Goal: Navigation & Orientation: Go to known website

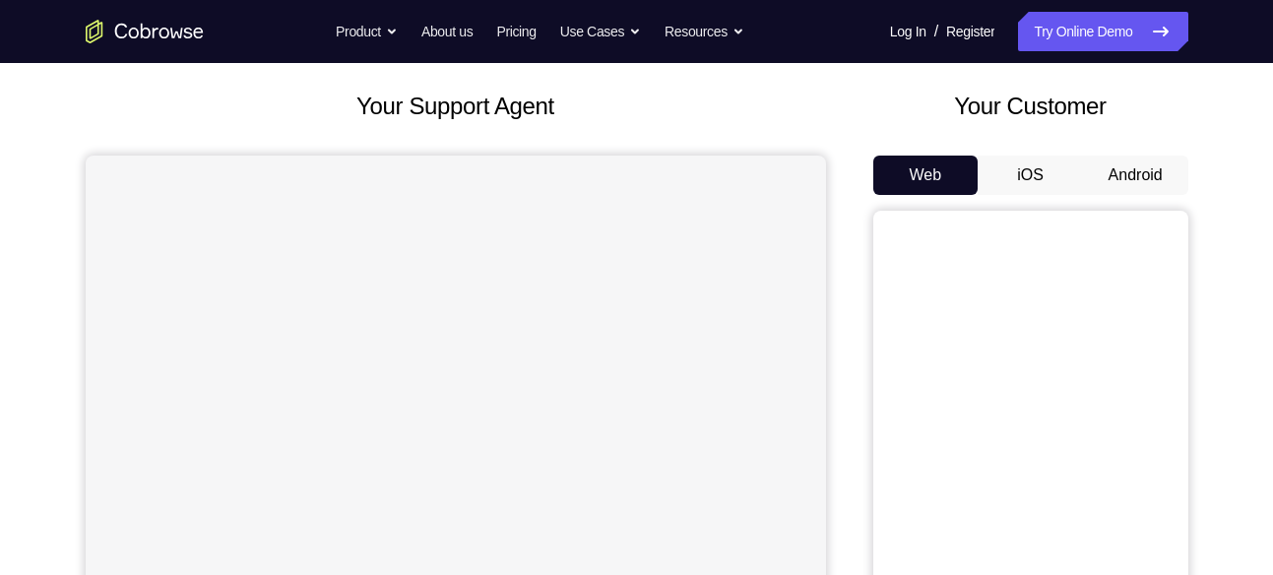
scroll to position [101, 0]
click at [1128, 172] on button "Android" at bounding box center [1135, 174] width 105 height 39
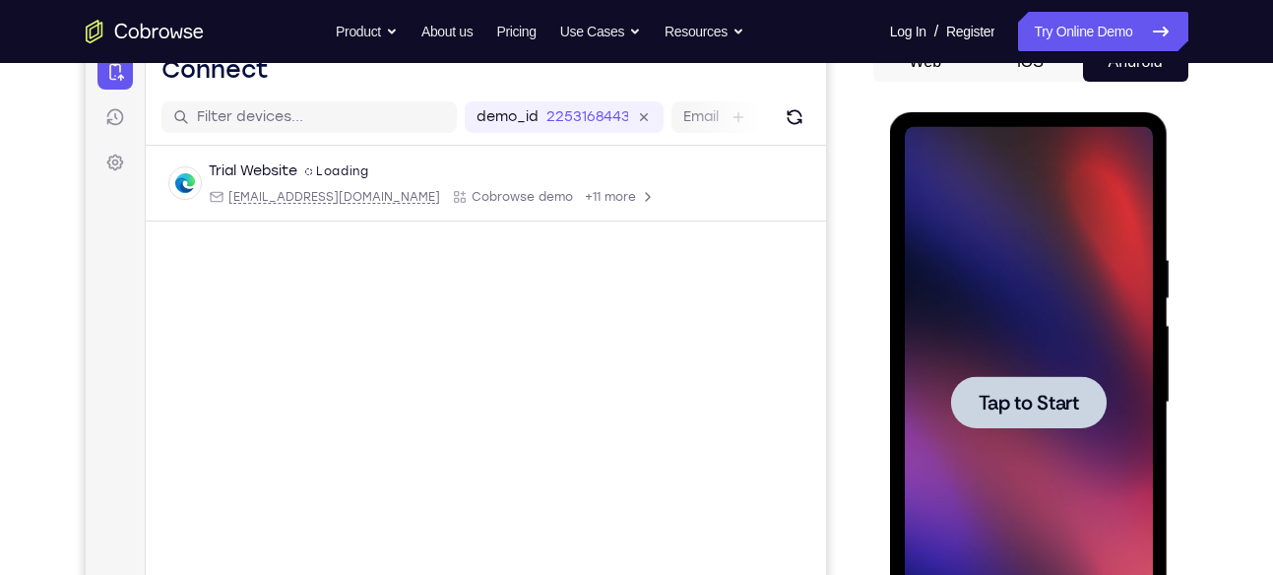
scroll to position [0, 0]
click at [1037, 404] on span "Tap to Start" at bounding box center [1029, 403] width 100 height 20
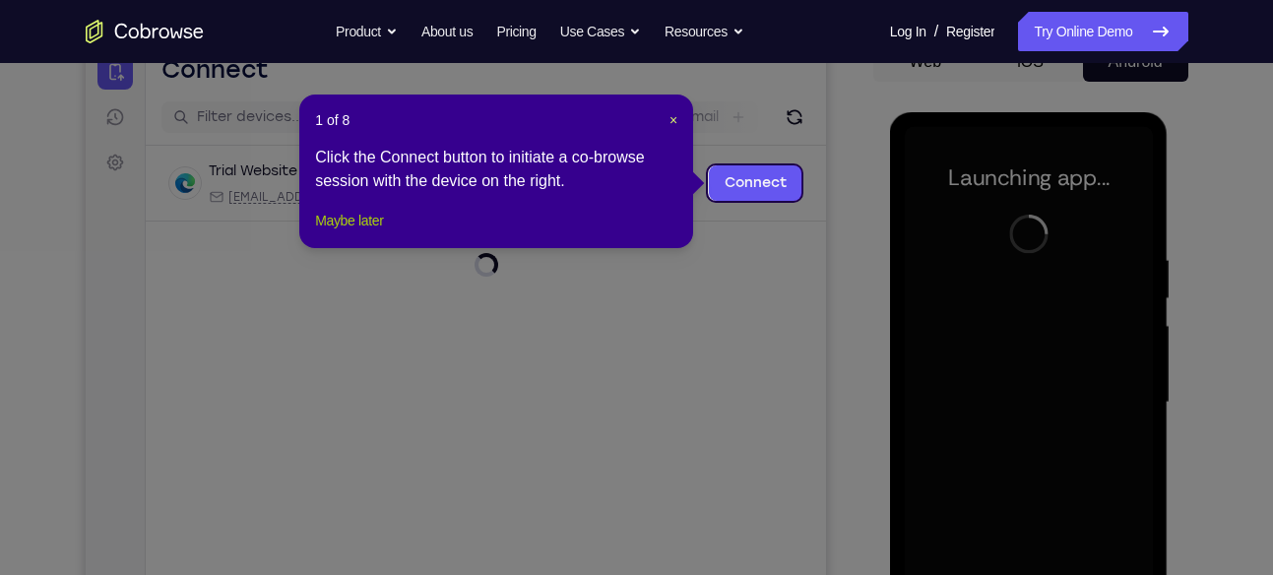
click at [322, 232] on button "Maybe later" at bounding box center [349, 221] width 68 height 24
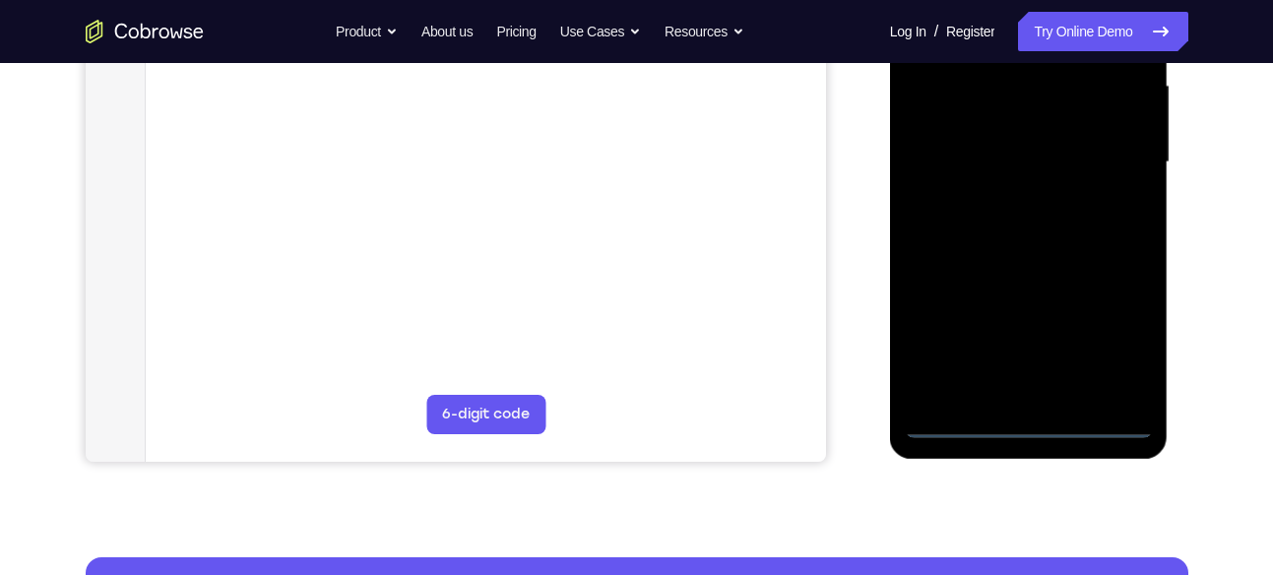
scroll to position [456, 0]
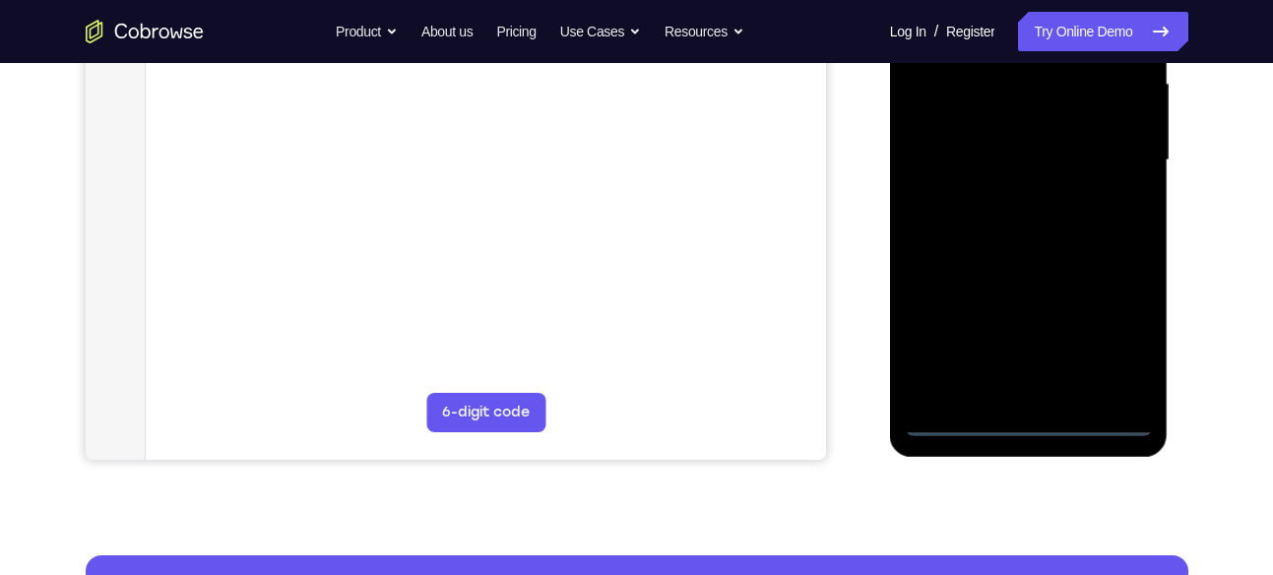
click at [1032, 419] on div at bounding box center [1029, 160] width 248 height 551
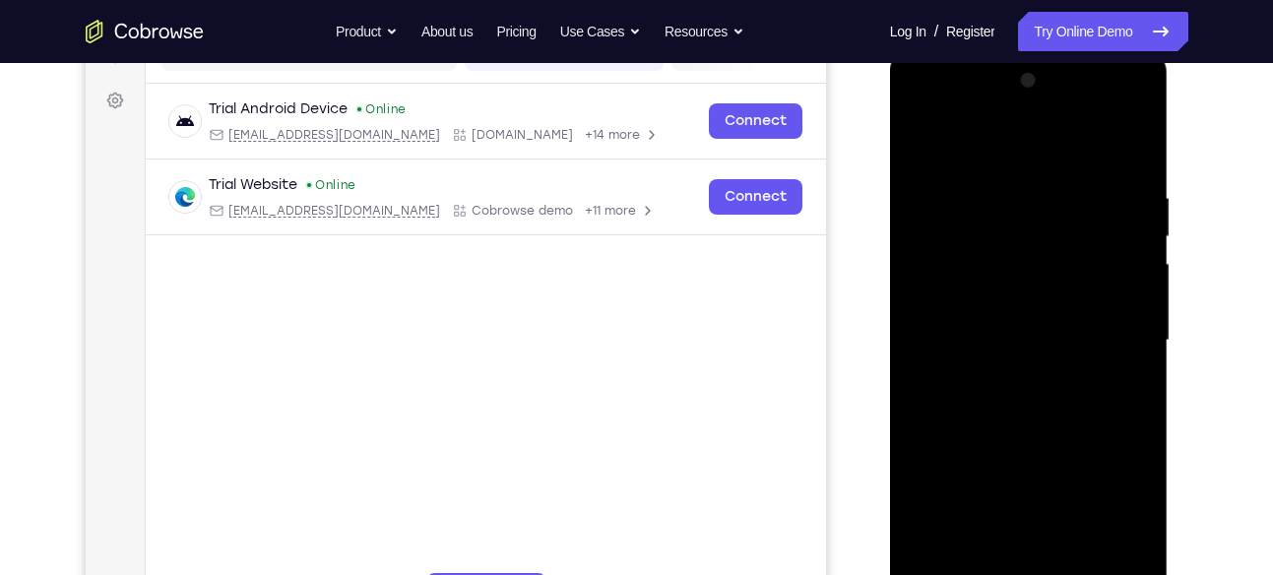
scroll to position [295, 0]
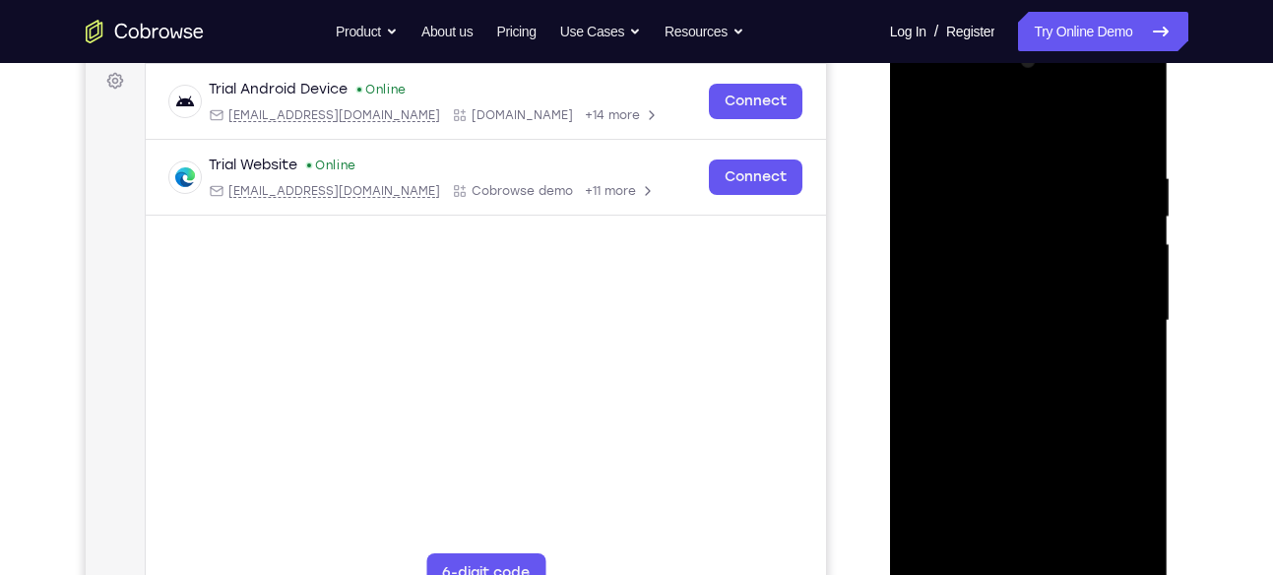
click at [1118, 493] on div at bounding box center [1029, 320] width 248 height 551
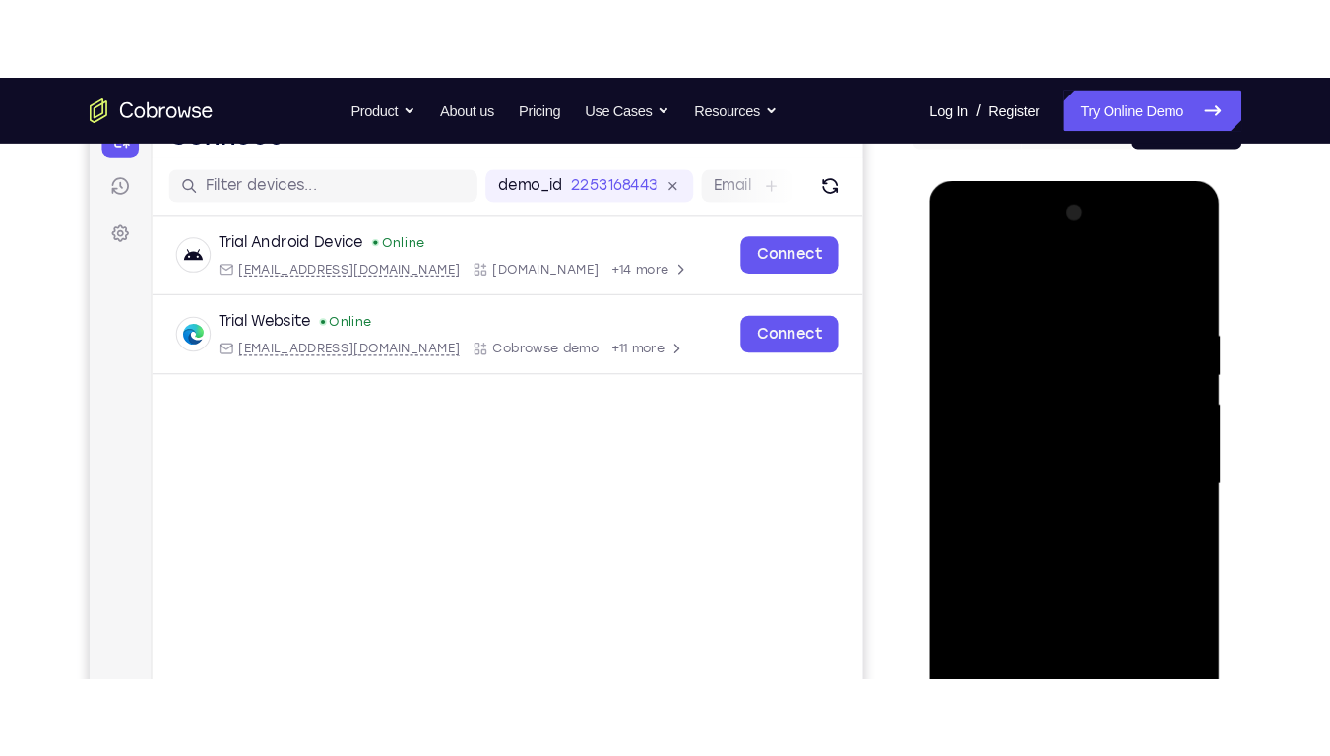
scroll to position [226, 0]
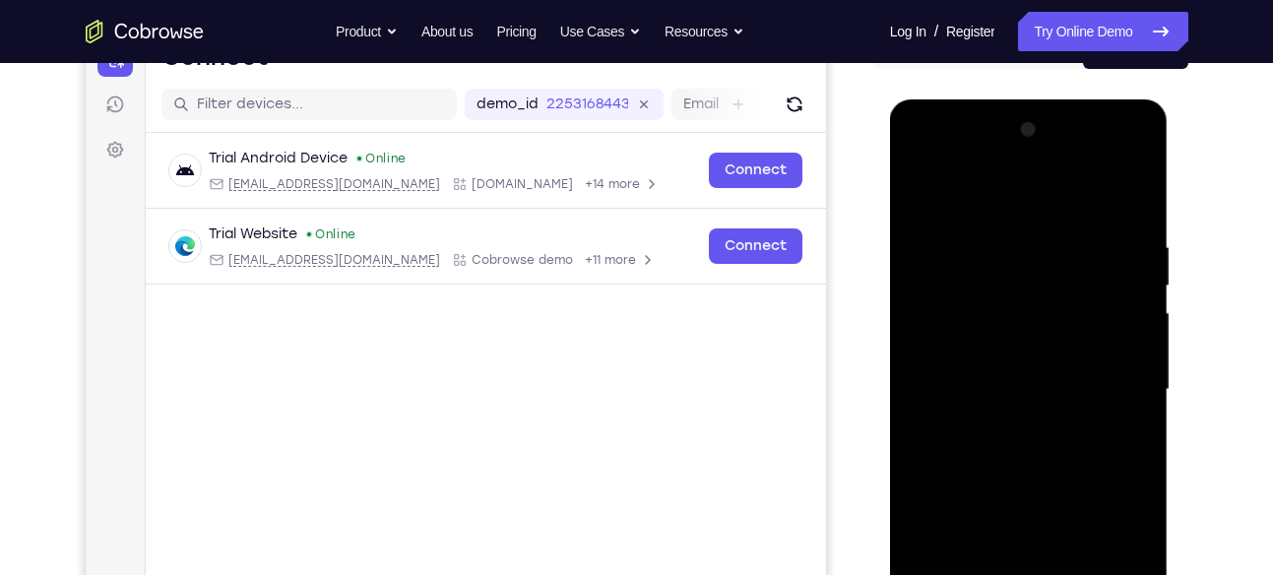
click at [918, 161] on div at bounding box center [1029, 389] width 248 height 551
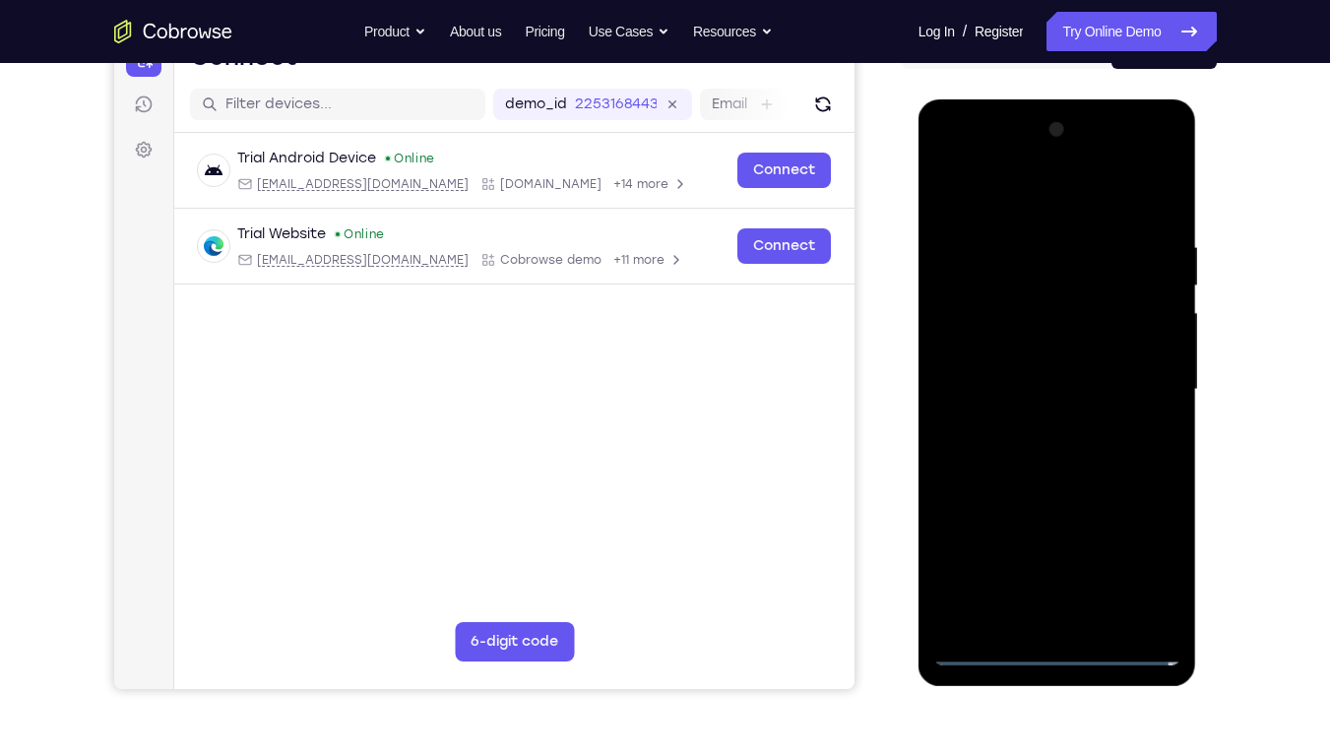
click at [1132, 374] on div at bounding box center [1057, 389] width 248 height 551
click at [1037, 424] on div at bounding box center [1057, 389] width 248 height 551
click at [994, 363] on div at bounding box center [1057, 389] width 248 height 551
click at [987, 315] on div at bounding box center [1057, 389] width 248 height 551
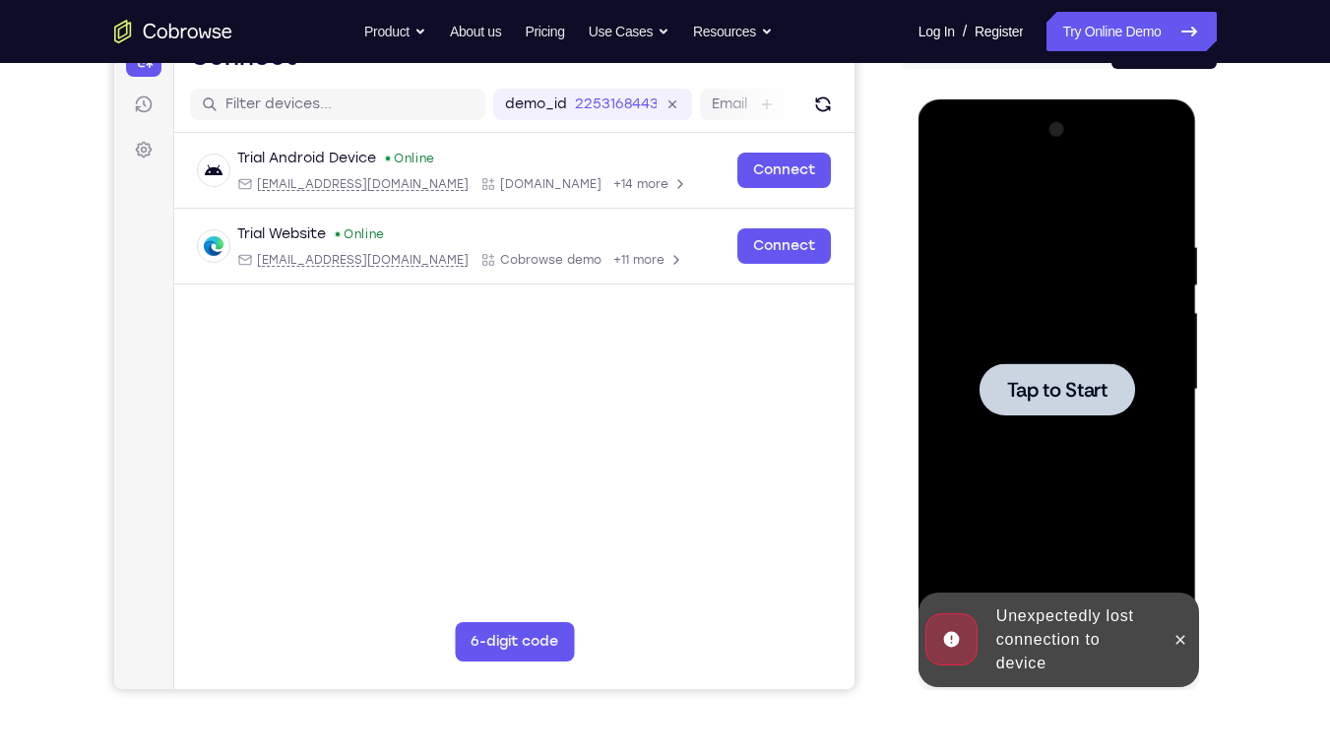
click at [1040, 381] on span "Tap to Start" at bounding box center [1057, 390] width 100 height 20
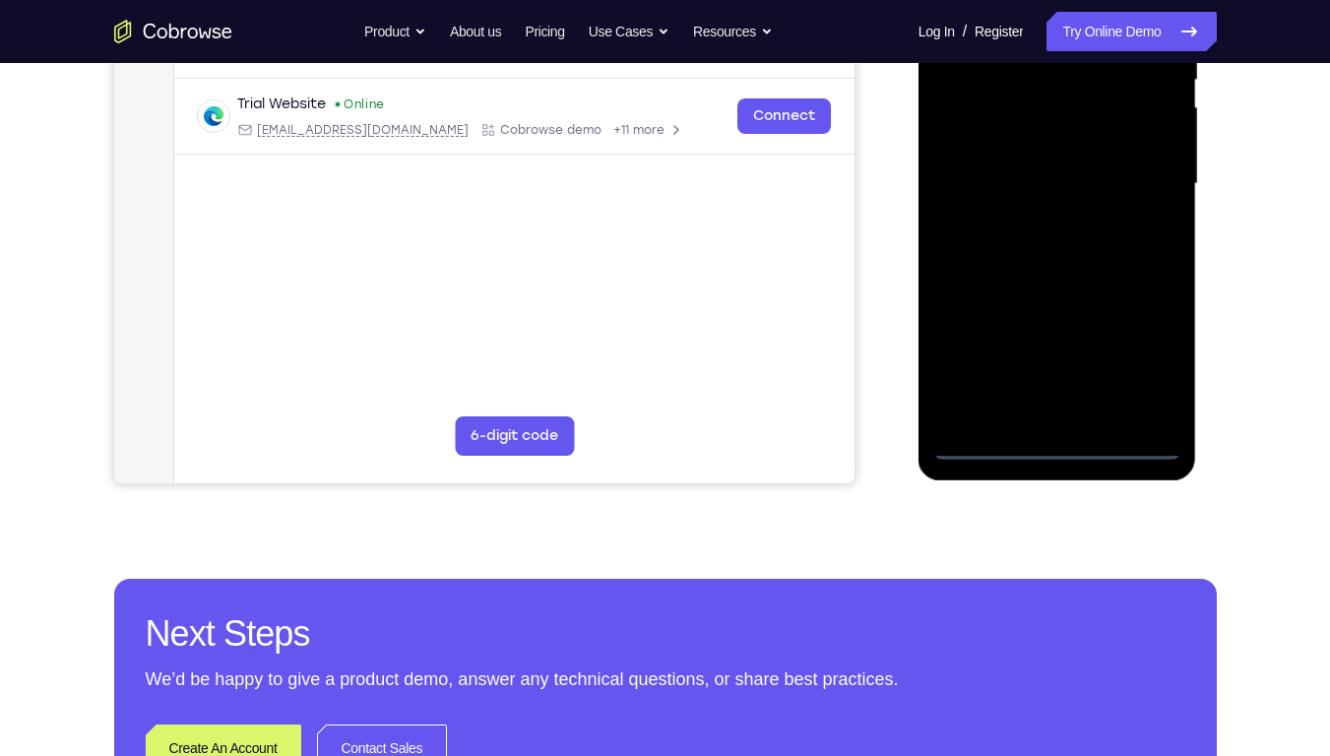
scroll to position [431, 0]
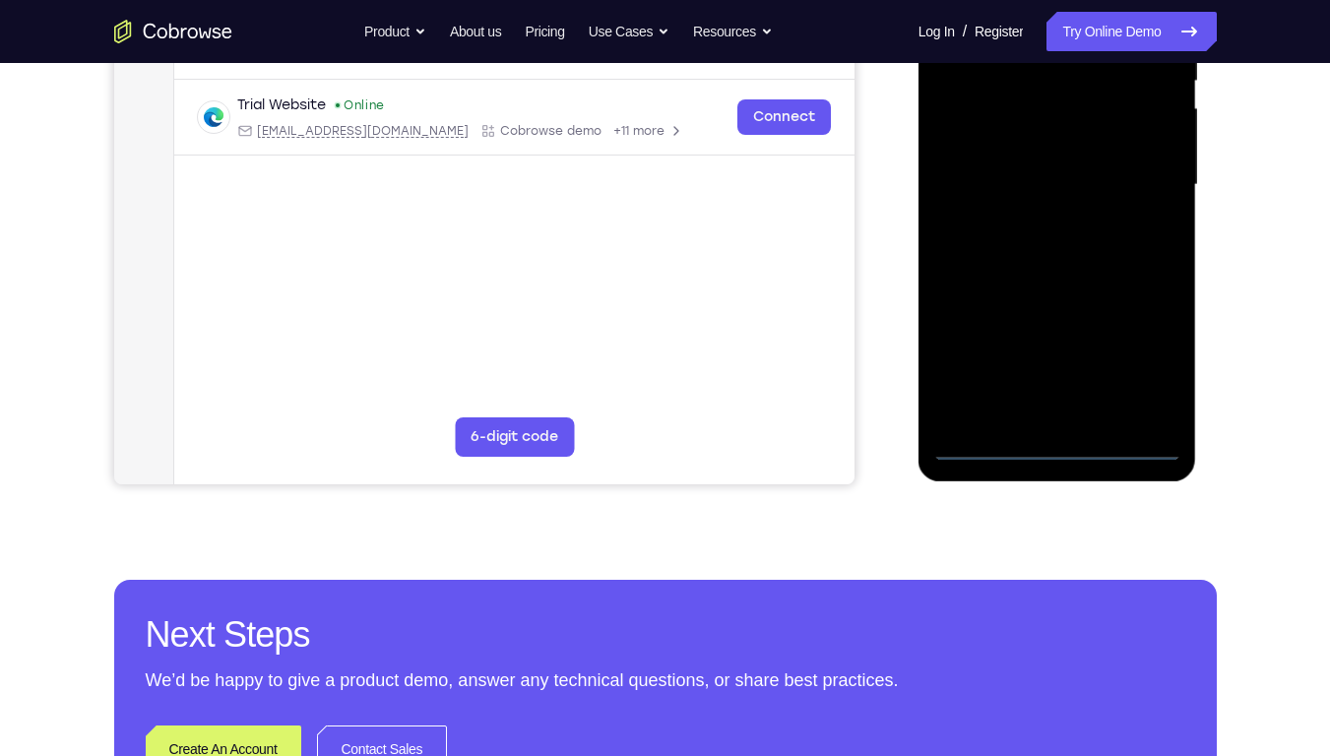
click at [1052, 443] on div at bounding box center [1057, 184] width 248 height 551
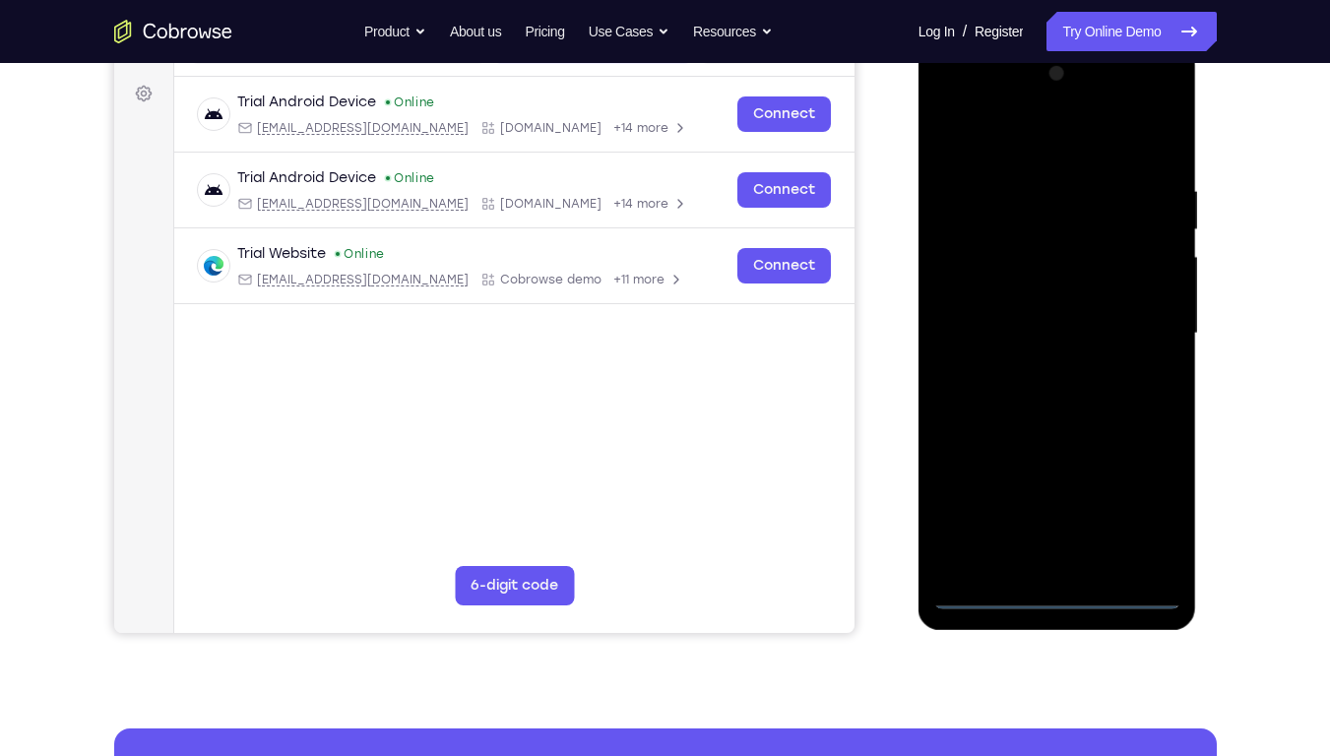
scroll to position [236, 0]
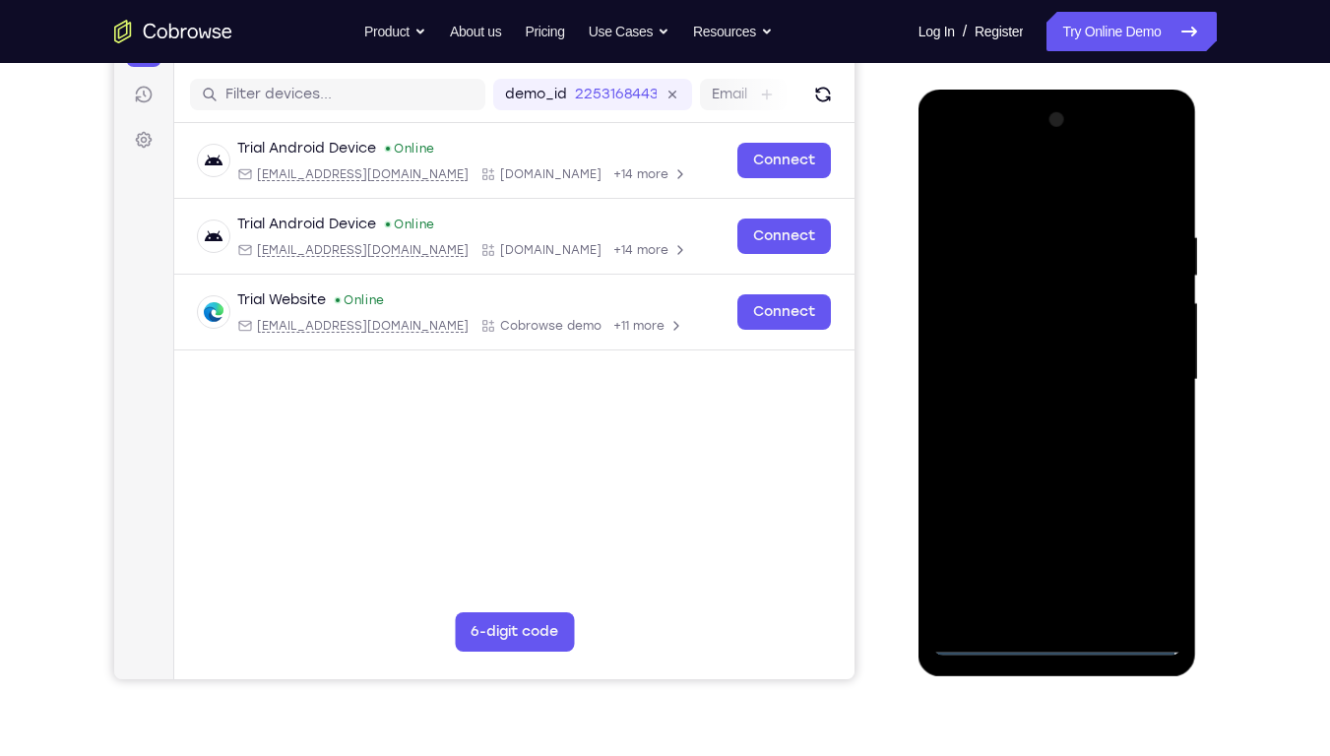
click at [1140, 546] on div at bounding box center [1057, 379] width 248 height 551
click at [951, 155] on div at bounding box center [1057, 379] width 248 height 551
click at [1133, 382] on div at bounding box center [1057, 379] width 248 height 551
click at [1067, 417] on div at bounding box center [1057, 379] width 248 height 551
click at [1035, 415] on div at bounding box center [1057, 379] width 248 height 551
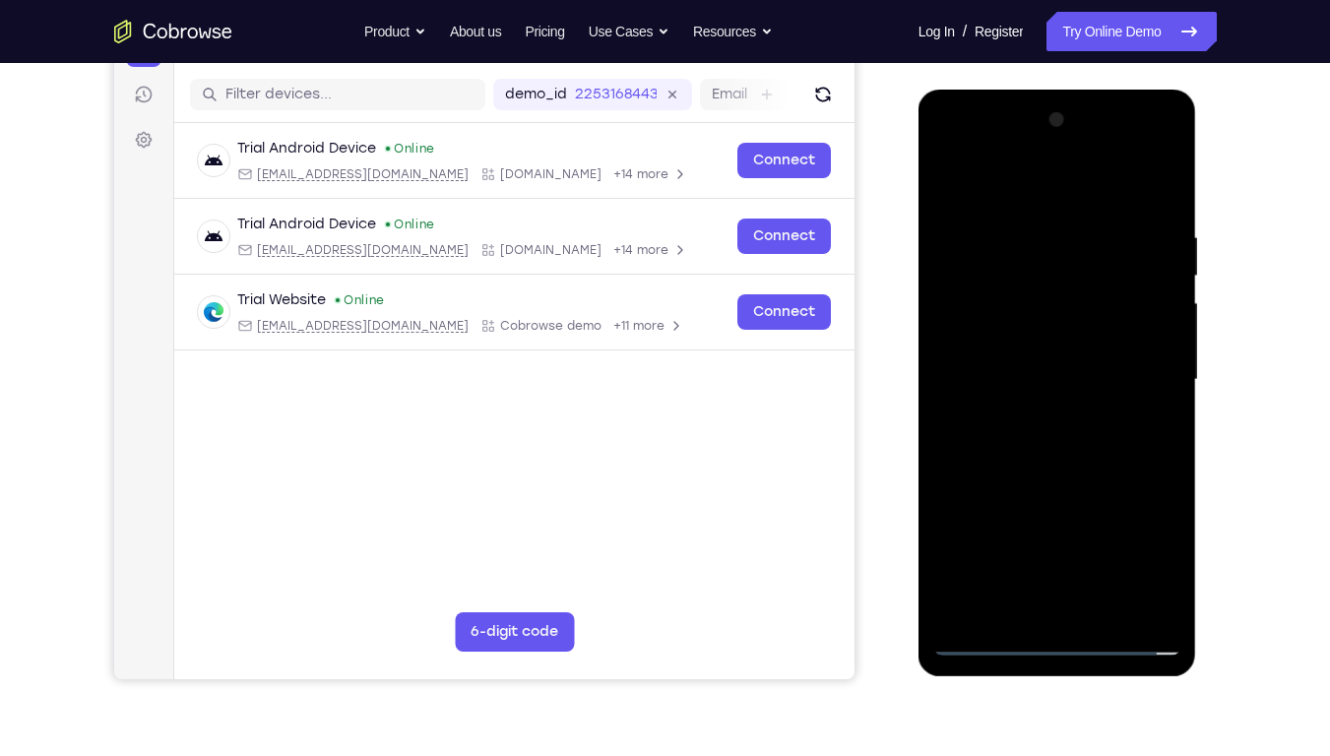
click at [979, 574] on div at bounding box center [1057, 379] width 248 height 551
click at [1039, 419] on div at bounding box center [1057, 379] width 248 height 551
click at [1026, 369] on div at bounding box center [1057, 379] width 248 height 551
click at [1013, 331] on div at bounding box center [1057, 379] width 248 height 551
click at [1027, 374] on div at bounding box center [1057, 379] width 248 height 551
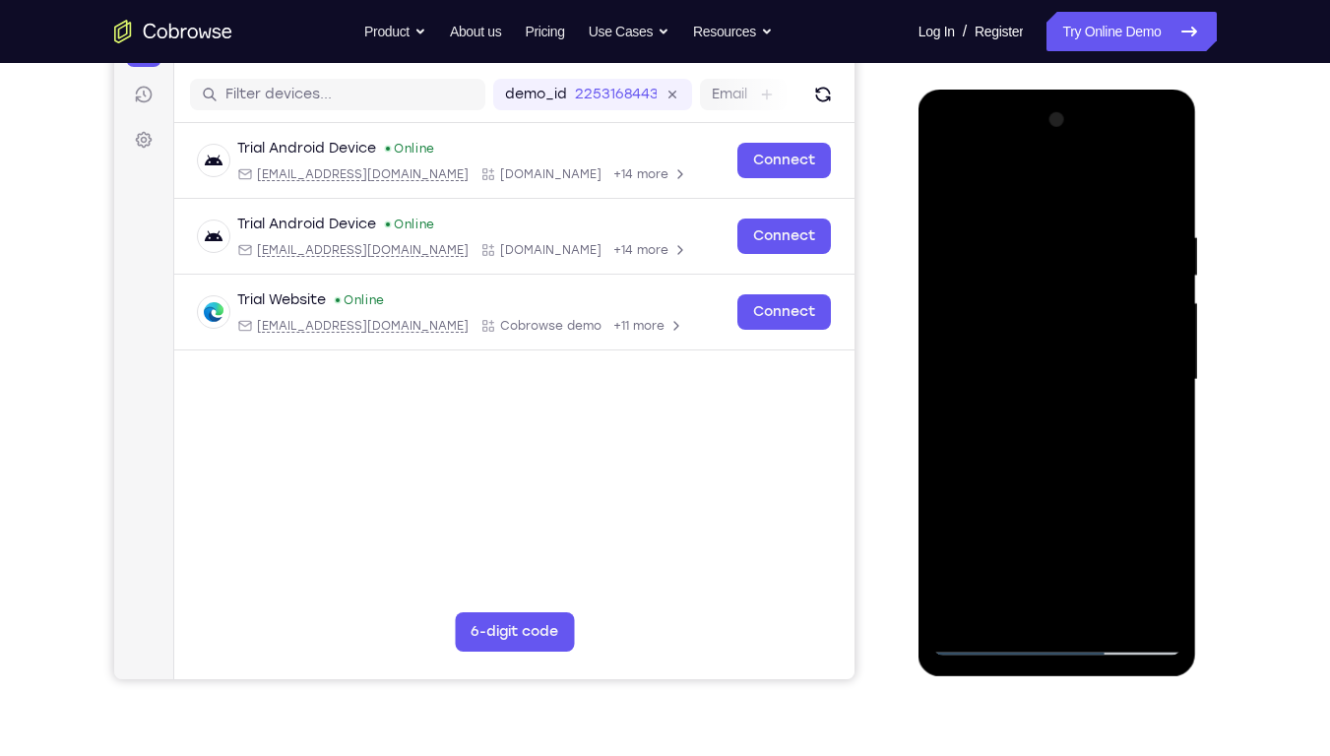
click at [1053, 435] on div at bounding box center [1057, 379] width 248 height 551
click at [1024, 412] on div at bounding box center [1057, 379] width 248 height 551
click at [1155, 344] on div at bounding box center [1057, 379] width 248 height 551
click at [980, 345] on div at bounding box center [1057, 379] width 248 height 551
click at [998, 388] on div at bounding box center [1057, 379] width 248 height 551
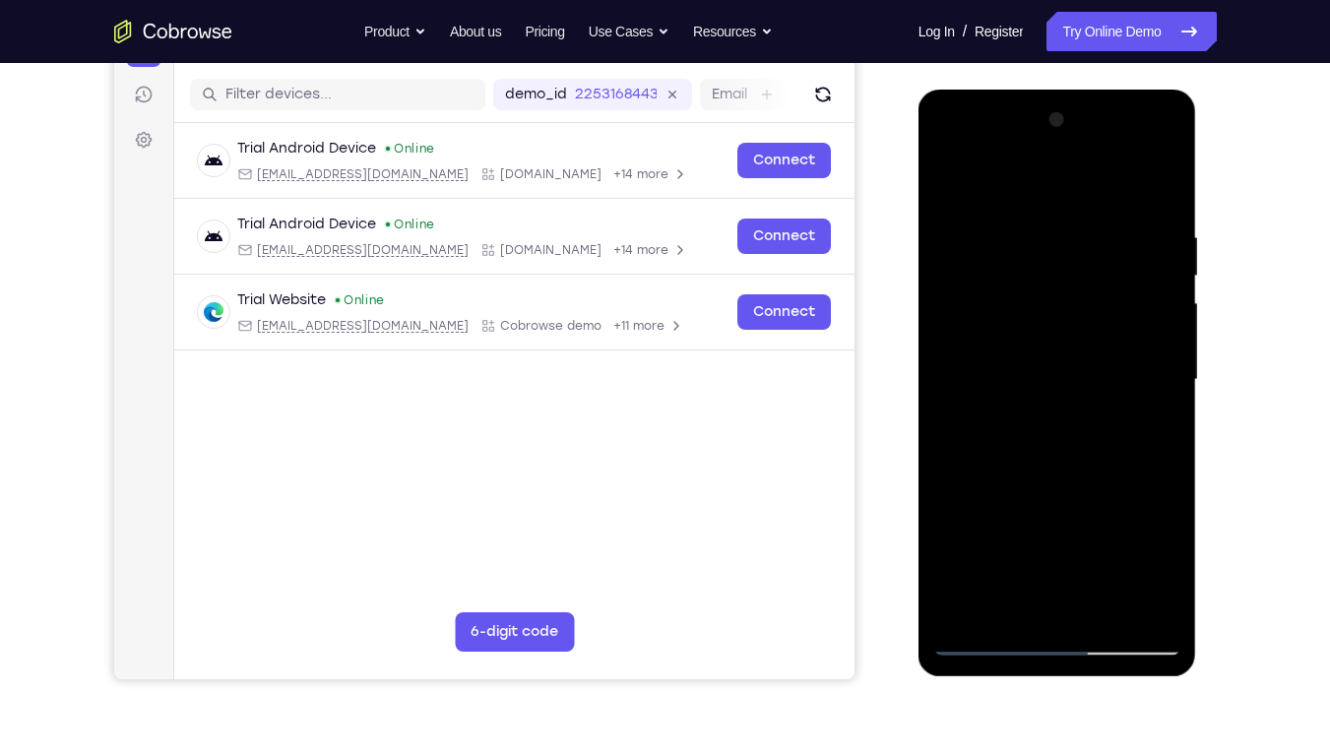
click at [1045, 438] on div at bounding box center [1057, 379] width 248 height 551
click at [1059, 408] on div at bounding box center [1057, 379] width 248 height 551
click at [975, 344] on div at bounding box center [1057, 379] width 248 height 551
click at [981, 344] on div at bounding box center [1057, 379] width 248 height 551
click at [1031, 348] on div at bounding box center [1057, 379] width 248 height 551
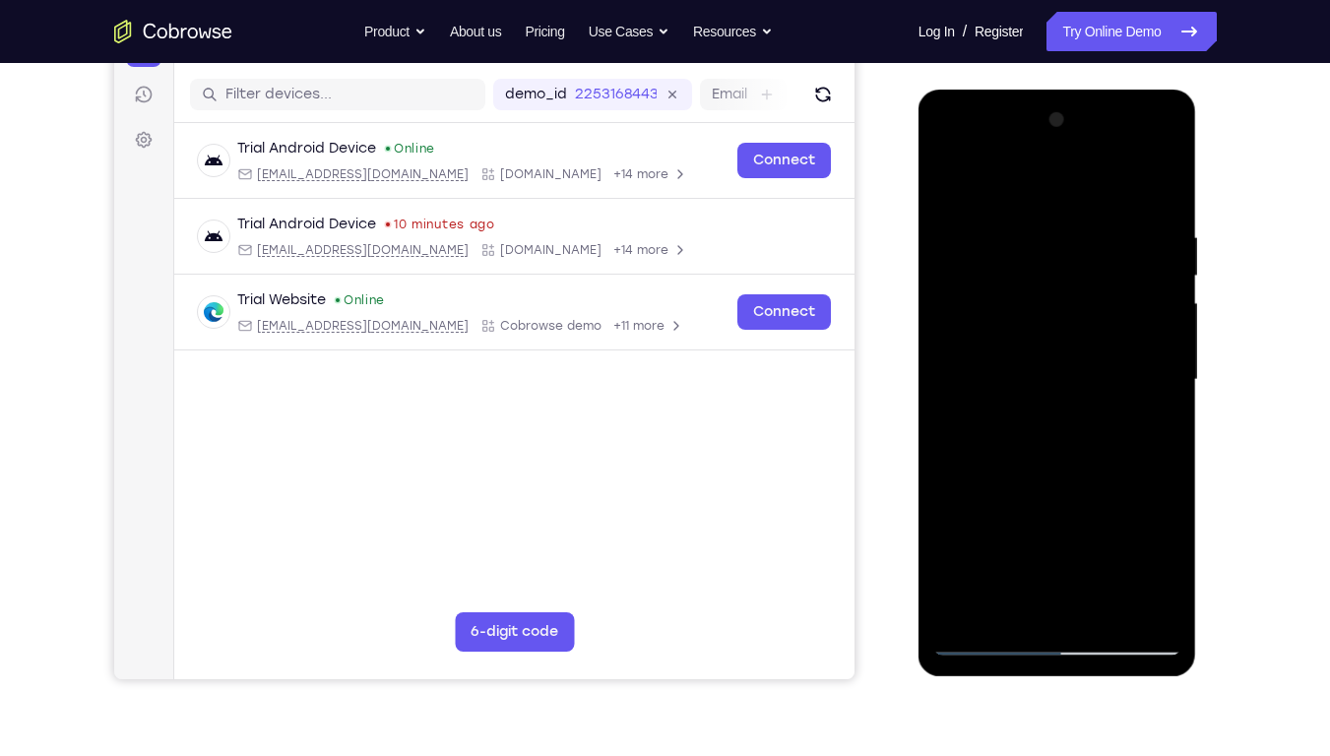
click at [1078, 372] on div at bounding box center [1057, 379] width 248 height 551
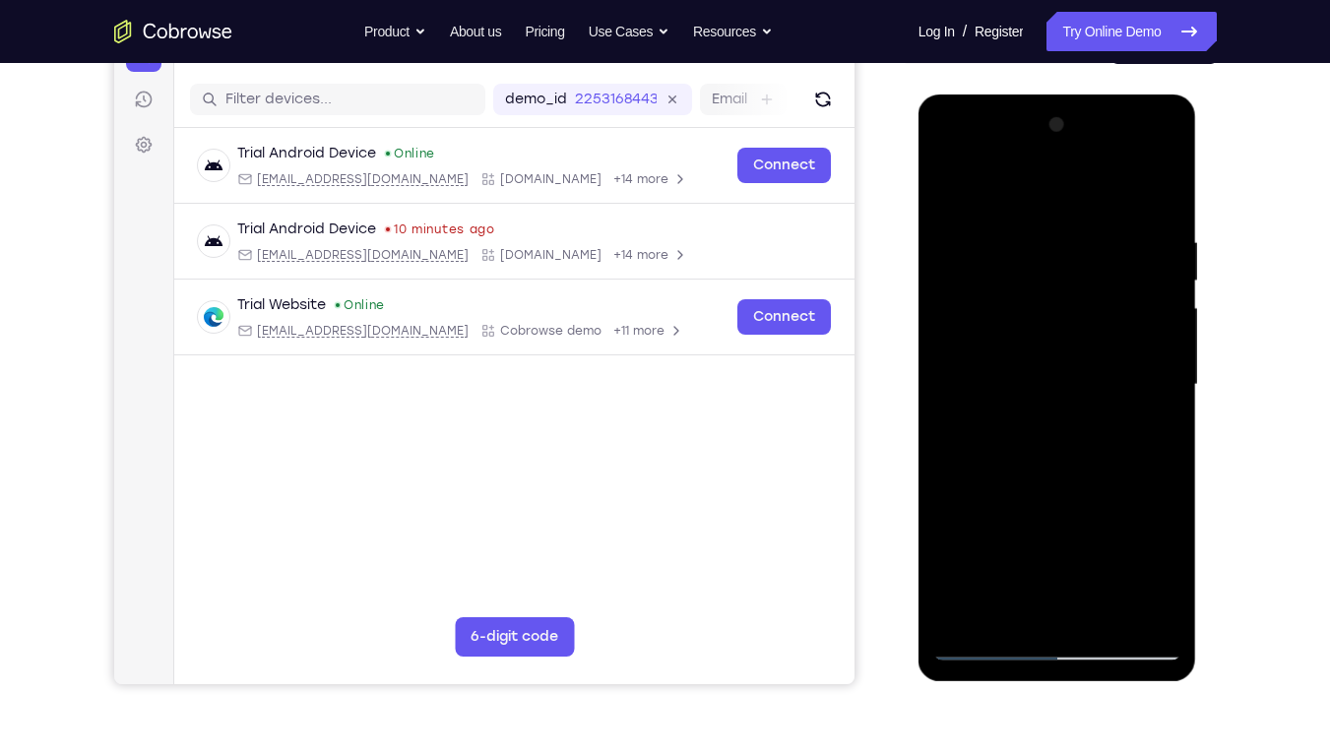
click at [1043, 440] on div at bounding box center [1057, 384] width 248 height 551
click at [1155, 412] on div at bounding box center [1057, 384] width 248 height 551
click at [1159, 346] on div at bounding box center [1057, 384] width 248 height 551
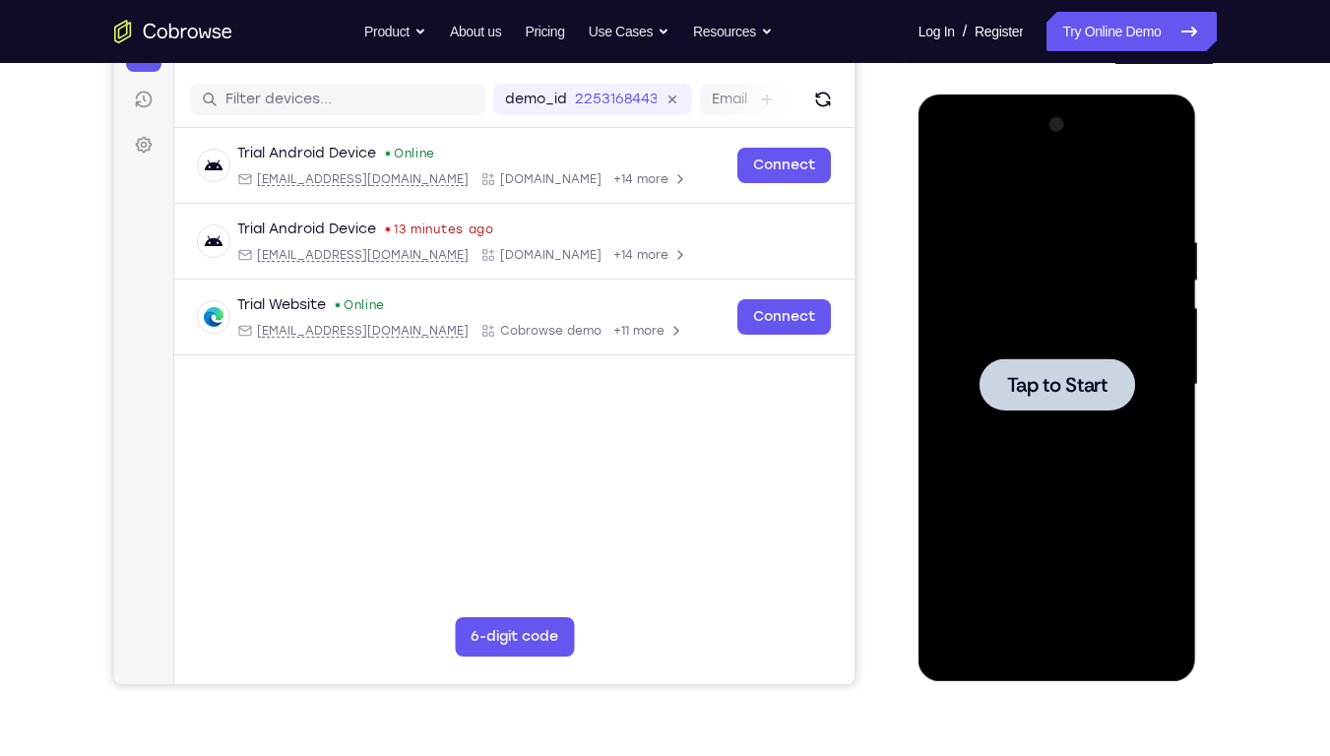
click at [1084, 375] on span "Tap to Start" at bounding box center [1057, 385] width 100 height 20
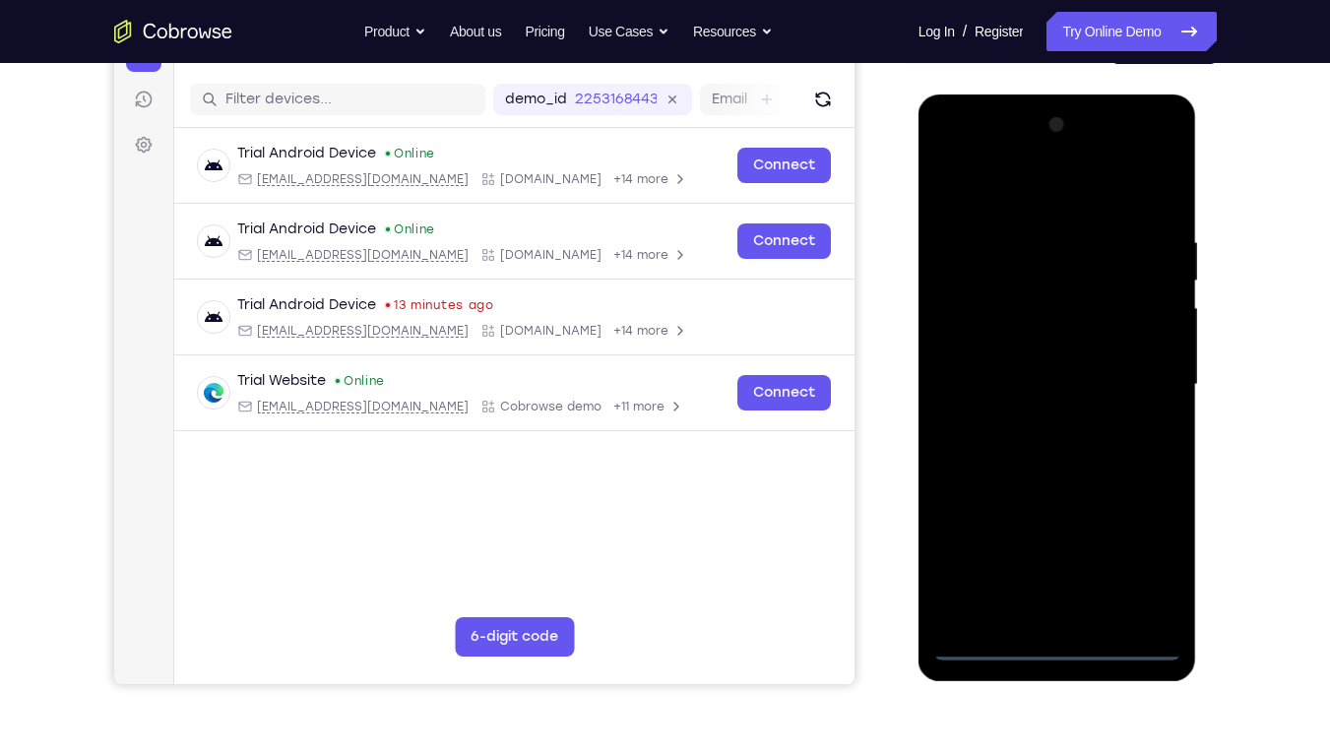
click at [1057, 574] on div at bounding box center [1057, 384] width 248 height 551
click at [1147, 573] on div at bounding box center [1057, 384] width 248 height 551
drag, startPoint x: 1147, startPoint y: 573, endPoint x: 979, endPoint y: 164, distance: 442.0
click at [979, 164] on div at bounding box center [1057, 384] width 248 height 551
click at [979, 163] on div at bounding box center [1057, 384] width 248 height 551
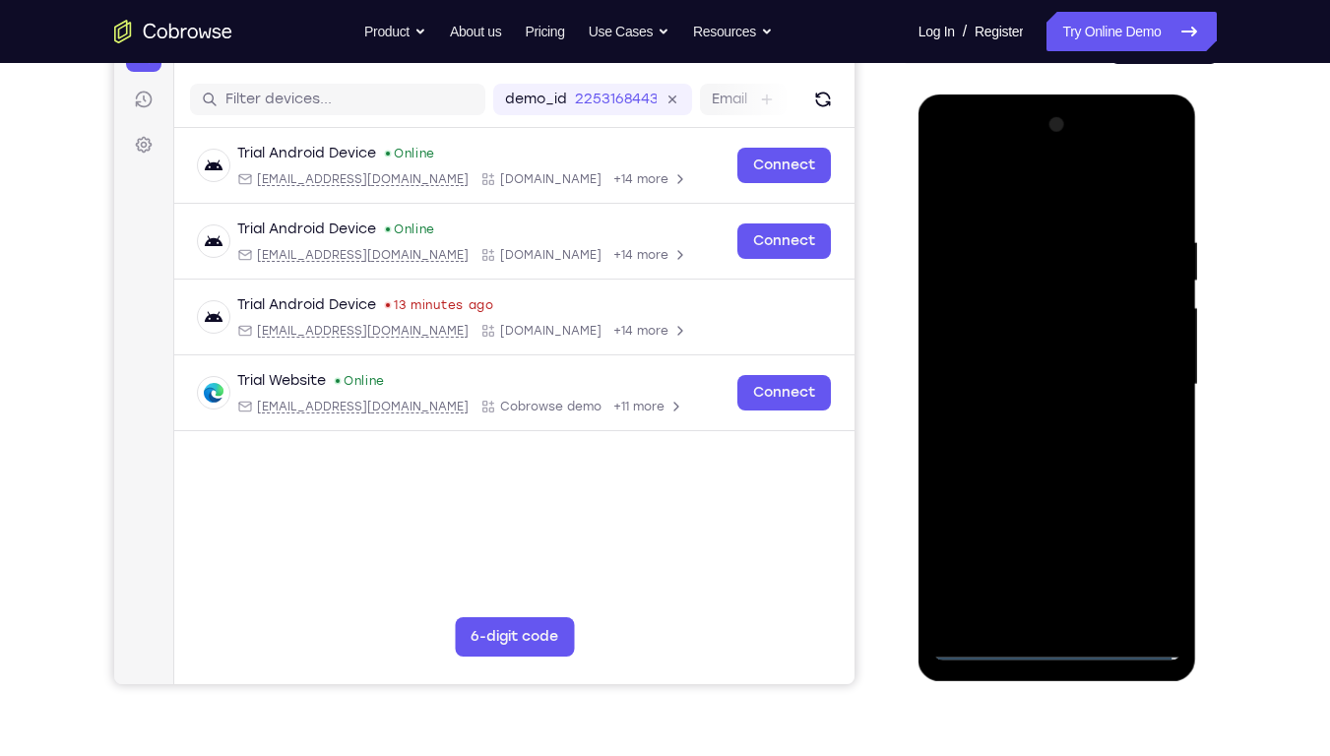
drag, startPoint x: 979, startPoint y: 163, endPoint x: 973, endPoint y: 150, distance: 15.0
click at [973, 150] on div at bounding box center [1057, 384] width 248 height 551
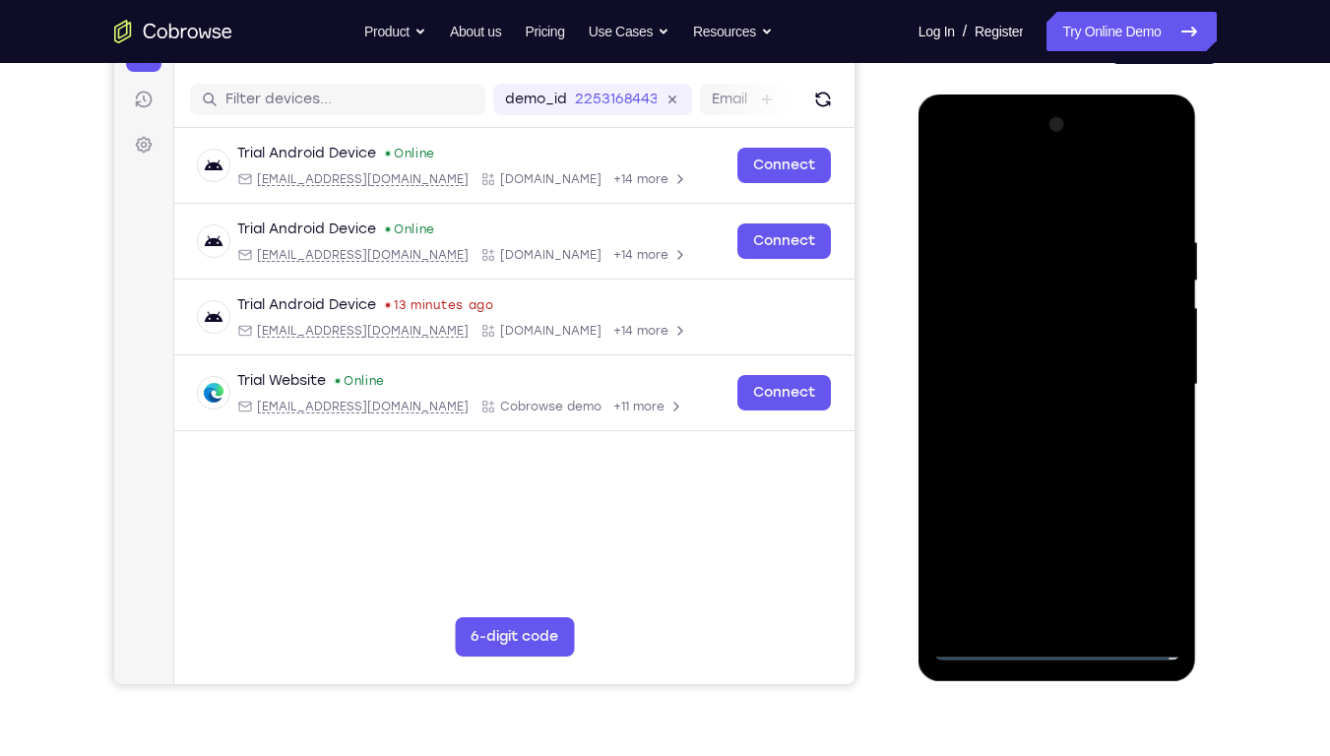
drag, startPoint x: 1139, startPoint y: 238, endPoint x: 1141, endPoint y: 342, distance: 103.4
click at [1141, 342] on div at bounding box center [1057, 384] width 248 height 551
click at [1139, 371] on div at bounding box center [1057, 384] width 248 height 551
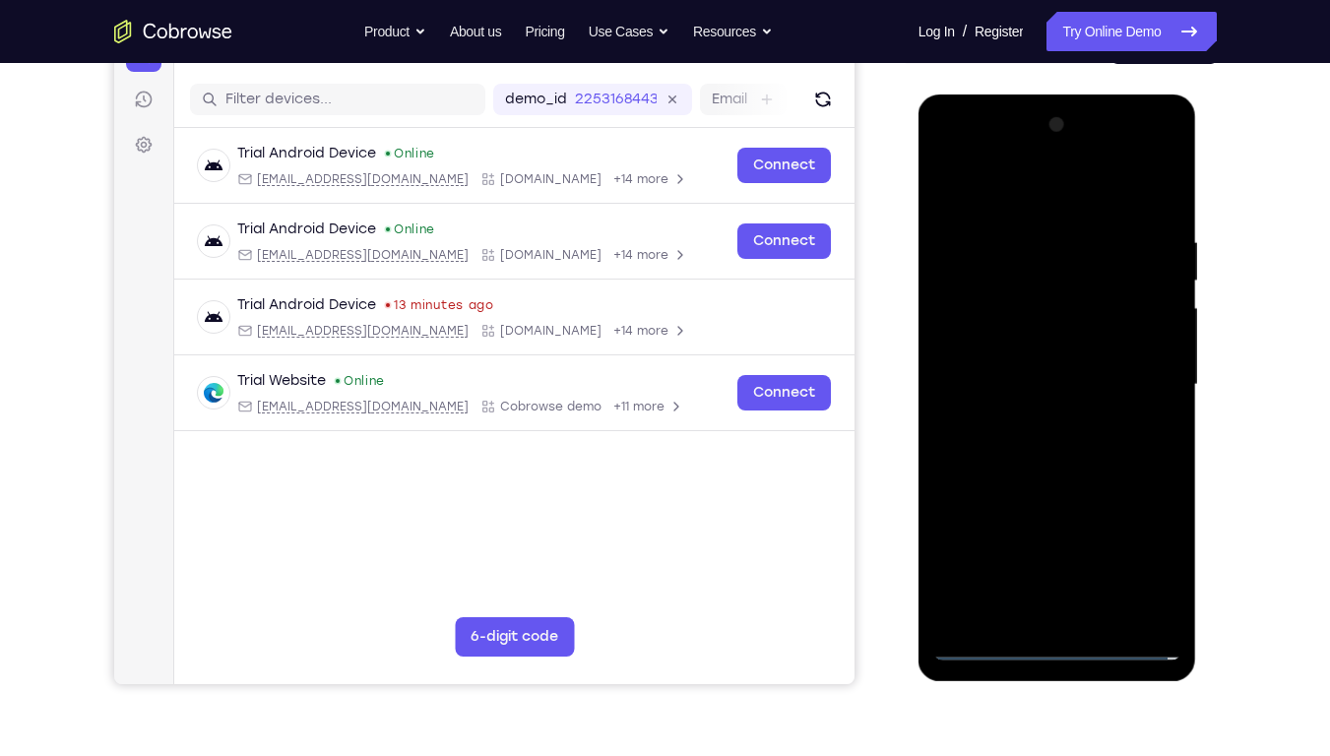
click at [1139, 371] on div at bounding box center [1057, 384] width 248 height 551
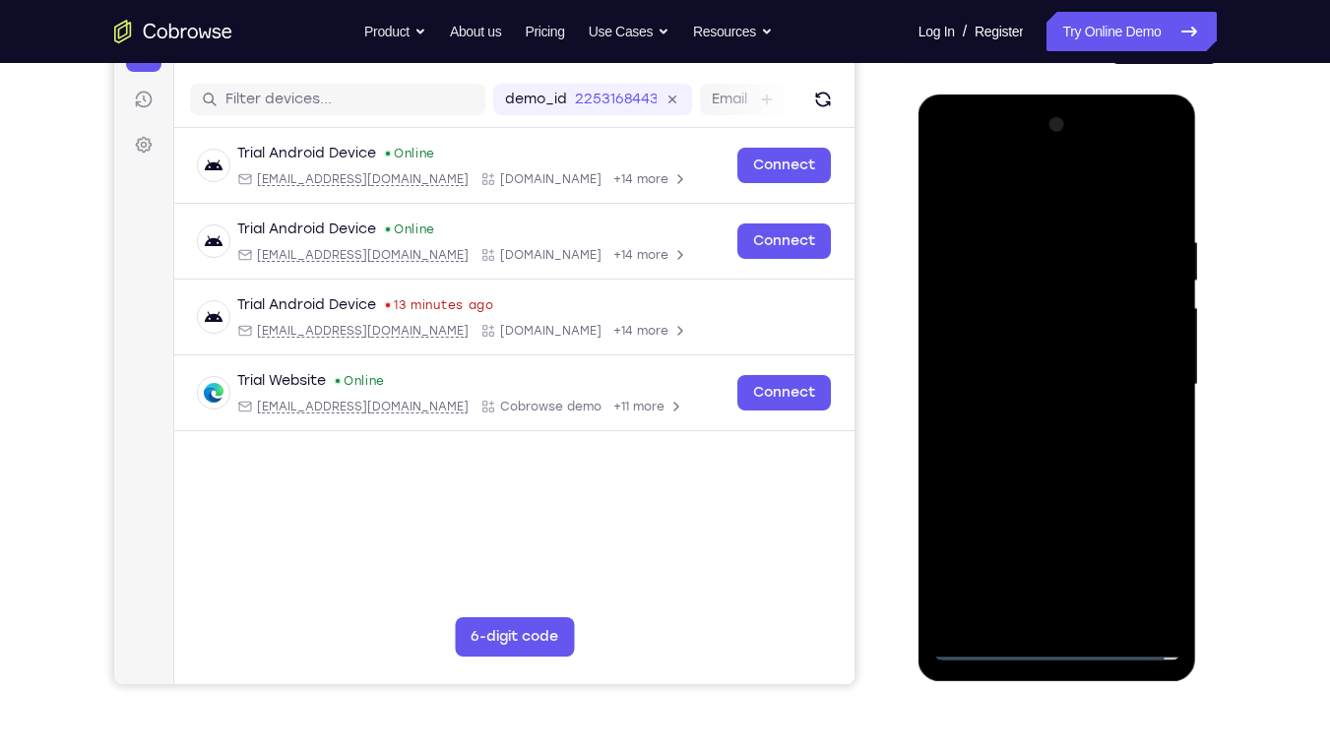
click at [1141, 366] on div at bounding box center [1057, 384] width 248 height 551
click at [1136, 377] on div at bounding box center [1057, 384] width 248 height 551
click at [1083, 560] on div at bounding box center [1057, 384] width 248 height 551
click at [1084, 558] on div at bounding box center [1057, 384] width 248 height 551
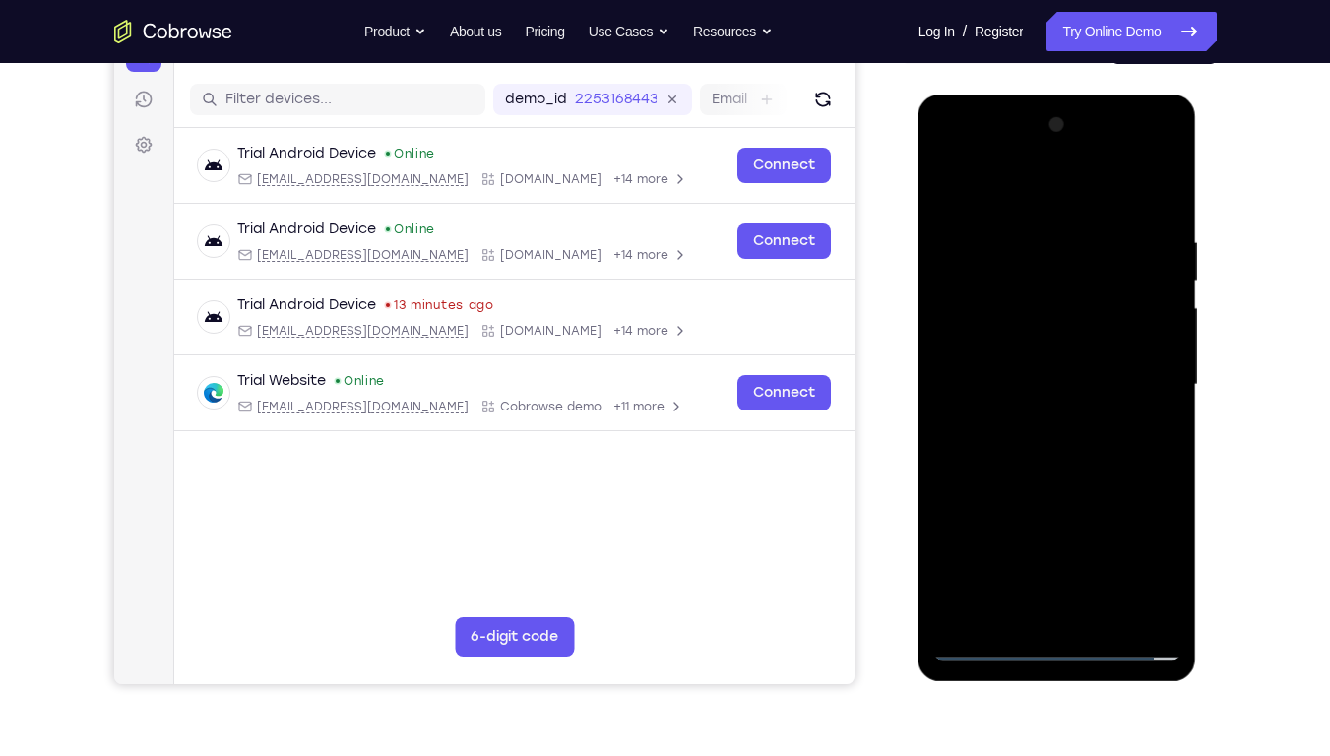
click at [1037, 418] on div at bounding box center [1057, 384] width 248 height 551
click at [997, 359] on div at bounding box center [1057, 384] width 248 height 551
click at [1010, 362] on div at bounding box center [1057, 384] width 248 height 551
click at [1048, 297] on div at bounding box center [1057, 384] width 248 height 551
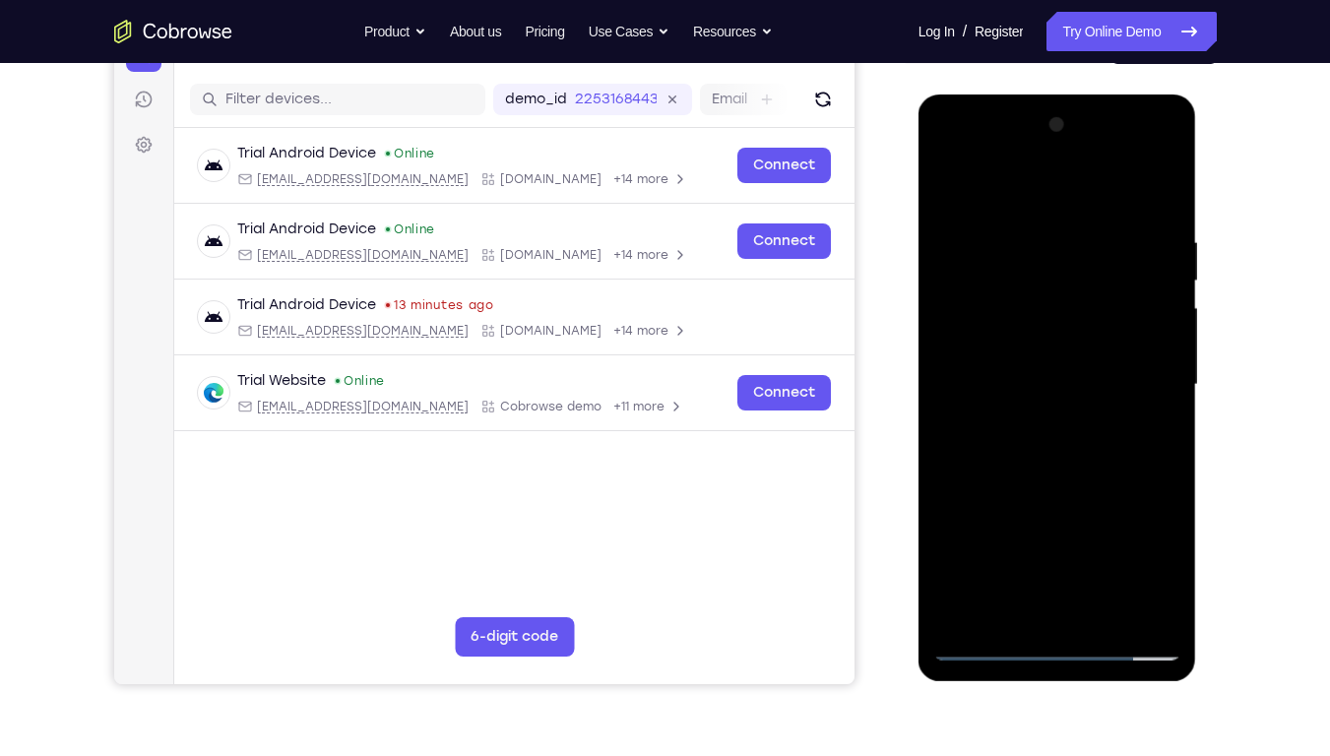
click at [1048, 297] on div at bounding box center [1057, 384] width 248 height 551
click at [979, 299] on div at bounding box center [1057, 384] width 248 height 551
click at [994, 340] on div at bounding box center [1057, 384] width 248 height 551
drag, startPoint x: 994, startPoint y: 340, endPoint x: 1018, endPoint y: 313, distance: 36.2
click at [1018, 313] on div at bounding box center [1057, 384] width 248 height 551
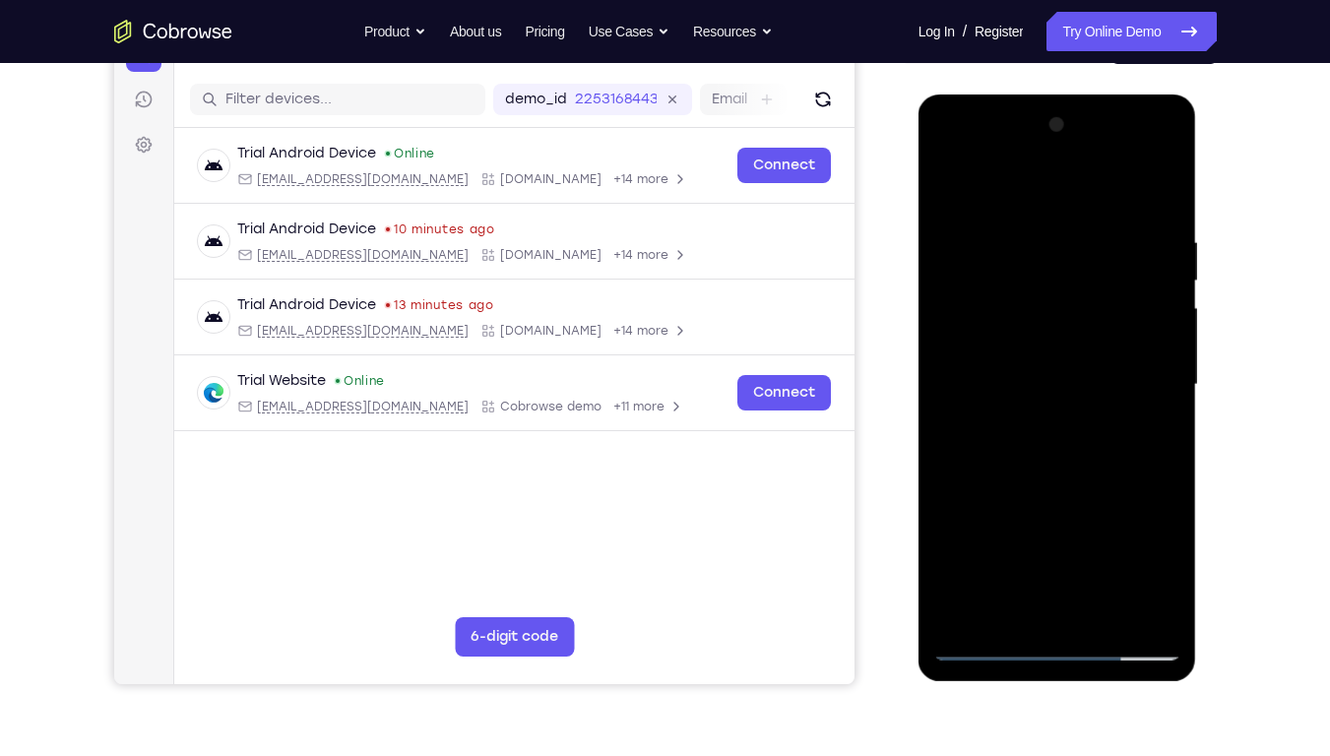
click at [1070, 274] on div at bounding box center [1057, 384] width 248 height 551
click at [1119, 504] on div at bounding box center [1057, 384] width 248 height 551
click at [1082, 574] on div at bounding box center [1057, 384] width 248 height 551
click at [1015, 498] on div at bounding box center [1057, 384] width 248 height 551
click at [957, 544] on div at bounding box center [1057, 384] width 248 height 551
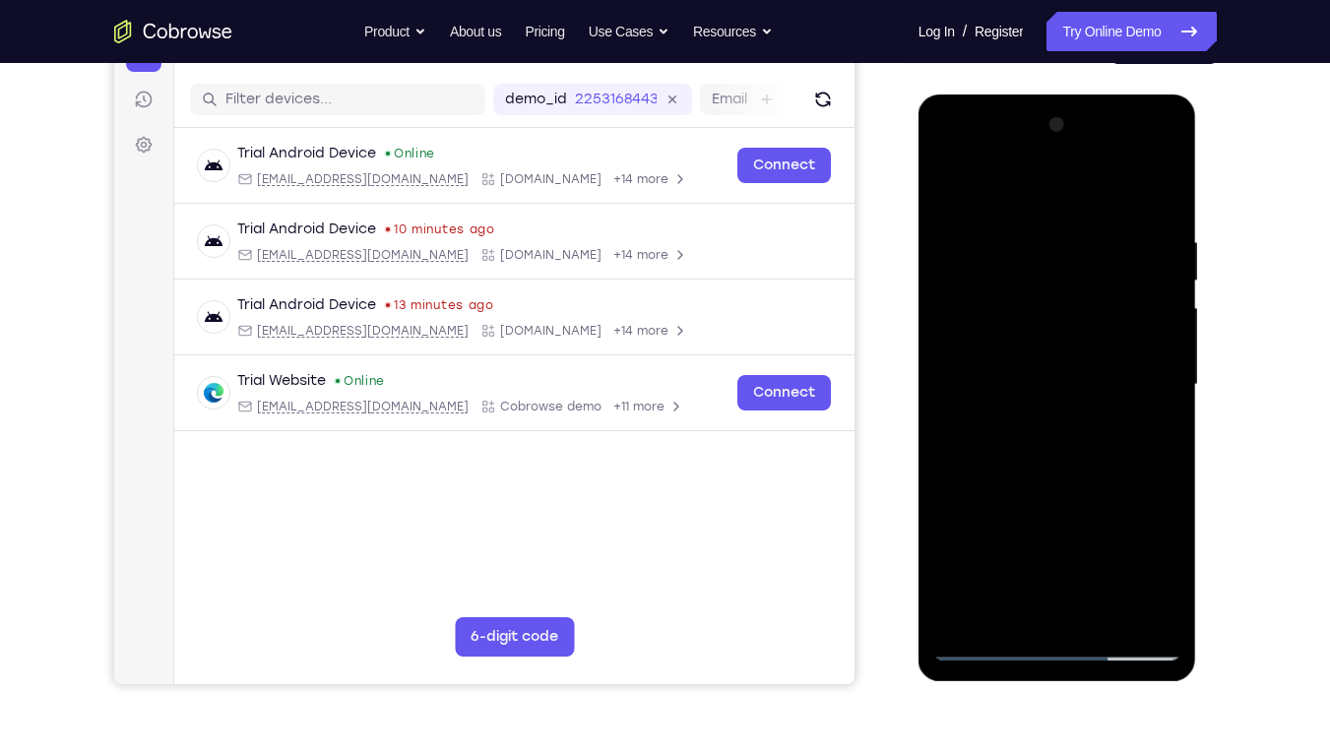
click at [1078, 547] on div at bounding box center [1057, 384] width 248 height 551
click at [1116, 504] on div at bounding box center [1057, 384] width 248 height 551
click at [1131, 573] on div at bounding box center [1057, 384] width 248 height 551
click at [1128, 574] on div at bounding box center [1057, 384] width 248 height 551
click at [994, 499] on div at bounding box center [1057, 384] width 248 height 551
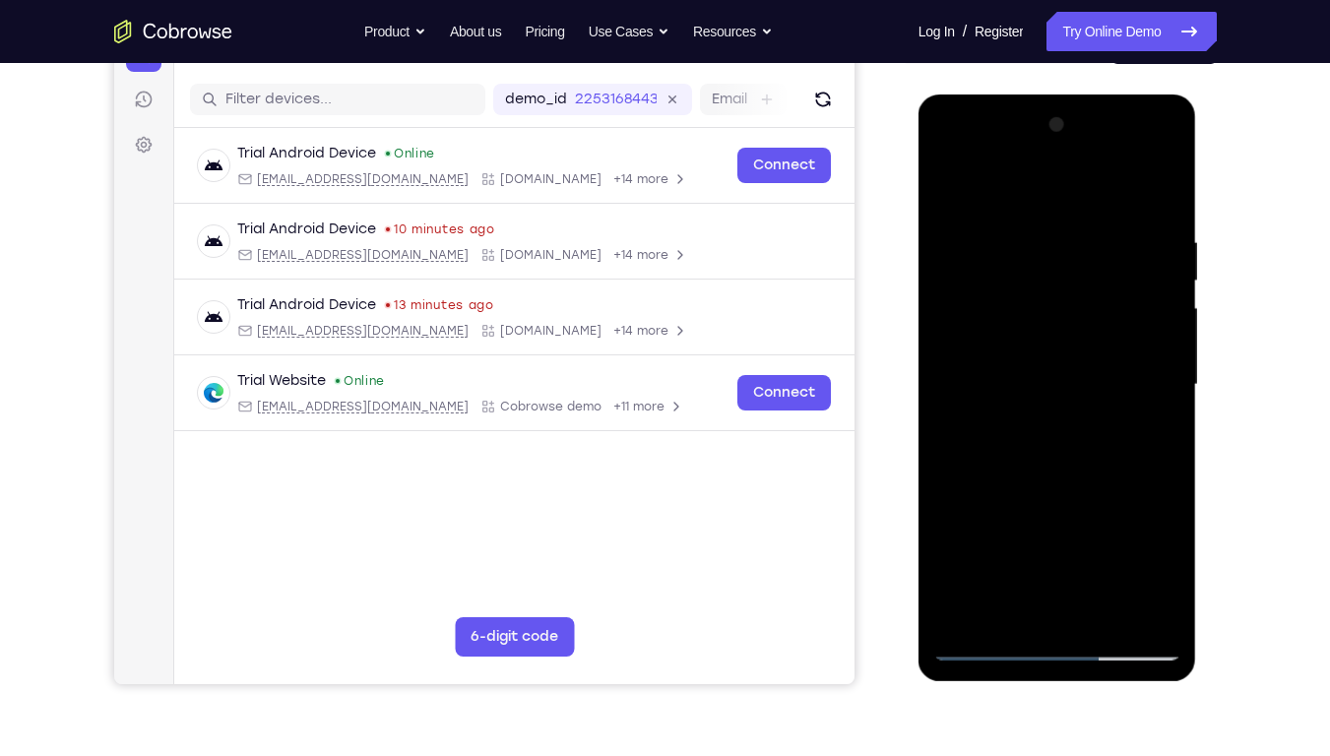
click at [1165, 571] on div at bounding box center [1057, 384] width 248 height 551
click at [1154, 272] on div at bounding box center [1057, 384] width 248 height 551
click at [982, 574] on div at bounding box center [1057, 384] width 248 height 551
click at [1034, 574] on div at bounding box center [1057, 384] width 248 height 551
click at [1073, 401] on div at bounding box center [1057, 384] width 248 height 551
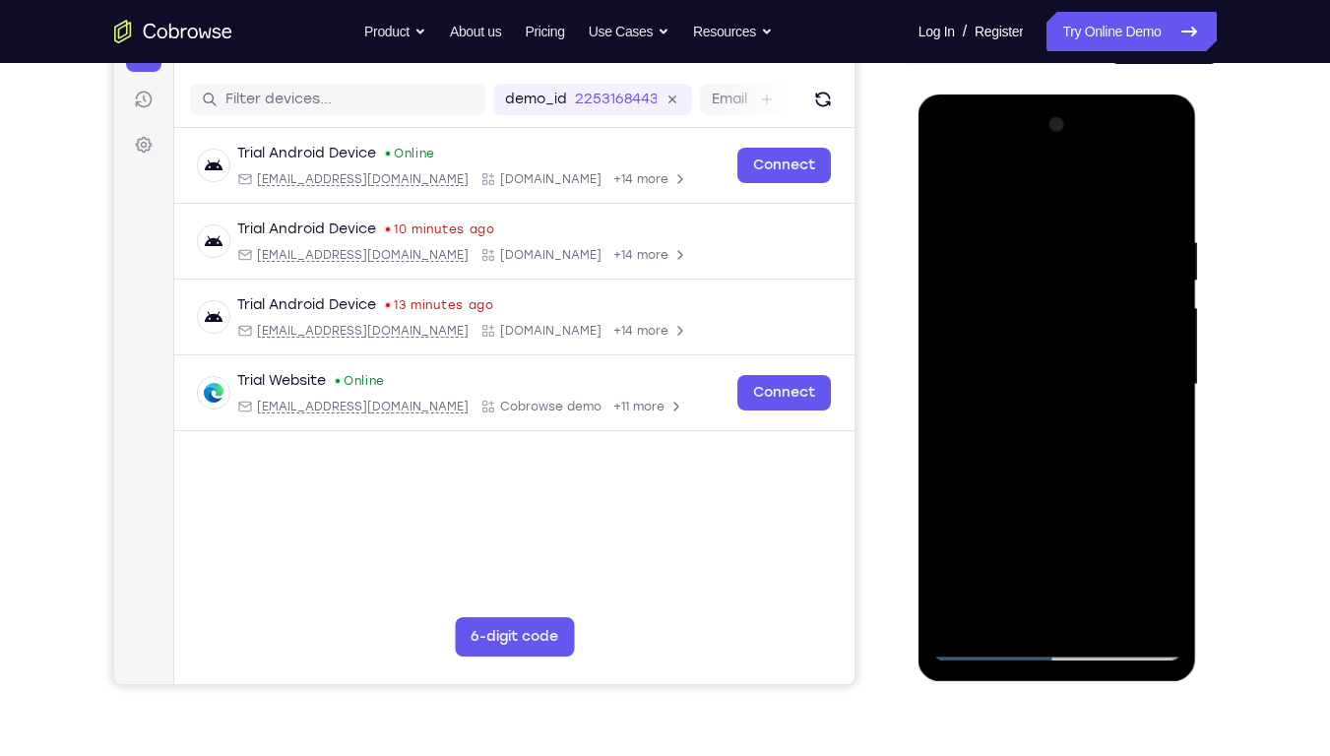
click at [1019, 279] on div at bounding box center [1057, 384] width 248 height 551
click at [1002, 532] on div at bounding box center [1057, 384] width 248 height 551
click at [1019, 508] on div at bounding box center [1057, 384] width 248 height 551
click at [1076, 534] on div at bounding box center [1057, 384] width 248 height 551
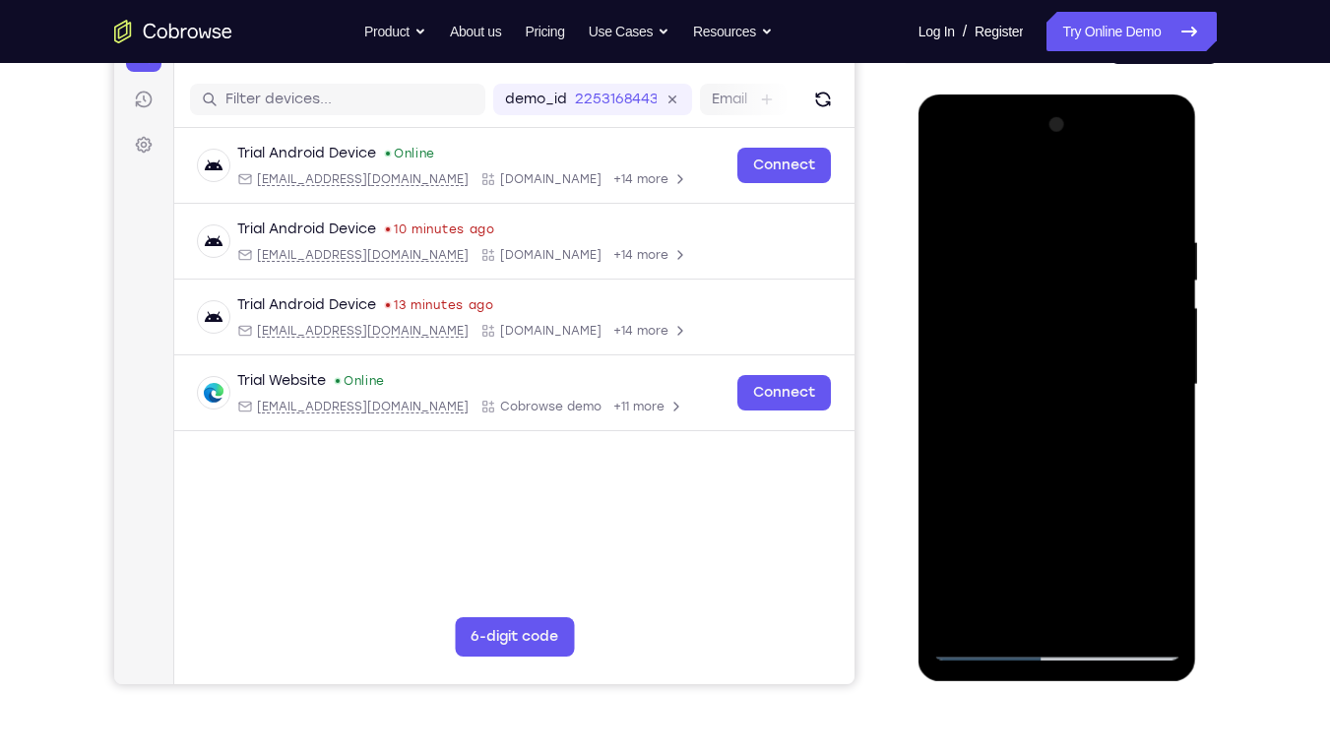
click at [994, 504] on div at bounding box center [1057, 384] width 248 height 551
click at [1130, 570] on div at bounding box center [1057, 384] width 248 height 551
click at [958, 535] on div at bounding box center [1057, 384] width 248 height 551
click at [1127, 574] on div at bounding box center [1057, 384] width 248 height 551
click at [1132, 574] on div at bounding box center [1057, 384] width 248 height 551
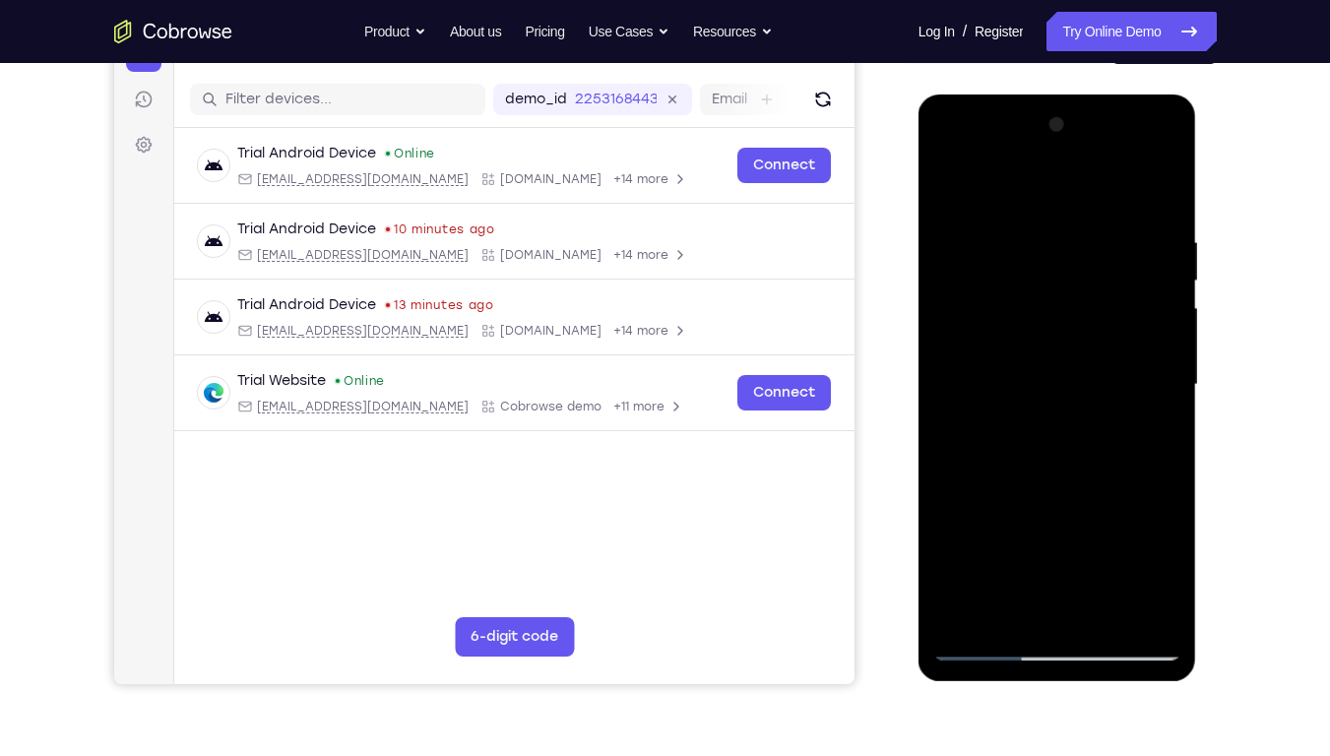
click at [1162, 574] on div at bounding box center [1057, 384] width 248 height 551
click at [997, 510] on div at bounding box center [1057, 384] width 248 height 551
click at [1151, 536] on div at bounding box center [1057, 384] width 248 height 551
click at [1076, 566] on div at bounding box center [1057, 384] width 248 height 551
click at [959, 533] on div at bounding box center [1057, 384] width 248 height 551
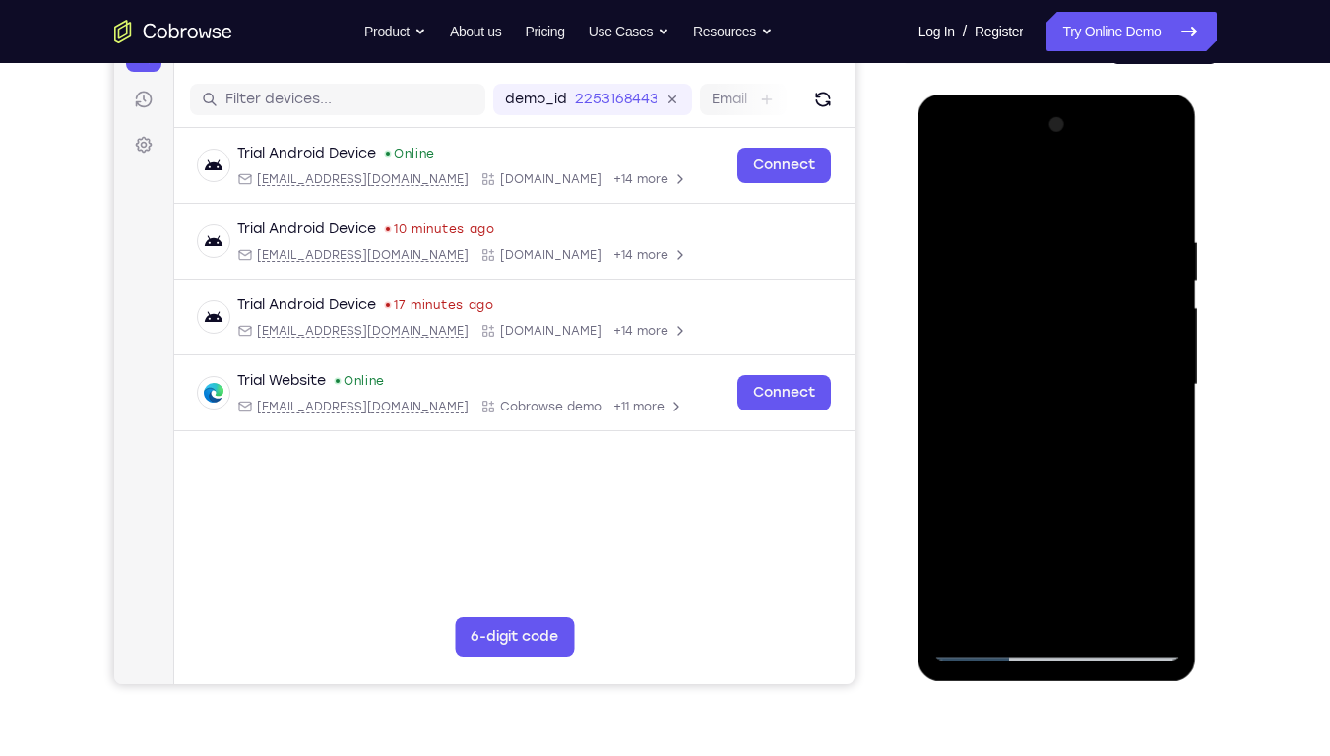
click at [945, 490] on div at bounding box center [1057, 384] width 248 height 551
click at [953, 541] on div at bounding box center [1057, 384] width 248 height 551
click at [1027, 505] on div at bounding box center [1057, 384] width 248 height 551
click at [1064, 502] on div at bounding box center [1057, 384] width 248 height 551
click at [1039, 362] on div at bounding box center [1057, 384] width 248 height 551
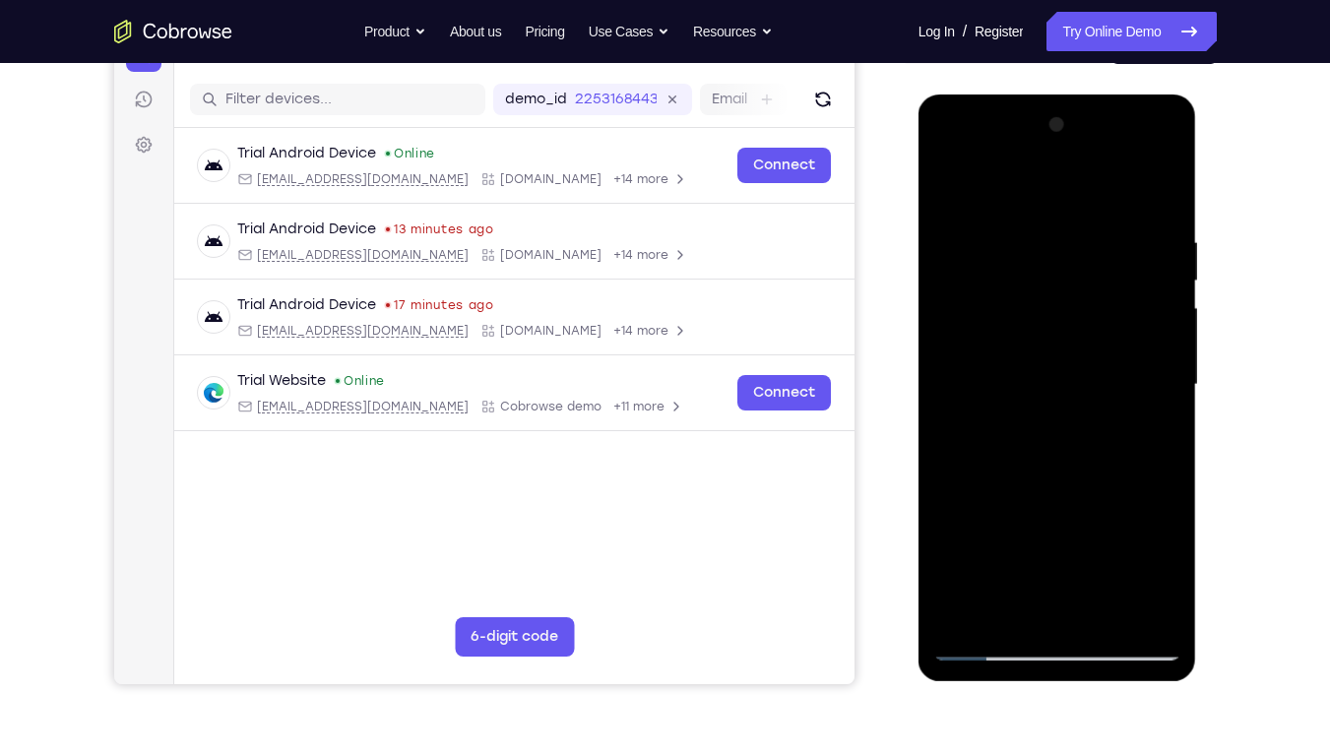
click at [1058, 289] on div at bounding box center [1057, 384] width 248 height 551
click at [1054, 542] on div at bounding box center [1057, 384] width 248 height 551
click at [1130, 568] on div at bounding box center [1057, 384] width 248 height 551
click at [956, 533] on div at bounding box center [1057, 384] width 248 height 551
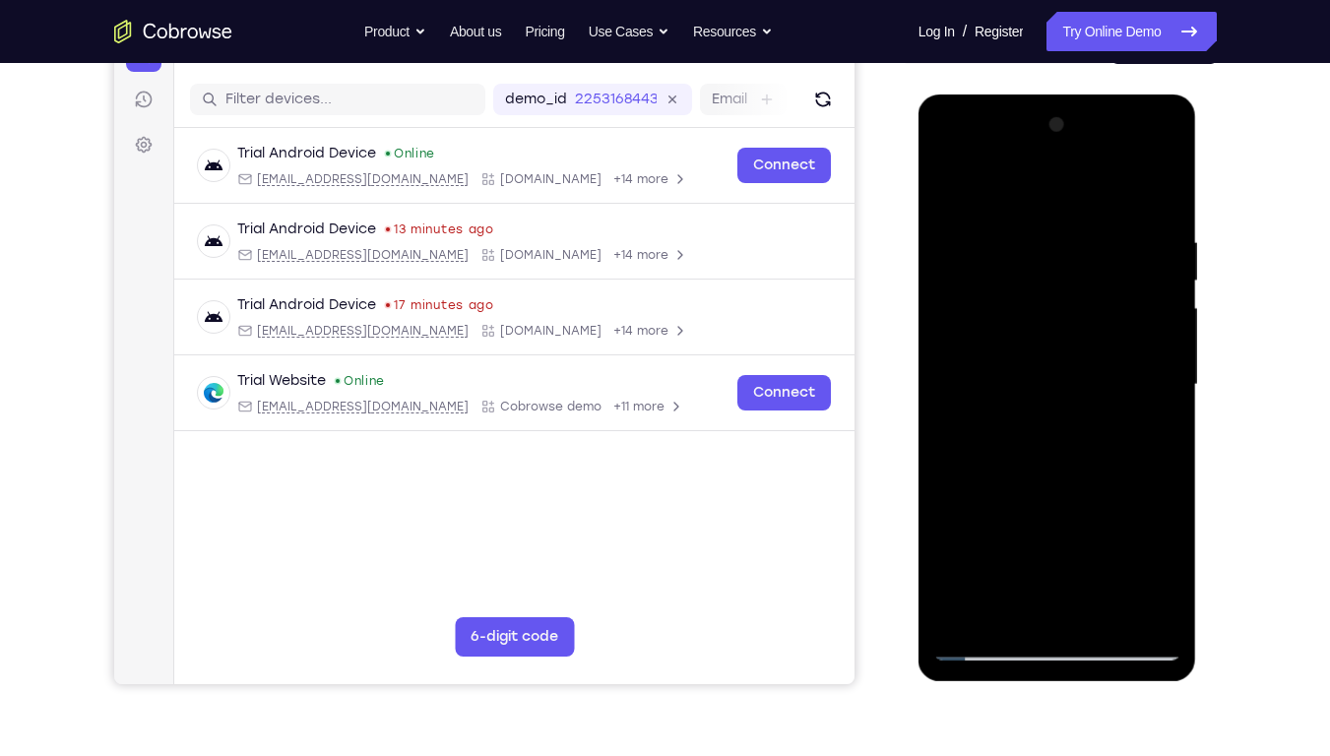
click at [1118, 500] on div at bounding box center [1057, 384] width 248 height 551
click at [1157, 534] on div at bounding box center [1057, 384] width 248 height 551
click at [1130, 574] on div at bounding box center [1057, 384] width 248 height 551
click at [1028, 574] on div at bounding box center [1057, 384] width 248 height 551
click at [1165, 574] on div at bounding box center [1057, 384] width 248 height 551
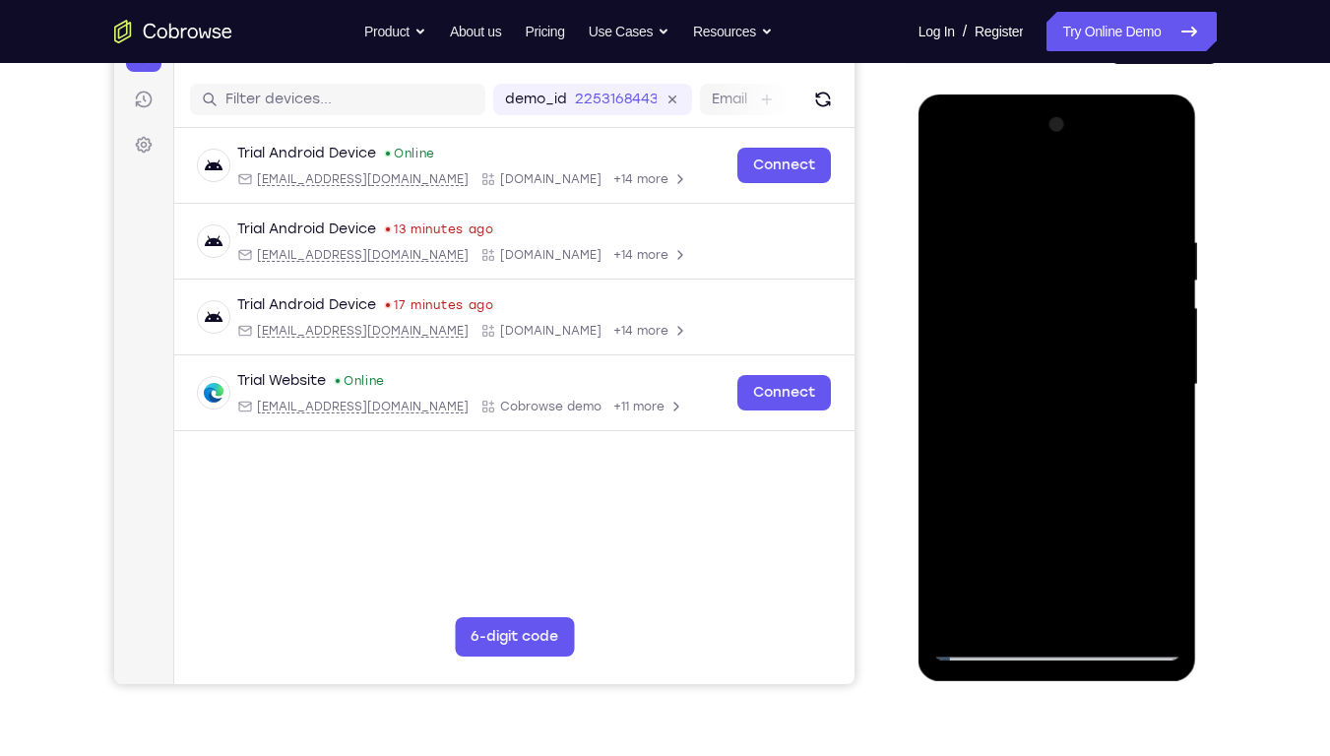
click at [1054, 363] on div at bounding box center [1057, 384] width 248 height 551
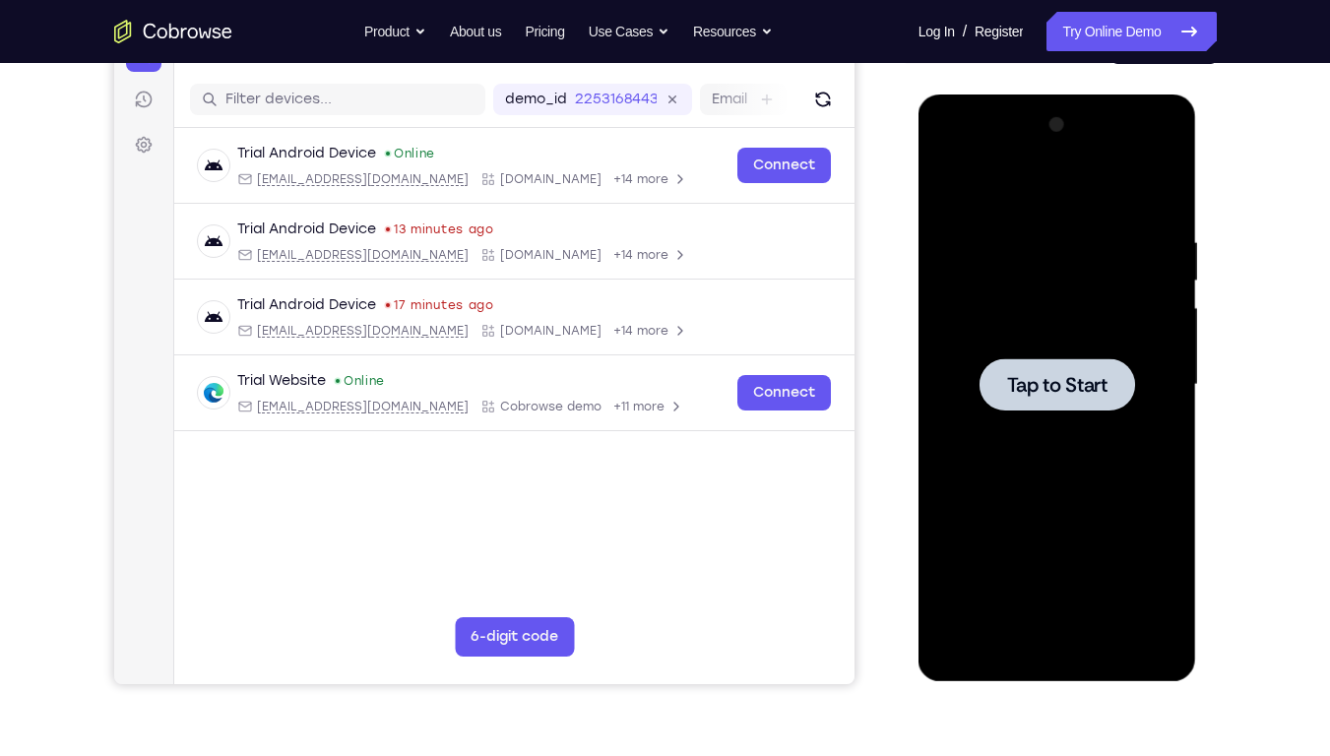
click at [1044, 394] on span "Tap to Start" at bounding box center [1057, 385] width 100 height 20
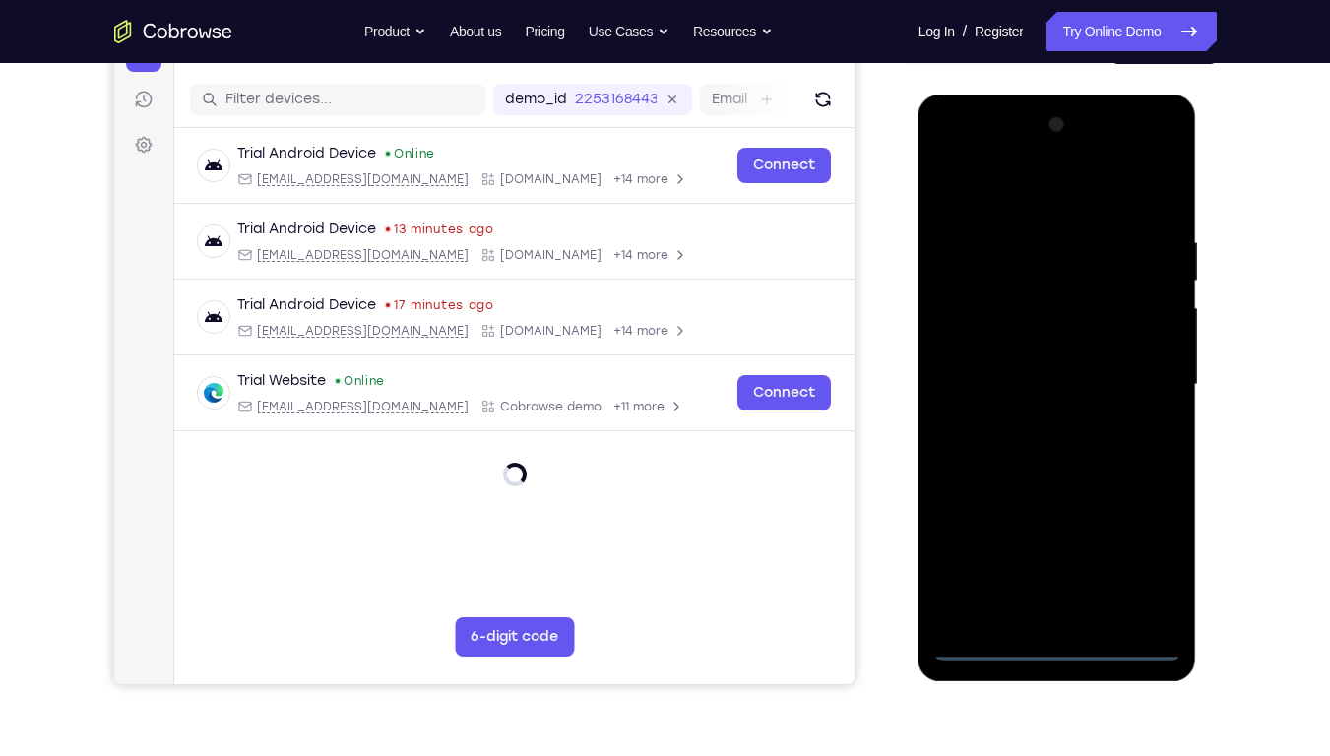
click at [1063, 574] on div at bounding box center [1057, 384] width 248 height 551
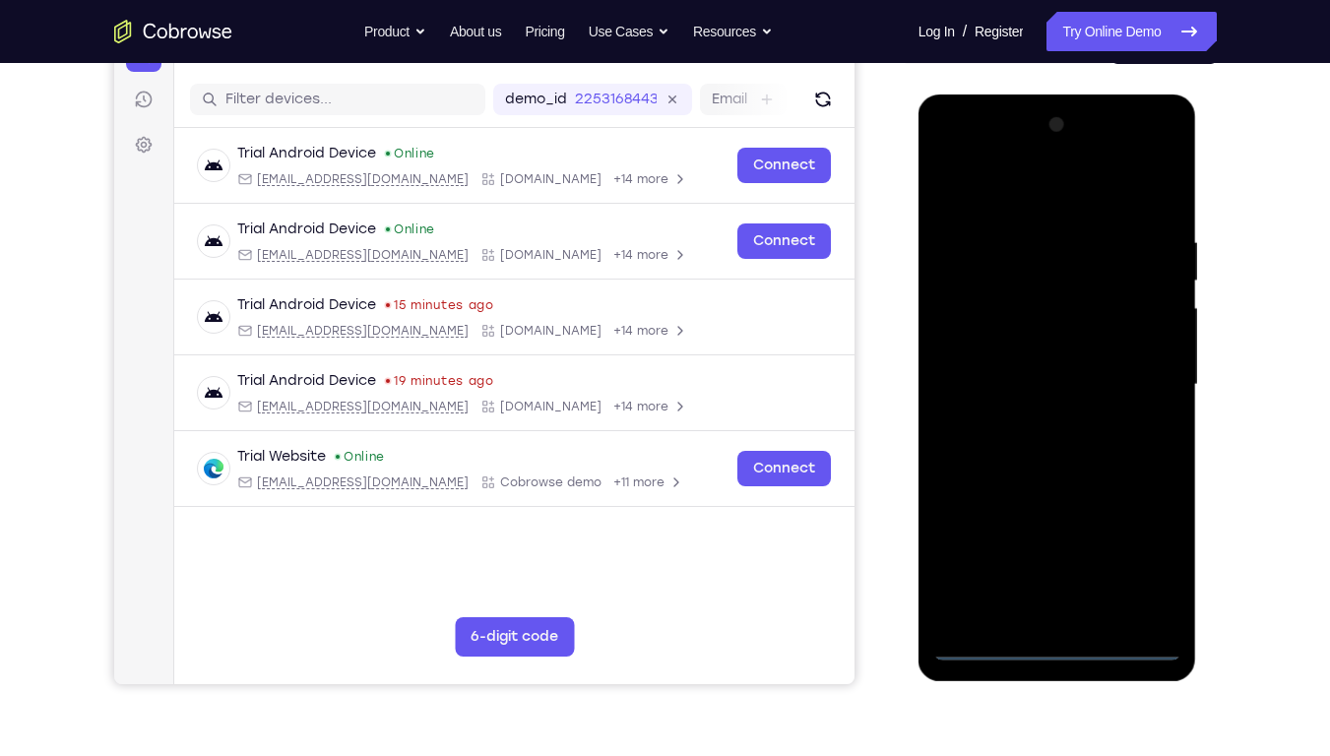
click at [1046, 574] on div at bounding box center [1057, 384] width 248 height 551
click at [1142, 555] on div at bounding box center [1057, 384] width 248 height 551
click at [966, 158] on div at bounding box center [1057, 384] width 248 height 551
click at [1164, 149] on div at bounding box center [1057, 384] width 248 height 551
click at [1106, 255] on div at bounding box center [1057, 384] width 248 height 551
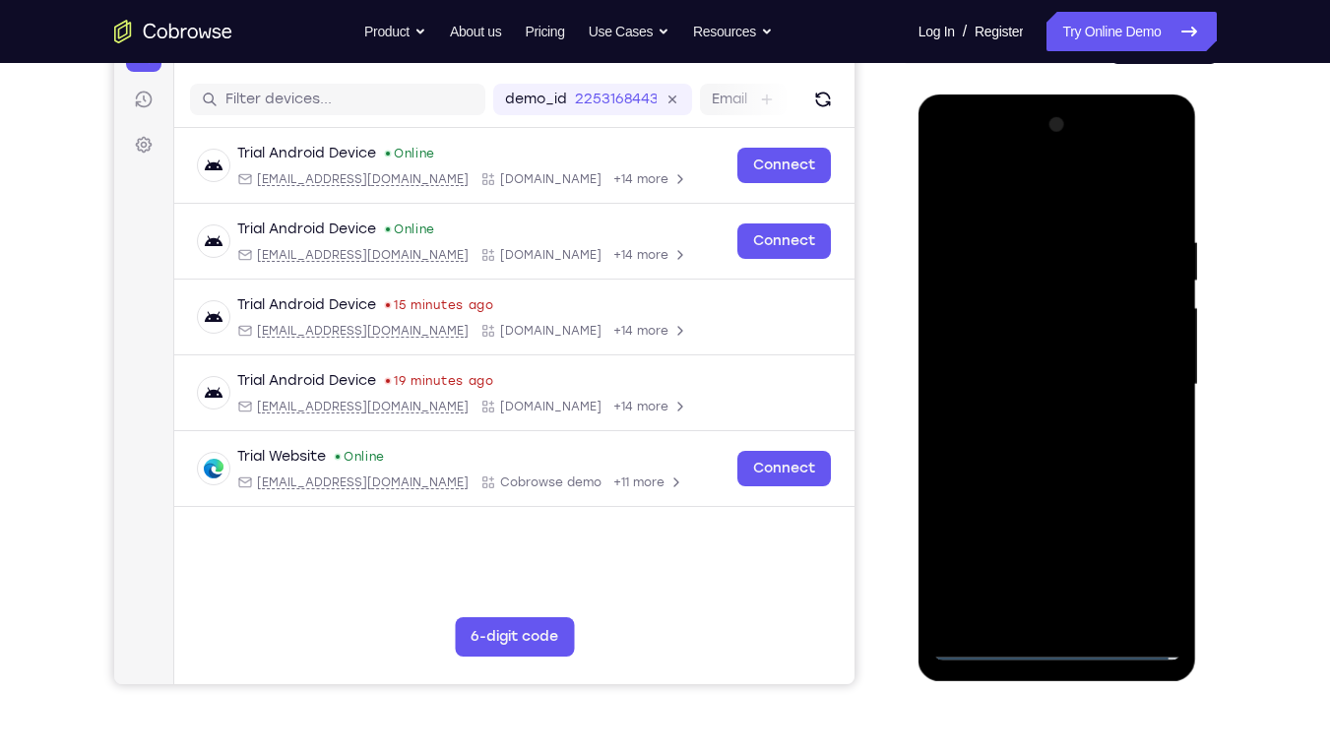
click at [1055, 153] on div at bounding box center [1057, 384] width 248 height 551
click at [1114, 501] on div at bounding box center [1057, 384] width 248 height 551
click at [1103, 572] on div at bounding box center [1057, 384] width 248 height 551
click at [978, 535] on div at bounding box center [1057, 384] width 248 height 551
click at [1047, 497] on div at bounding box center [1057, 384] width 248 height 551
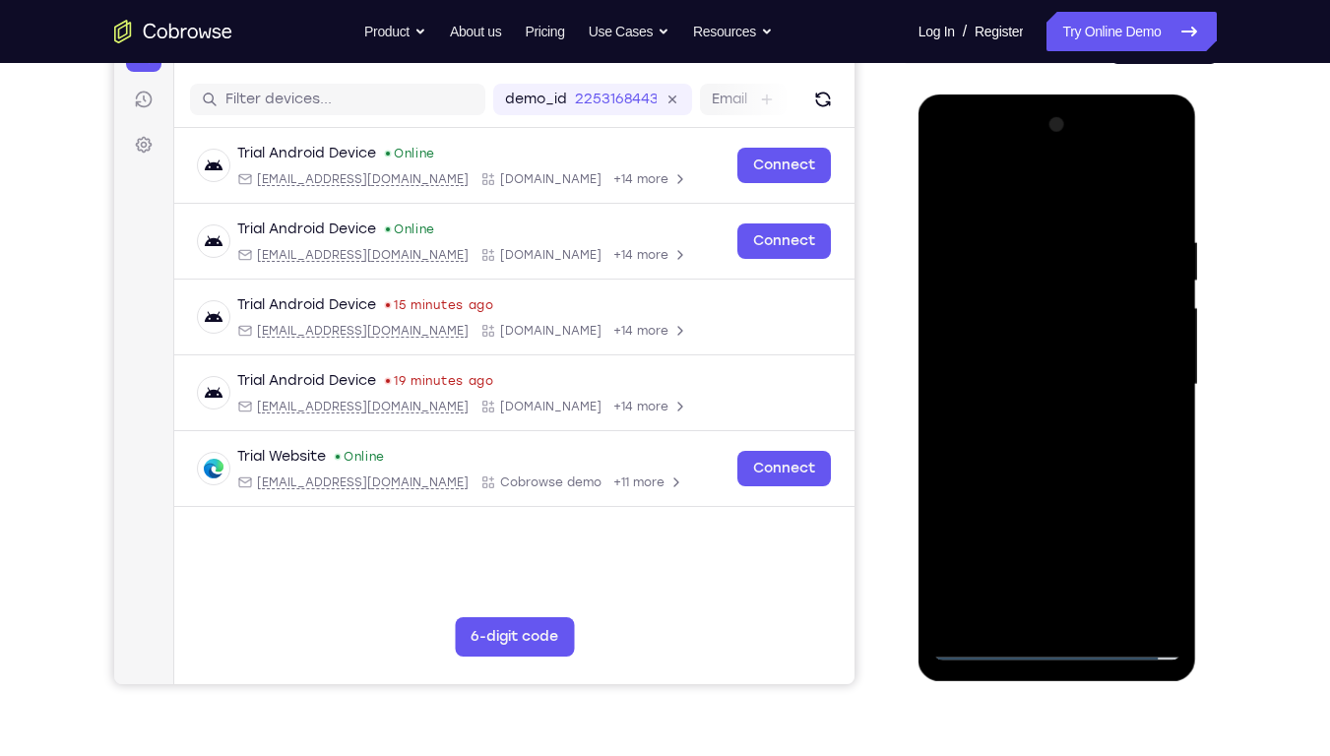
click at [956, 543] on div at bounding box center [1057, 384] width 248 height 551
click at [1016, 223] on div at bounding box center [1057, 384] width 248 height 551
click at [1036, 290] on div at bounding box center [1057, 384] width 248 height 551
click at [1037, 417] on div at bounding box center [1057, 384] width 248 height 551
click at [1033, 366] on div at bounding box center [1057, 384] width 248 height 551
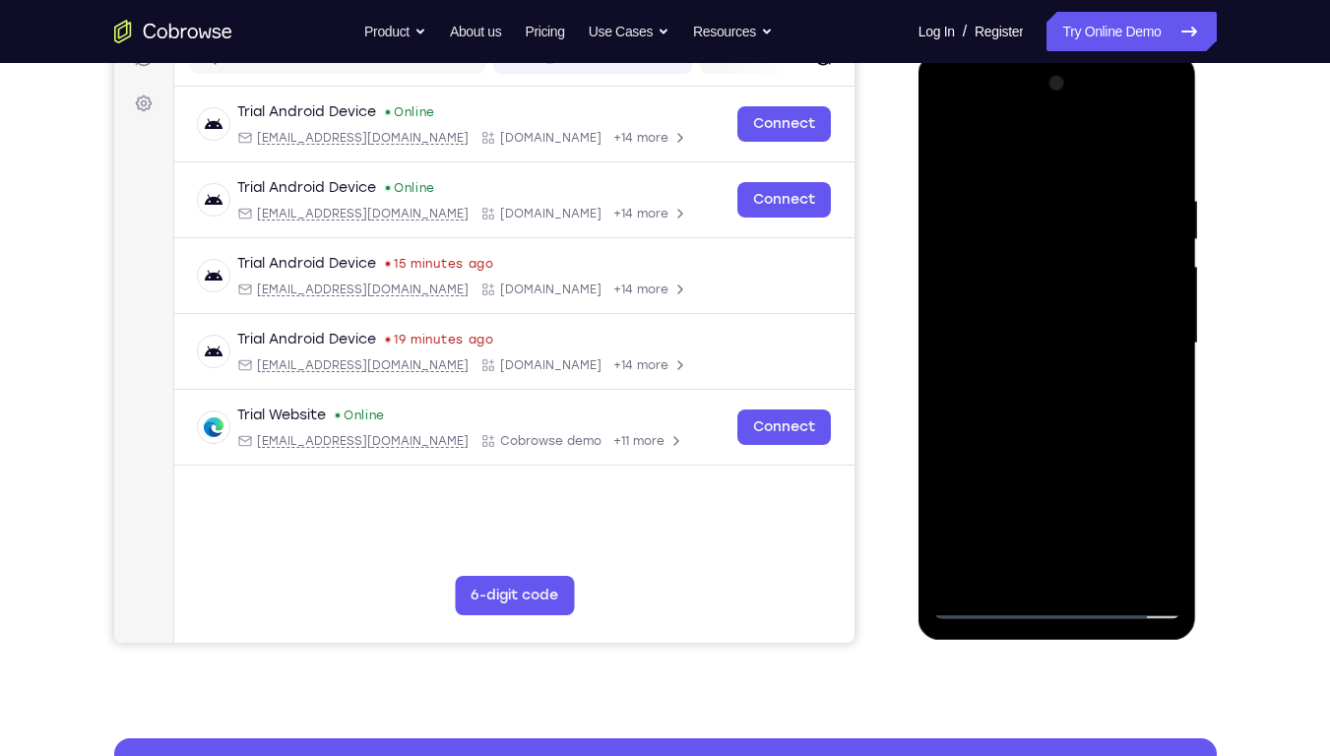
scroll to position [274, 0]
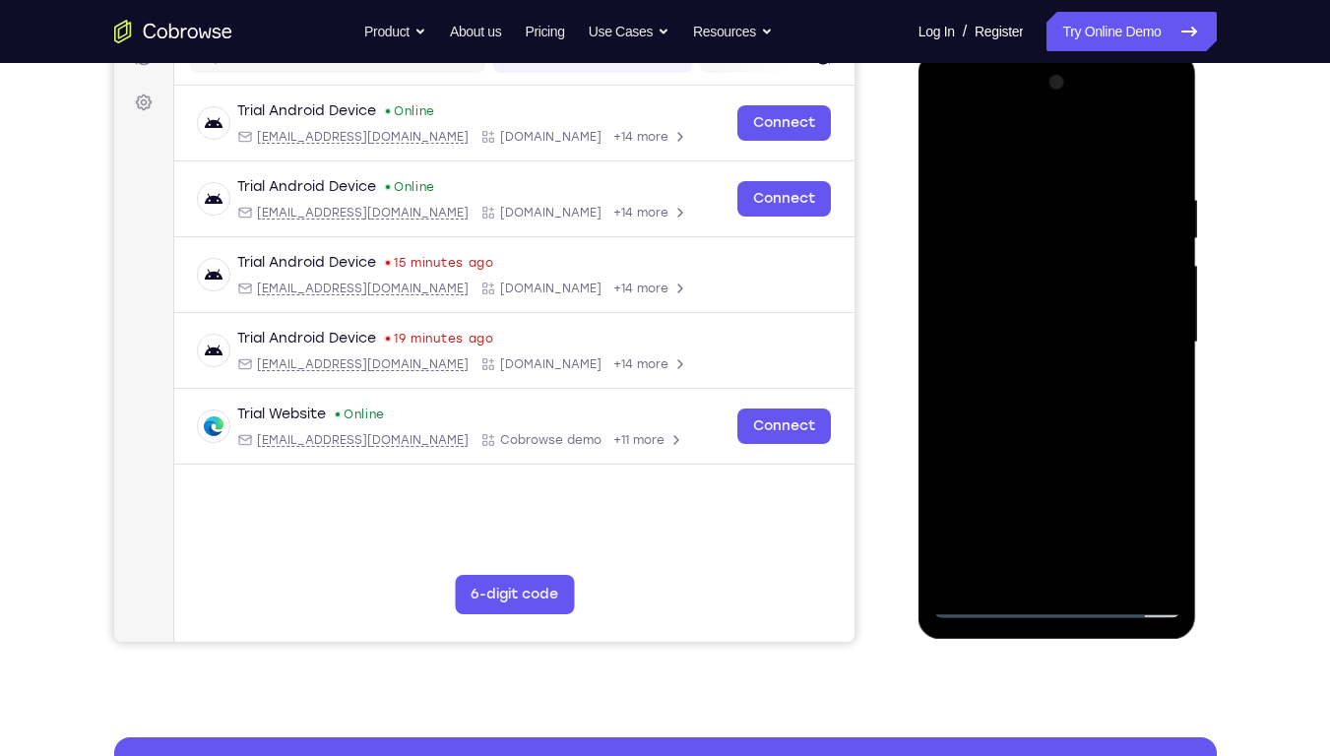
click at [1112, 161] on div at bounding box center [1057, 342] width 248 height 551
click at [986, 574] on div at bounding box center [1057, 342] width 248 height 551
click at [992, 574] on div at bounding box center [1057, 342] width 248 height 551
click at [1014, 564] on div at bounding box center [1057, 342] width 248 height 551
click at [1153, 574] on div at bounding box center [1057, 342] width 248 height 551
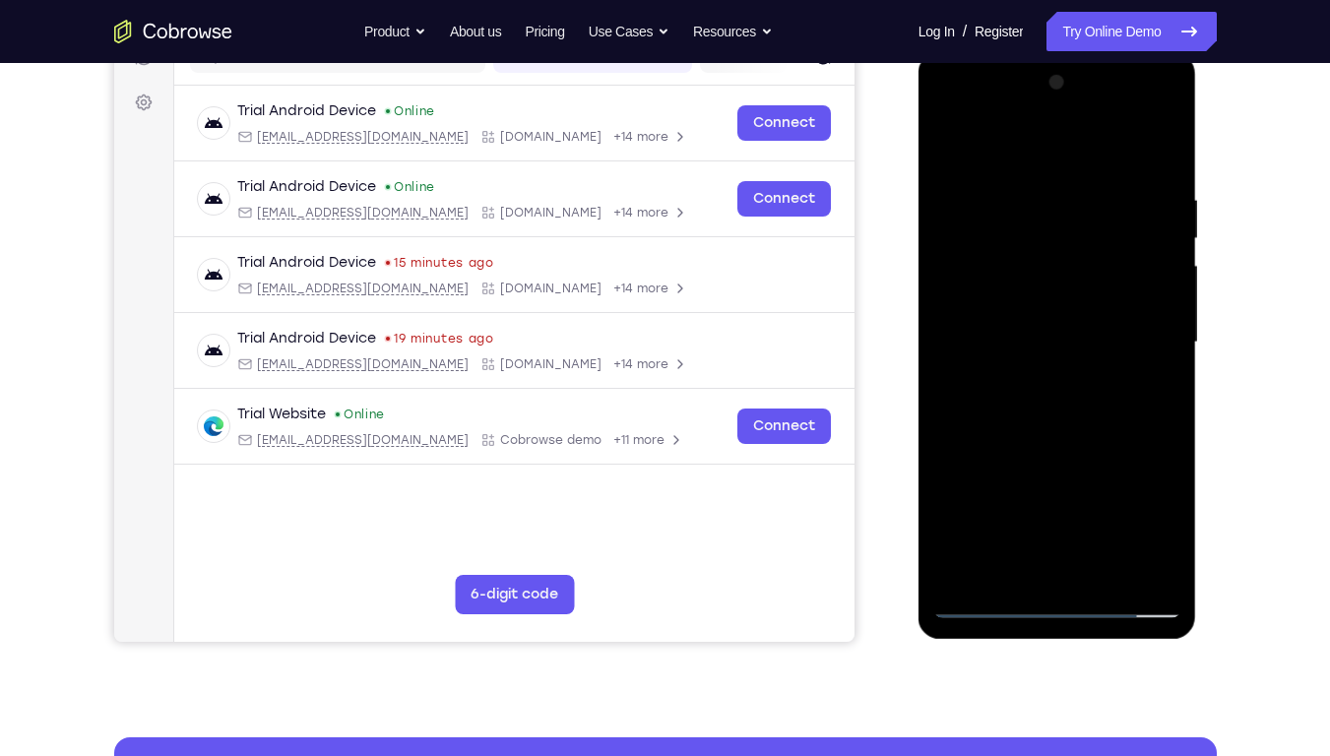
click at [952, 574] on div at bounding box center [1057, 342] width 248 height 551
click at [1166, 574] on div at bounding box center [1057, 342] width 248 height 551
click at [959, 570] on div at bounding box center [1057, 342] width 248 height 551
click at [1034, 374] on div at bounding box center [1057, 342] width 248 height 551
click at [1059, 563] on div at bounding box center [1057, 342] width 248 height 551
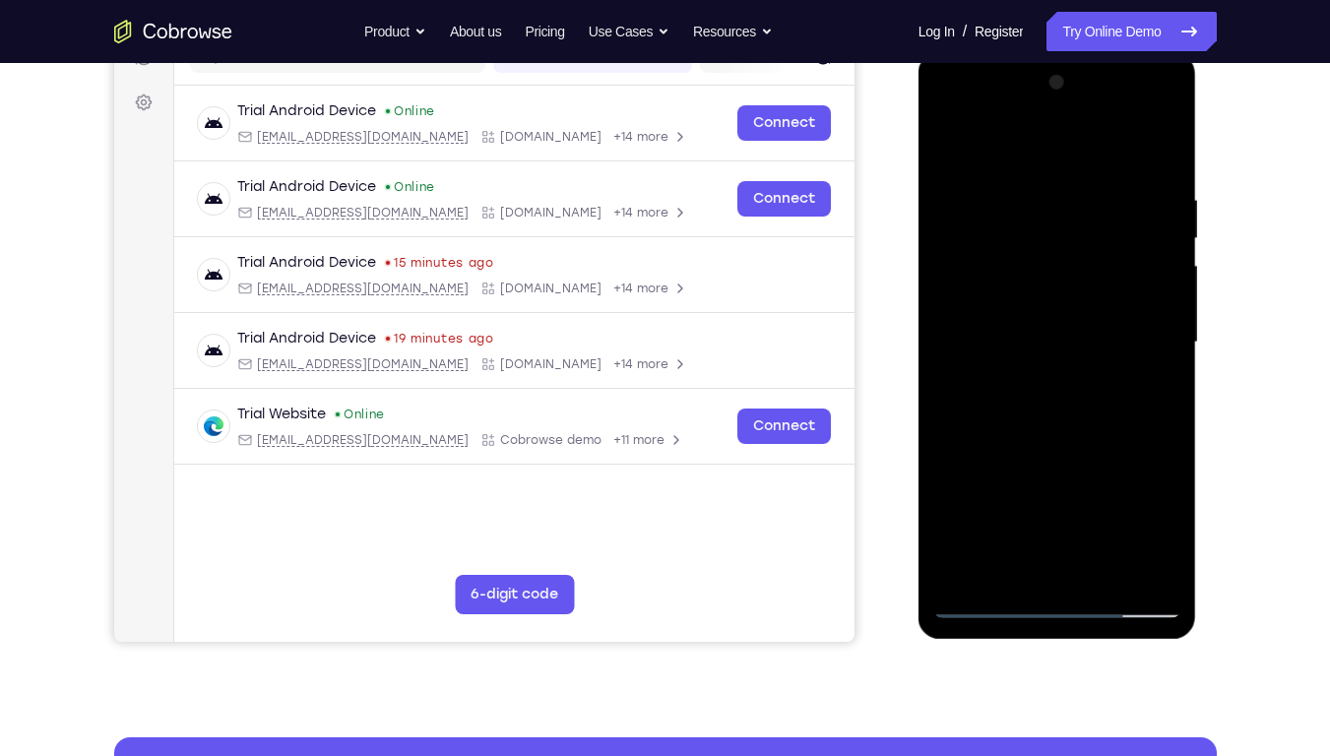
click at [1049, 356] on div at bounding box center [1057, 342] width 248 height 551
click at [998, 245] on div at bounding box center [1057, 342] width 248 height 551
click at [1004, 493] on div at bounding box center [1057, 342] width 248 height 551
click at [1018, 461] on div at bounding box center [1057, 342] width 248 height 551
click at [1074, 497] on div at bounding box center [1057, 342] width 248 height 551
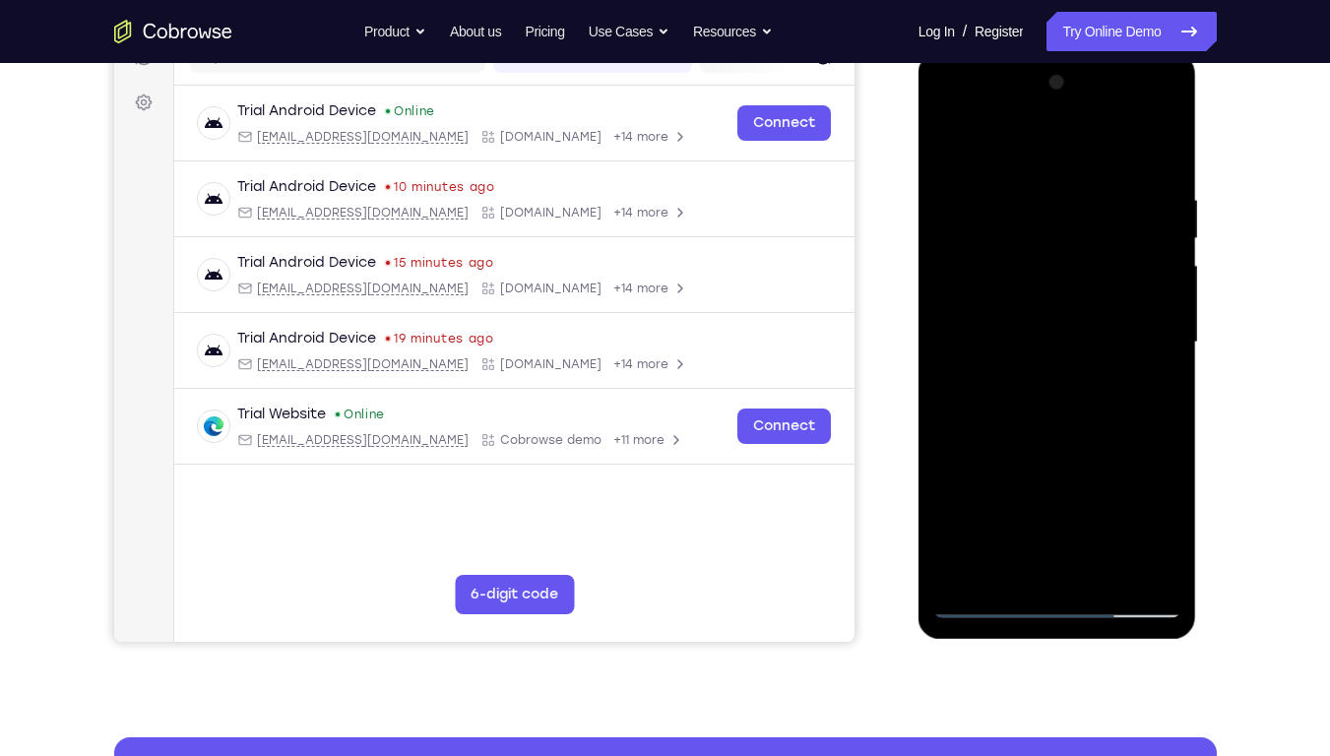
click at [993, 459] on div at bounding box center [1057, 342] width 248 height 551
click at [1132, 537] on div at bounding box center [1057, 342] width 248 height 551
click at [957, 497] on div at bounding box center [1057, 342] width 248 height 551
click at [1125, 567] on div at bounding box center [1057, 342] width 248 height 551
click at [995, 465] on div at bounding box center [1057, 342] width 248 height 551
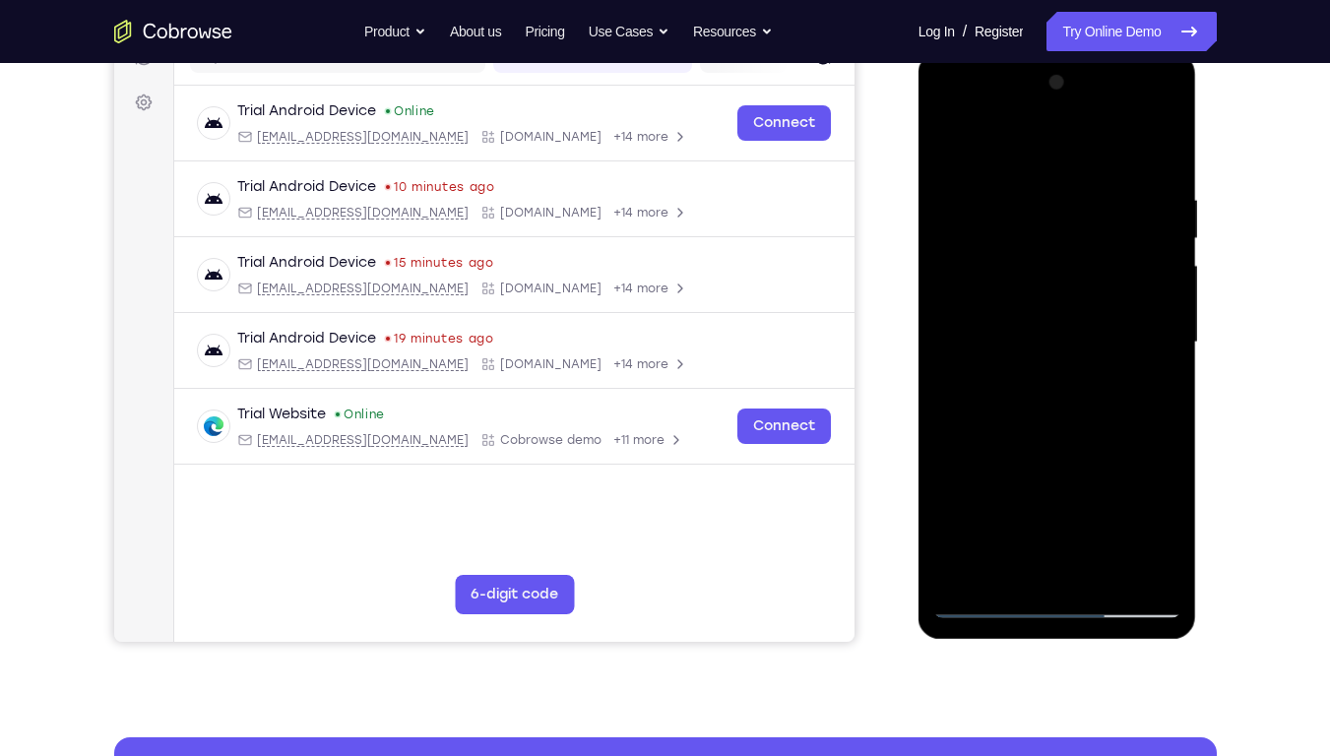
click at [1153, 495] on div at bounding box center [1057, 342] width 248 height 551
click at [1078, 529] on div at bounding box center [1057, 342] width 248 height 551
click at [957, 492] on div at bounding box center [1057, 342] width 248 height 551
click at [941, 456] on div at bounding box center [1057, 342] width 248 height 551
click at [957, 490] on div at bounding box center [1057, 342] width 248 height 551
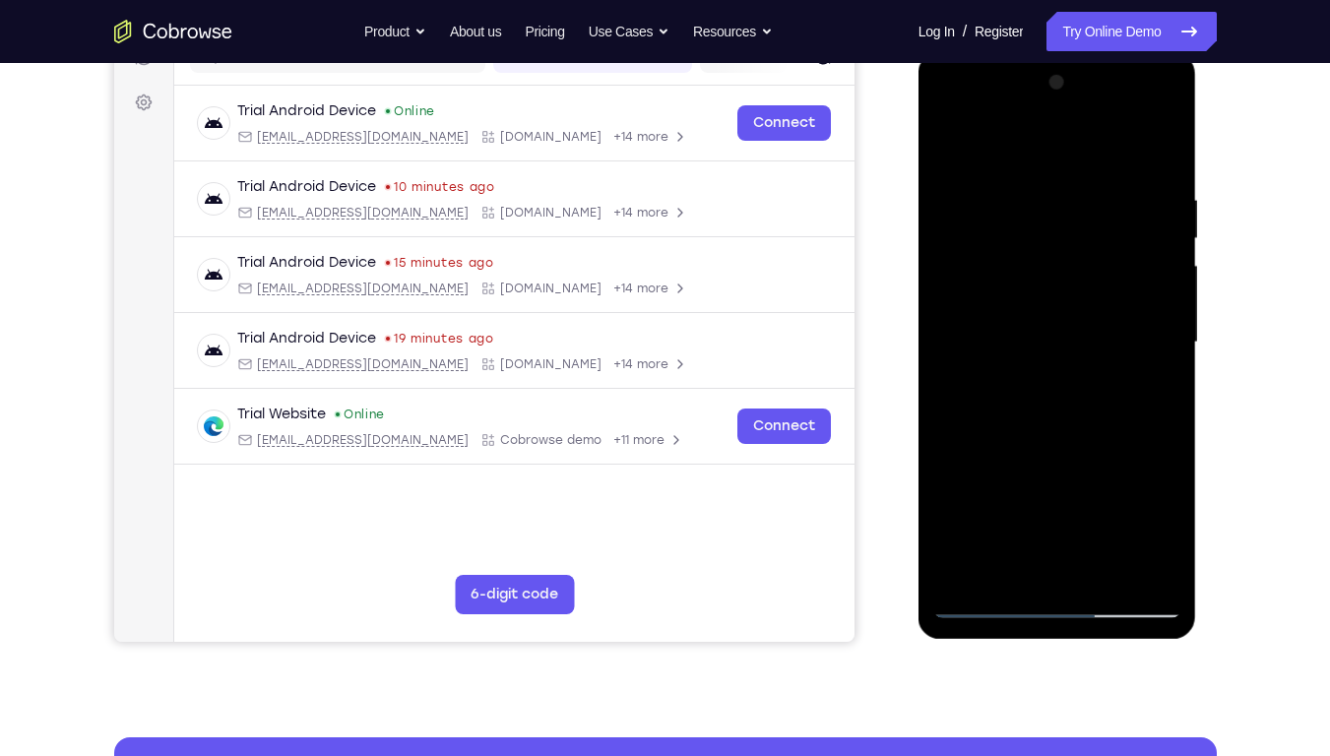
click at [1020, 455] on div at bounding box center [1057, 342] width 248 height 551
click at [1072, 461] on div at bounding box center [1057, 342] width 248 height 551
click at [1043, 286] on div at bounding box center [1057, 342] width 248 height 551
click at [1052, 251] on div at bounding box center [1057, 342] width 248 height 551
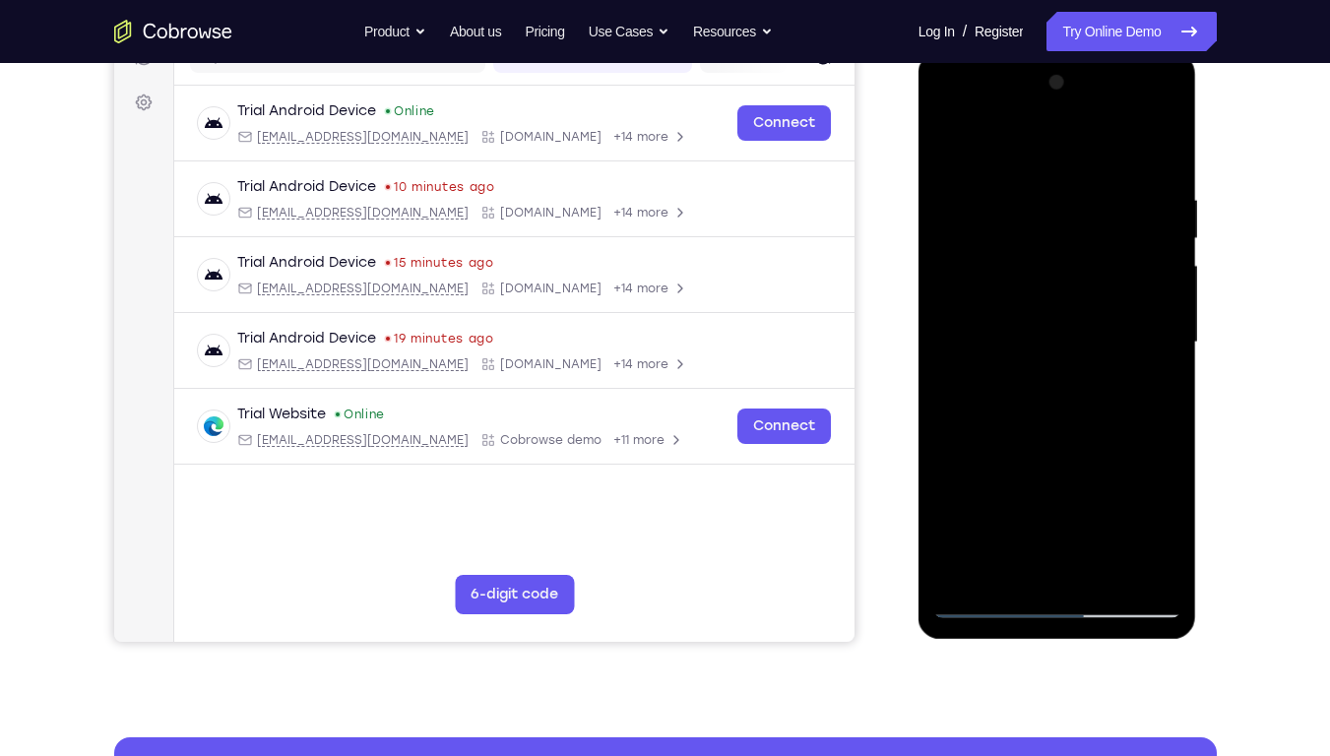
click at [1056, 502] on div at bounding box center [1057, 342] width 248 height 551
click at [1125, 532] on div at bounding box center [1057, 342] width 248 height 551
click at [954, 499] on div at bounding box center [1057, 342] width 248 height 551
click at [1115, 451] on div at bounding box center [1057, 342] width 248 height 551
click at [1153, 494] on div at bounding box center [1057, 342] width 248 height 551
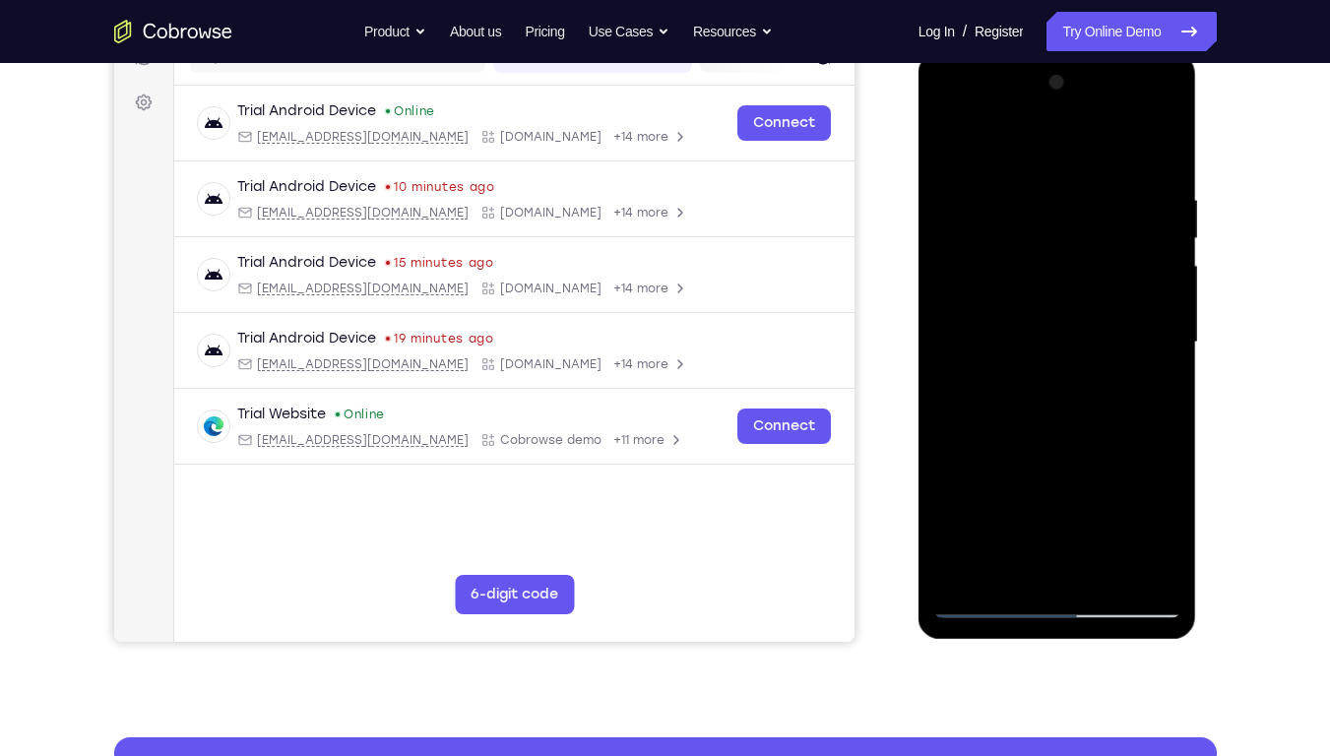
click at [1125, 564] on div at bounding box center [1057, 342] width 248 height 551
click at [1028, 536] on div at bounding box center [1057, 342] width 248 height 551
click at [1143, 461] on div at bounding box center [1057, 342] width 248 height 551
click at [1147, 464] on div at bounding box center [1057, 342] width 248 height 551
click at [1143, 461] on div at bounding box center [1057, 342] width 248 height 551
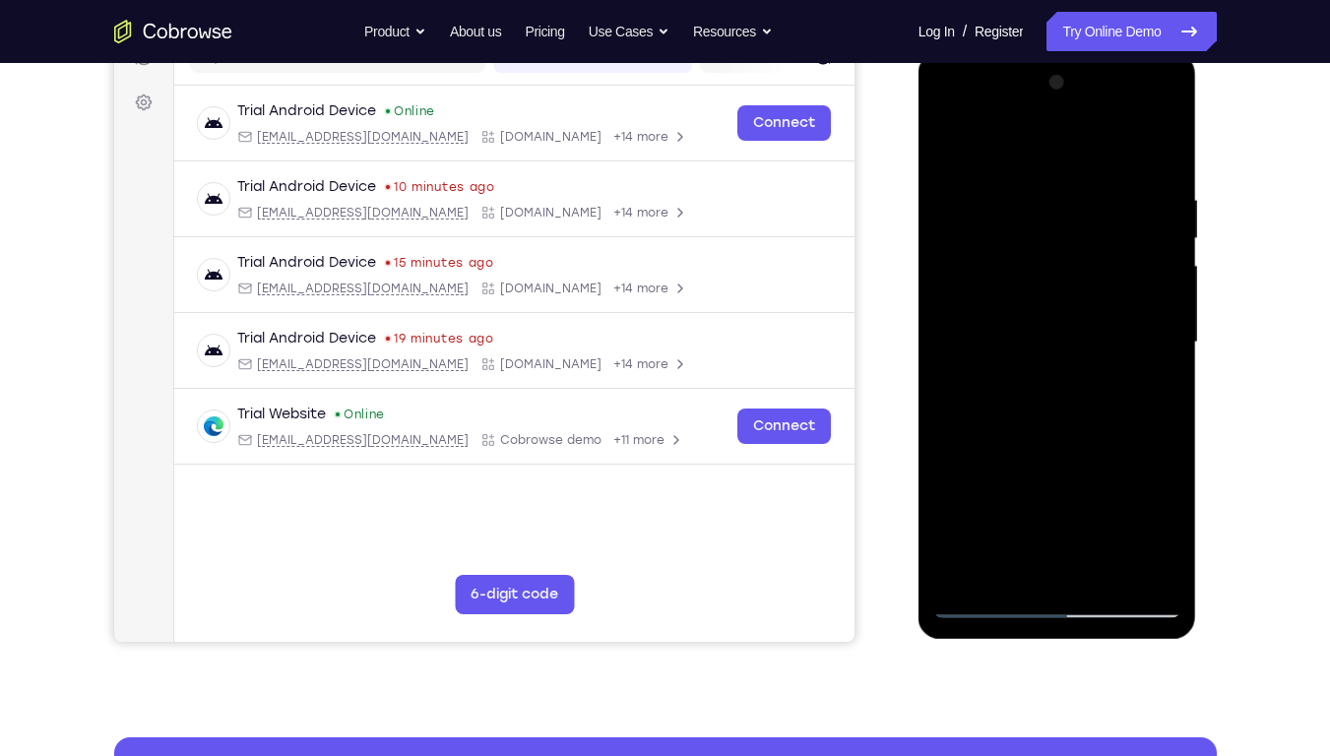
click at [1131, 537] on div at bounding box center [1057, 342] width 248 height 551
click at [1167, 532] on div at bounding box center [1057, 342] width 248 height 551
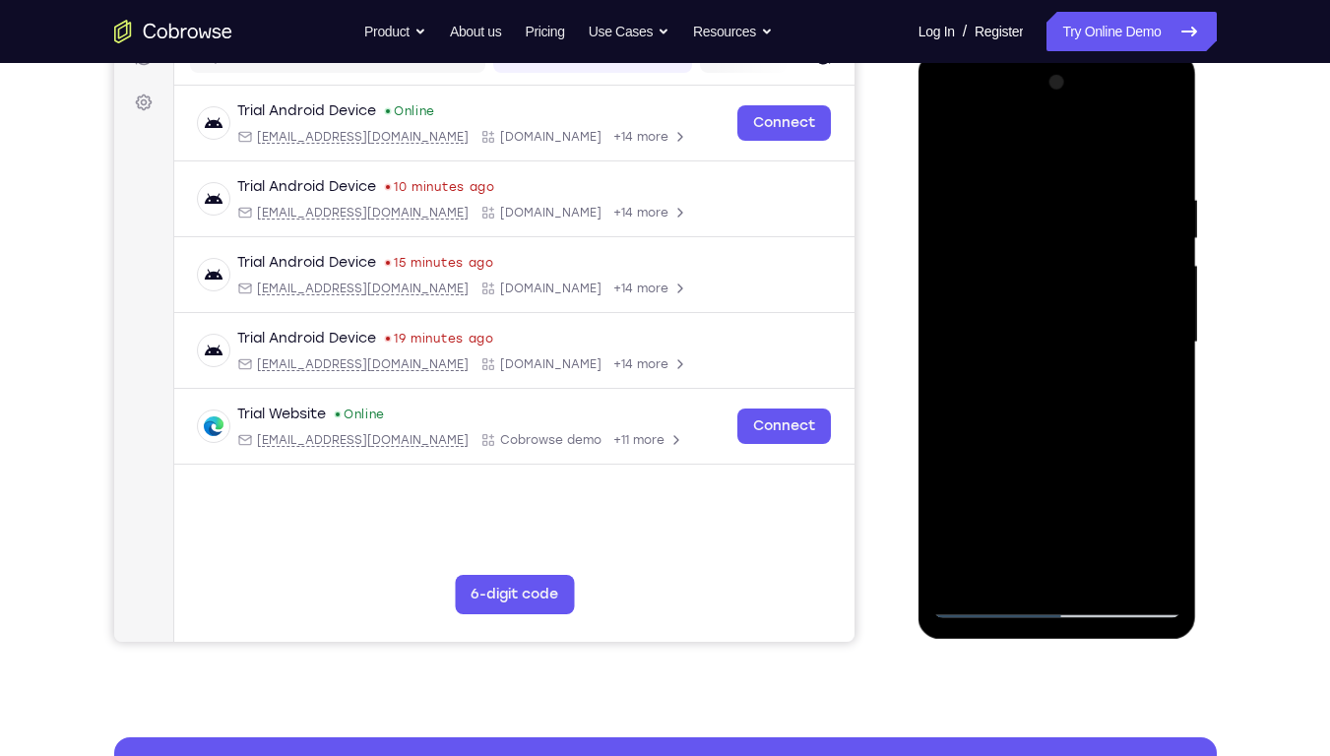
click at [1134, 463] on div at bounding box center [1057, 342] width 248 height 551
click at [1127, 528] on div at bounding box center [1057, 342] width 248 height 551
click at [1048, 281] on div at bounding box center [1057, 342] width 248 height 551
click at [975, 530] on div at bounding box center [1057, 342] width 248 height 551
click at [1089, 505] on div at bounding box center [1057, 342] width 248 height 551
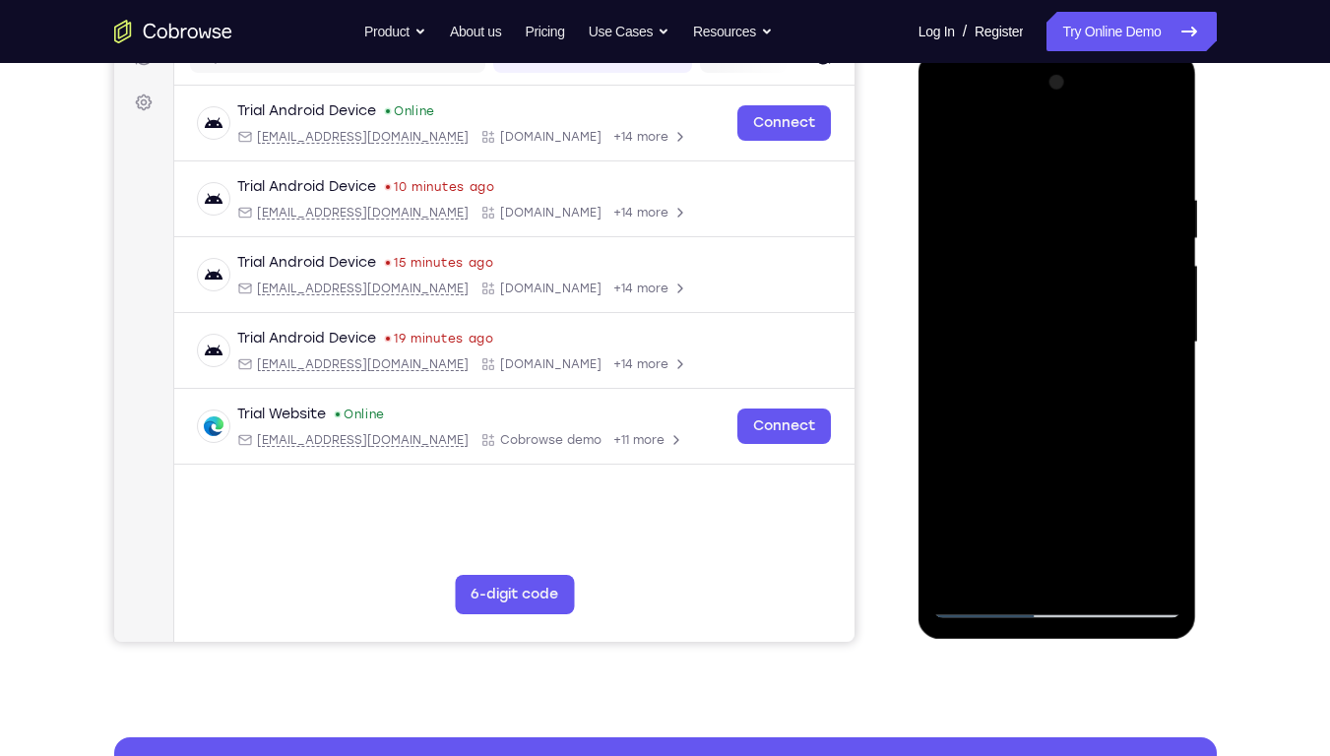
click at [1024, 445] on div at bounding box center [1057, 342] width 248 height 551
click at [1097, 532] on div at bounding box center [1057, 342] width 248 height 551
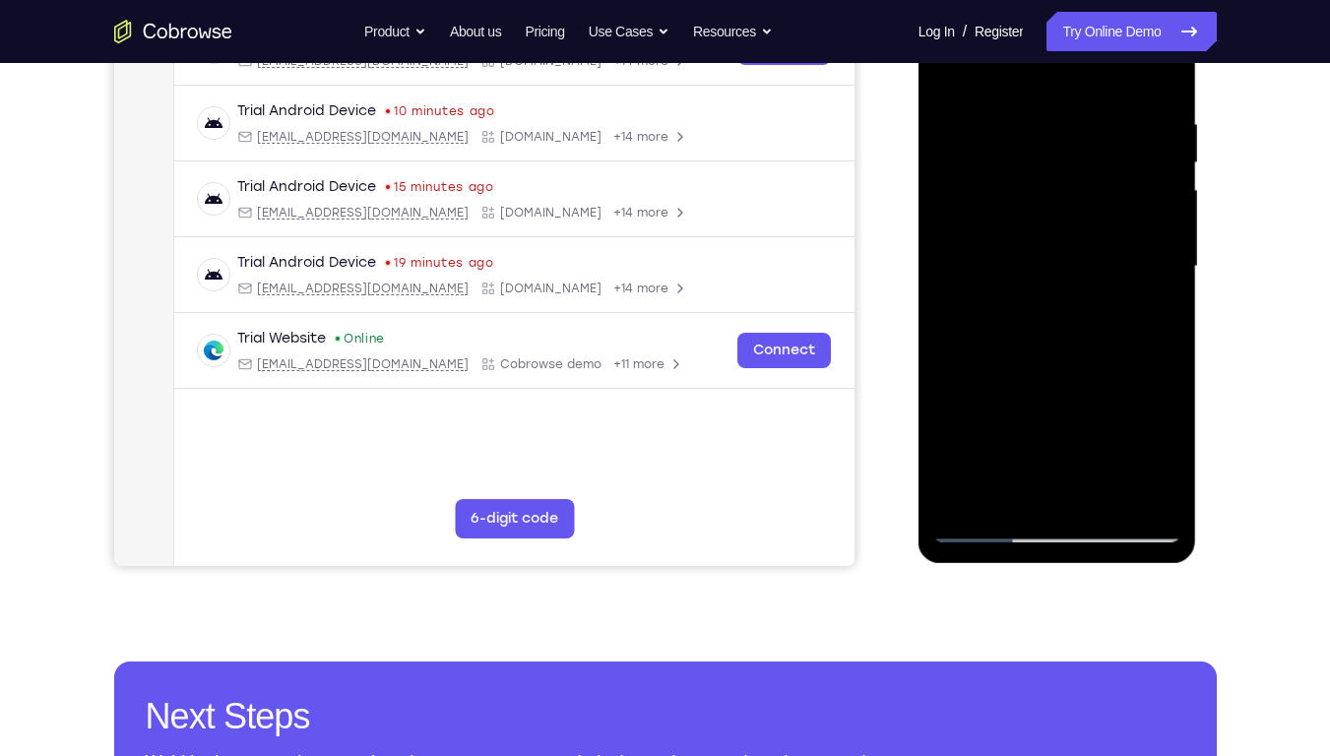
scroll to position [373, 0]
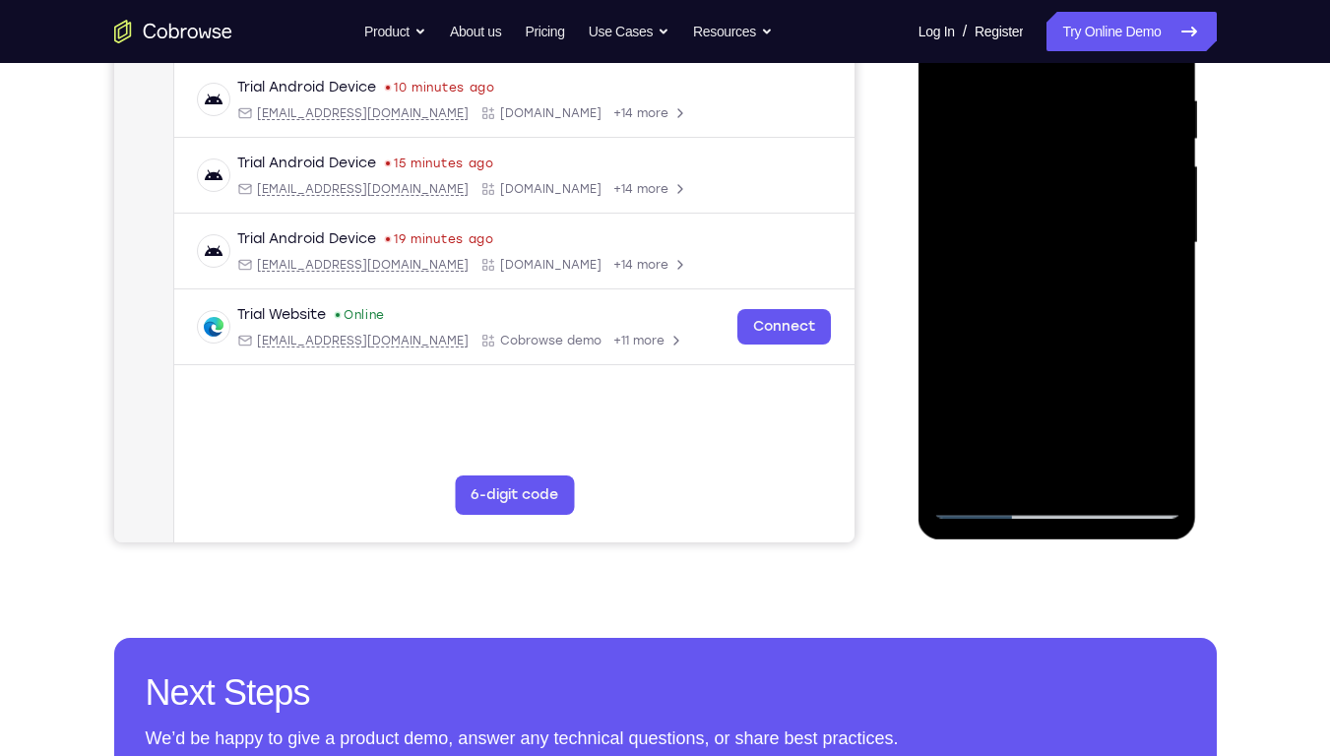
click at [1090, 355] on div at bounding box center [1057, 243] width 248 height 551
click at [1023, 401] on div at bounding box center [1057, 243] width 248 height 551
click at [1038, 189] on div at bounding box center [1057, 243] width 248 height 551
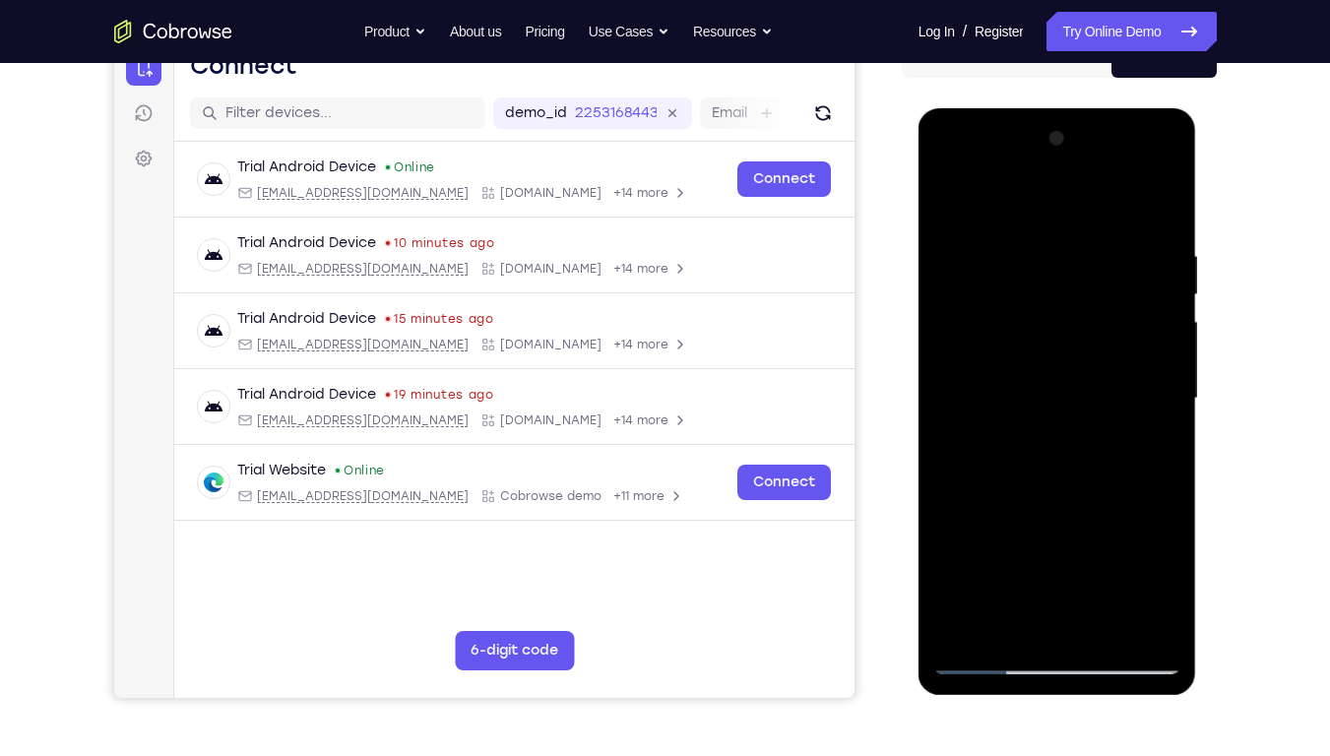
scroll to position [217, 0]
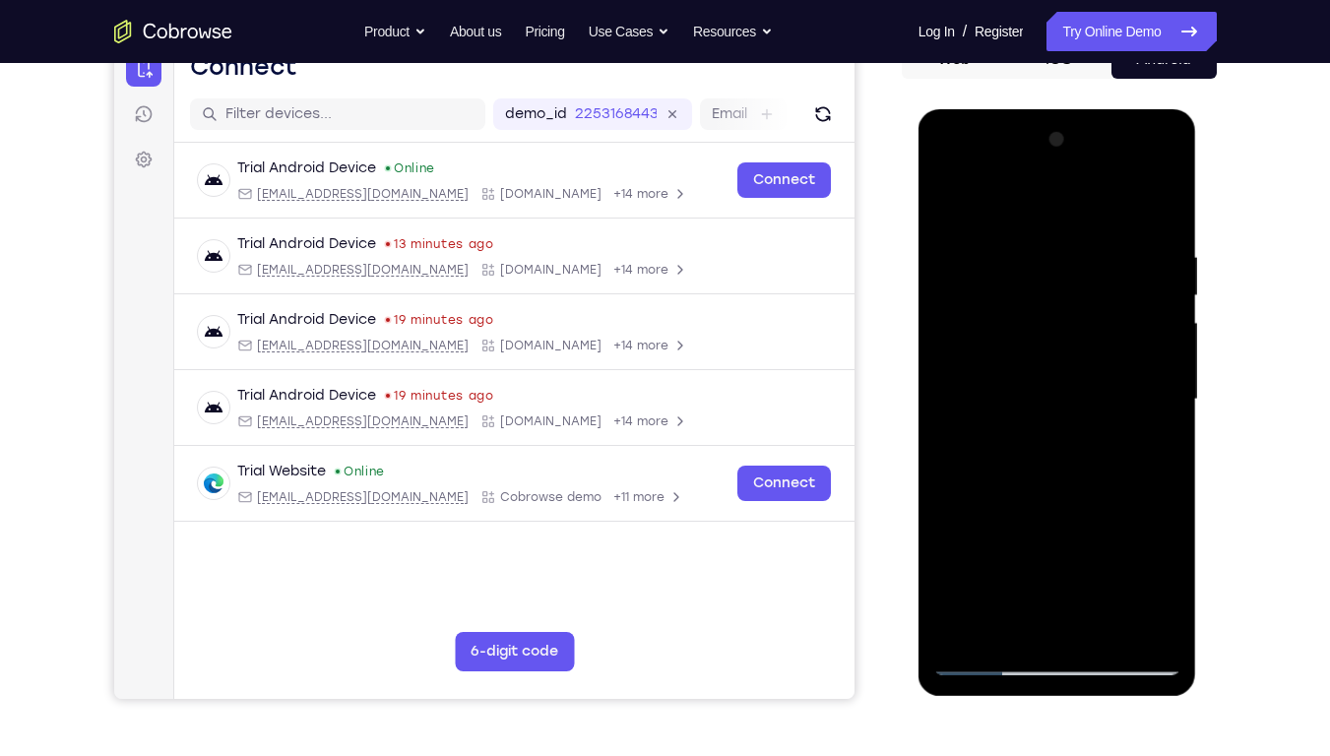
click at [1081, 552] on div at bounding box center [1057, 399] width 248 height 551
click at [996, 522] on div at bounding box center [1057, 399] width 248 height 551
click at [1129, 574] on div at bounding box center [1057, 399] width 248 height 551
click at [959, 546] on div at bounding box center [1057, 399] width 248 height 551
click at [941, 486] on div at bounding box center [1057, 399] width 248 height 551
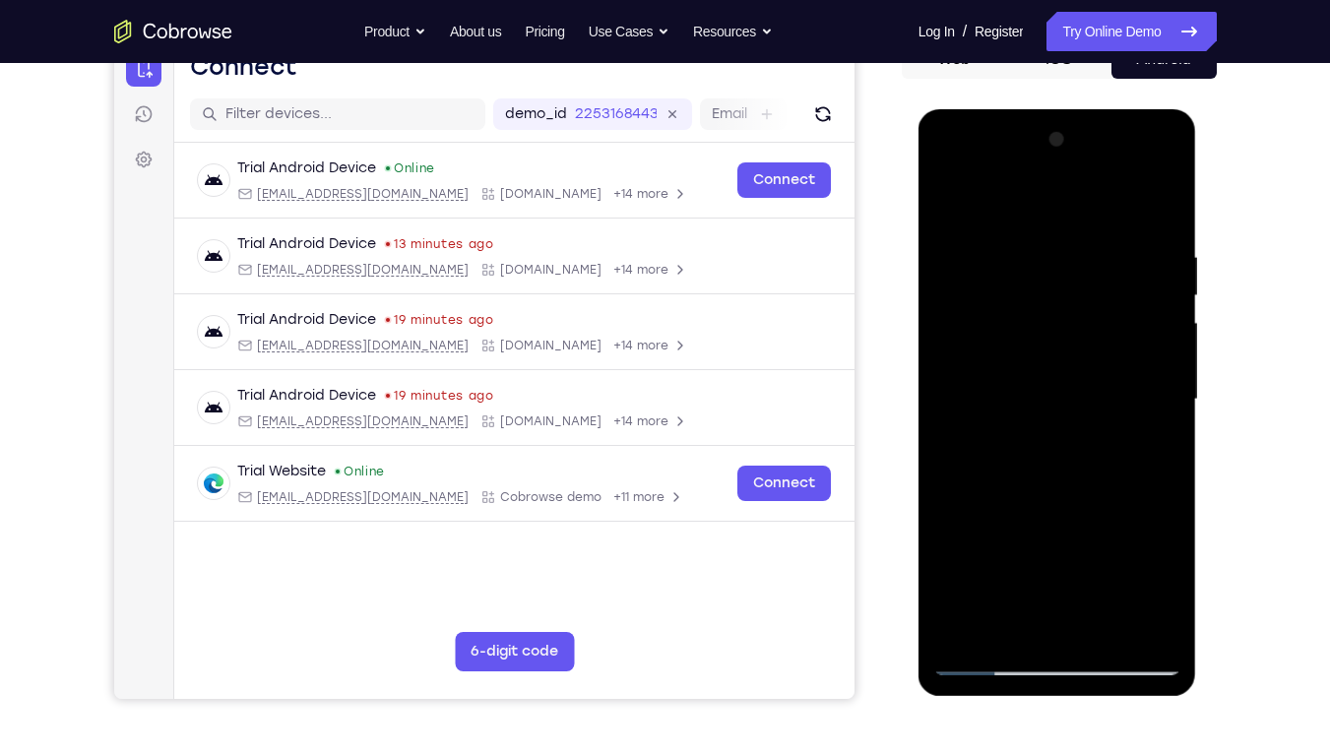
click at [974, 486] on div at bounding box center [1057, 399] width 248 height 551
click at [945, 490] on div at bounding box center [1057, 399] width 248 height 551
click at [992, 485] on div at bounding box center [1057, 399] width 248 height 551
click at [1007, 346] on div at bounding box center [1057, 399] width 248 height 551
click at [1128, 329] on div at bounding box center [1057, 399] width 248 height 551
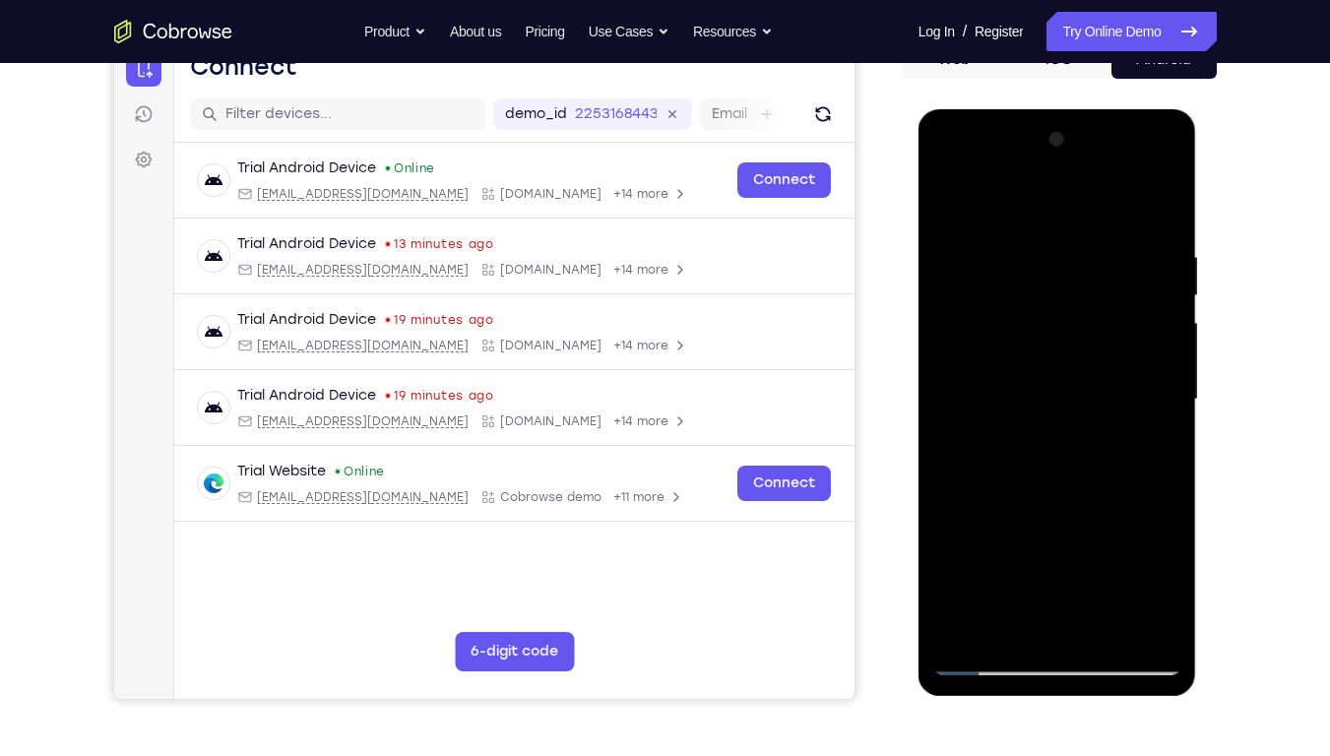
click at [1123, 297] on div at bounding box center [1057, 399] width 248 height 551
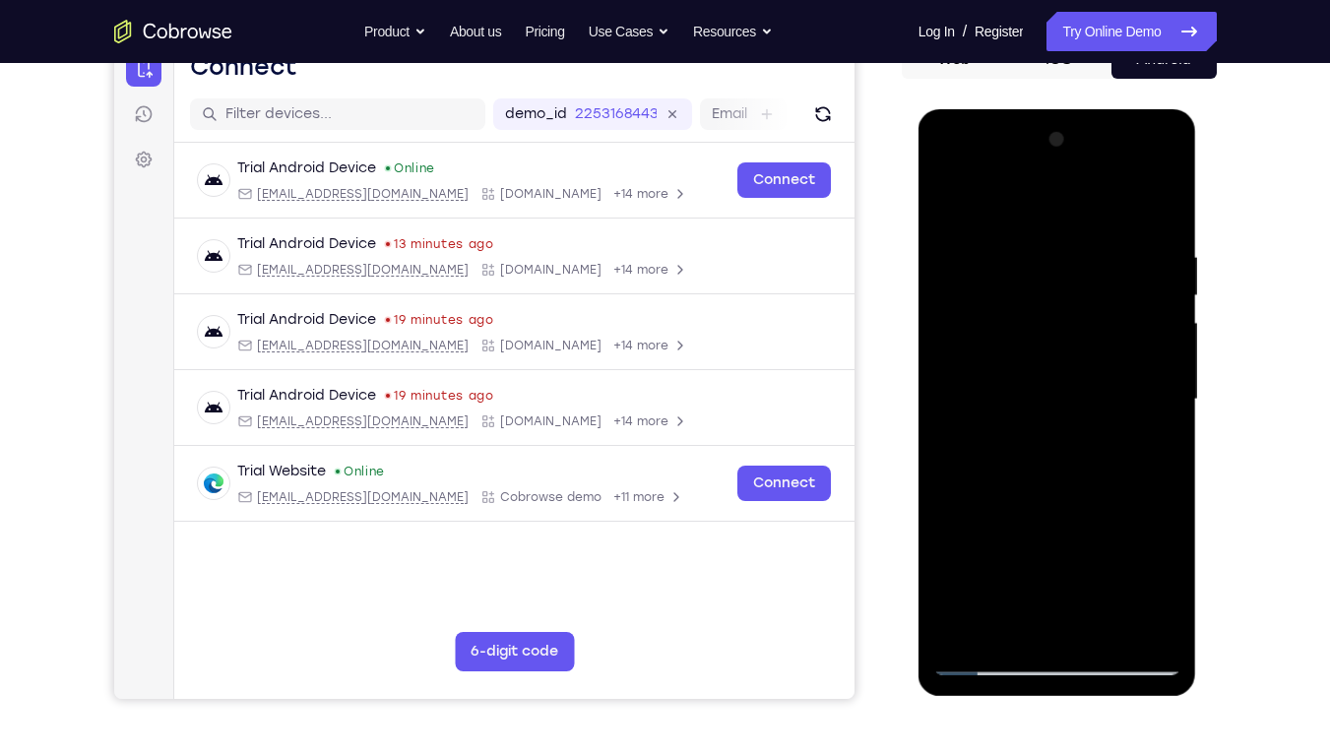
click at [1123, 297] on div at bounding box center [1057, 399] width 248 height 551
click at [994, 296] on div at bounding box center [1057, 399] width 248 height 551
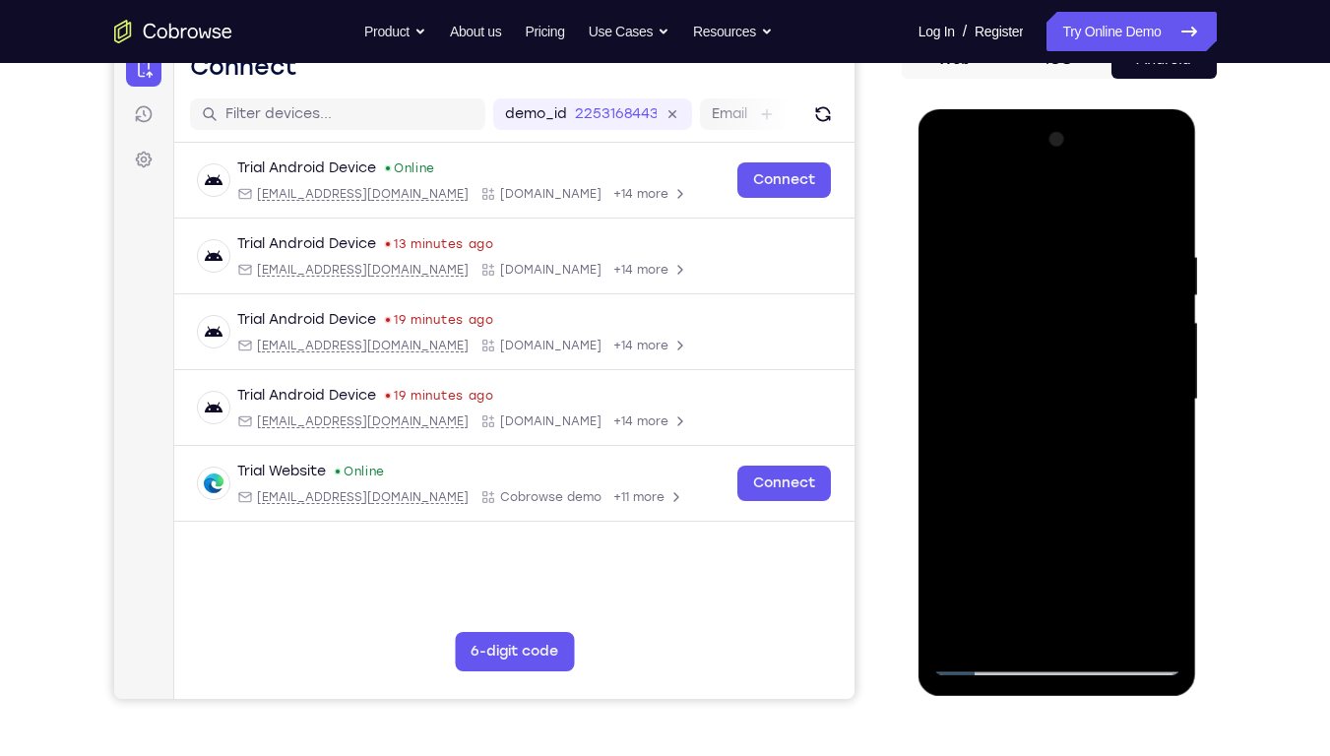
click at [994, 296] on div at bounding box center [1057, 399] width 248 height 551
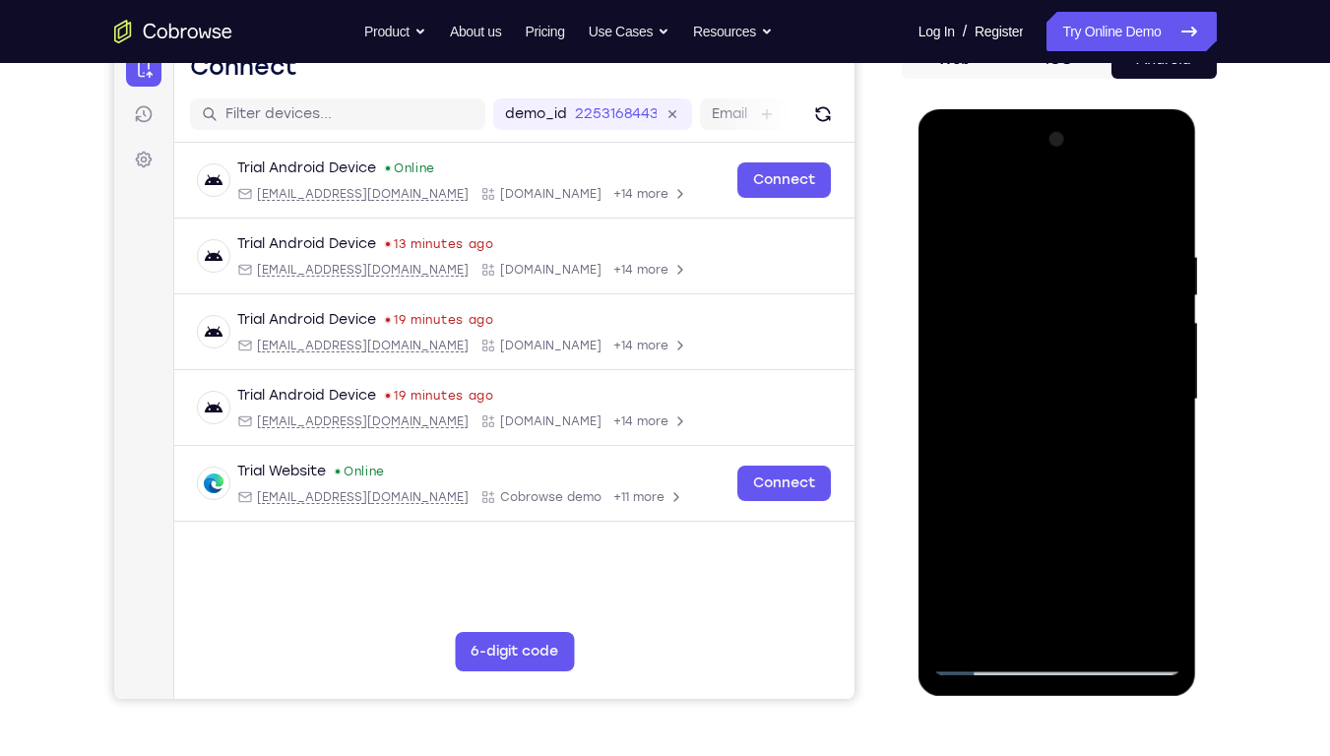
click at [994, 296] on div at bounding box center [1057, 399] width 248 height 551
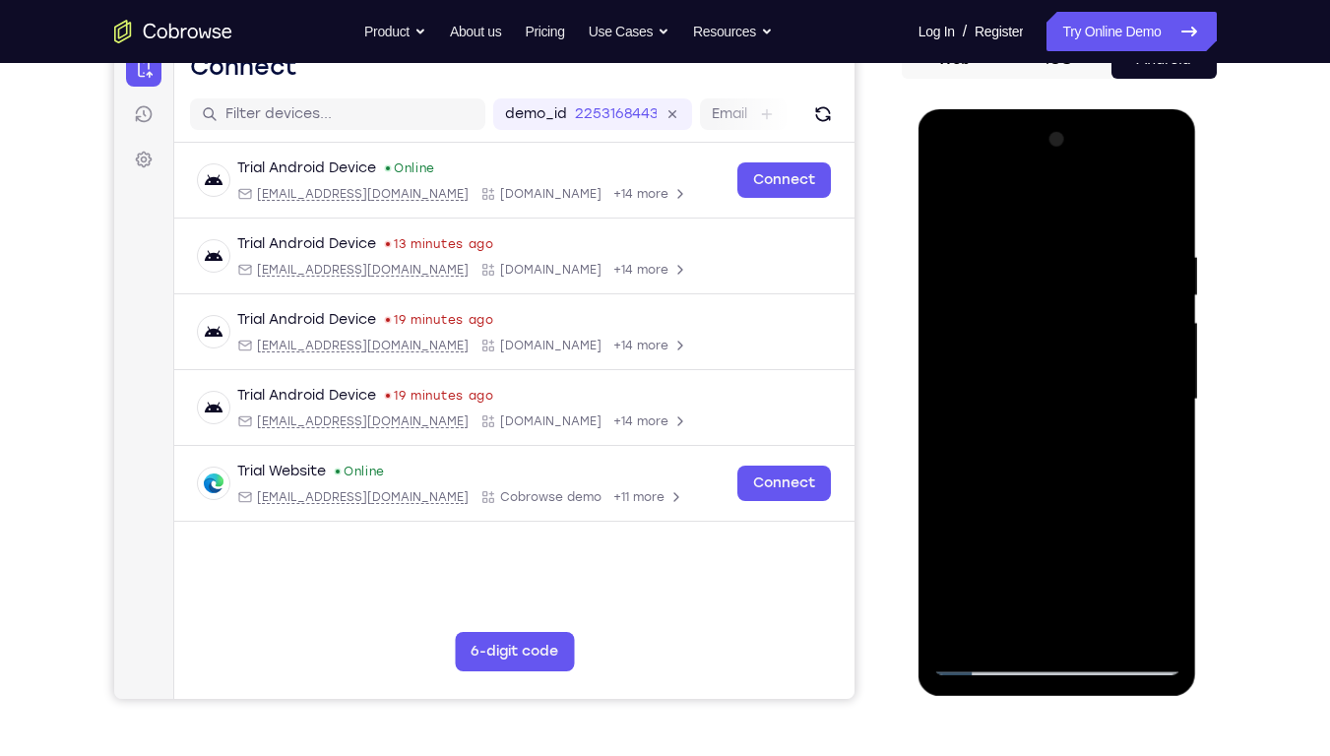
click at [994, 296] on div at bounding box center [1057, 399] width 248 height 551
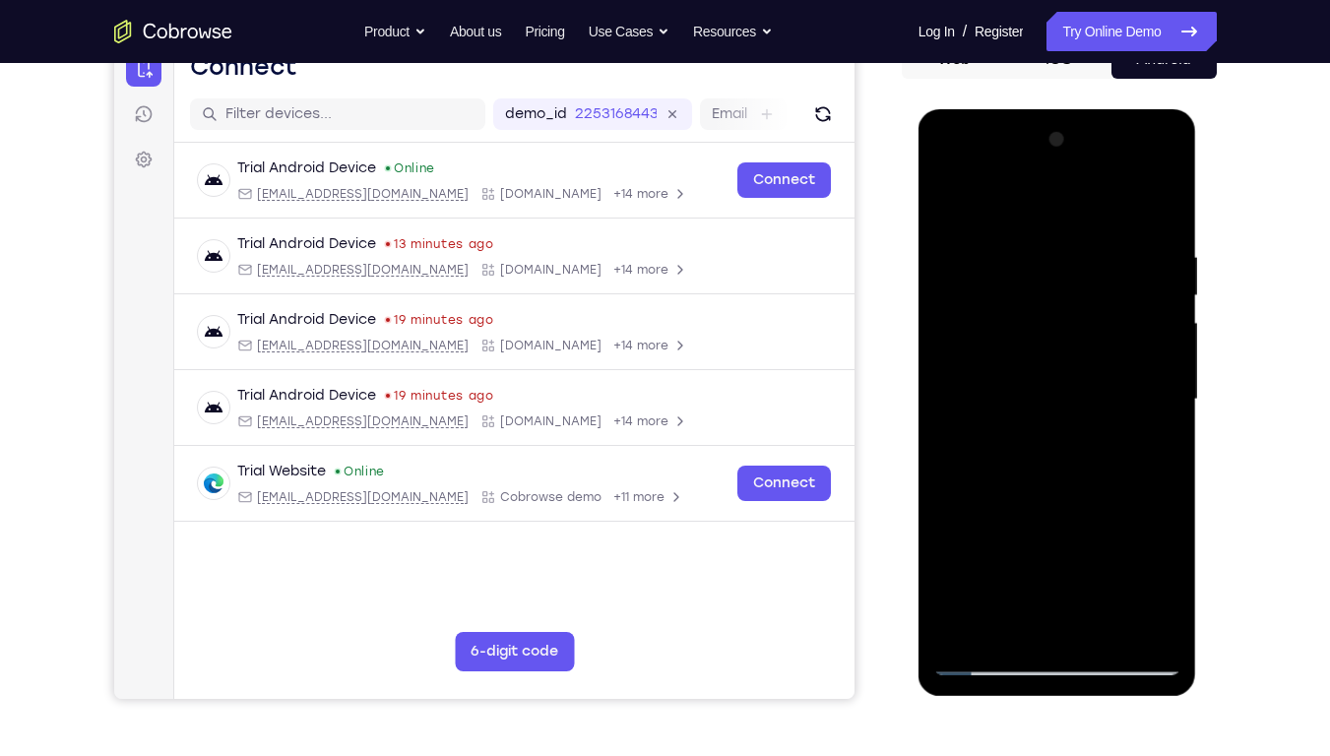
click at [994, 296] on div at bounding box center [1057, 399] width 248 height 551
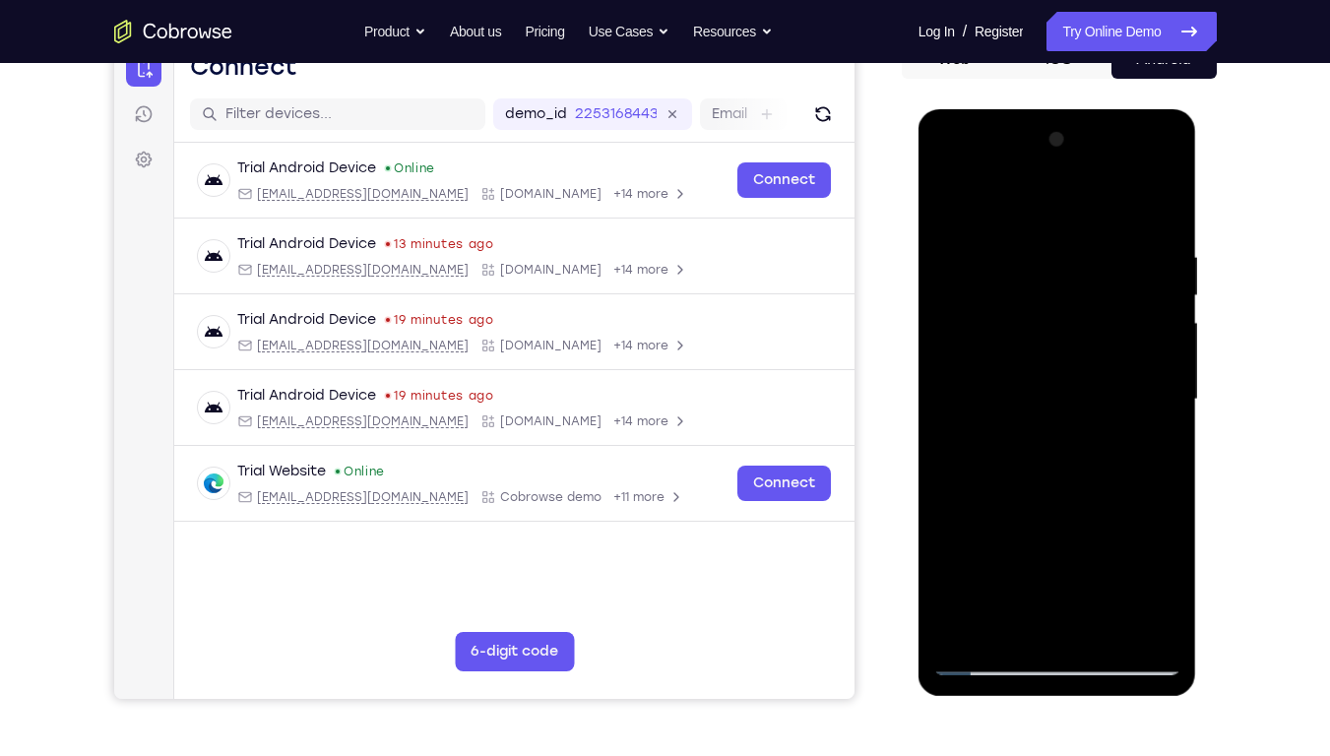
click at [994, 296] on div at bounding box center [1057, 399] width 248 height 551
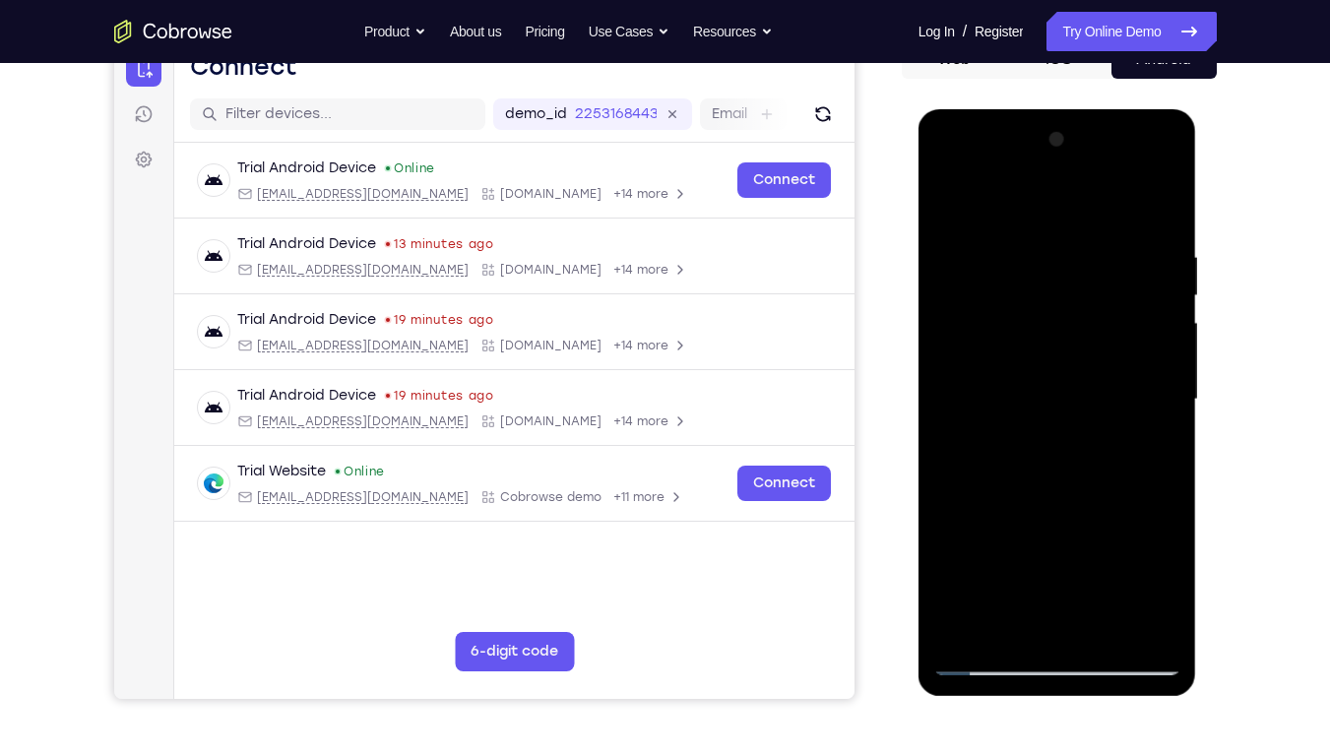
click at [994, 296] on div at bounding box center [1057, 399] width 248 height 551
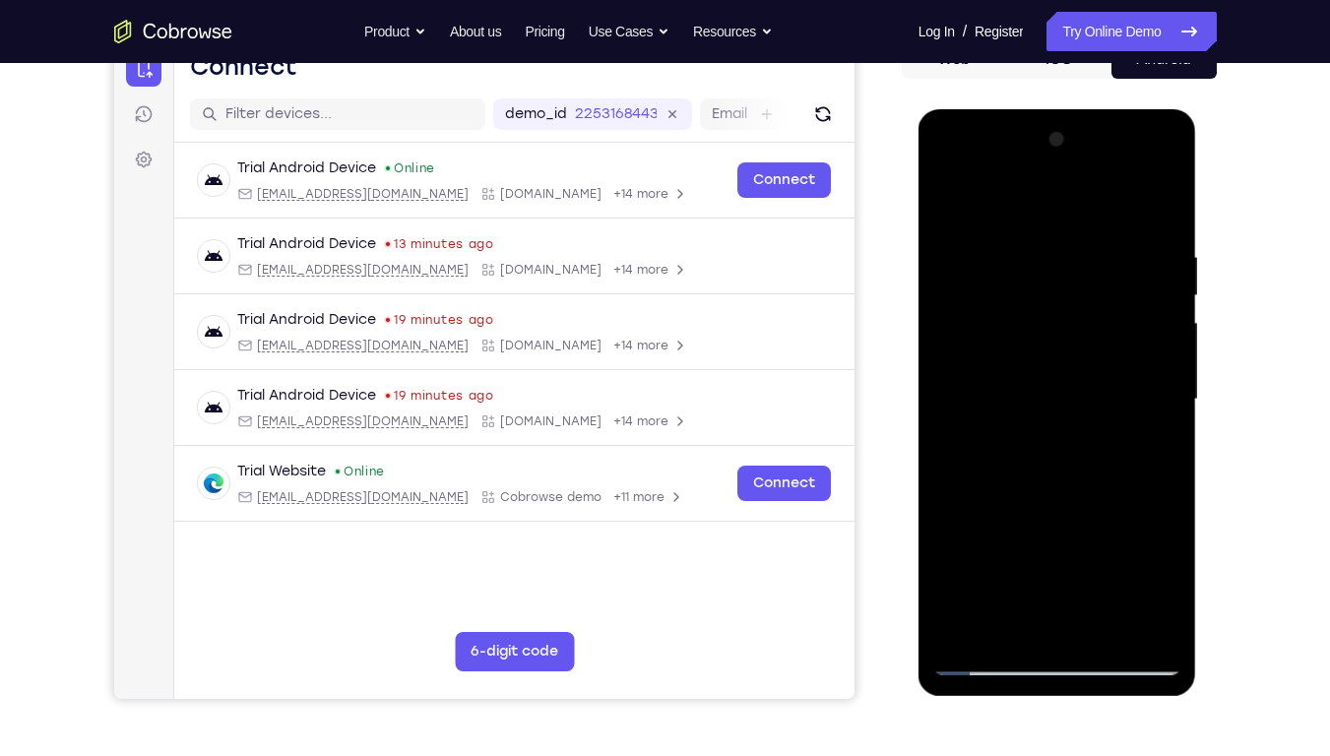
click at [994, 296] on div at bounding box center [1057, 399] width 248 height 551
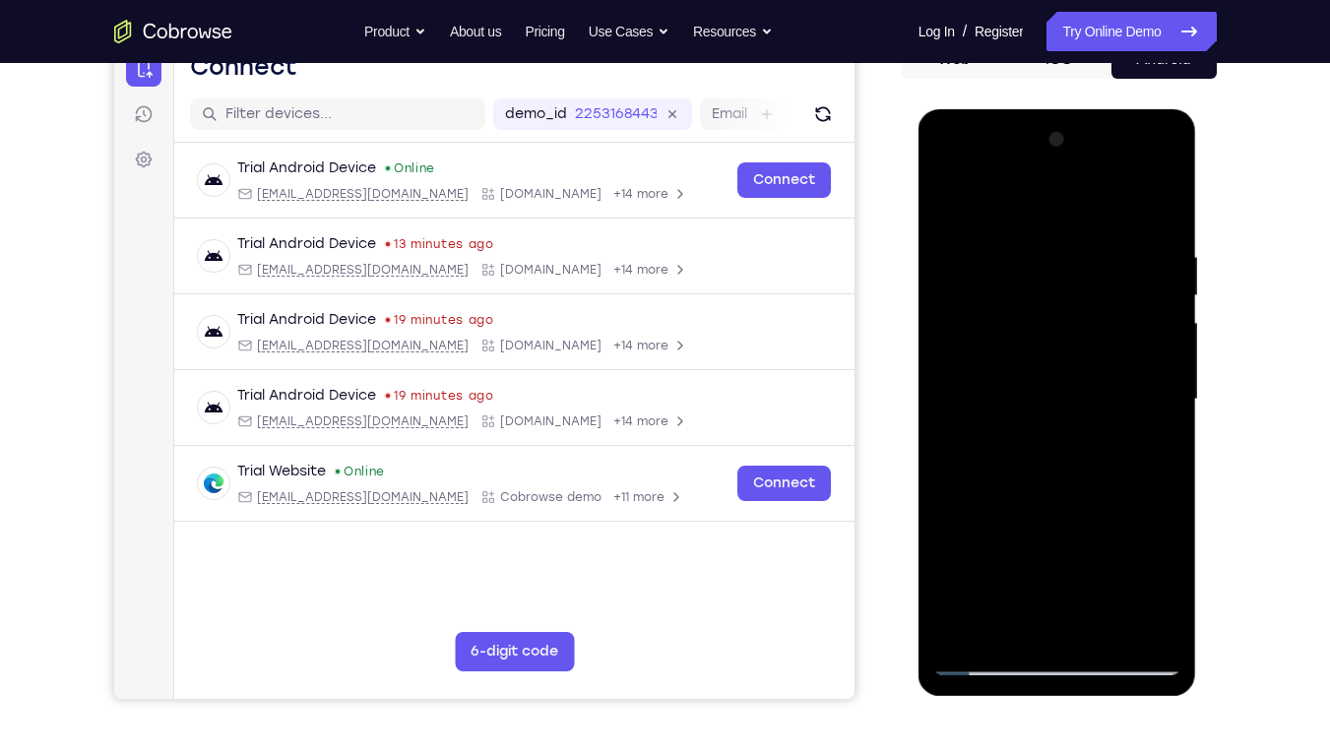
click at [994, 296] on div at bounding box center [1057, 399] width 248 height 551
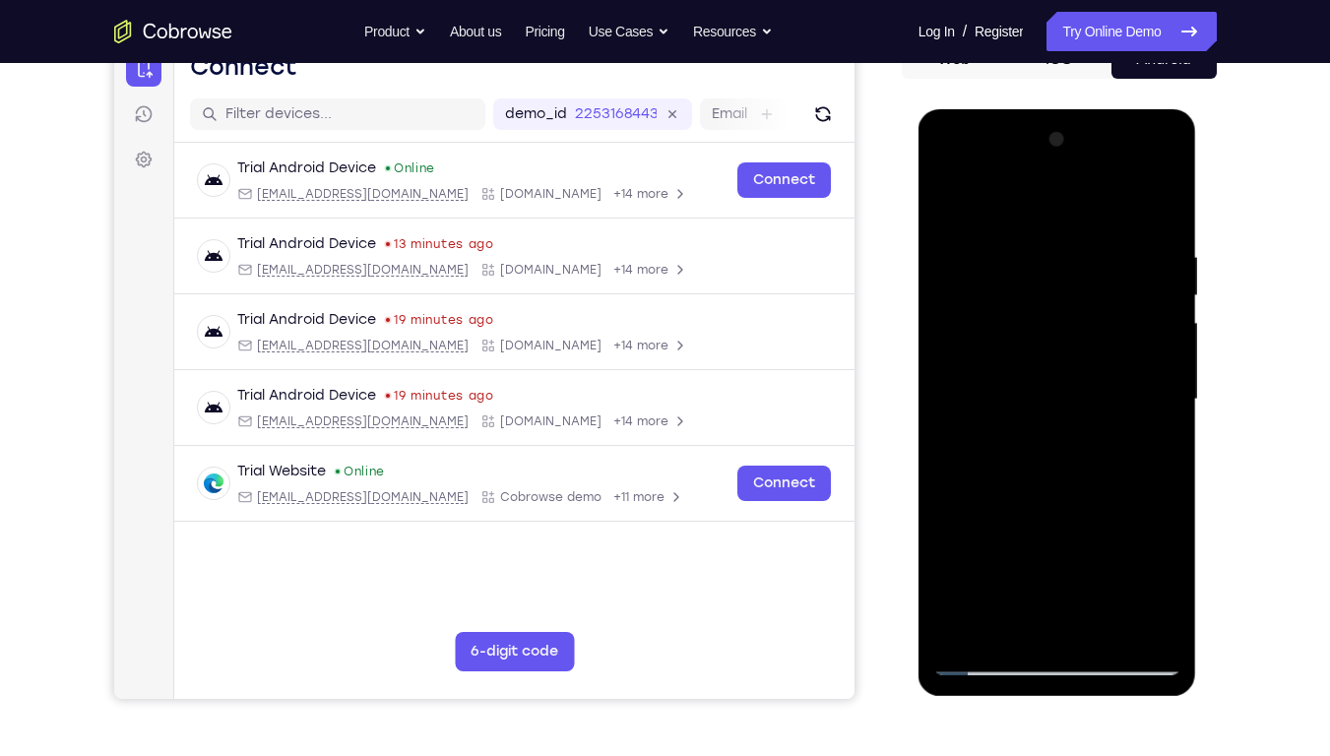
click at [994, 296] on div at bounding box center [1057, 399] width 248 height 551
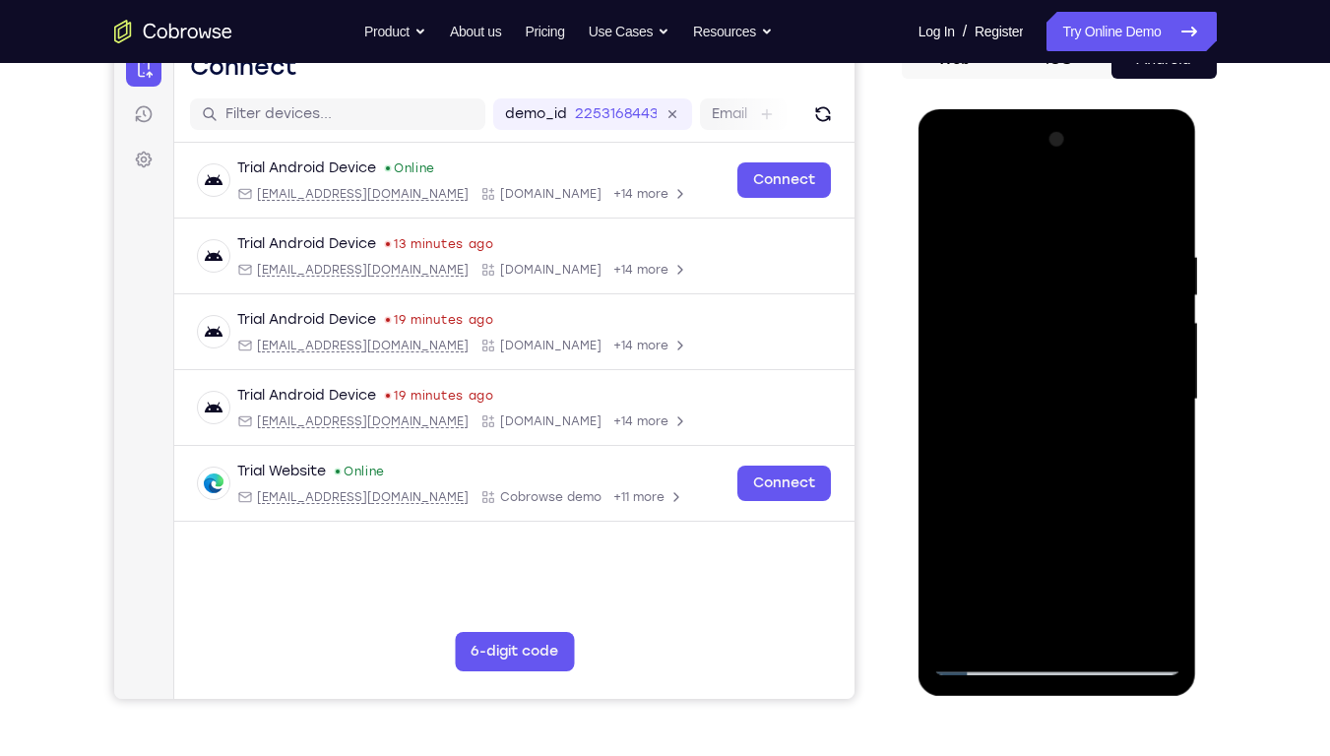
click at [994, 296] on div at bounding box center [1057, 399] width 248 height 551
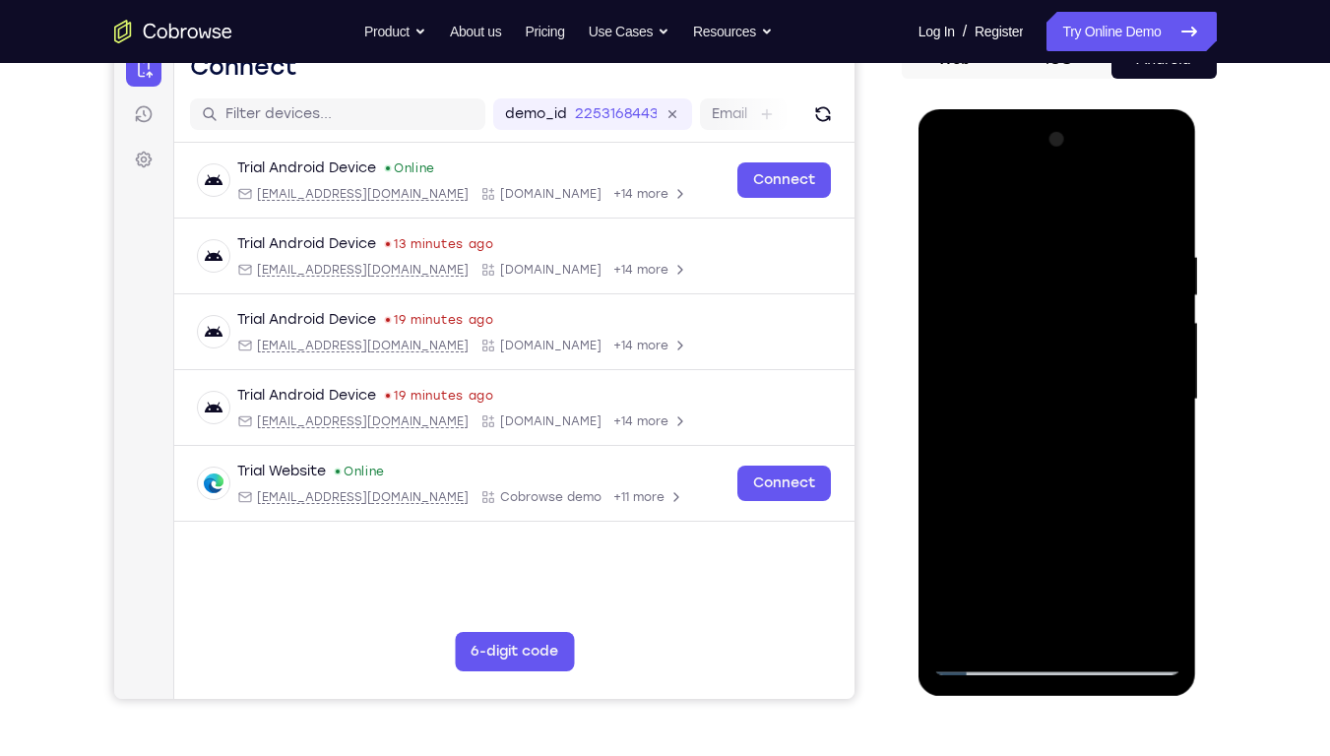
click at [994, 296] on div at bounding box center [1057, 399] width 248 height 551
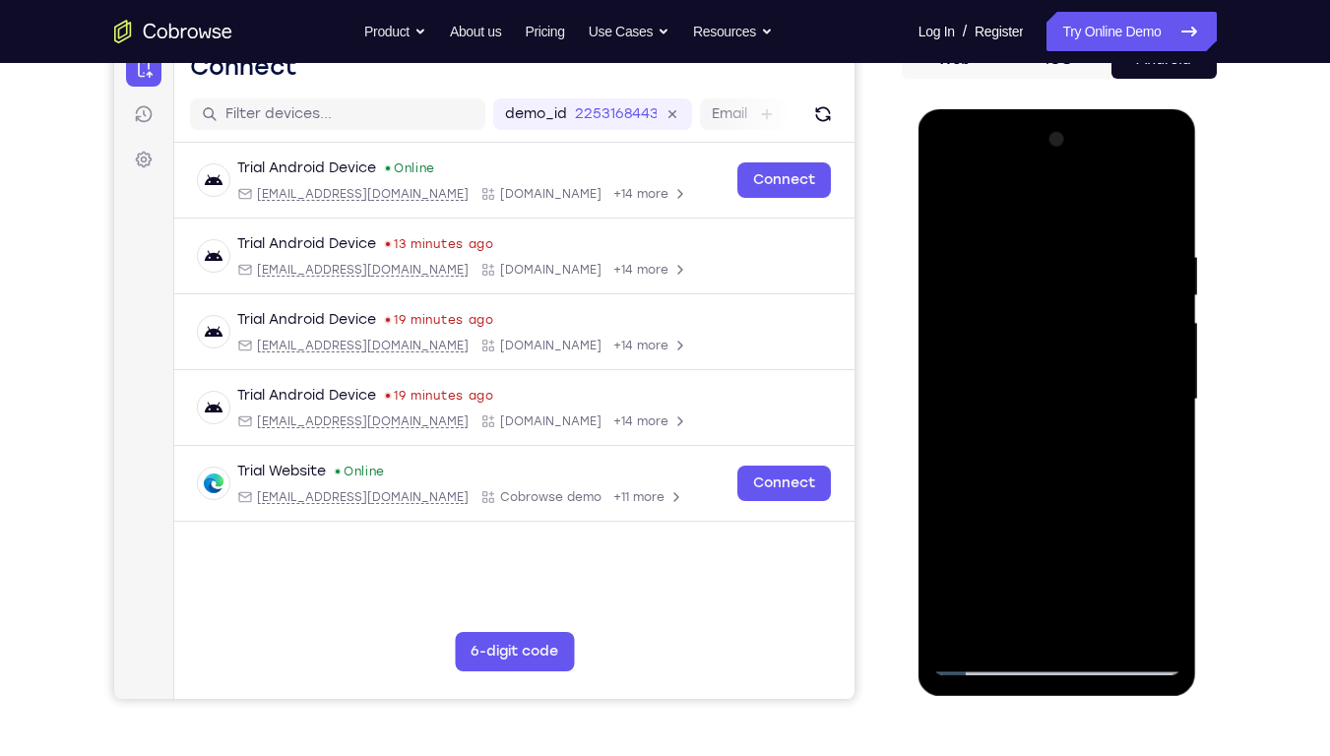
click at [994, 296] on div at bounding box center [1057, 399] width 248 height 551
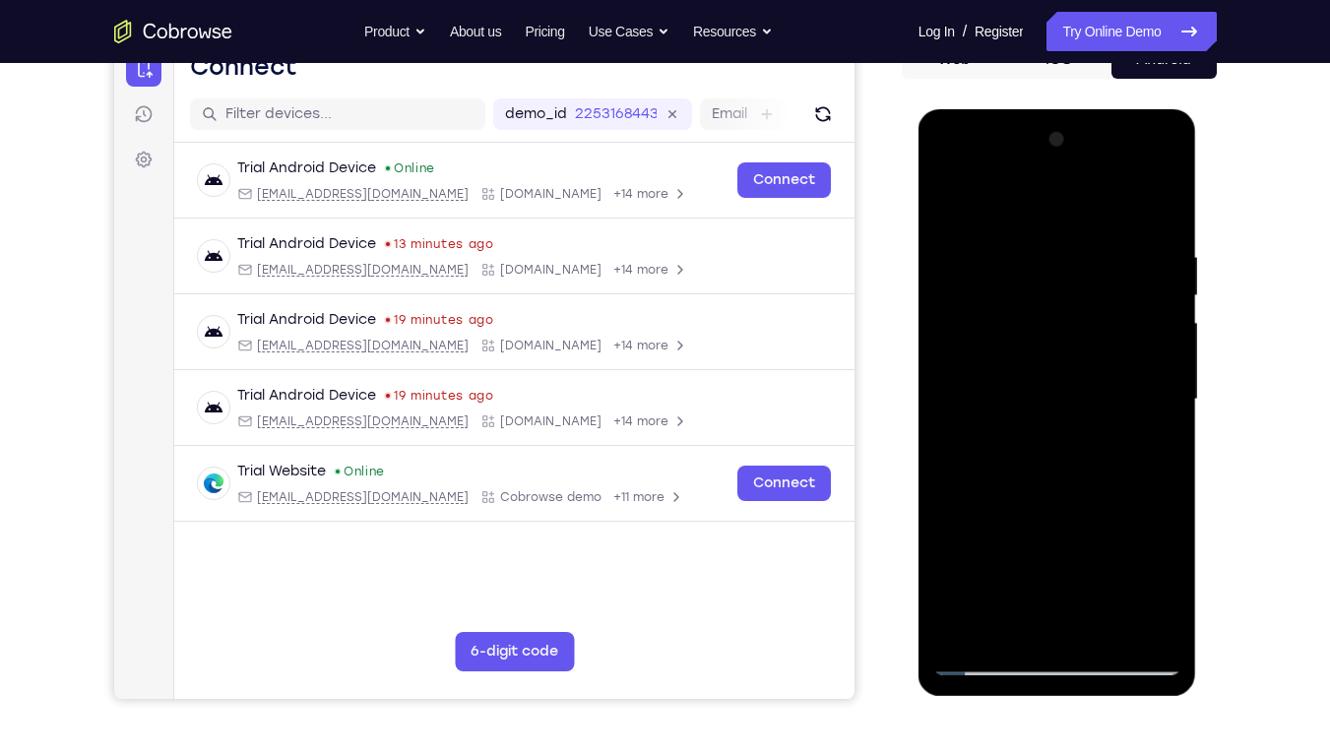
click at [994, 296] on div at bounding box center [1057, 399] width 248 height 551
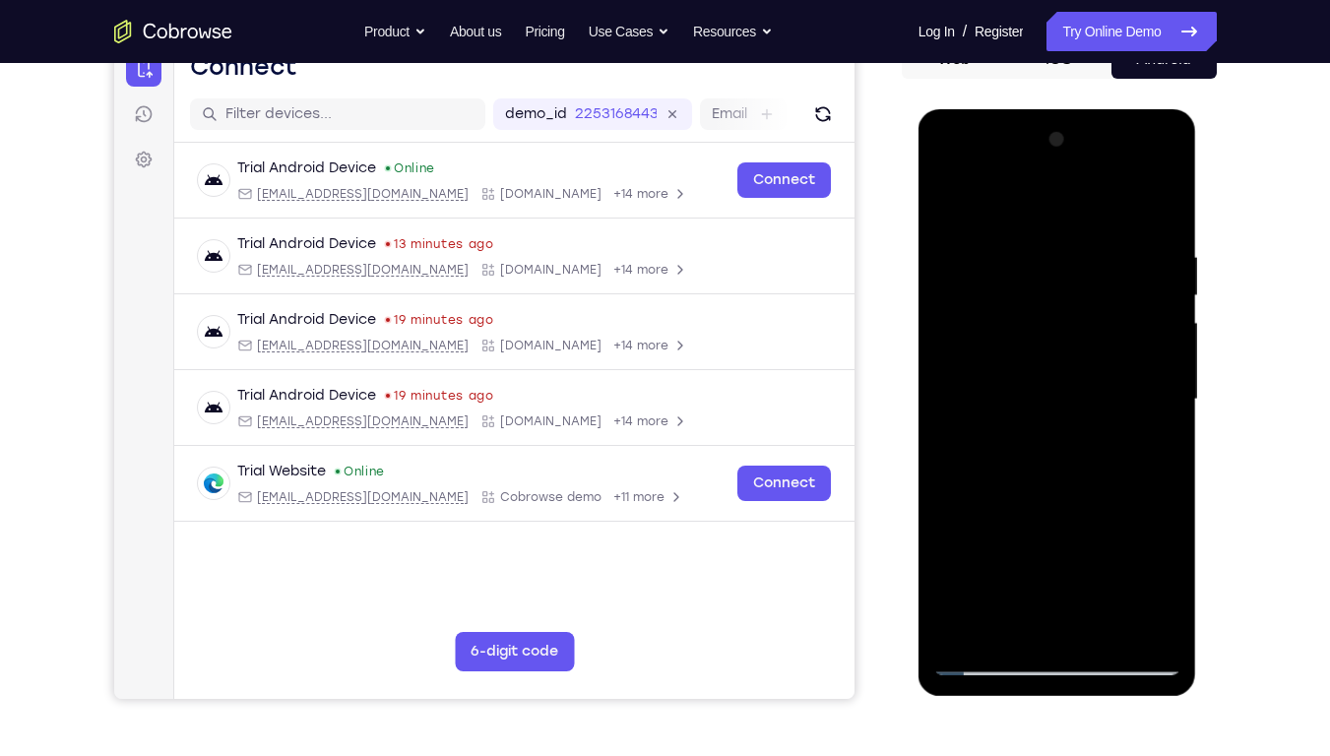
click at [994, 296] on div at bounding box center [1057, 399] width 248 height 551
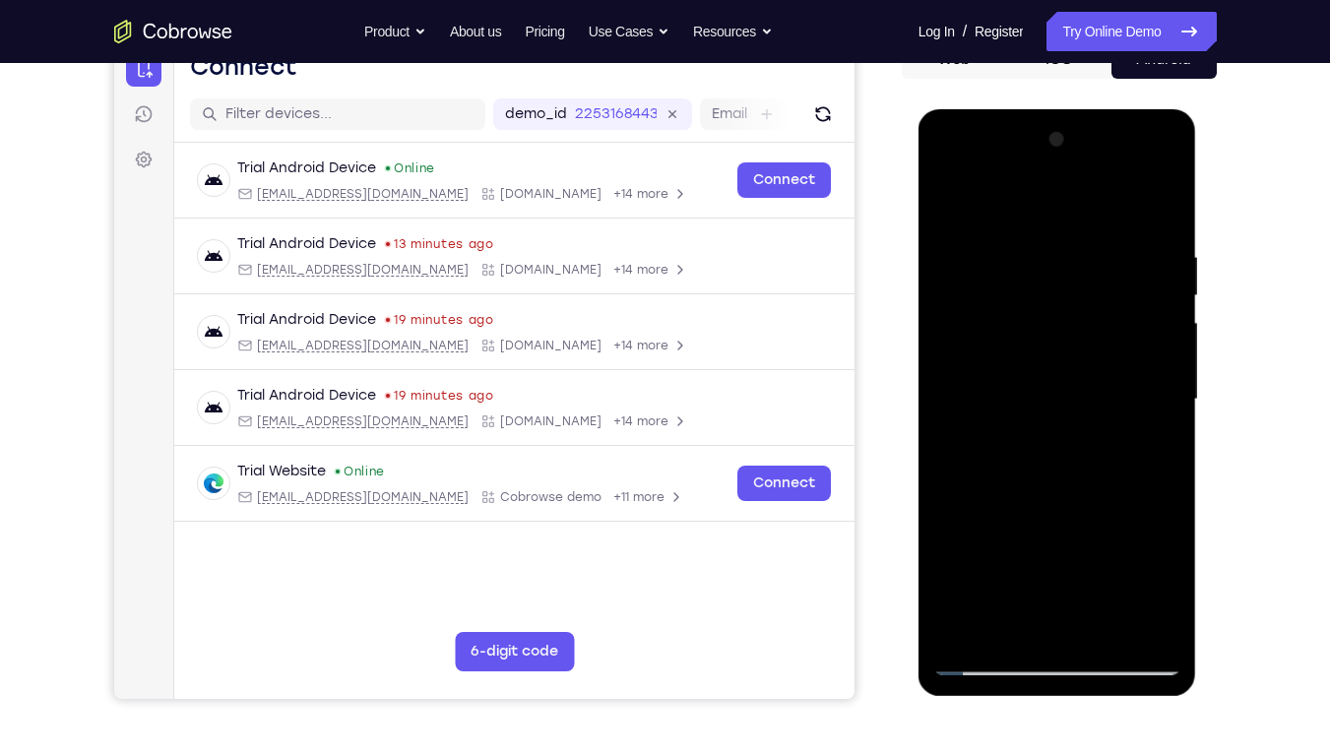
click at [994, 296] on div at bounding box center [1057, 399] width 248 height 551
click at [991, 246] on div at bounding box center [1057, 399] width 248 height 551
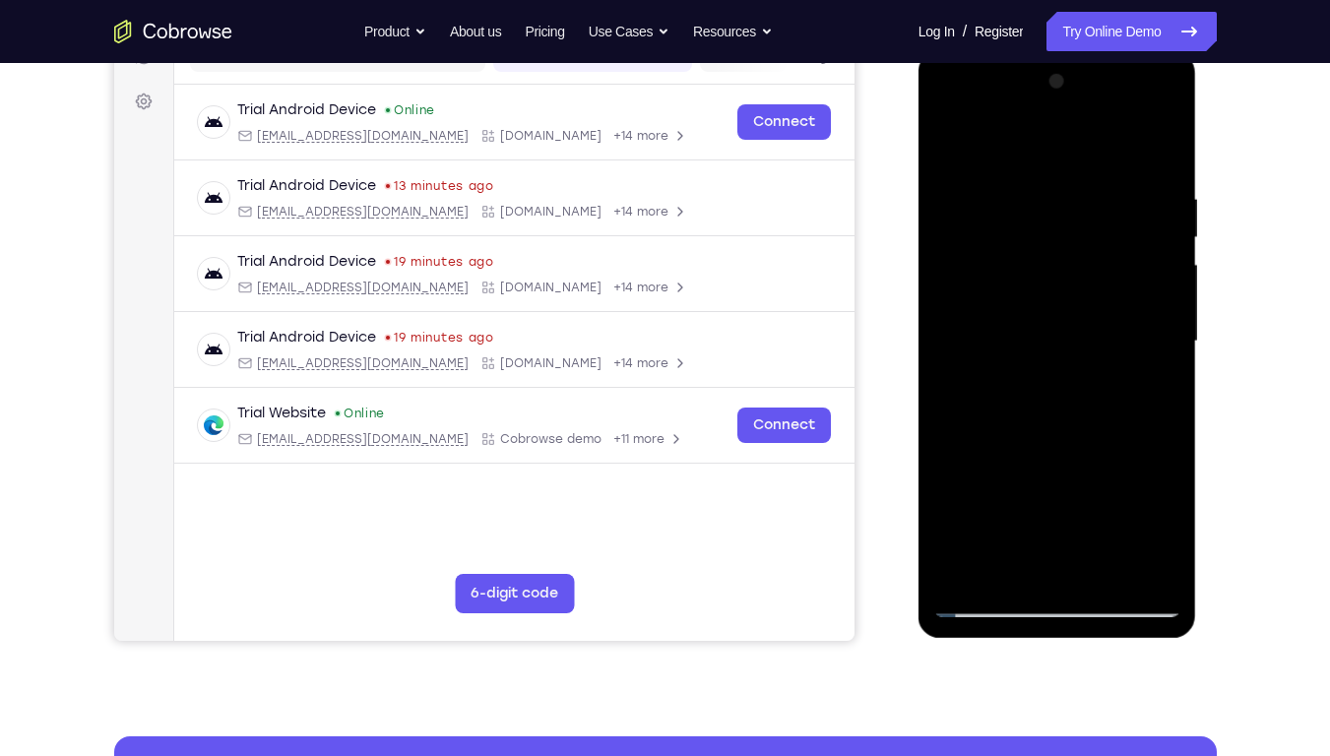
click at [1112, 445] on div at bounding box center [1057, 341] width 248 height 551
click at [1083, 312] on div at bounding box center [1057, 341] width 248 height 551
click at [1134, 275] on div at bounding box center [1057, 341] width 248 height 551
click at [1150, 278] on div at bounding box center [1057, 341] width 248 height 551
click at [993, 233] on div at bounding box center [1057, 341] width 248 height 551
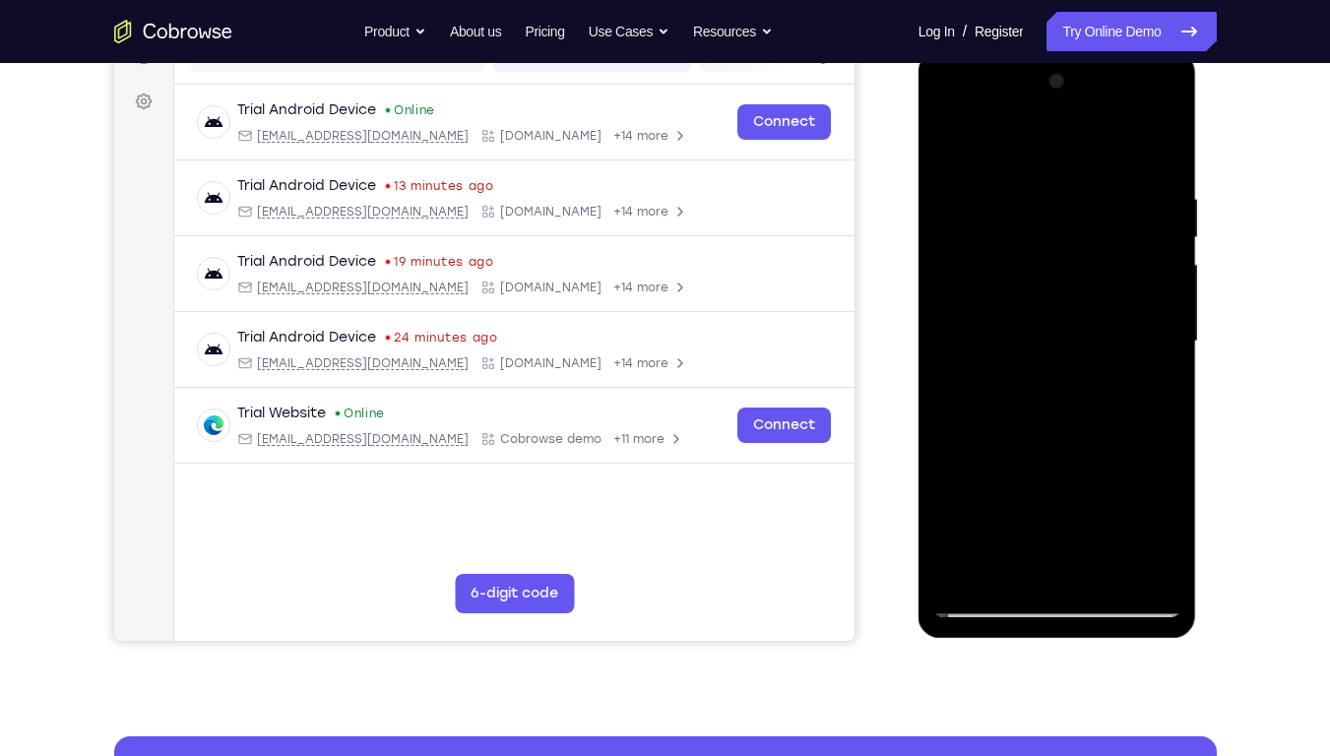
click at [993, 233] on div at bounding box center [1057, 341] width 248 height 551
click at [993, 51] on div at bounding box center [1058, 51] width 279 height 0
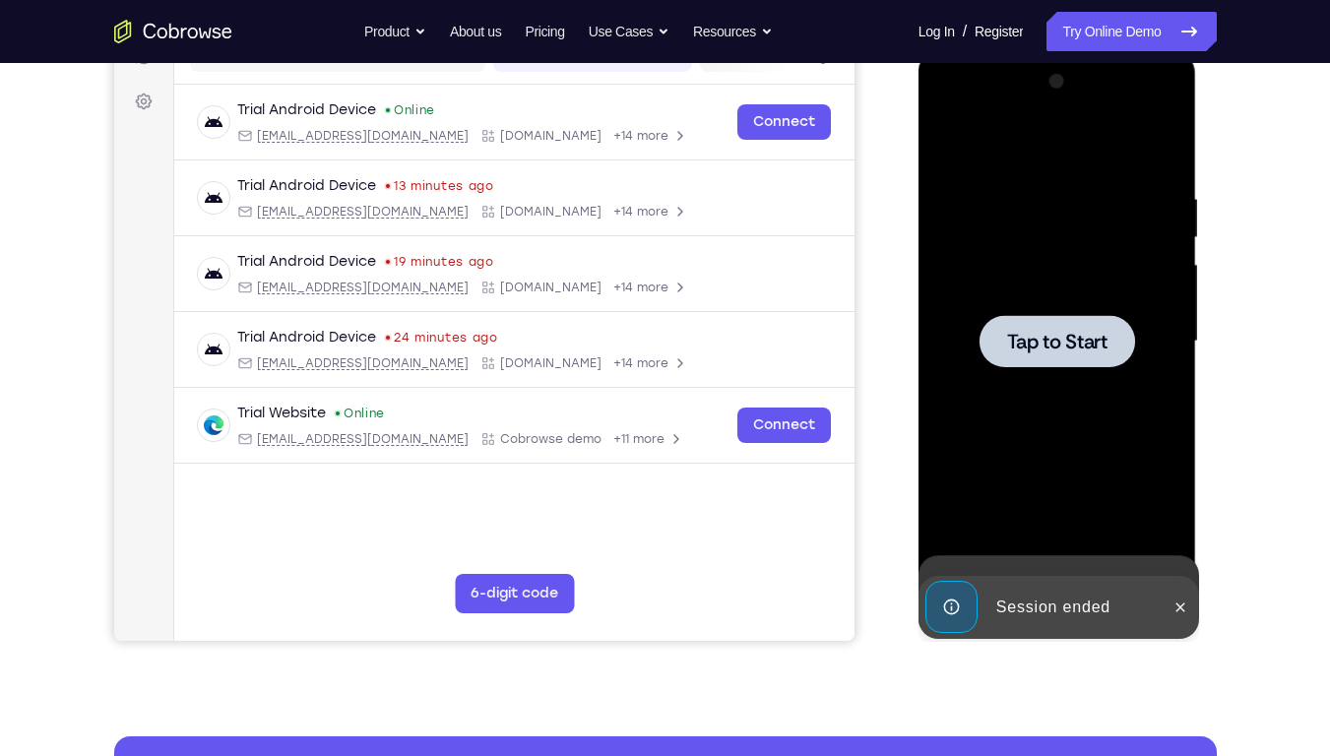
click at [993, 233] on div at bounding box center [1057, 341] width 248 height 551
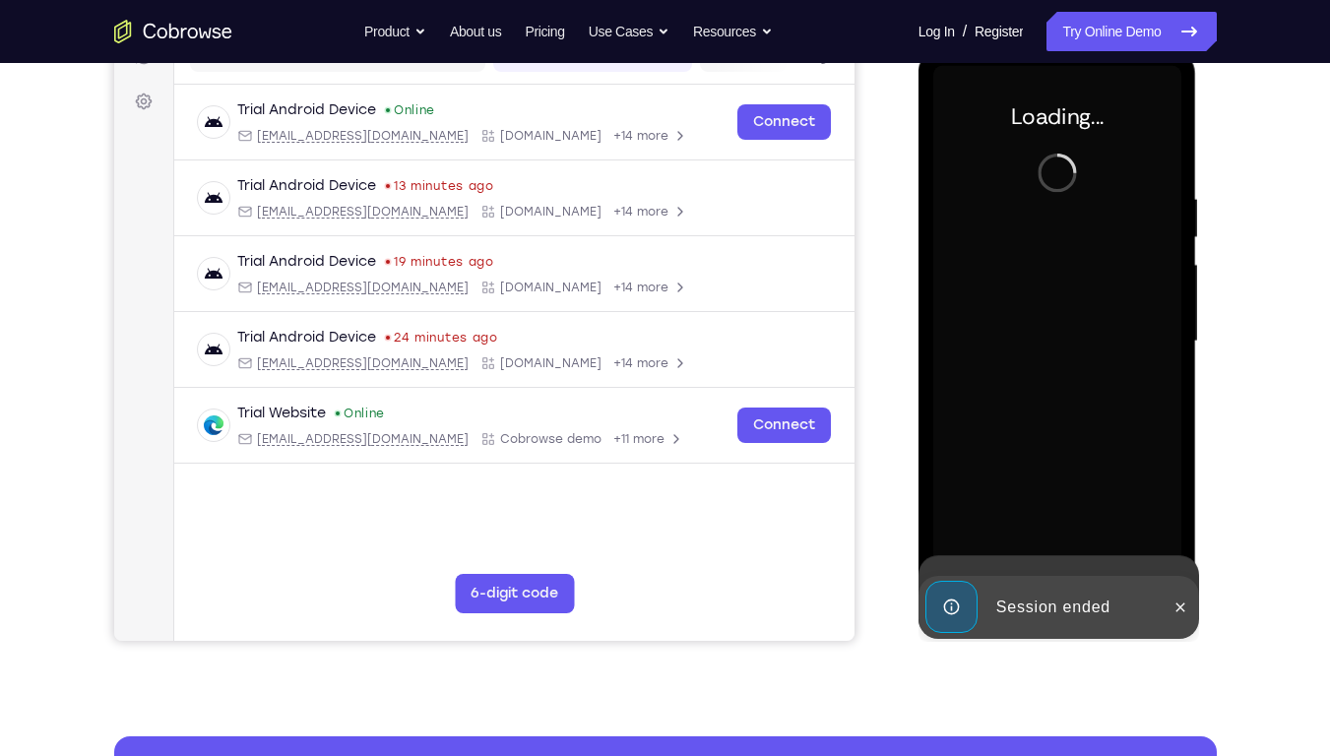
click at [993, 233] on div at bounding box center [1057, 341] width 248 height 551
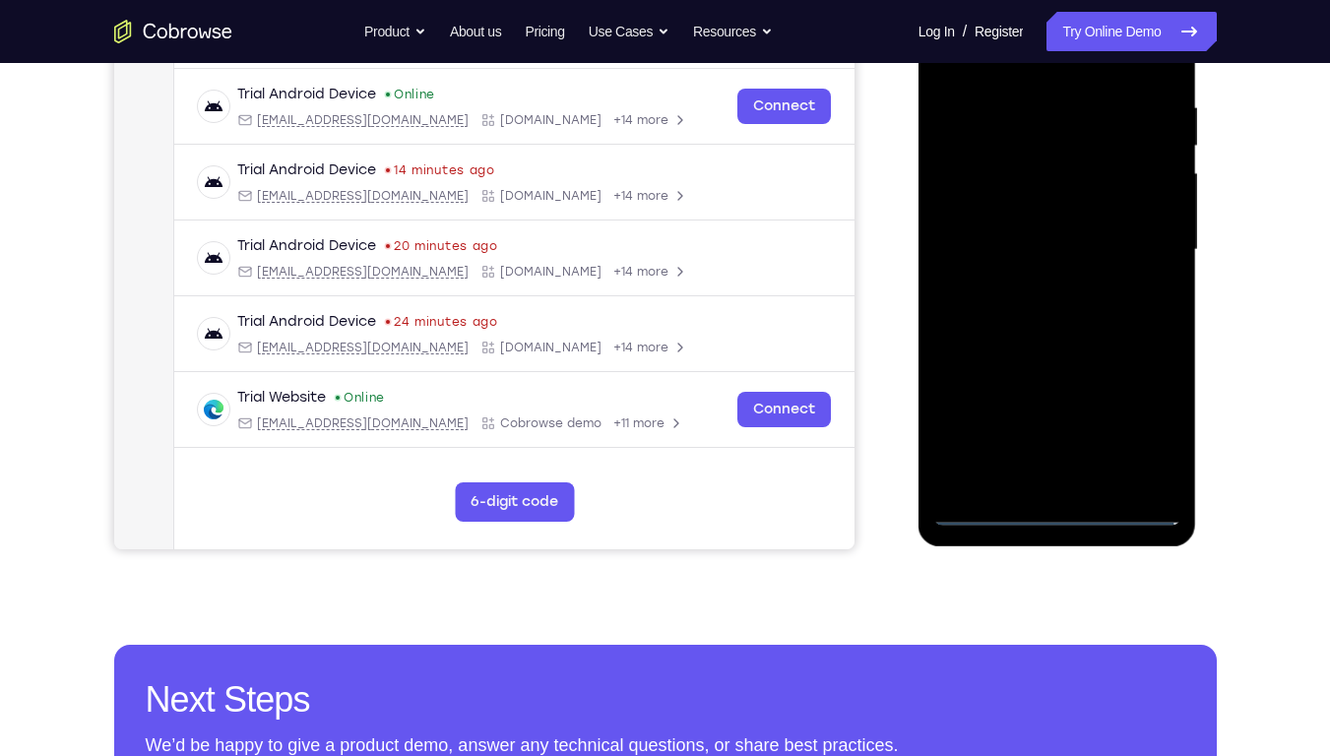
scroll to position [374, 0]
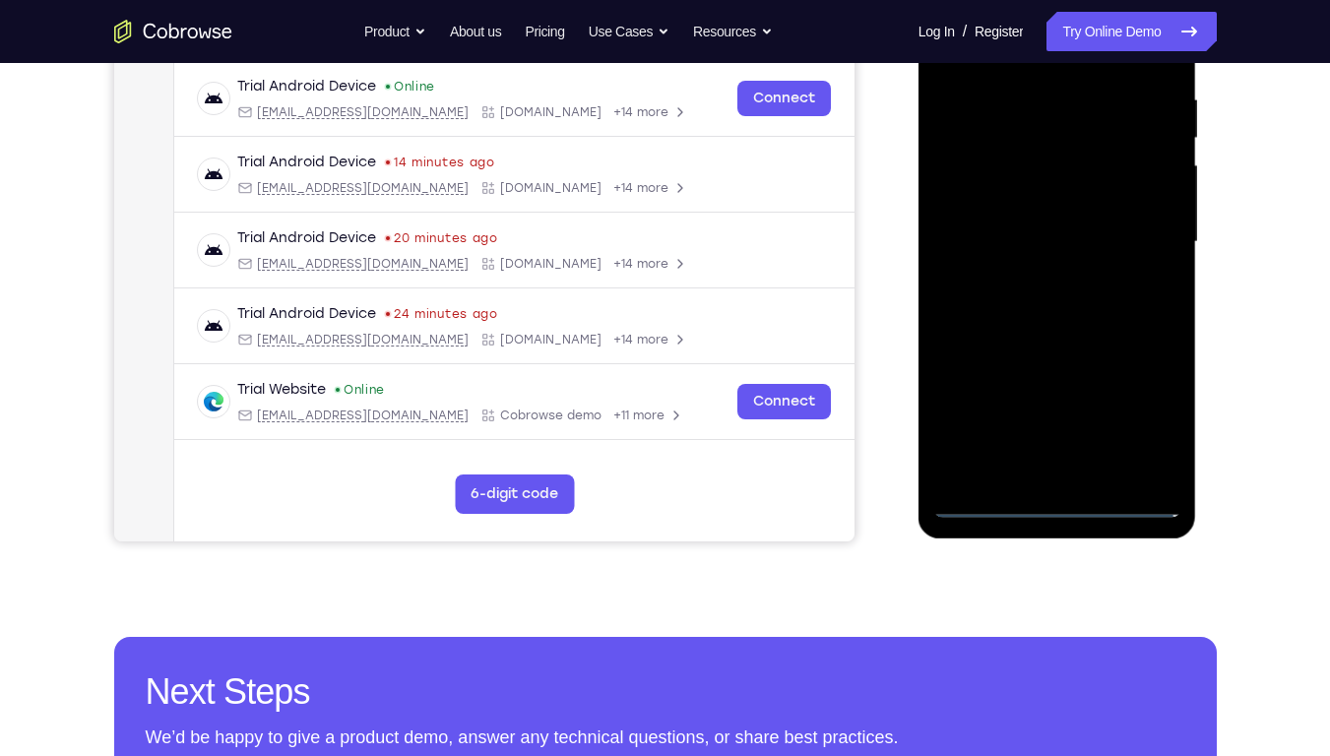
click at [1059, 499] on div at bounding box center [1057, 242] width 248 height 551
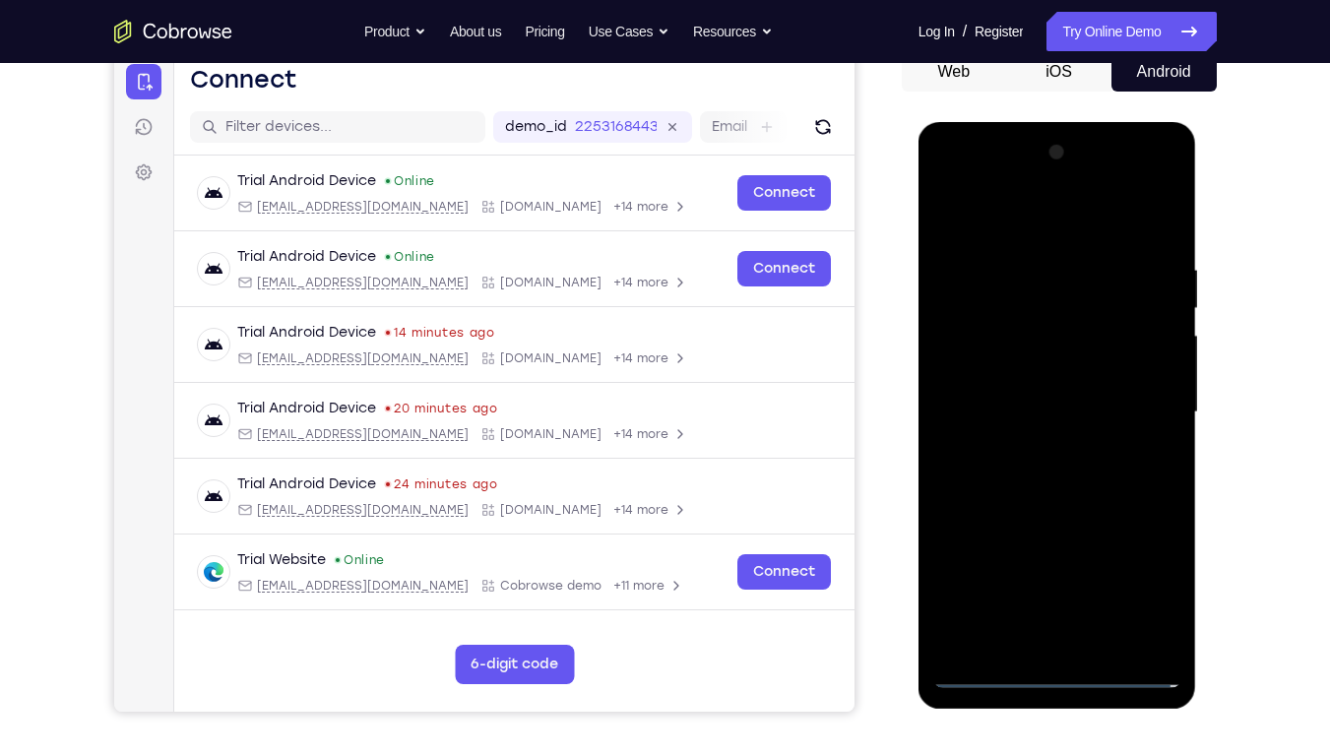
scroll to position [193, 0]
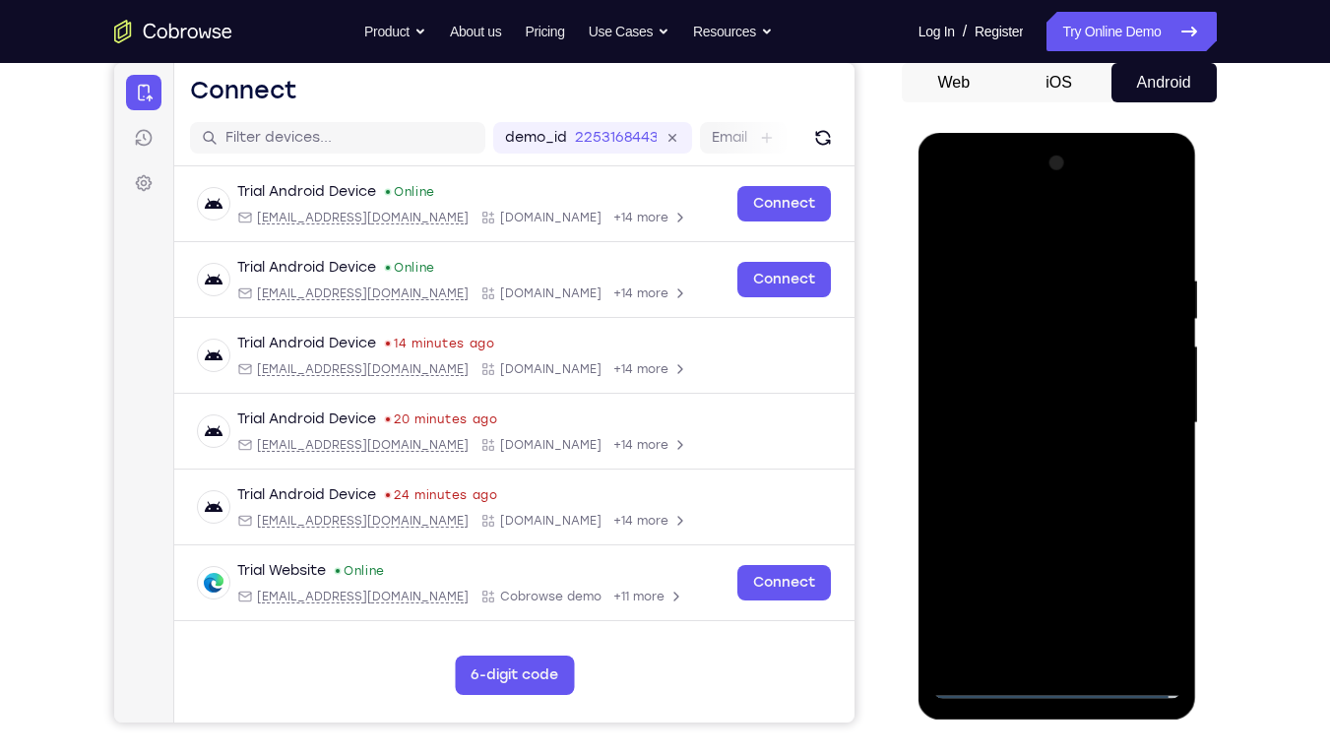
click at [1139, 574] on div at bounding box center [1057, 423] width 248 height 551
click at [1166, 196] on div at bounding box center [1057, 423] width 248 height 551
click at [986, 326] on div at bounding box center [1057, 423] width 248 height 551
click at [1165, 189] on div at bounding box center [1057, 423] width 248 height 551
click at [1116, 225] on div at bounding box center [1057, 423] width 248 height 551
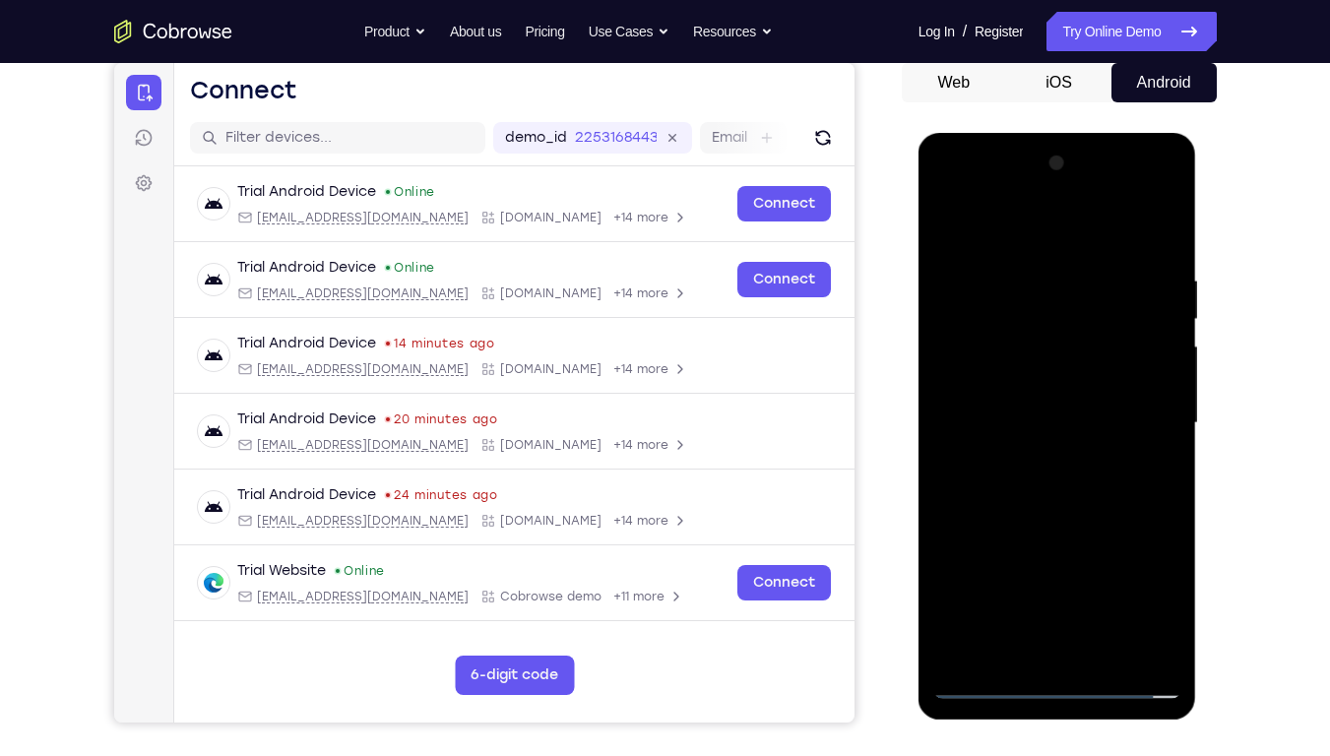
click at [1046, 192] on div at bounding box center [1057, 423] width 248 height 551
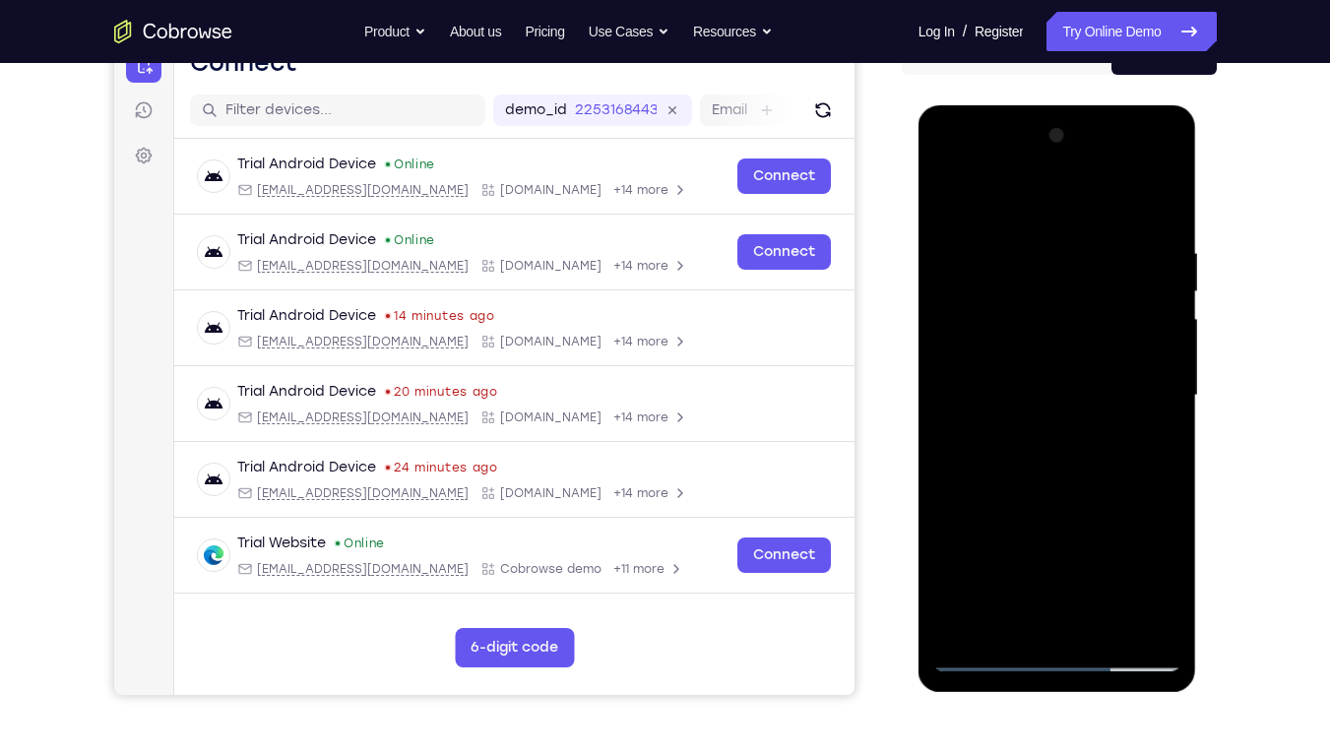
scroll to position [224, 0]
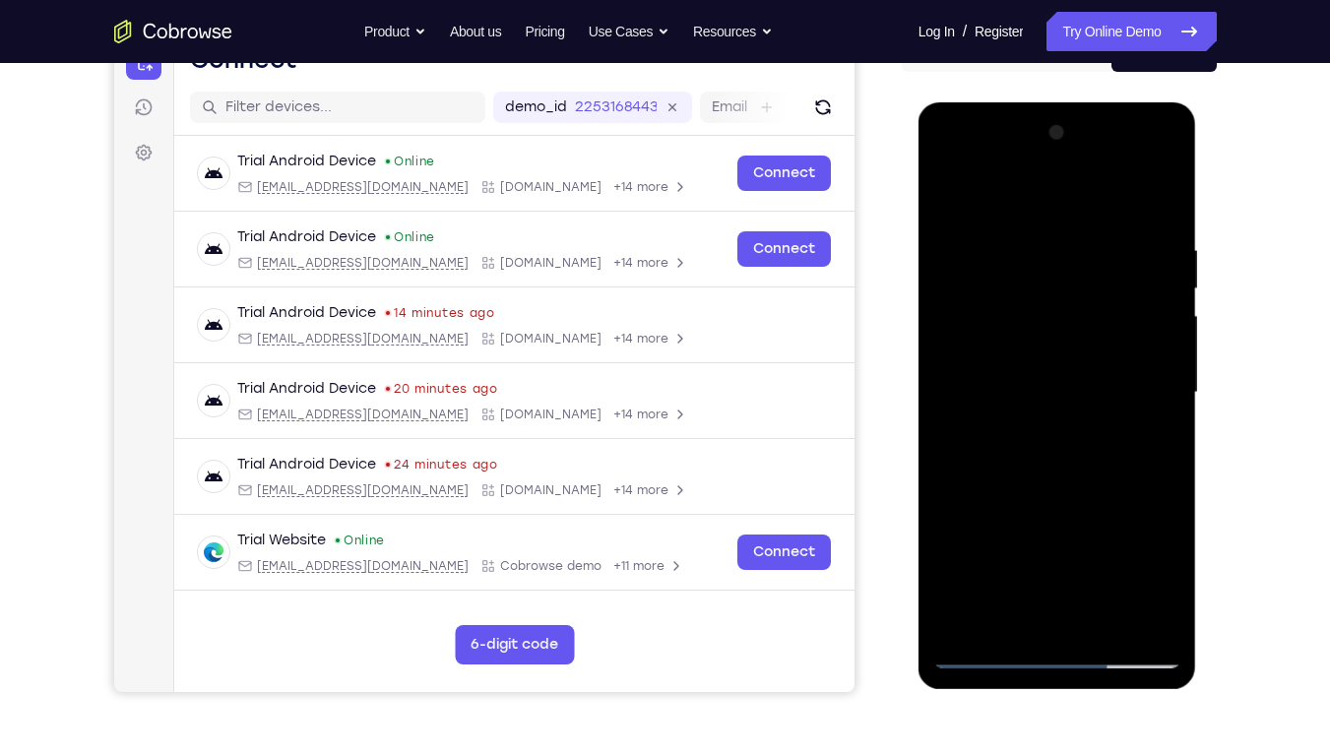
click at [1120, 506] on div at bounding box center [1057, 392] width 248 height 551
click at [1104, 574] on div at bounding box center [1057, 392] width 248 height 551
click at [985, 543] on div at bounding box center [1057, 392] width 248 height 551
click at [997, 228] on div at bounding box center [1057, 392] width 248 height 551
click at [959, 315] on div at bounding box center [1057, 392] width 248 height 551
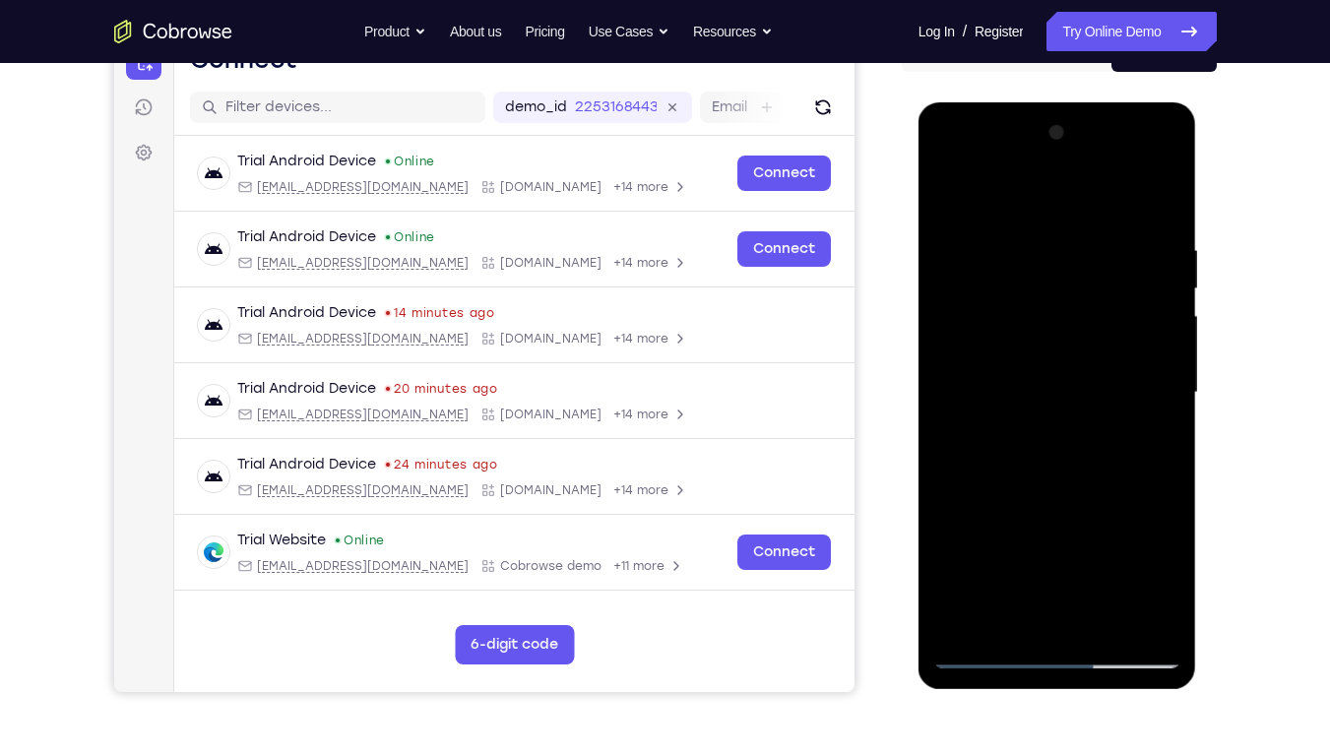
click at [1036, 431] on div at bounding box center [1057, 392] width 248 height 551
click at [1032, 373] on div at bounding box center [1057, 392] width 248 height 551
click at [1118, 511] on div at bounding box center [1057, 392] width 248 height 551
click at [1081, 574] on div at bounding box center [1057, 392] width 248 height 551
click at [1014, 505] on div at bounding box center [1057, 392] width 248 height 551
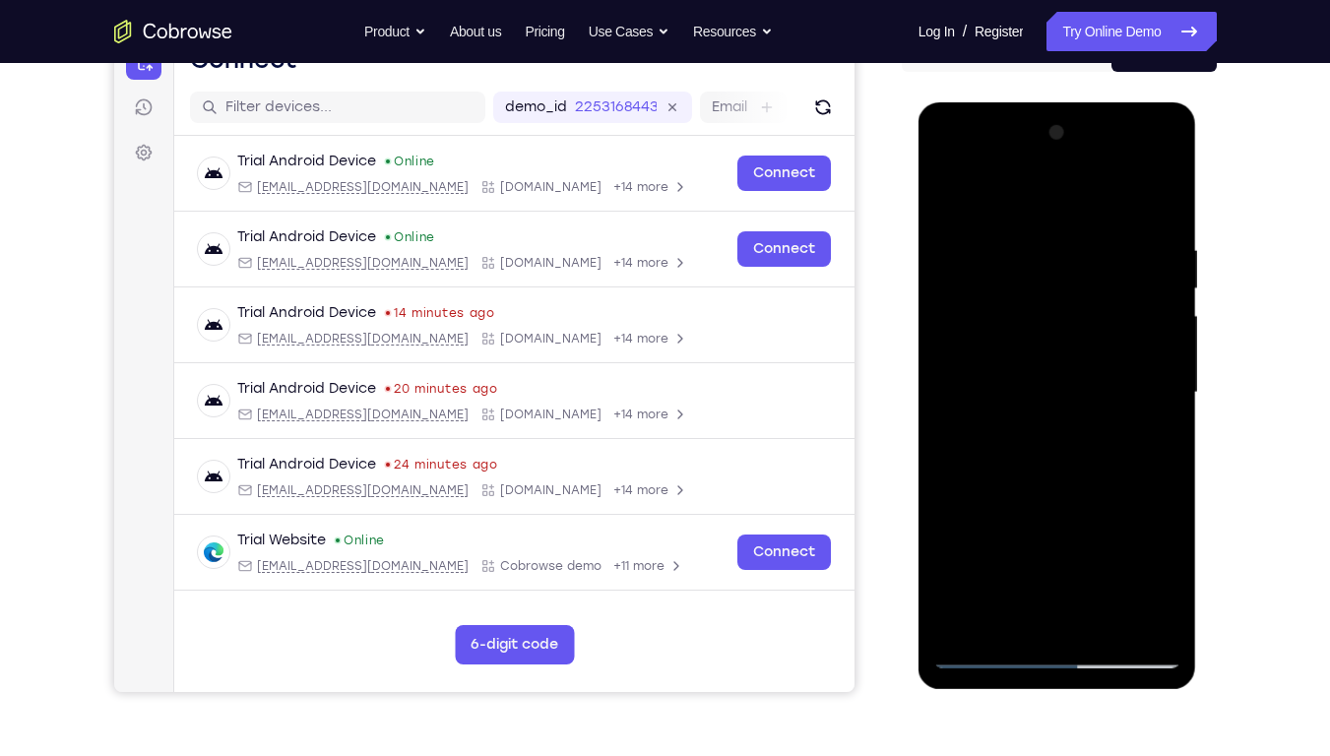
click at [1160, 574] on div at bounding box center [1057, 392] width 248 height 551
click at [1155, 308] on div at bounding box center [1057, 392] width 248 height 551
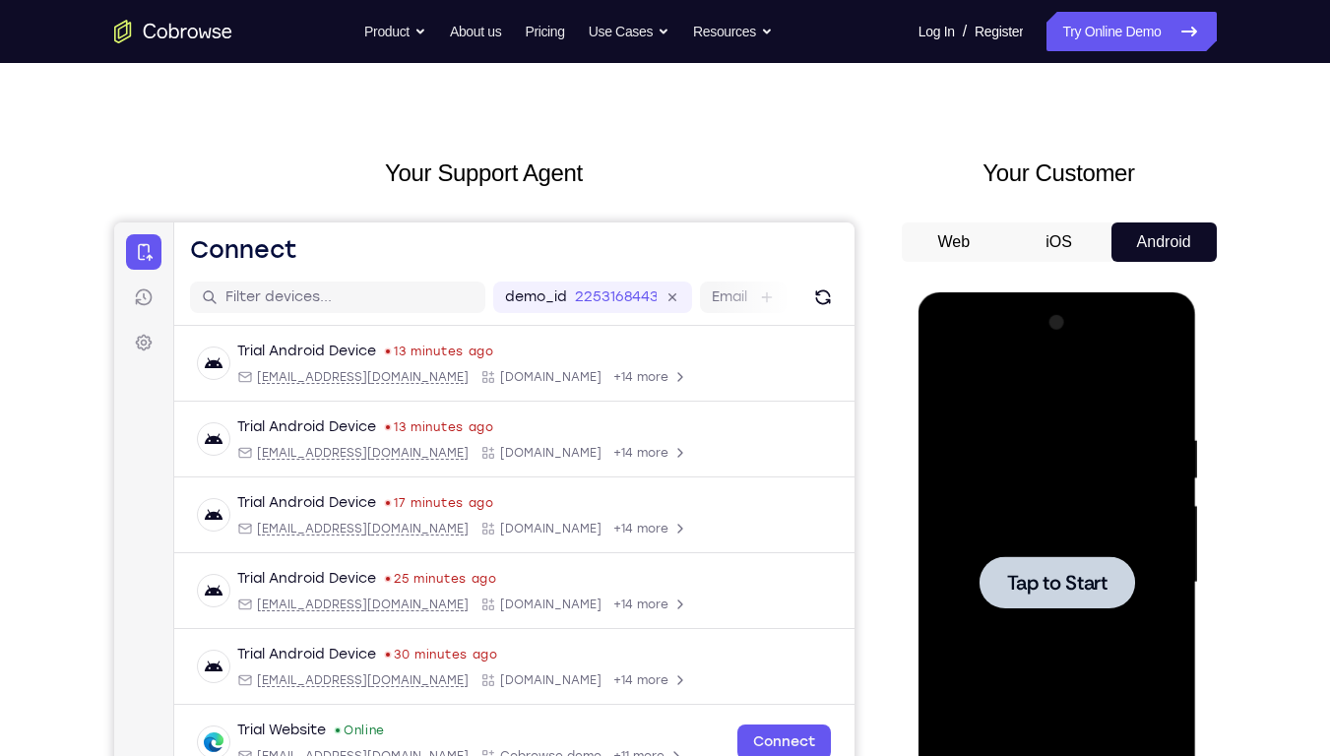
scroll to position [0, 0]
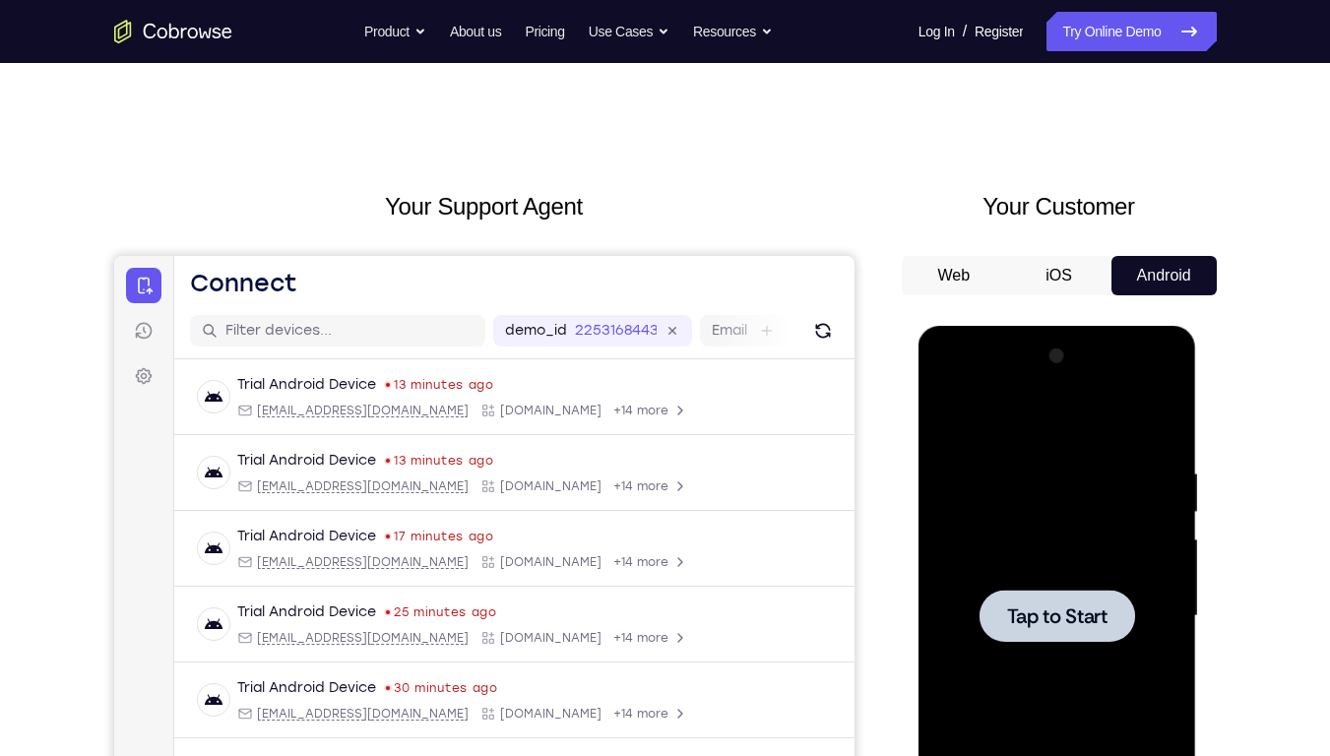
click at [1036, 574] on span "Tap to Start" at bounding box center [1057, 617] width 100 height 20
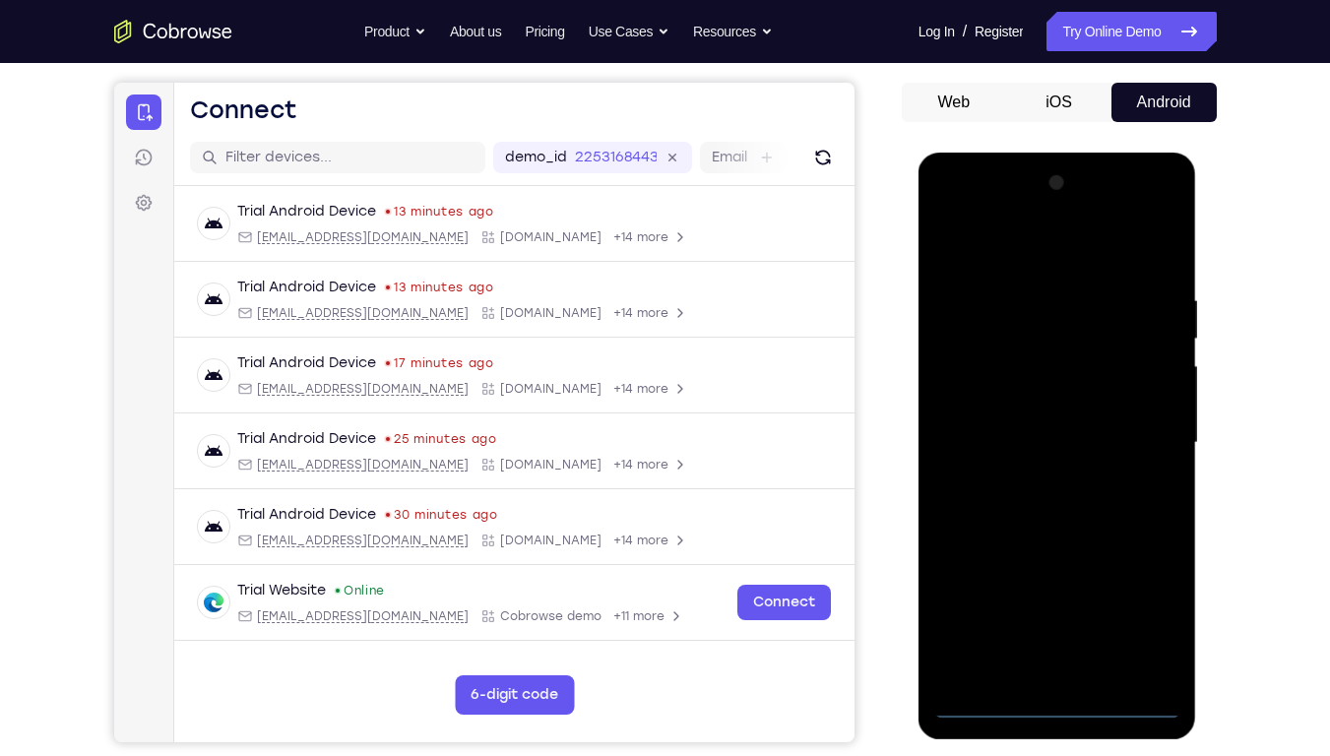
scroll to position [174, 0]
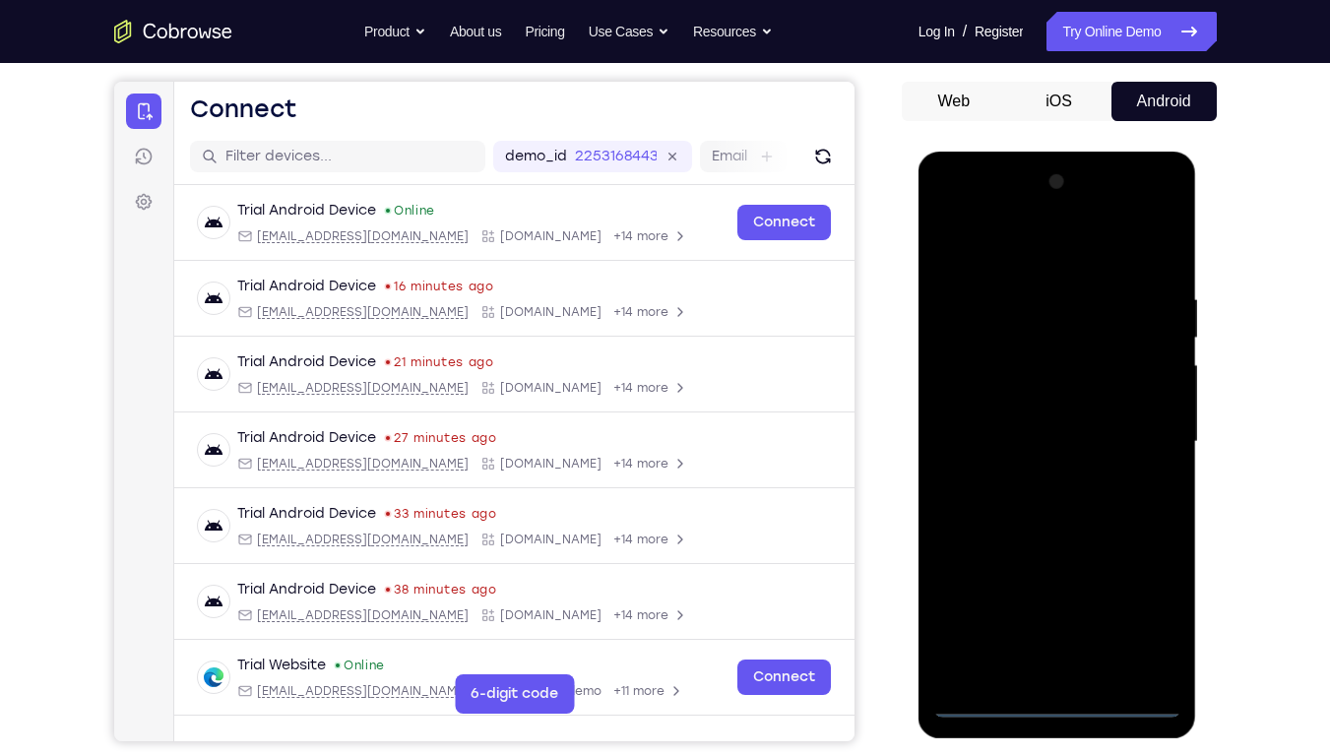
click at [1054, 574] on div at bounding box center [1057, 441] width 248 height 551
click at [1145, 574] on div at bounding box center [1057, 441] width 248 height 551
click at [1165, 213] on div at bounding box center [1057, 441] width 248 height 551
click at [1142, 435] on div at bounding box center [1057, 441] width 248 height 551
click at [1058, 574] on div at bounding box center [1057, 441] width 248 height 551
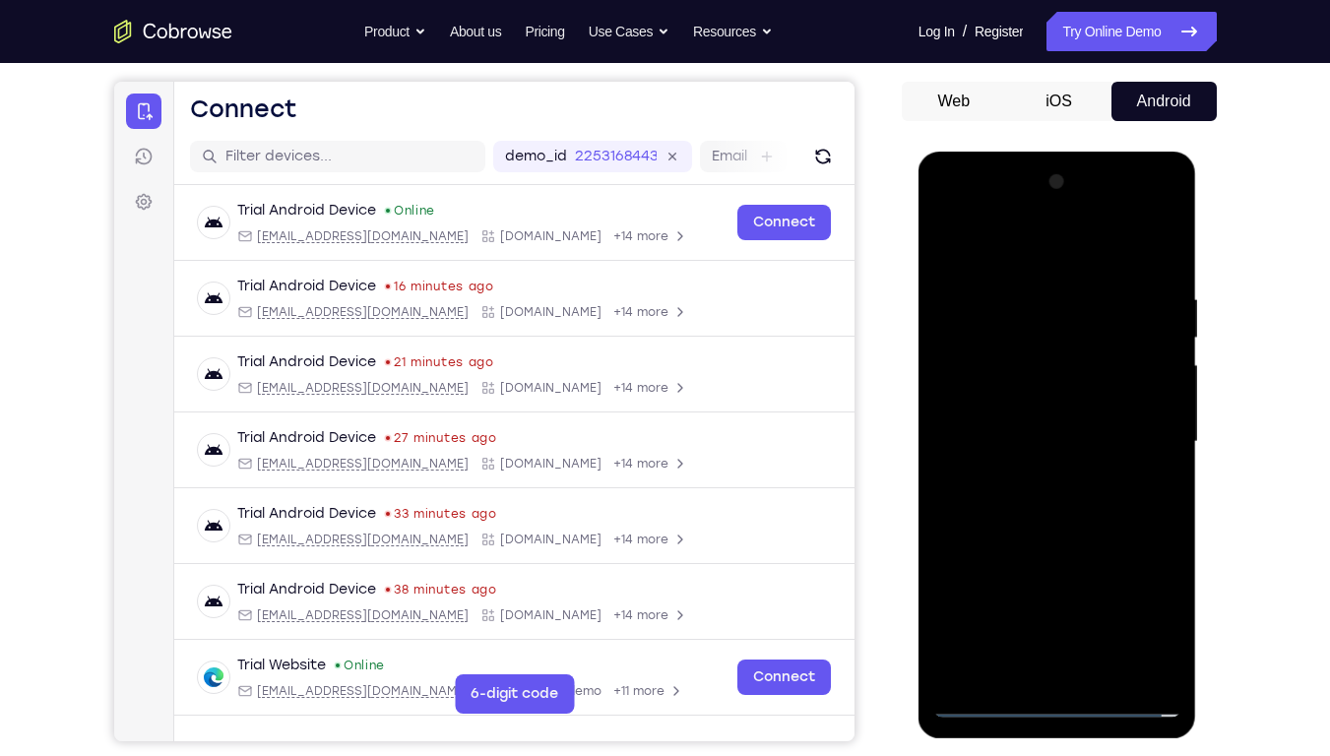
click at [1034, 477] on div at bounding box center [1057, 441] width 248 height 551
click at [1015, 420] on div at bounding box center [1057, 441] width 248 height 551
drag, startPoint x: 1024, startPoint y: 356, endPoint x: 1050, endPoint y: 356, distance: 25.6
click at [1050, 356] on div at bounding box center [1057, 441] width 248 height 551
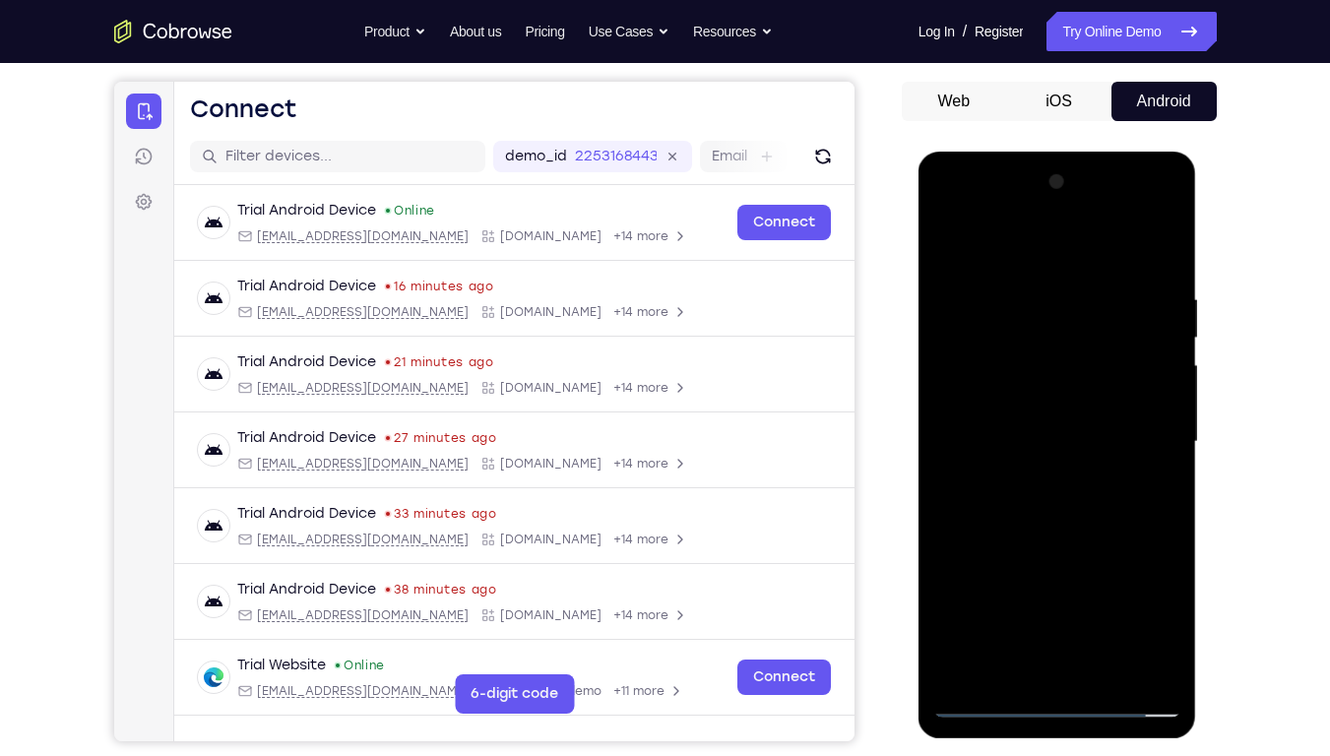
drag, startPoint x: 1050, startPoint y: 356, endPoint x: 1122, endPoint y: 359, distance: 71.9
click at [1122, 359] on div at bounding box center [1057, 441] width 248 height 551
drag, startPoint x: 1122, startPoint y: 359, endPoint x: 1140, endPoint y: 363, distance: 19.1
click at [1140, 363] on div at bounding box center [1057, 441] width 248 height 551
click at [998, 361] on div at bounding box center [1057, 441] width 248 height 551
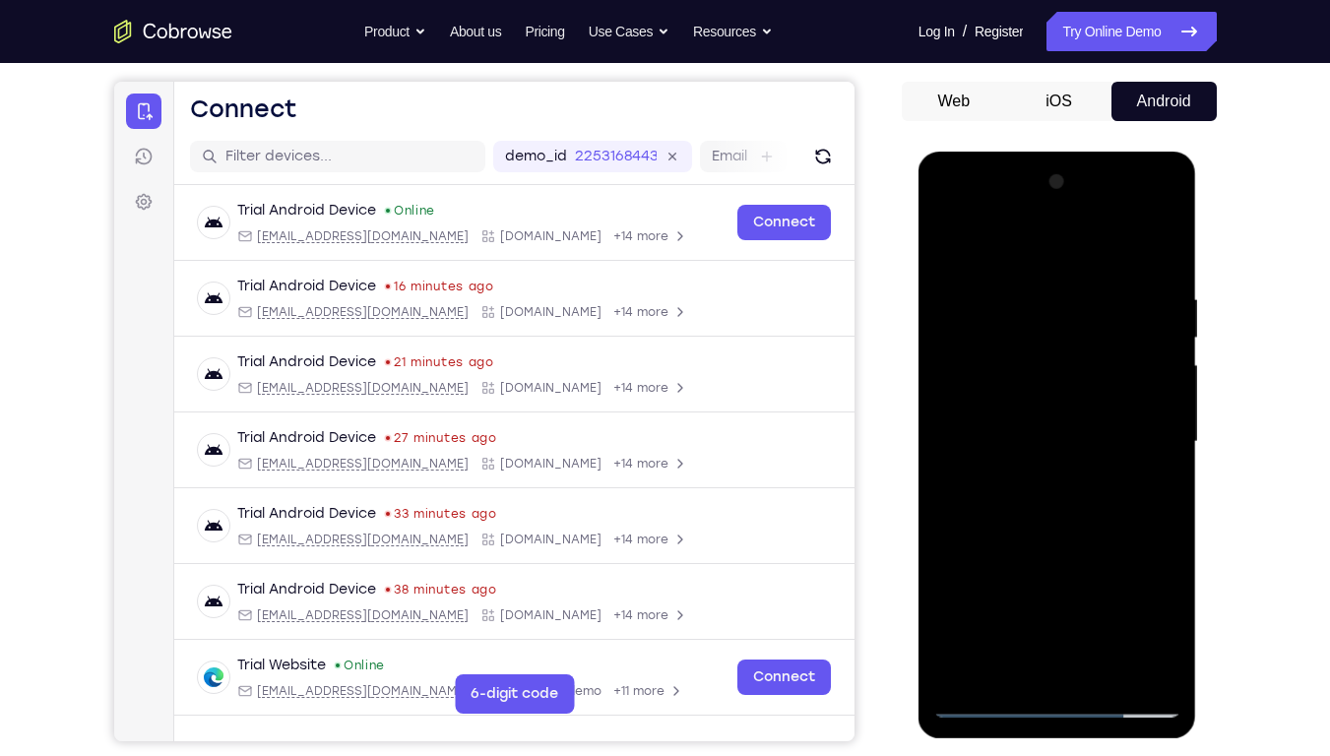
click at [998, 361] on div at bounding box center [1057, 441] width 248 height 551
click at [996, 407] on div at bounding box center [1057, 441] width 248 height 551
drag, startPoint x: 996, startPoint y: 407, endPoint x: 1159, endPoint y: 260, distance: 218.9
click at [1159, 260] on div at bounding box center [1057, 441] width 248 height 551
click at [1037, 574] on div at bounding box center [1057, 441] width 248 height 551
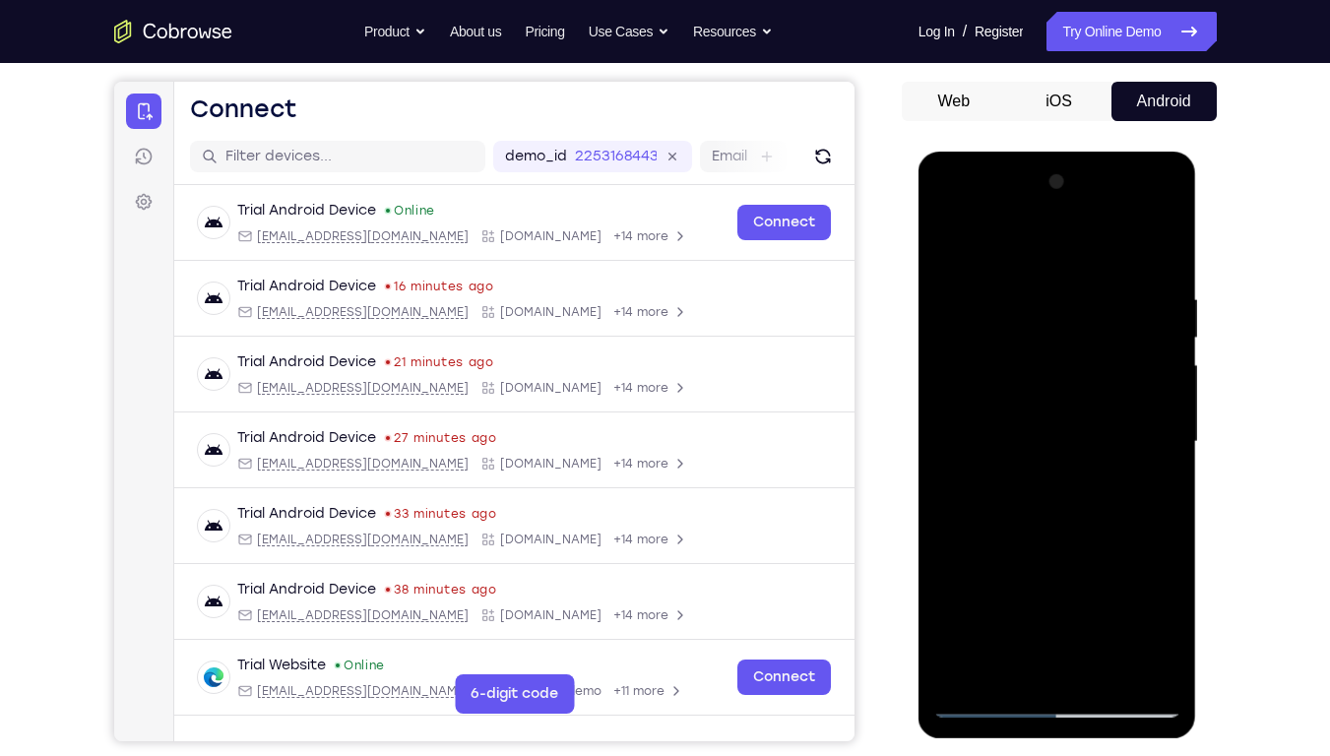
click at [1054, 455] on div at bounding box center [1057, 441] width 248 height 551
click at [988, 341] on div at bounding box center [1057, 441] width 248 height 551
drag, startPoint x: 69, startPoint y: 189, endPoint x: 1236, endPoint y: 149, distance: 1167.5
click at [1236, 149] on div "Your Support Agent Your Customer Web iOS Android Next Steps We’d be happy to gi…" at bounding box center [665, 538] width 1260 height 1299
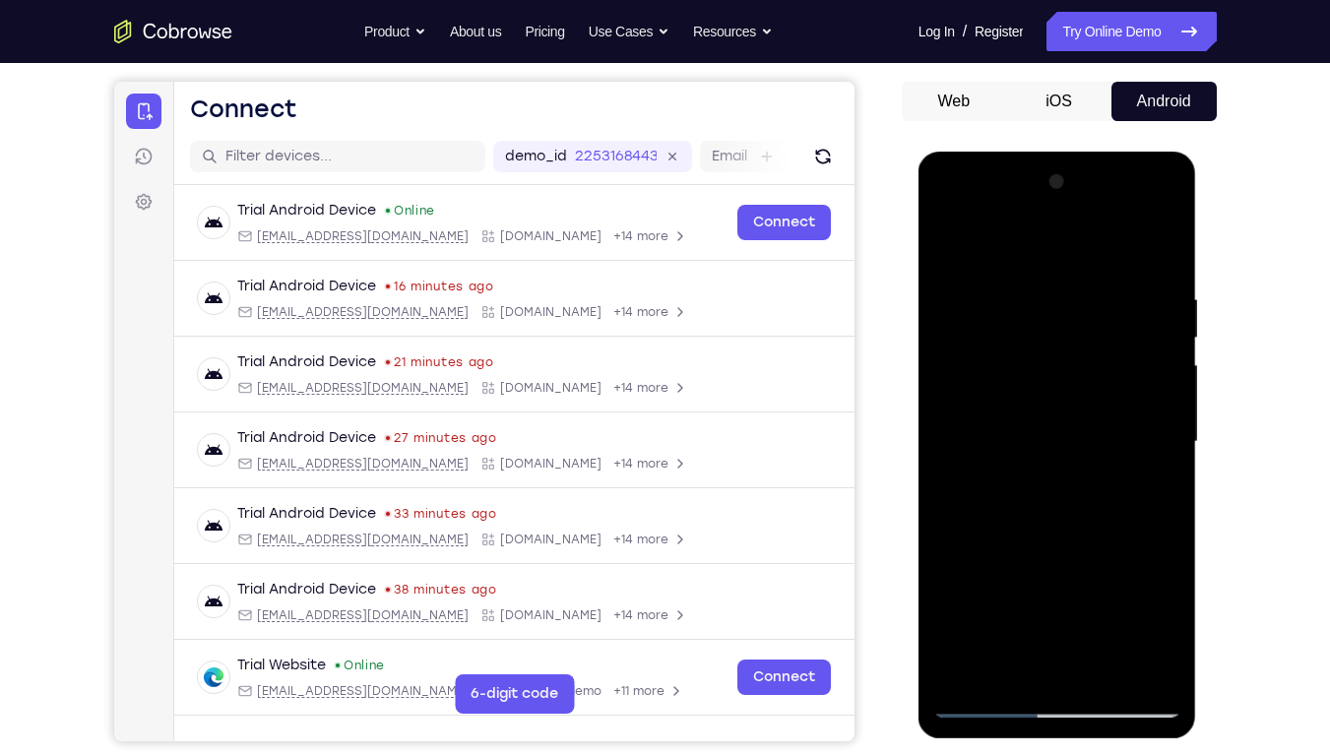
click at [980, 527] on div at bounding box center [1057, 441] width 248 height 551
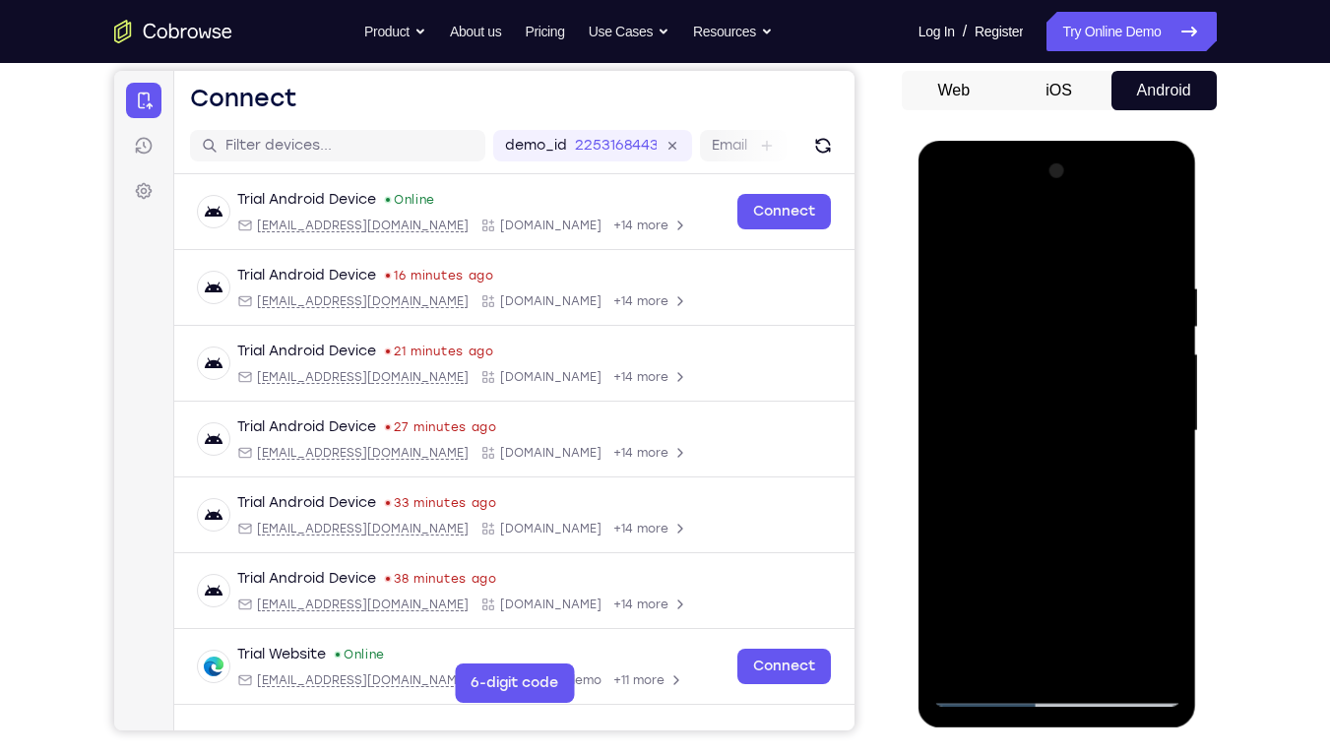
scroll to position [181, 0]
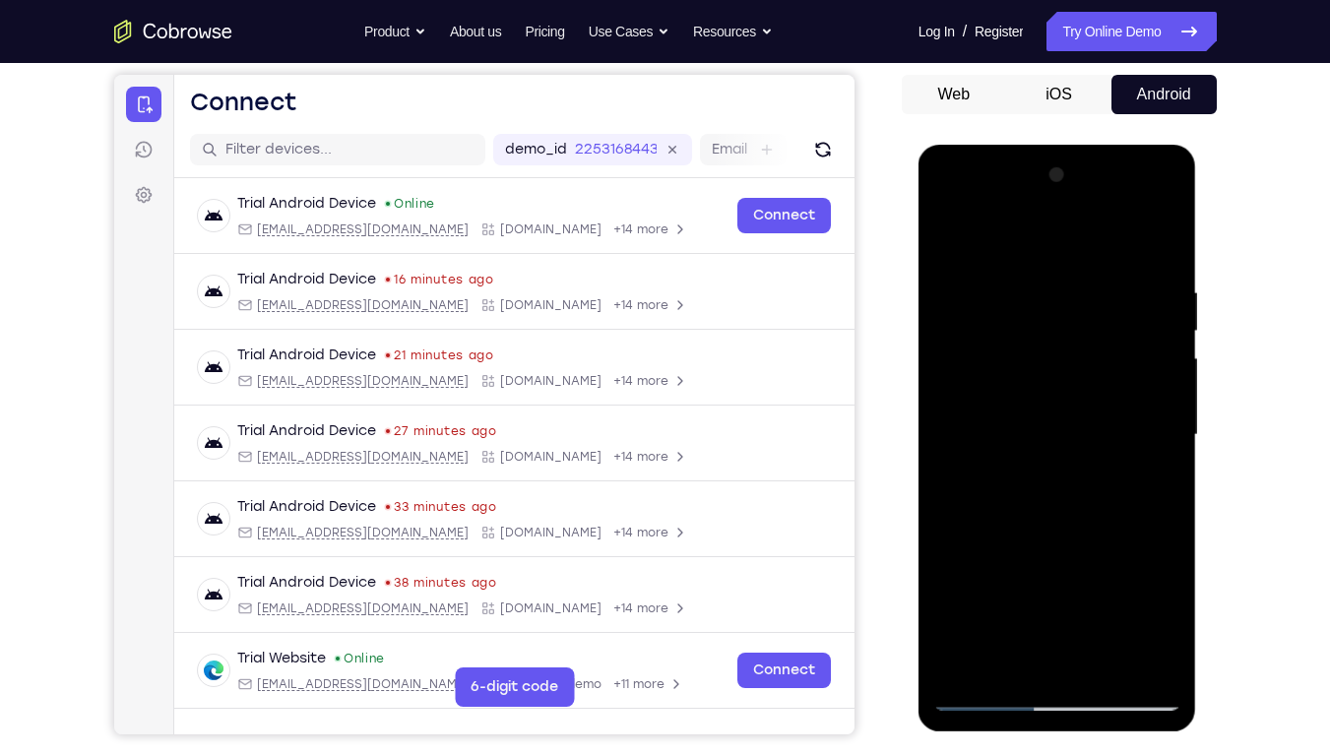
click at [945, 521] on div at bounding box center [1057, 435] width 248 height 551
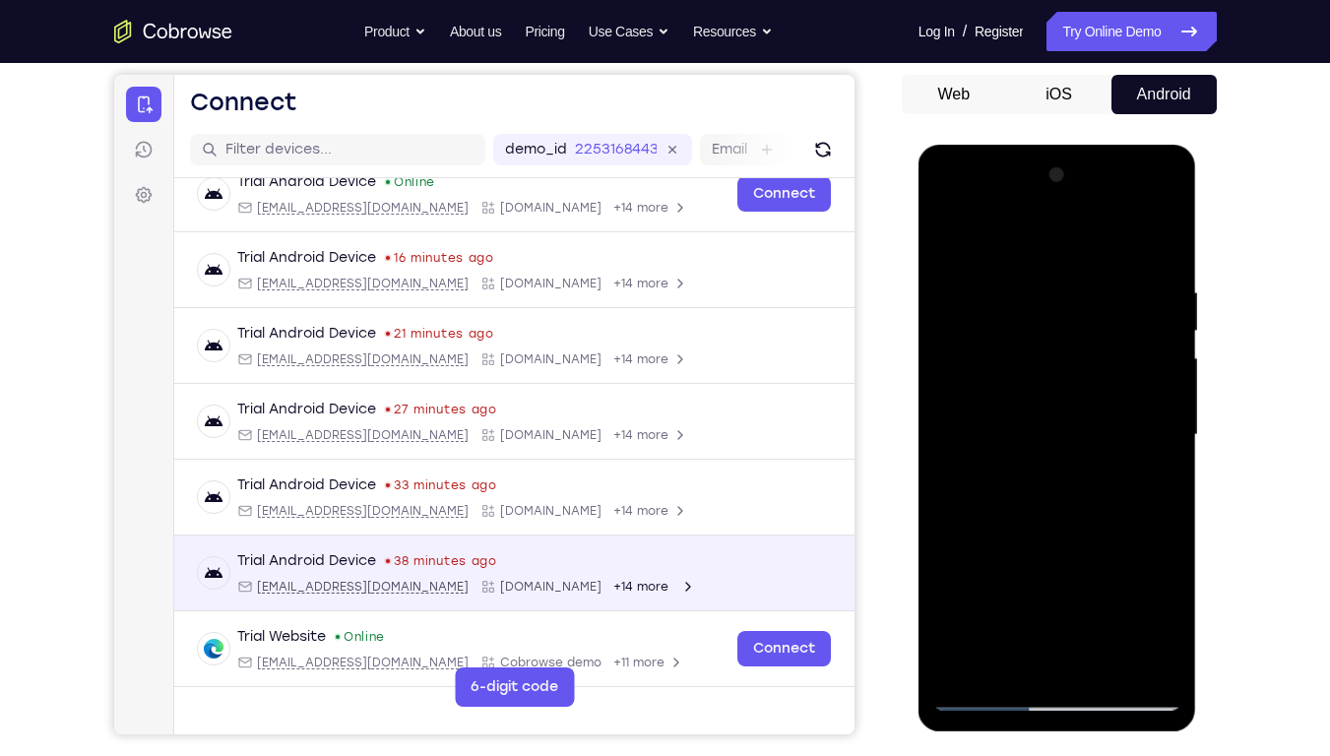
scroll to position [0, 0]
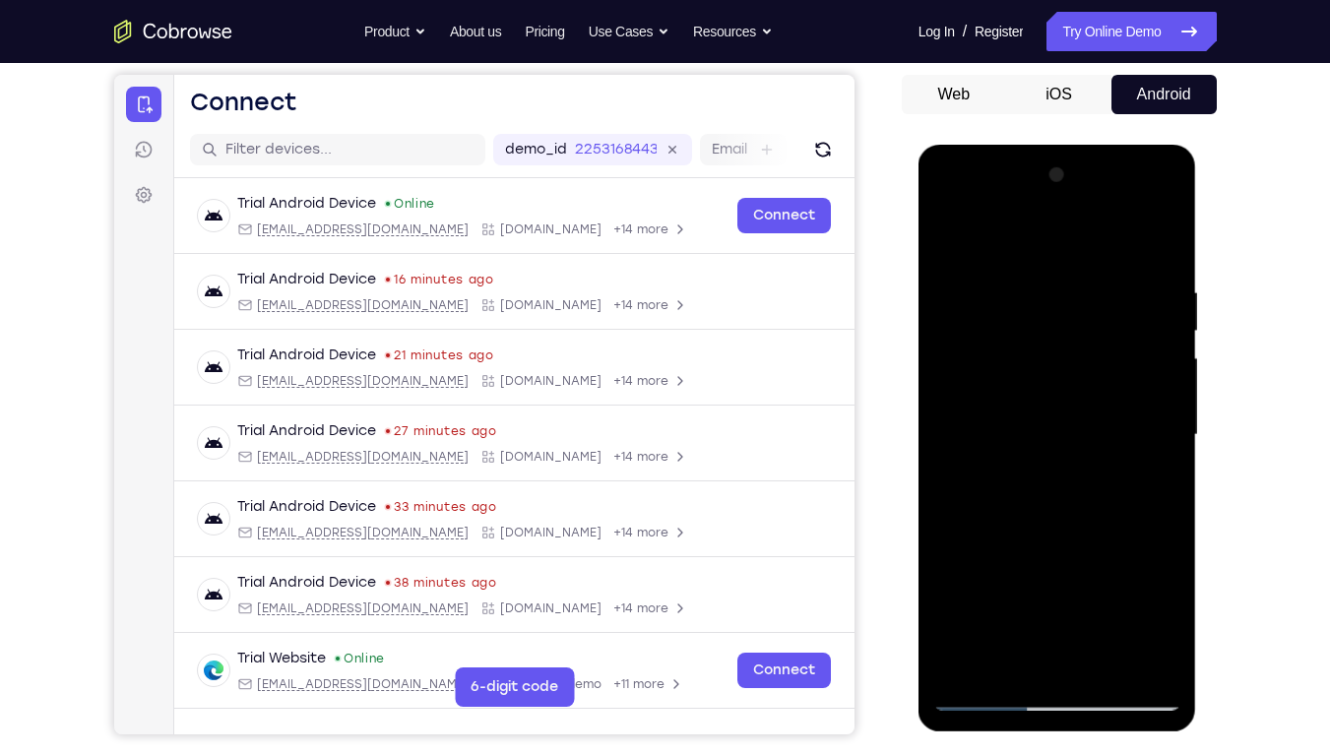
click at [945, 240] on div at bounding box center [1057, 435] width 248 height 551
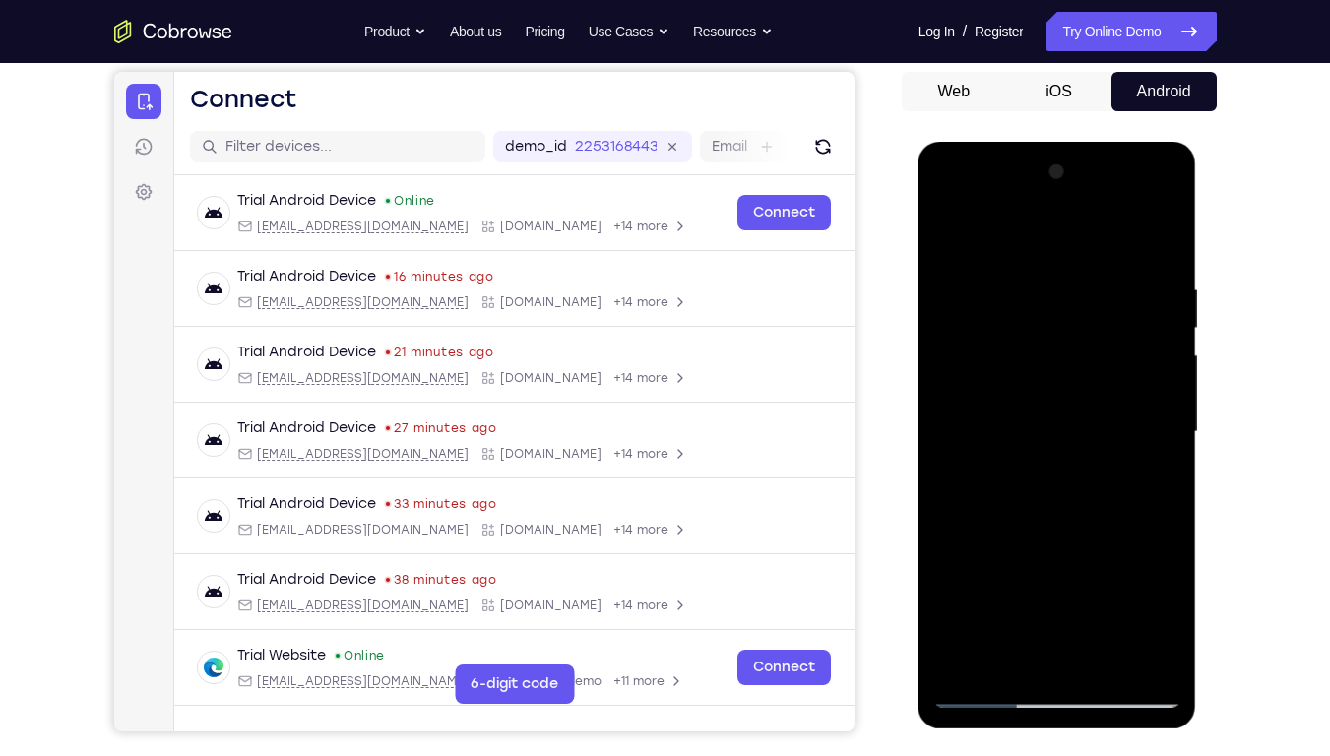
scroll to position [205, 0]
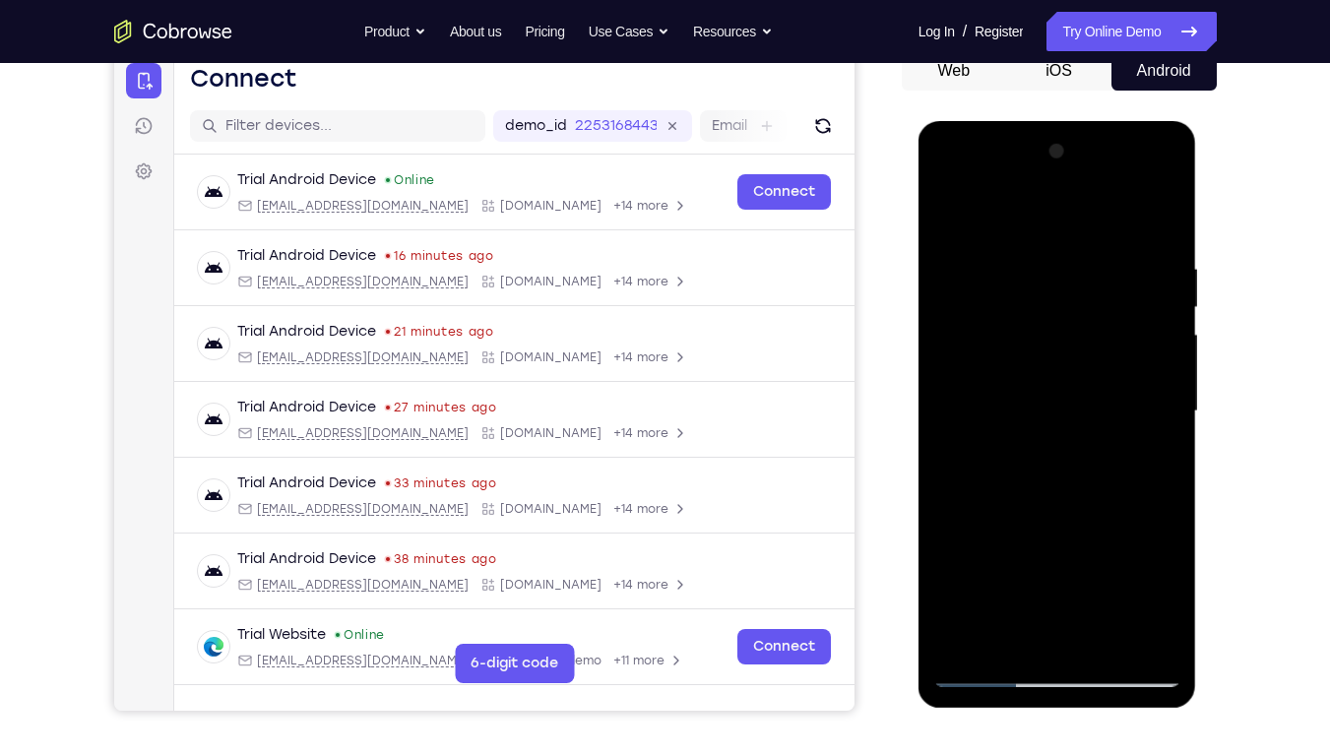
click at [1052, 399] on div at bounding box center [1057, 411] width 248 height 551
click at [1018, 386] on div at bounding box center [1057, 411] width 248 height 551
click at [1013, 369] on div at bounding box center [1057, 411] width 248 height 551
click at [1000, 327] on div at bounding box center [1057, 411] width 248 height 551
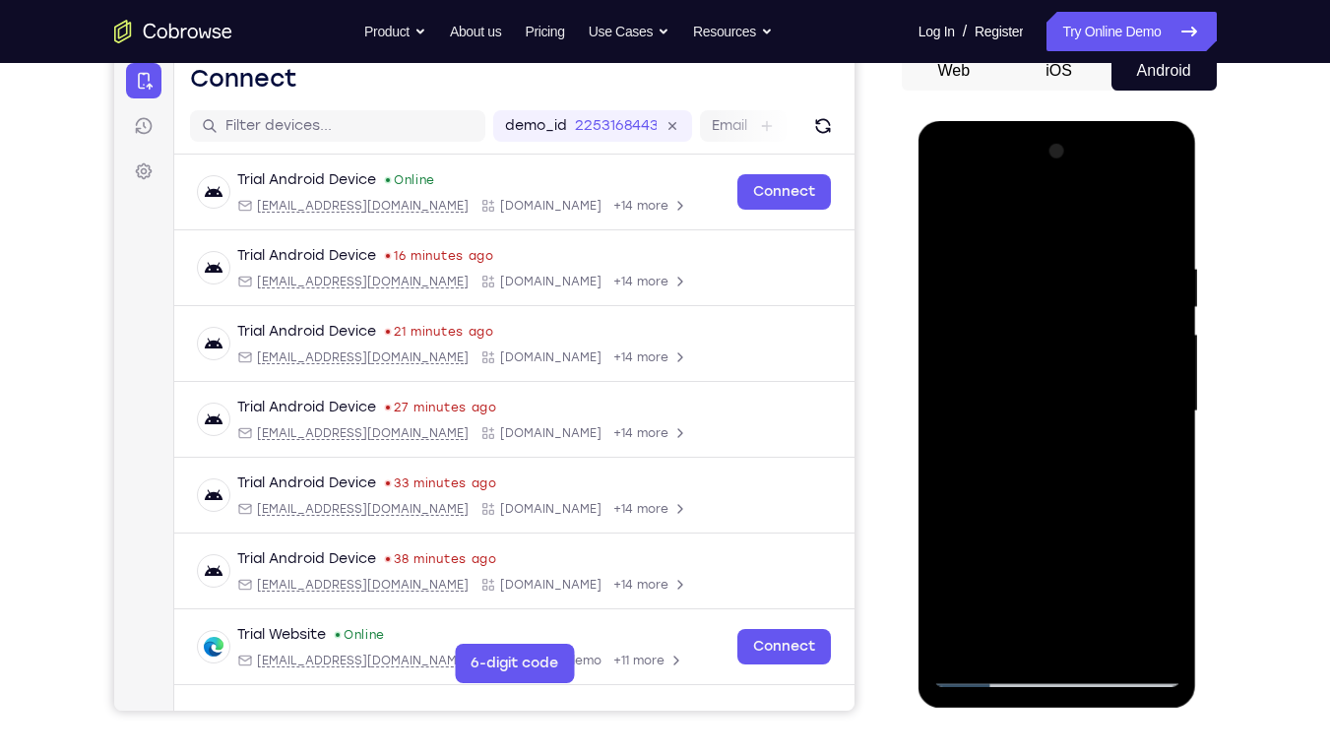
drag, startPoint x: 82, startPoint y: 206, endPoint x: 23, endPoint y: 485, distance: 285.8
click at [23, 485] on div "Your Support Agent Your Customer Web iOS Android Next Steps We’d be happy to gi…" at bounding box center [665, 507] width 1330 height 1299
drag, startPoint x: 954, startPoint y: 329, endPoint x: 921, endPoint y: 328, distance: 33.5
click at [921, 328] on div at bounding box center [1058, 414] width 279 height 587
click at [1026, 322] on div at bounding box center [1057, 411] width 248 height 551
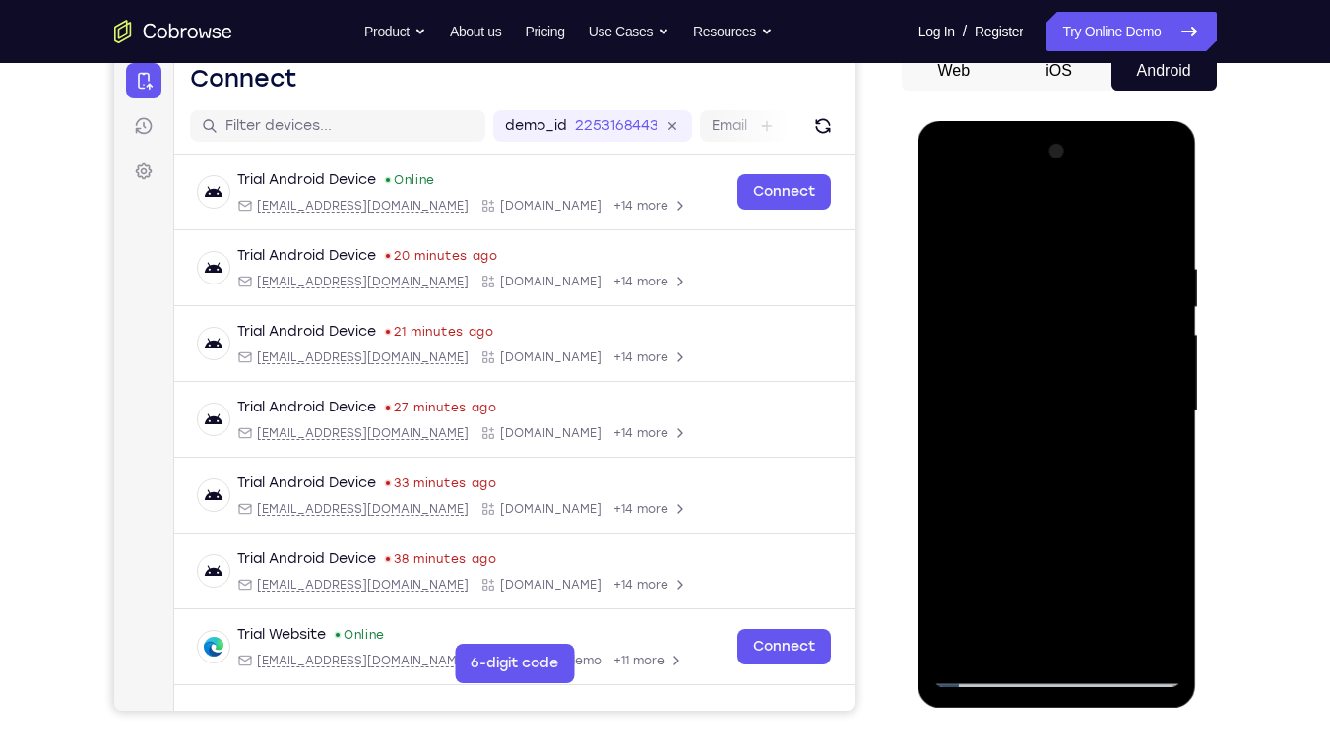
click at [1159, 326] on div at bounding box center [1057, 411] width 248 height 551
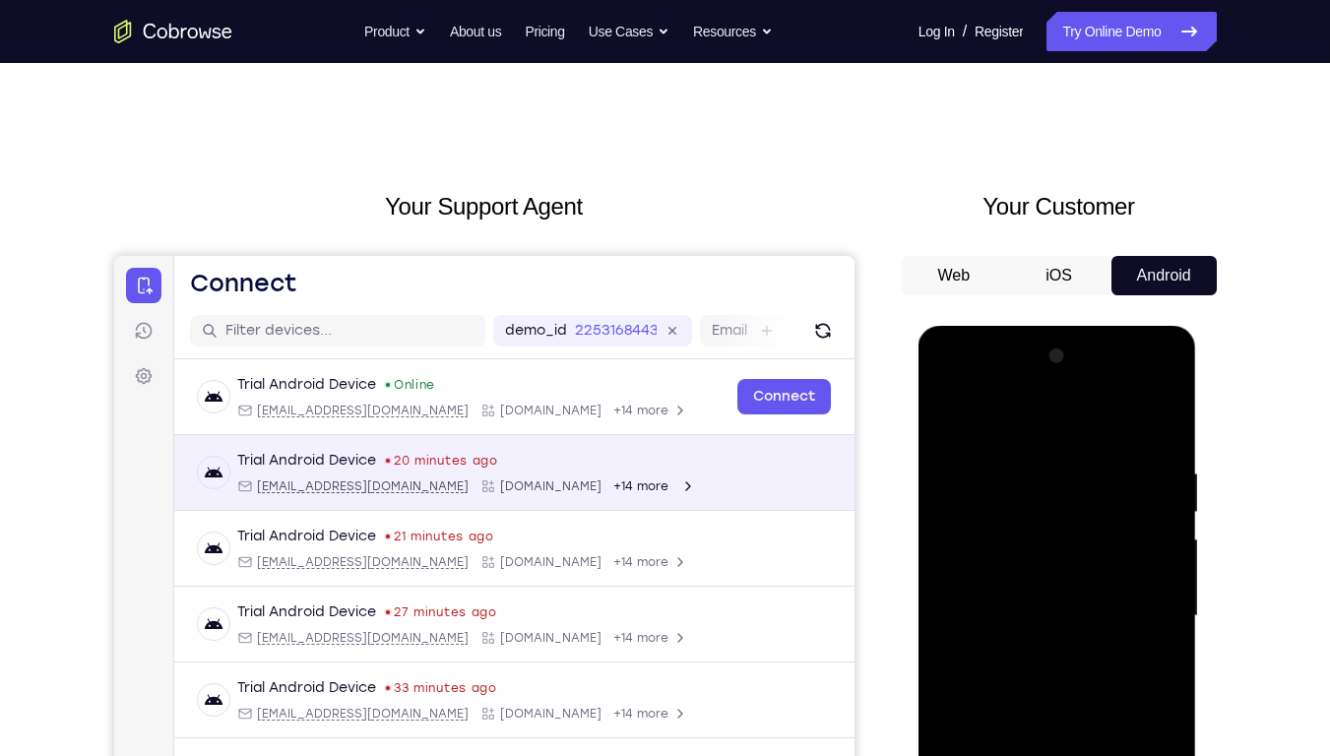
scroll to position [22, 0]
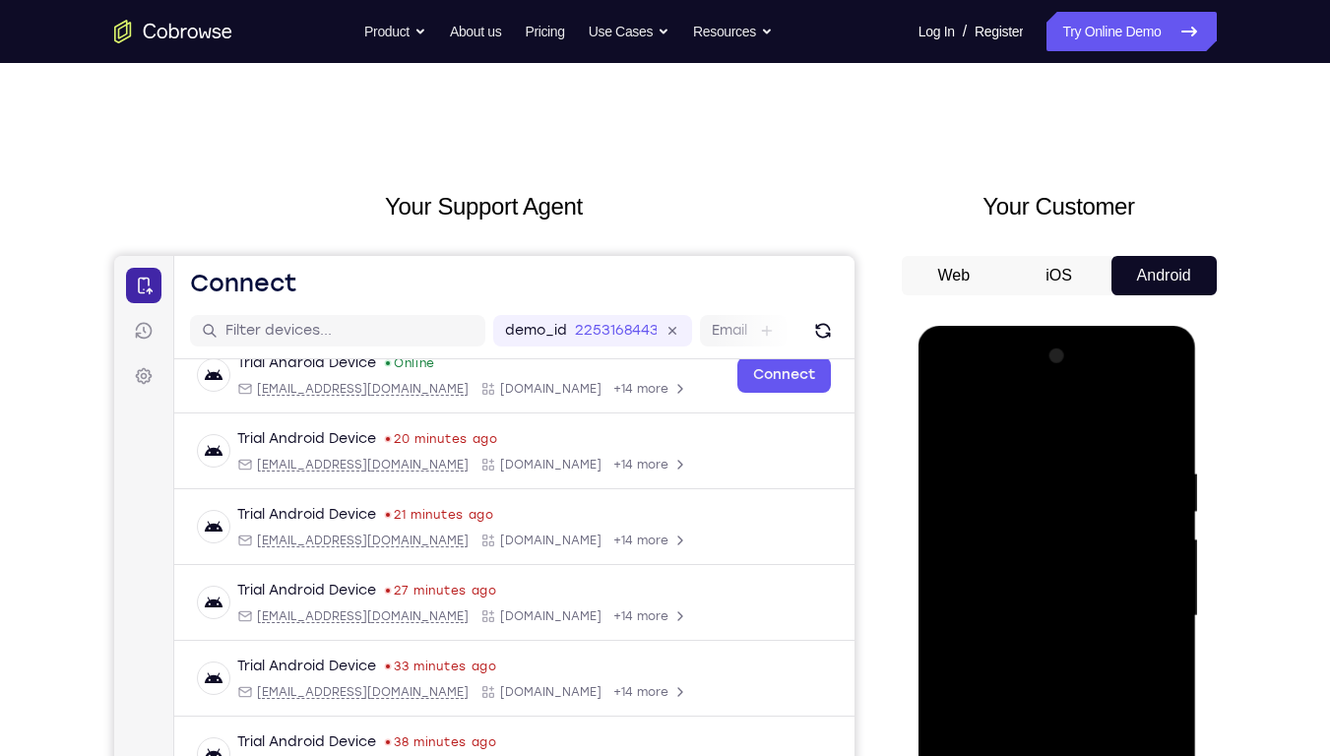
click at [141, 289] on icon at bounding box center [143, 286] width 20 height 20
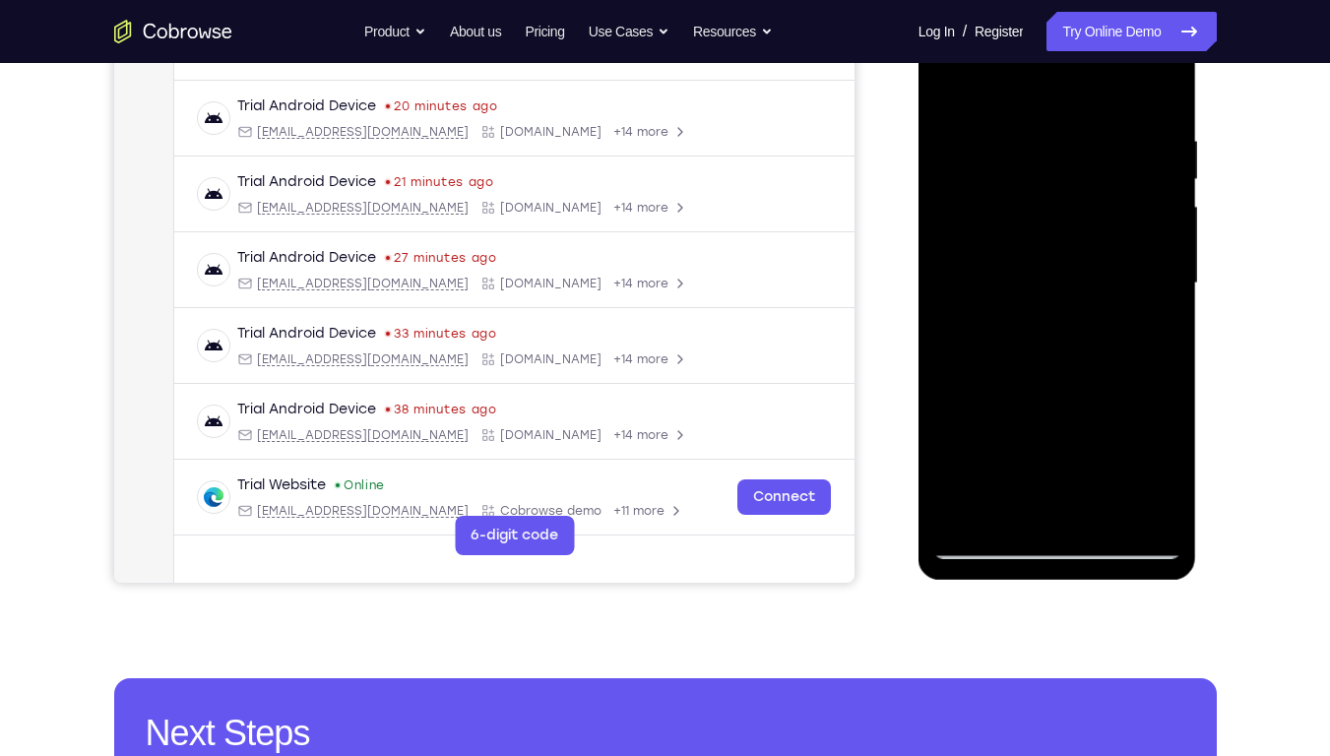
scroll to position [333, 0]
click at [1072, 293] on span "Tap to Start" at bounding box center [1057, 284] width 100 height 20
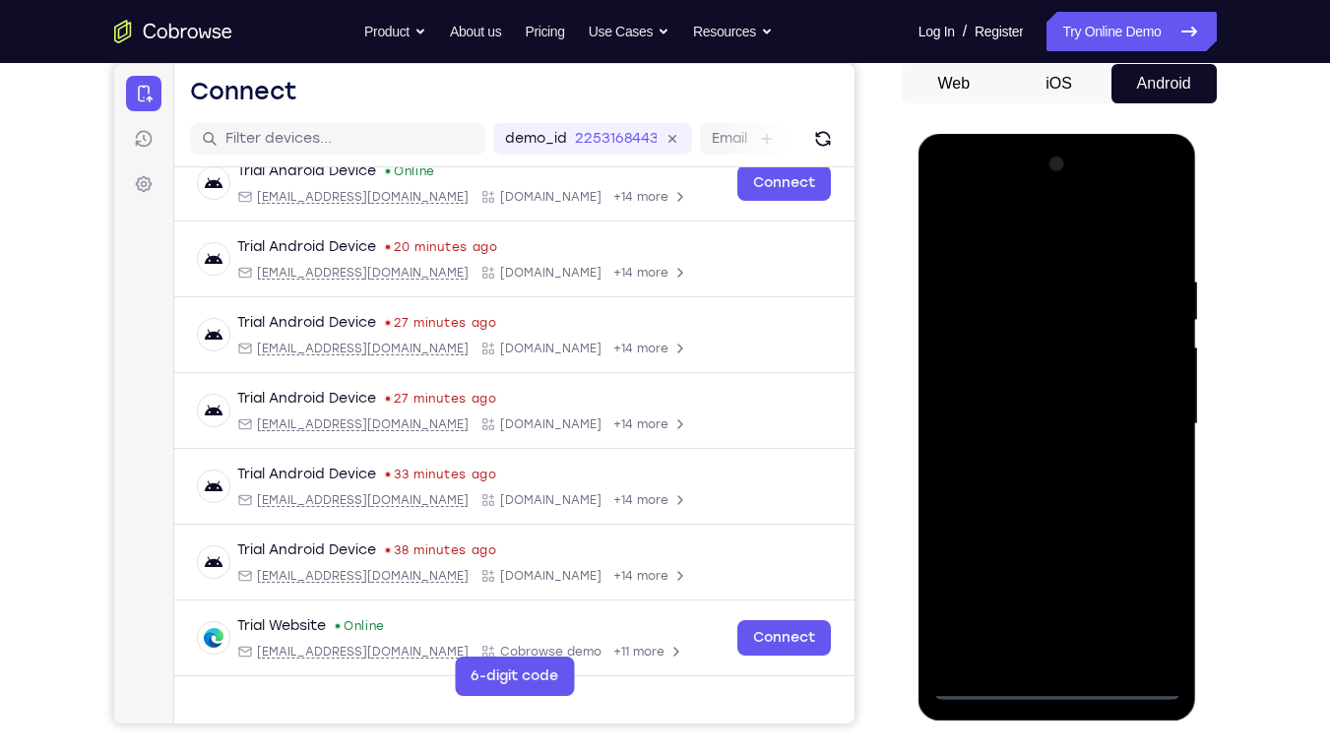
scroll to position [0, 0]
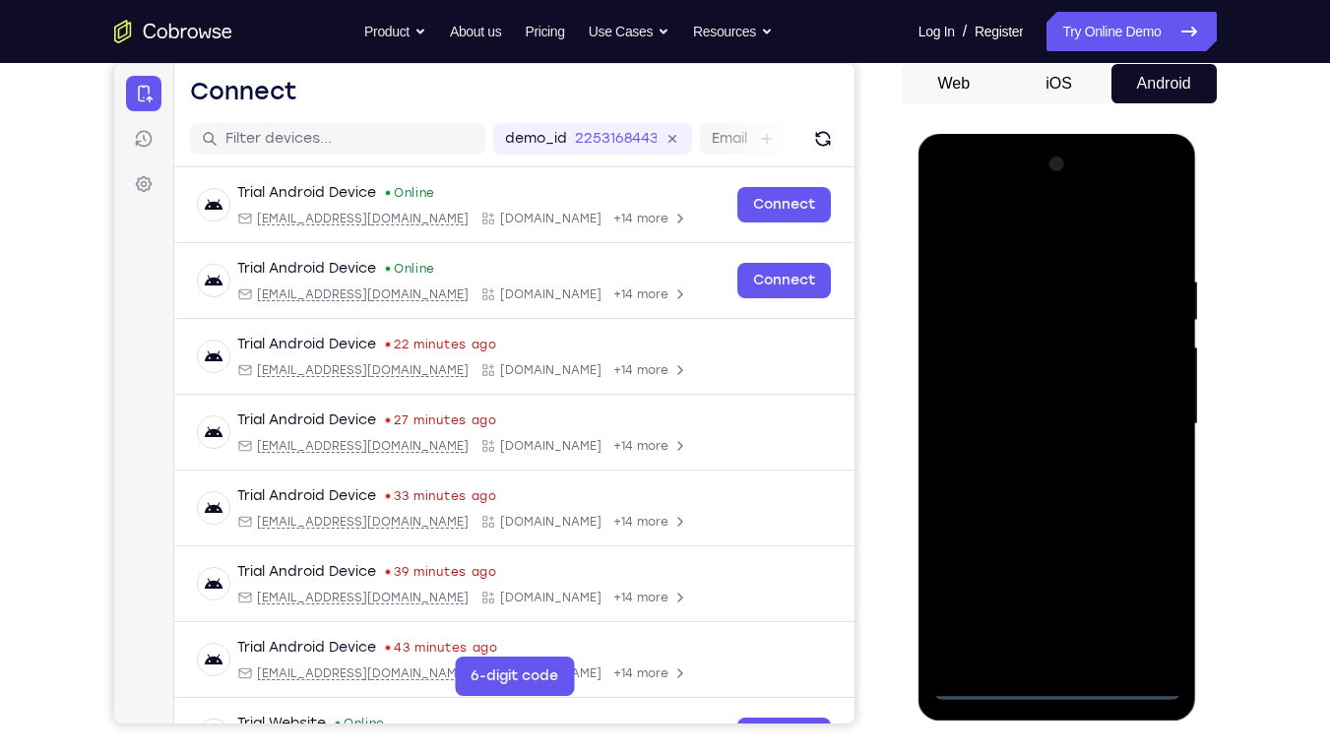
click at [1057, 574] on div at bounding box center [1057, 424] width 248 height 551
click at [1147, 574] on div at bounding box center [1057, 424] width 248 height 551
click at [960, 190] on div at bounding box center [1057, 424] width 248 height 551
click at [1131, 412] on div at bounding box center [1057, 424] width 248 height 551
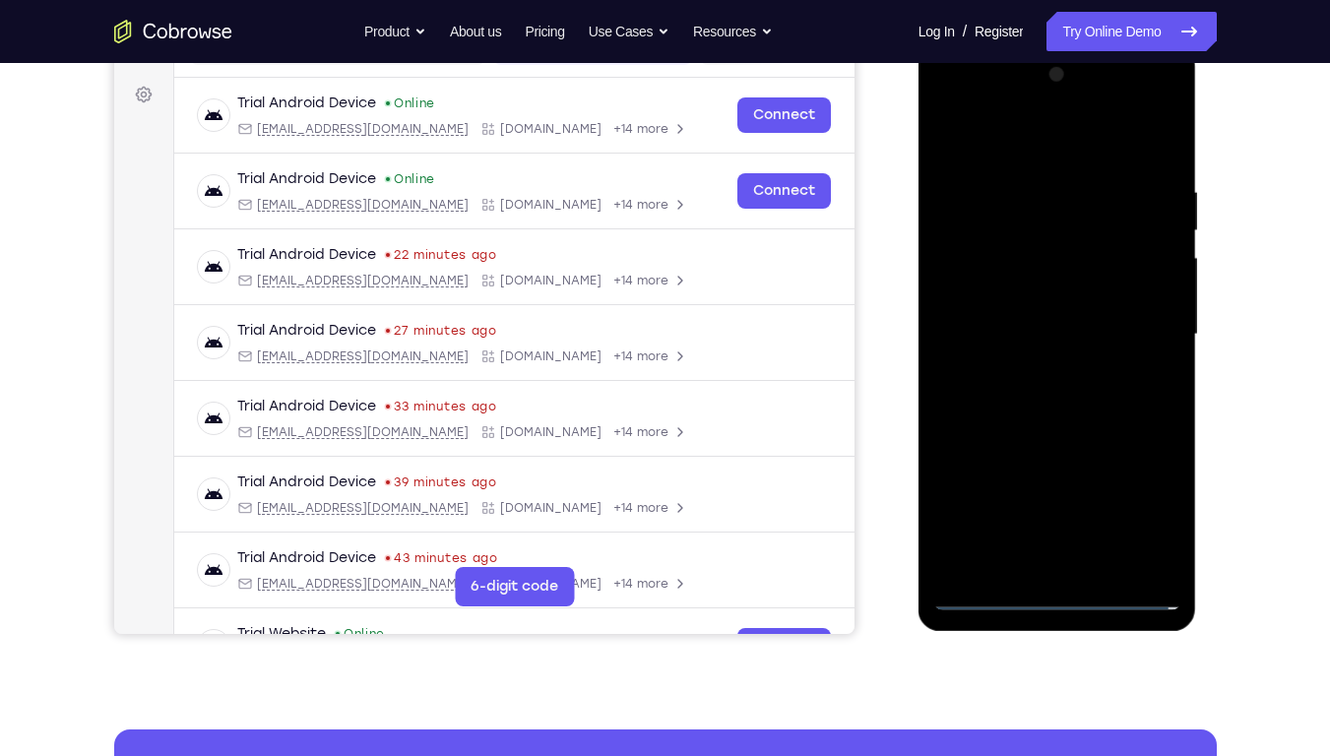
scroll to position [283, 0]
click at [1071, 364] on div at bounding box center [1057, 333] width 248 height 551
click at [1021, 345] on div at bounding box center [1057, 333] width 248 height 551
click at [1024, 230] on div at bounding box center [1057, 333] width 248 height 551
click at [1027, 283] on div at bounding box center [1057, 333] width 248 height 551
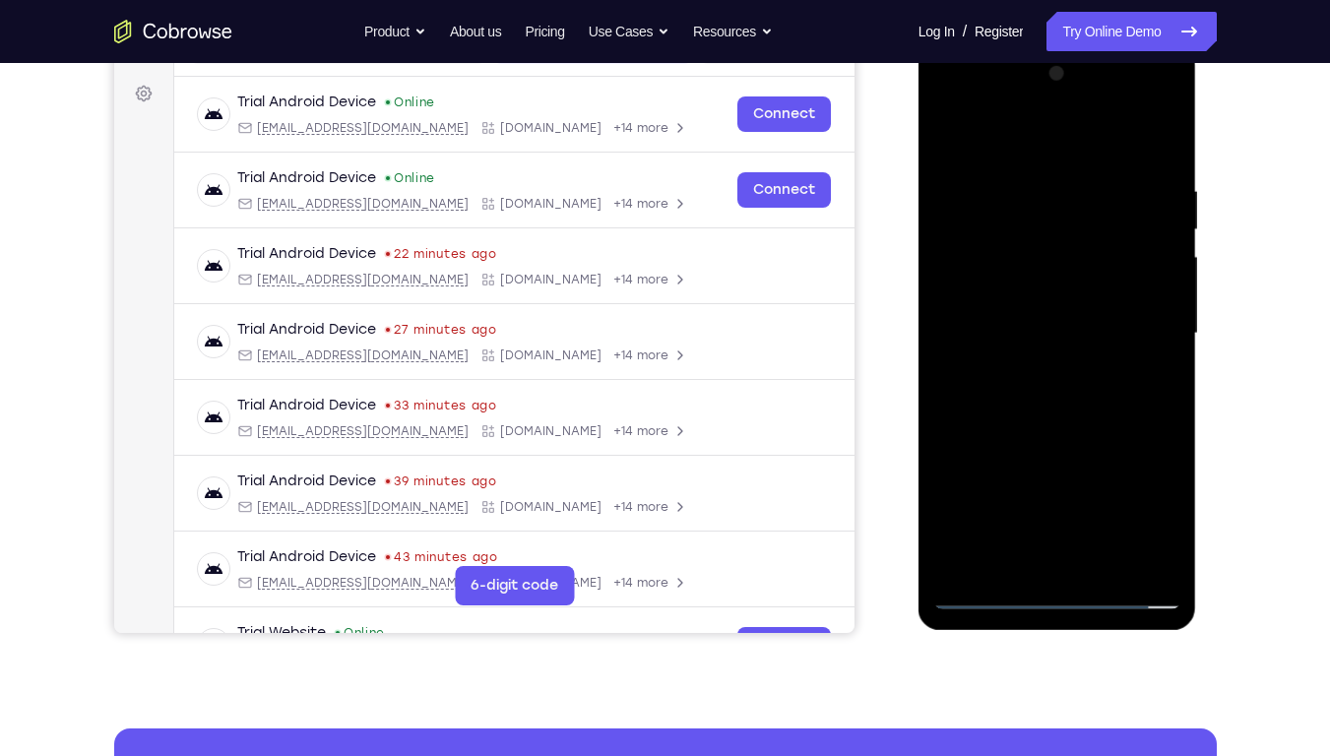
click at [1017, 278] on div at bounding box center [1057, 333] width 248 height 551
click at [1028, 524] on div at bounding box center [1057, 333] width 248 height 551
click at [967, 520] on div at bounding box center [1057, 333] width 248 height 551
click at [1034, 488] on div at bounding box center [1057, 333] width 248 height 551
click at [1025, 559] on div at bounding box center [1057, 333] width 248 height 551
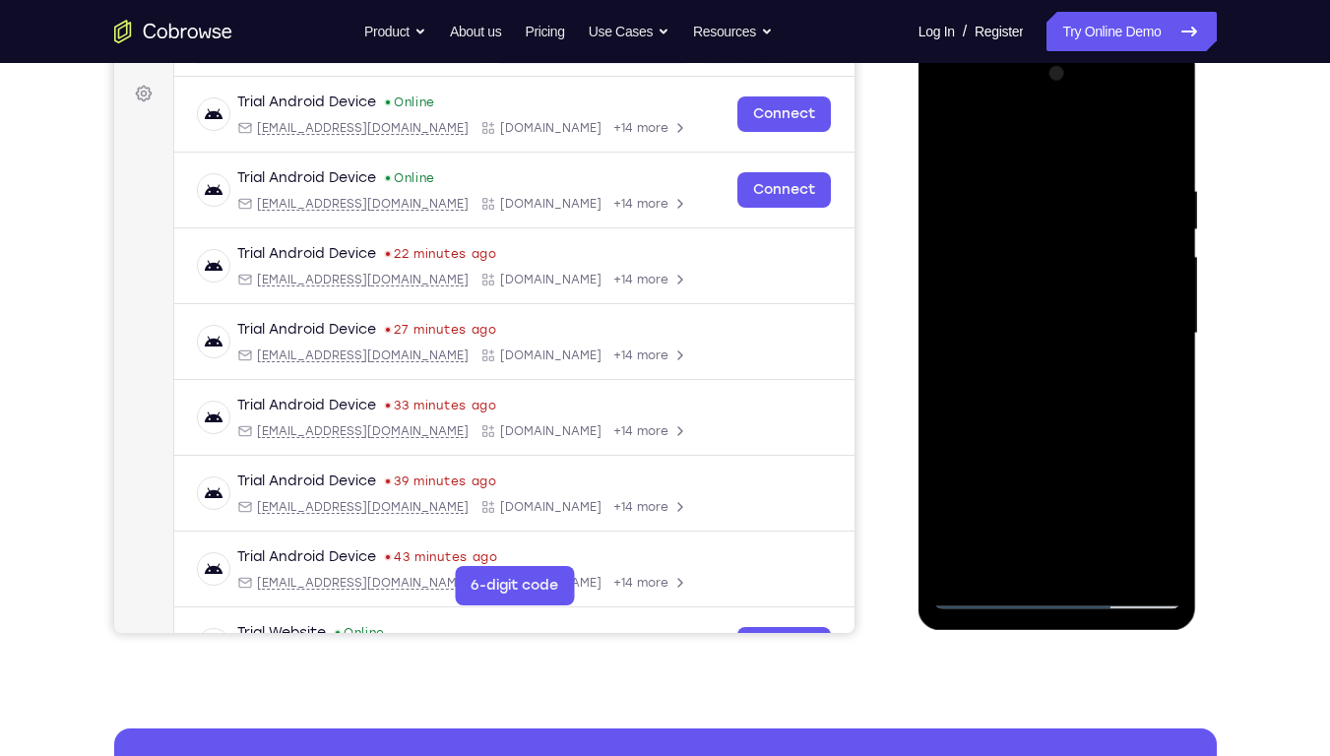
click at [1095, 528] on div at bounding box center [1057, 333] width 248 height 551
click at [1032, 456] on div at bounding box center [1057, 333] width 248 height 551
click at [1054, 275] on div at bounding box center [1057, 333] width 248 height 551
click at [1083, 487] on div at bounding box center [1057, 333] width 248 height 551
click at [998, 453] on div at bounding box center [1057, 333] width 248 height 551
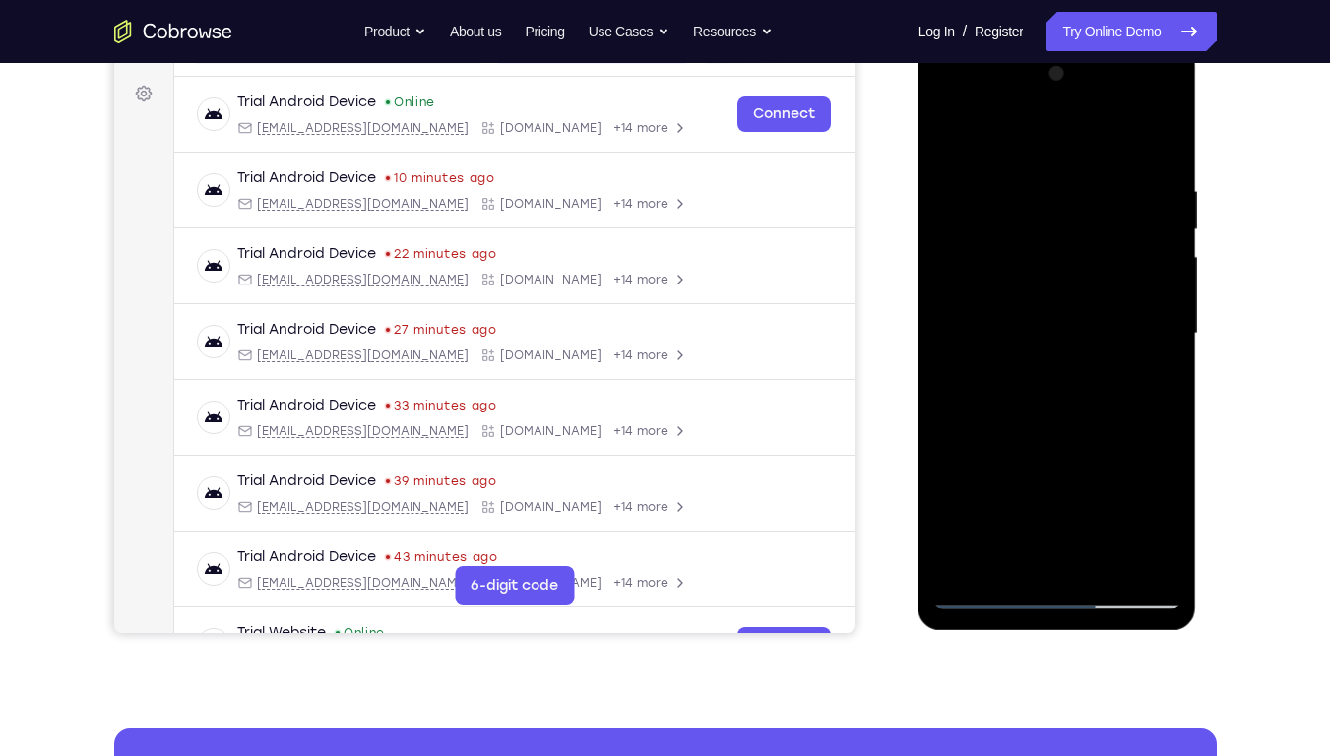
click at [1126, 506] on div at bounding box center [1057, 333] width 248 height 551
click at [1160, 514] on div at bounding box center [1057, 333] width 248 height 551
click at [1131, 525] on div at bounding box center [1057, 333] width 248 height 551
click at [962, 486] on div at bounding box center [1057, 333] width 248 height 551
click at [943, 420] on div at bounding box center [1057, 333] width 248 height 551
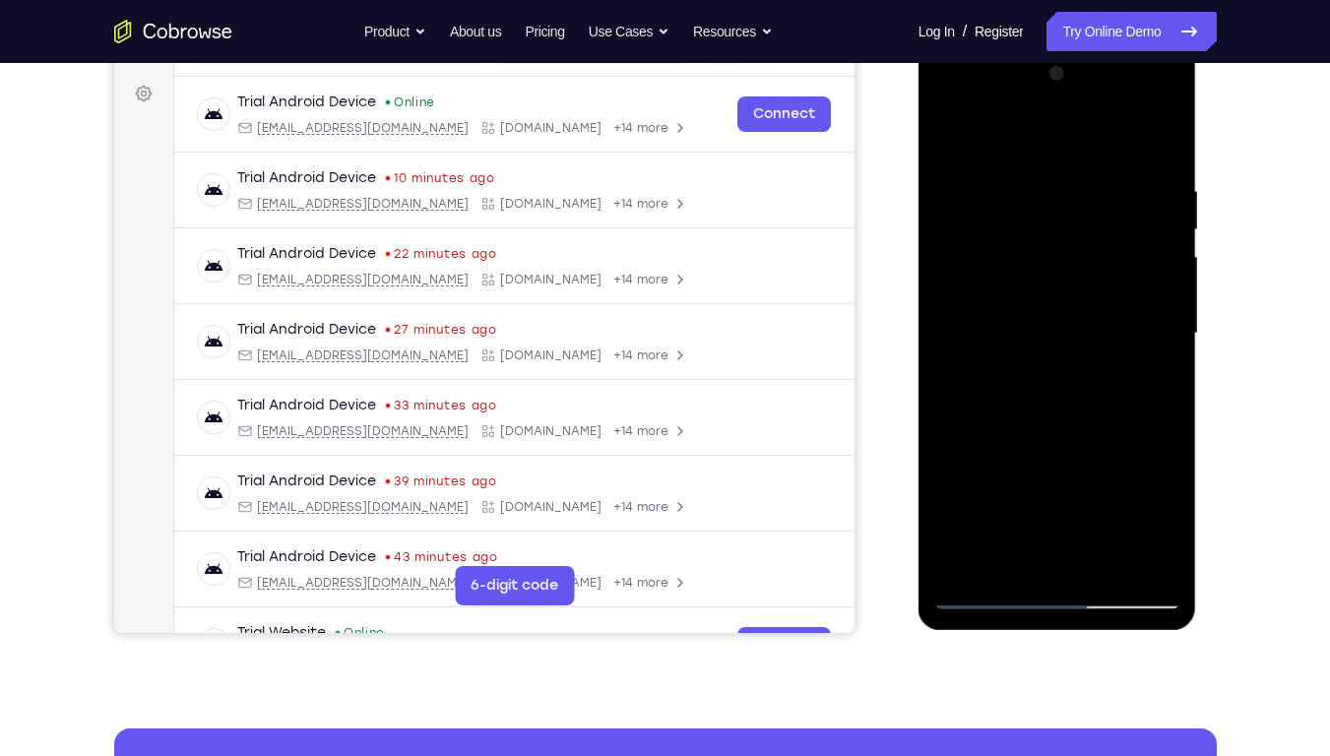
click at [971, 422] on div at bounding box center [1057, 333] width 248 height 551
click at [946, 421] on div at bounding box center [1057, 333] width 248 height 551
click at [992, 424] on div at bounding box center [1057, 333] width 248 height 551
click at [1026, 280] on div at bounding box center [1057, 333] width 248 height 551
click at [1160, 262] on div at bounding box center [1057, 333] width 248 height 551
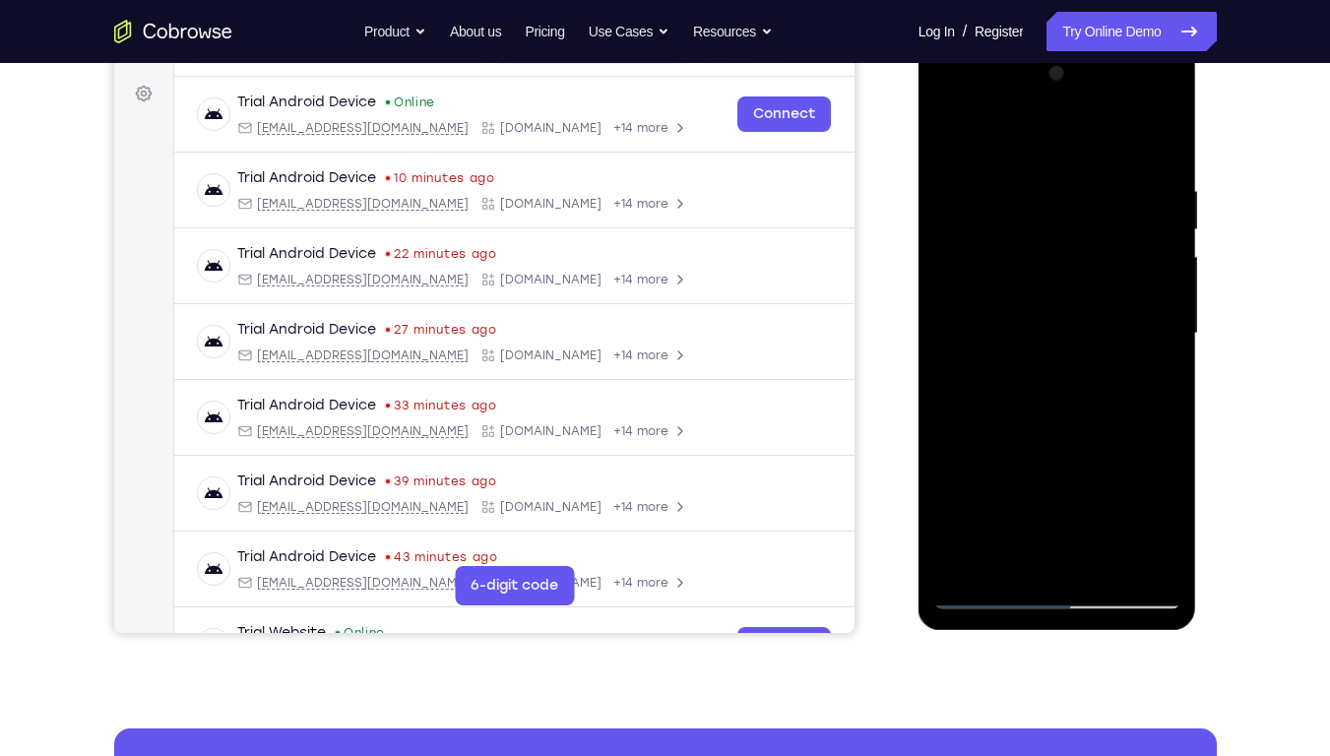
click at [992, 233] on div at bounding box center [1057, 333] width 248 height 551
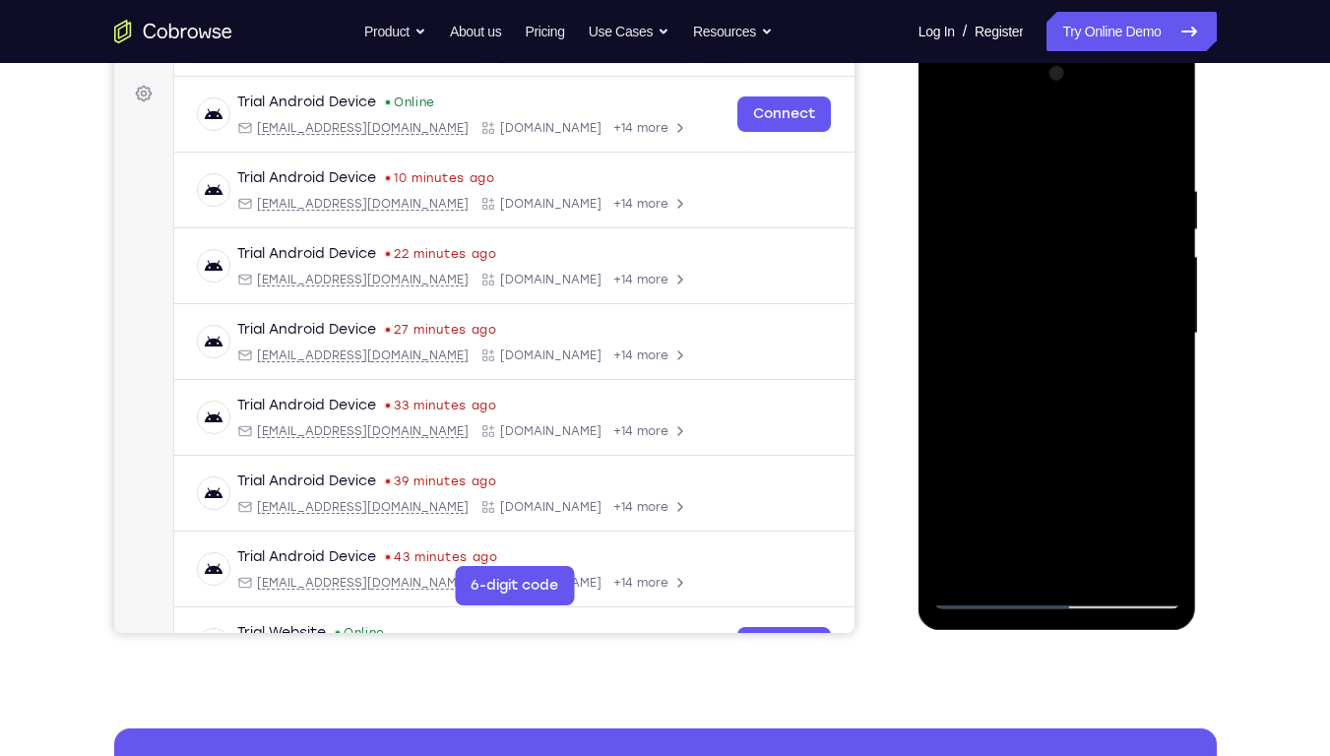
click at [992, 233] on div at bounding box center [1057, 333] width 248 height 551
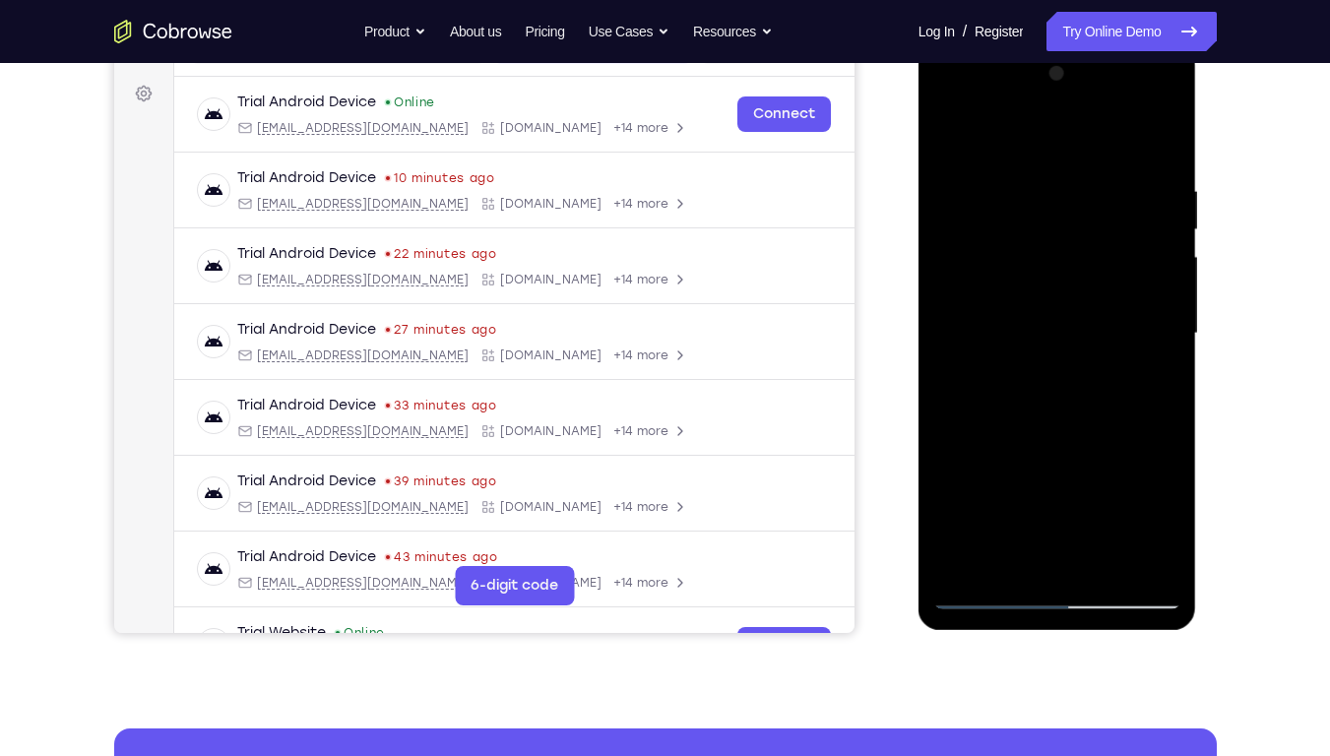
click at [992, 233] on div at bounding box center [1057, 333] width 248 height 551
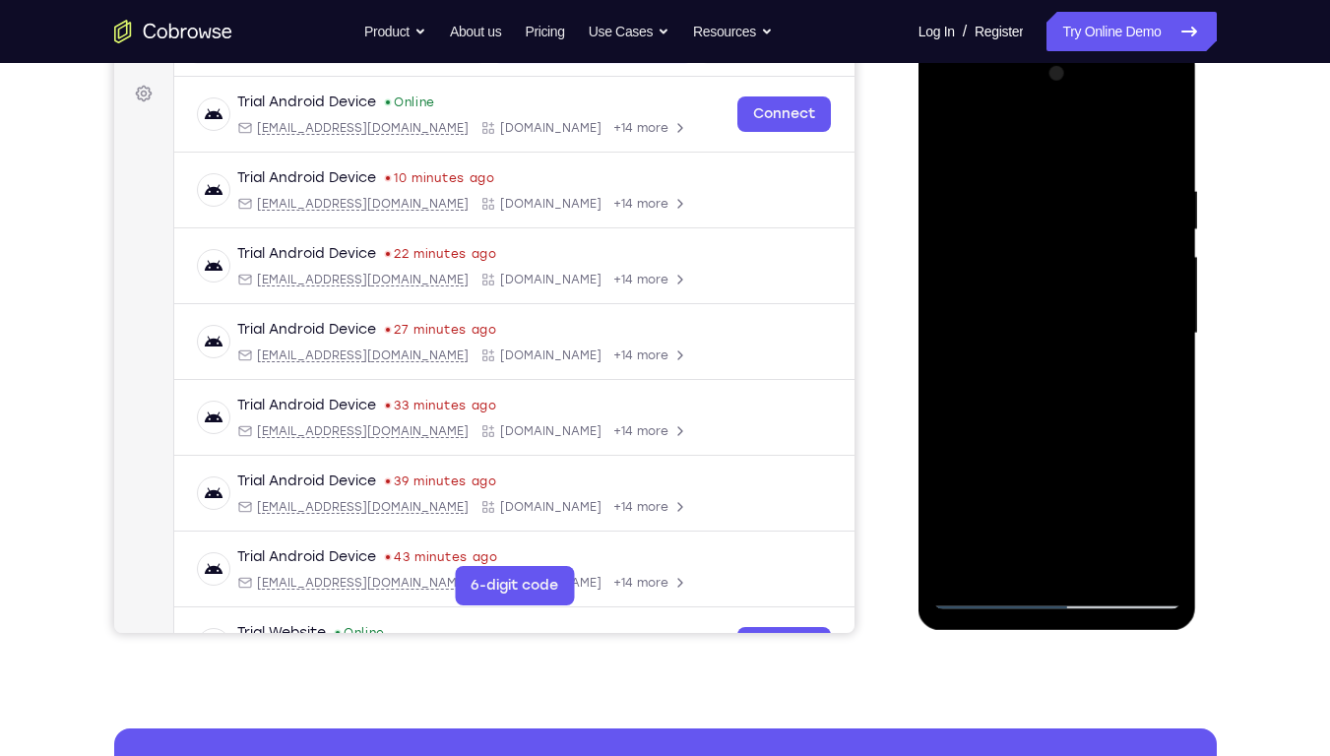
click at [992, 233] on div at bounding box center [1057, 333] width 248 height 551
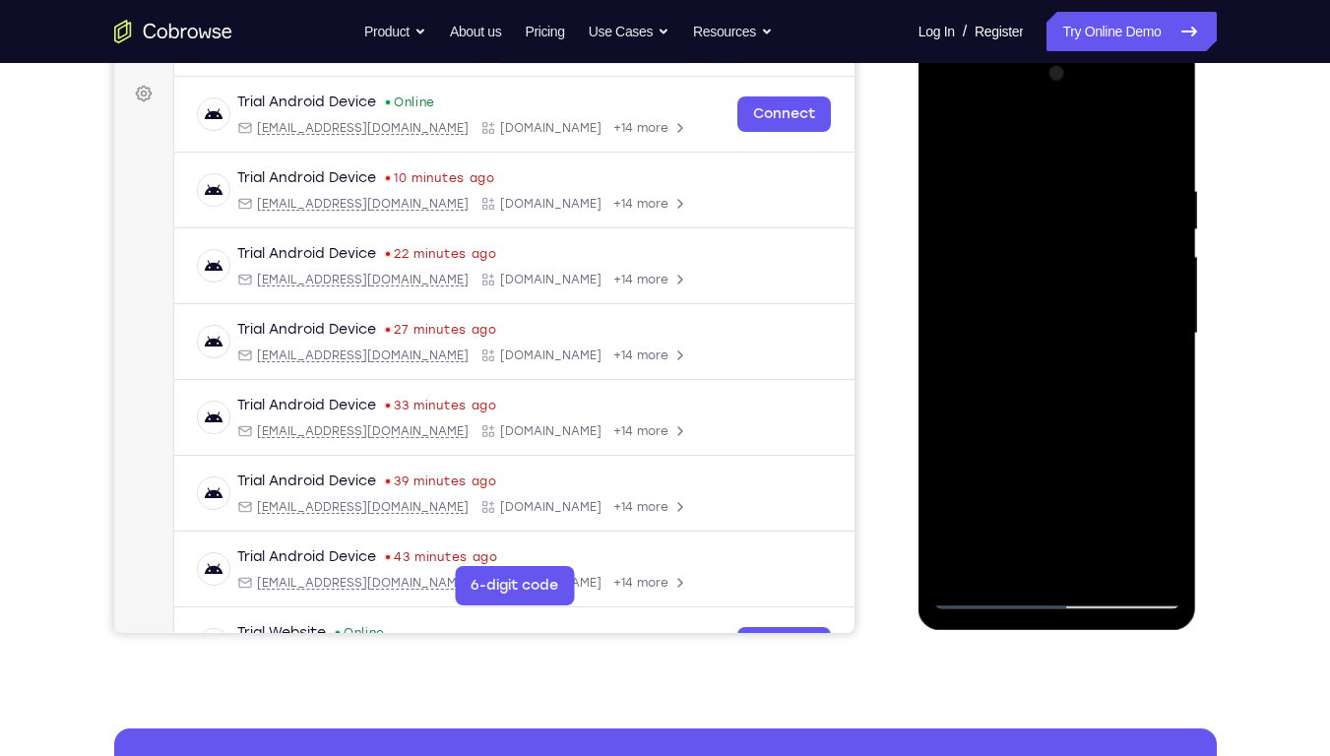
click at [992, 233] on div at bounding box center [1057, 333] width 248 height 551
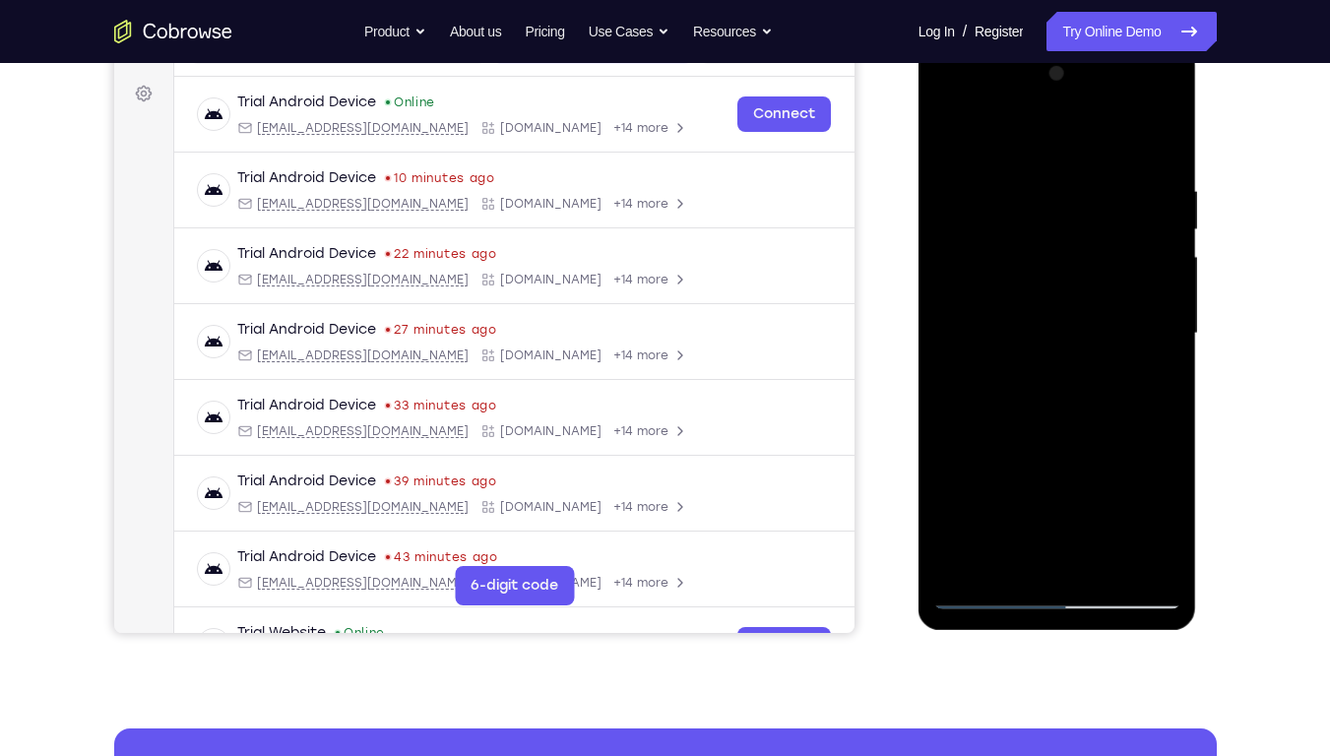
click at [992, 233] on div at bounding box center [1057, 333] width 248 height 551
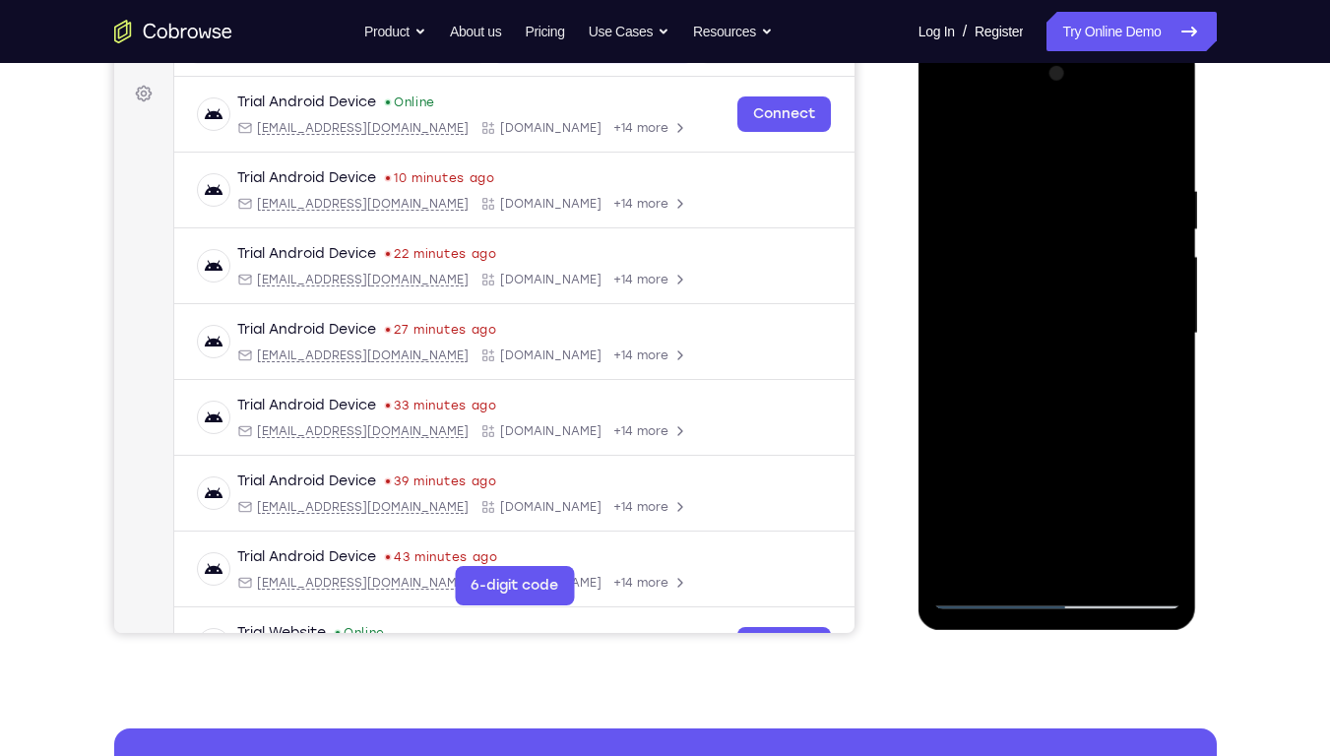
click at [992, 233] on div at bounding box center [1057, 333] width 248 height 551
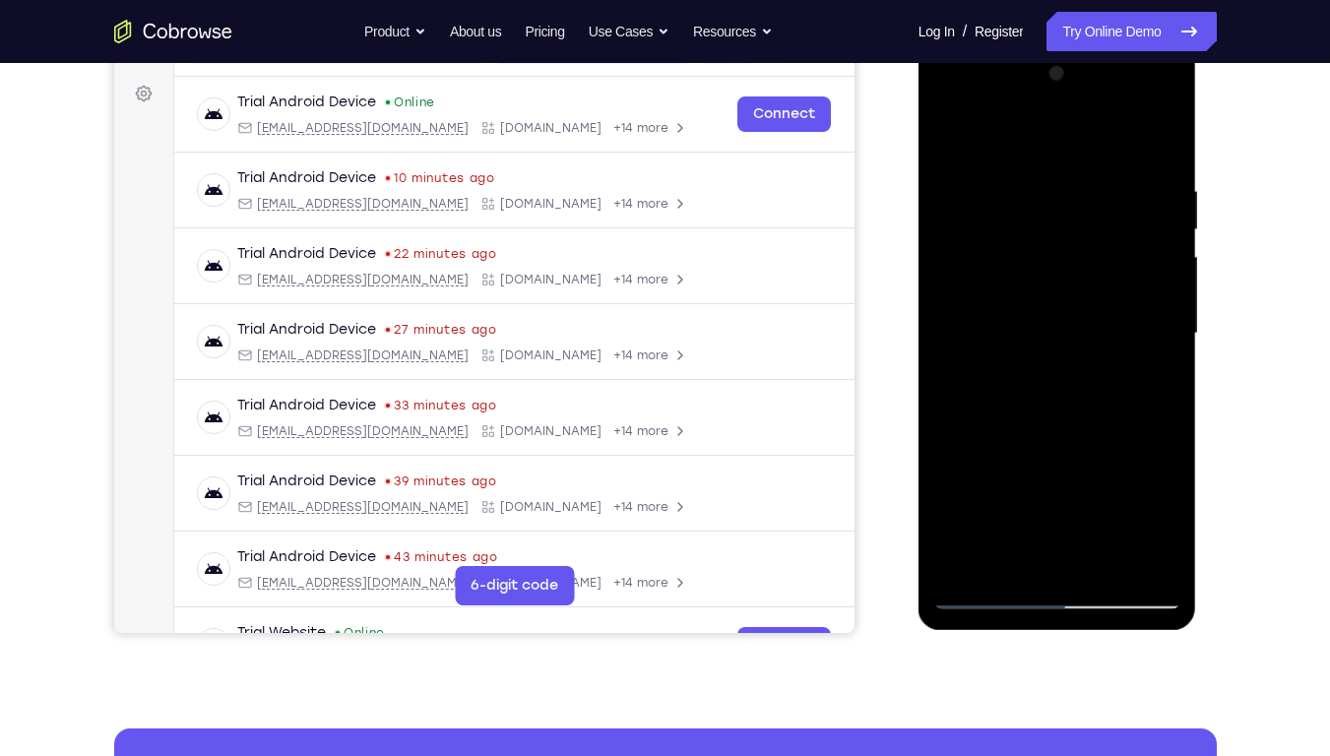
click at [992, 233] on div at bounding box center [1057, 333] width 248 height 551
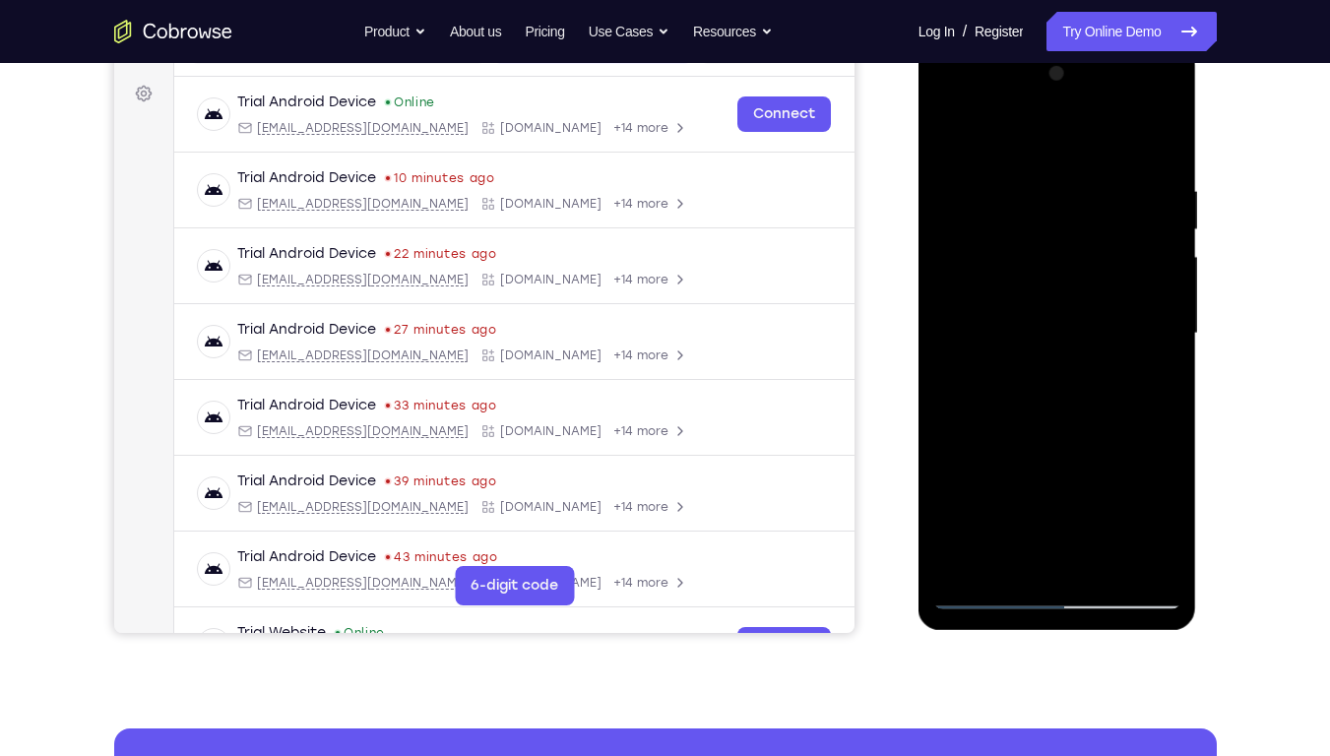
click at [992, 233] on div at bounding box center [1057, 333] width 248 height 551
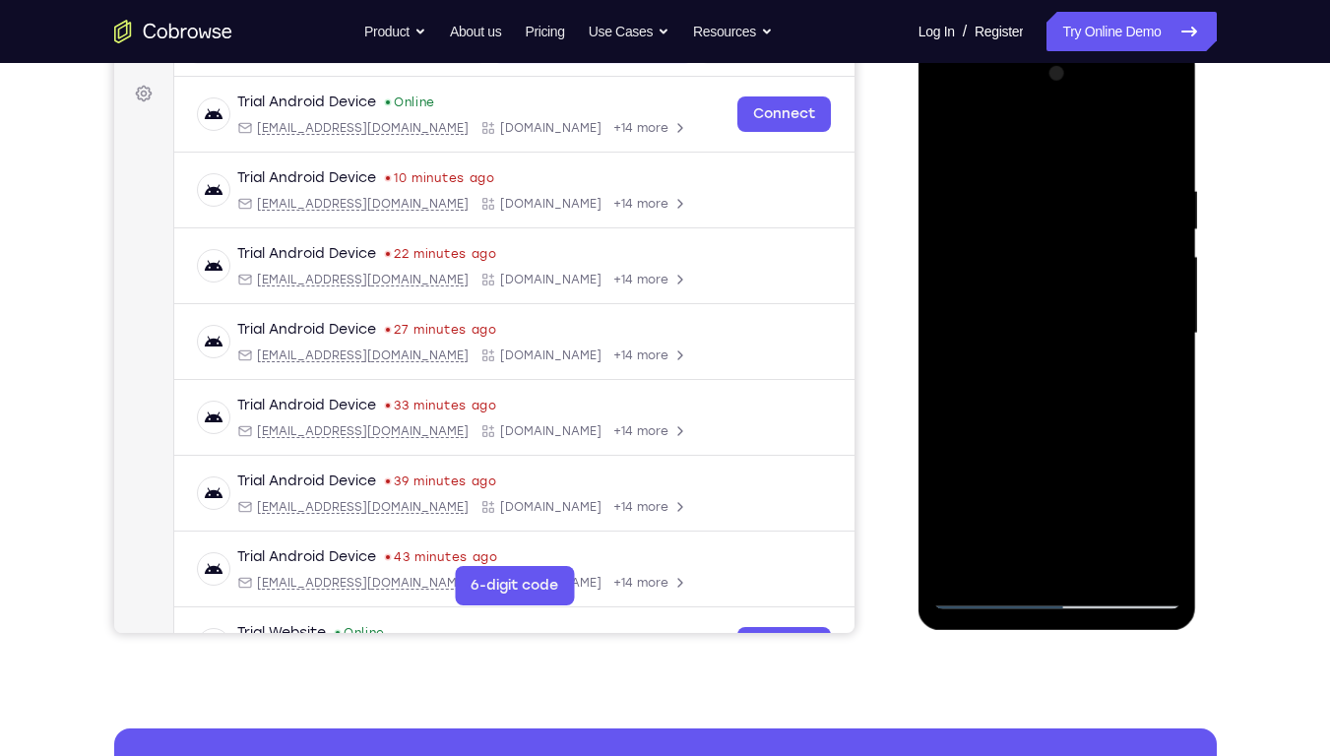
click at [992, 233] on div at bounding box center [1057, 333] width 248 height 551
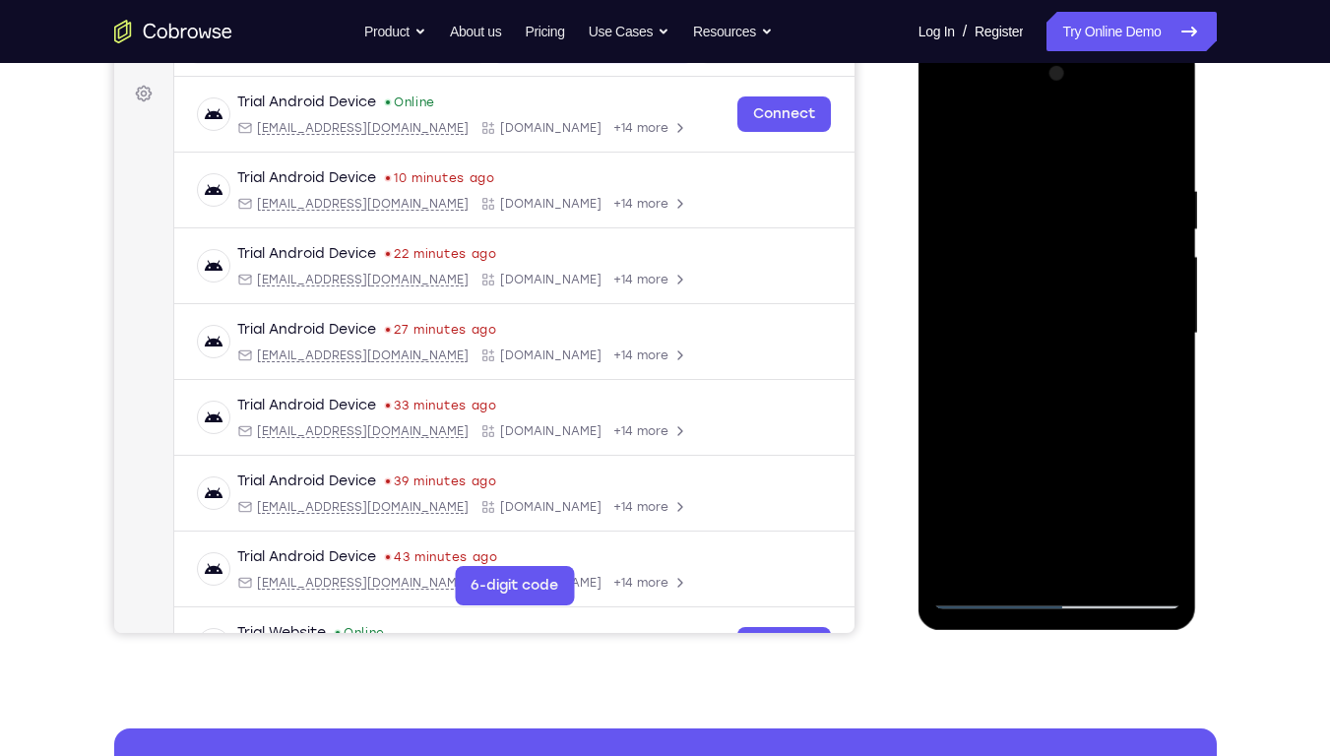
click at [992, 233] on div at bounding box center [1057, 333] width 248 height 551
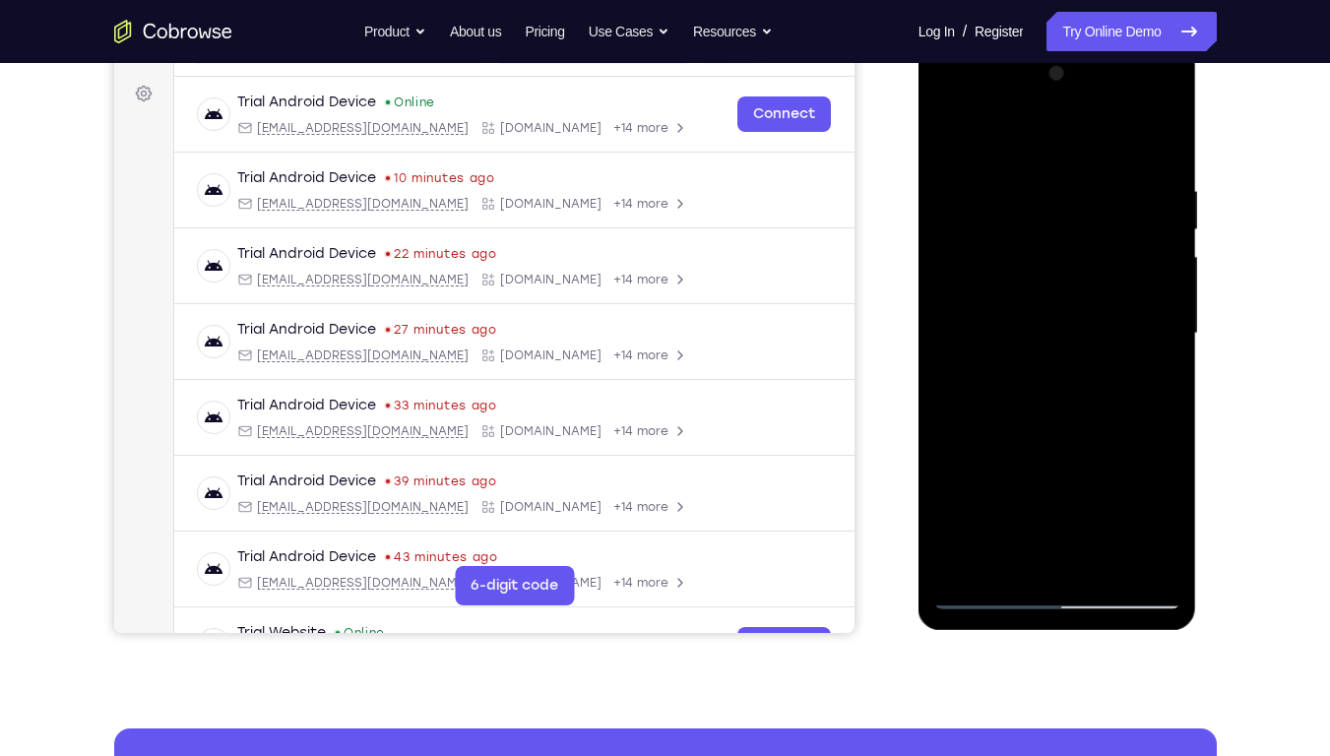
click at [992, 233] on div at bounding box center [1057, 333] width 248 height 551
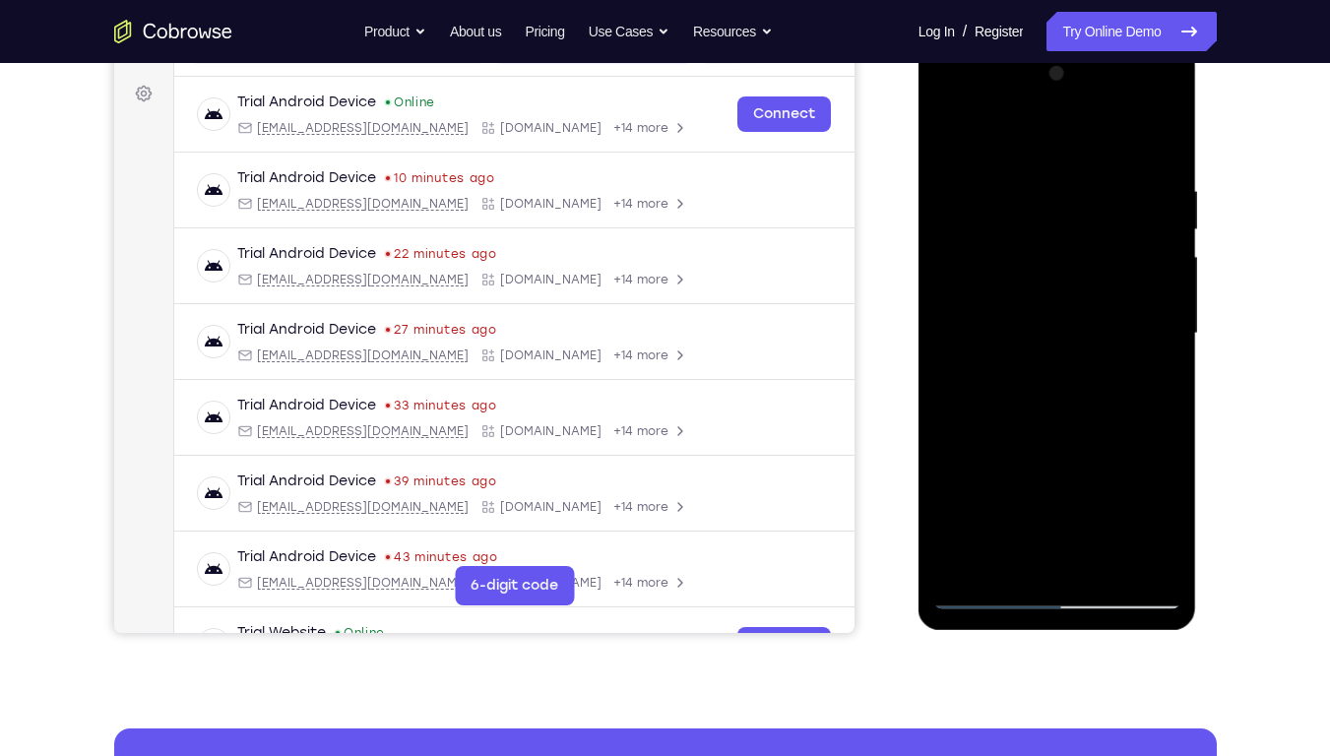
click at [992, 233] on div at bounding box center [1057, 333] width 248 height 551
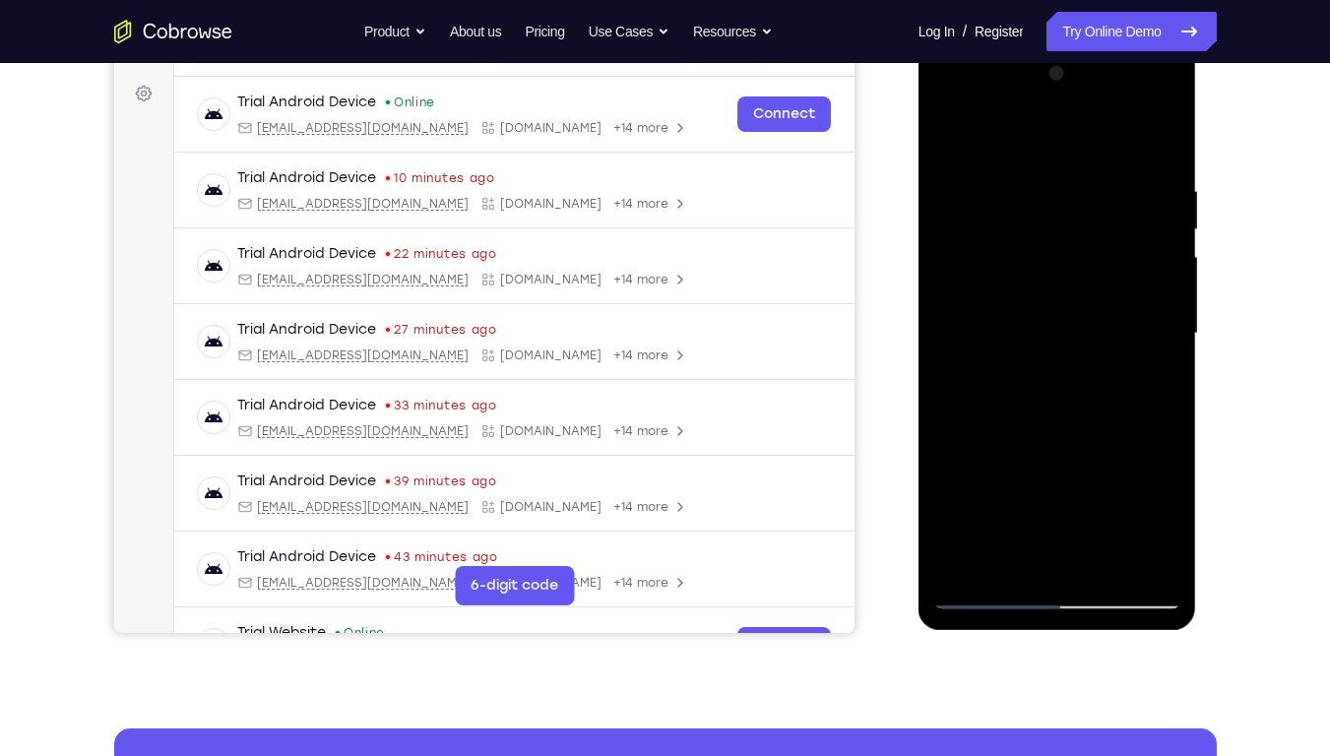
click at [992, 233] on div at bounding box center [1057, 333] width 248 height 551
click at [1108, 434] on div at bounding box center [1057, 333] width 248 height 551
click at [1006, 262] on div at bounding box center [1057, 333] width 248 height 551
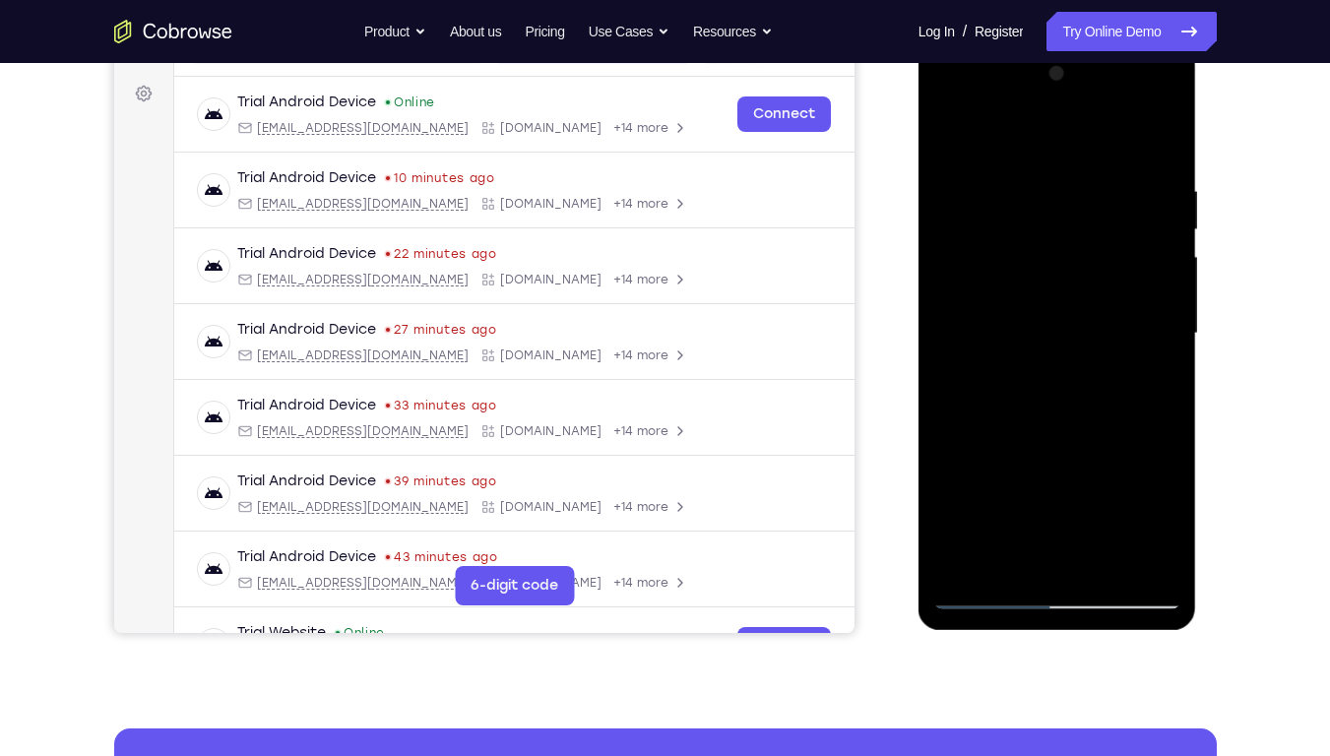
click at [1158, 263] on div at bounding box center [1057, 333] width 248 height 551
click at [988, 226] on div at bounding box center [1057, 333] width 248 height 551
click at [991, 232] on div at bounding box center [1057, 333] width 248 height 551
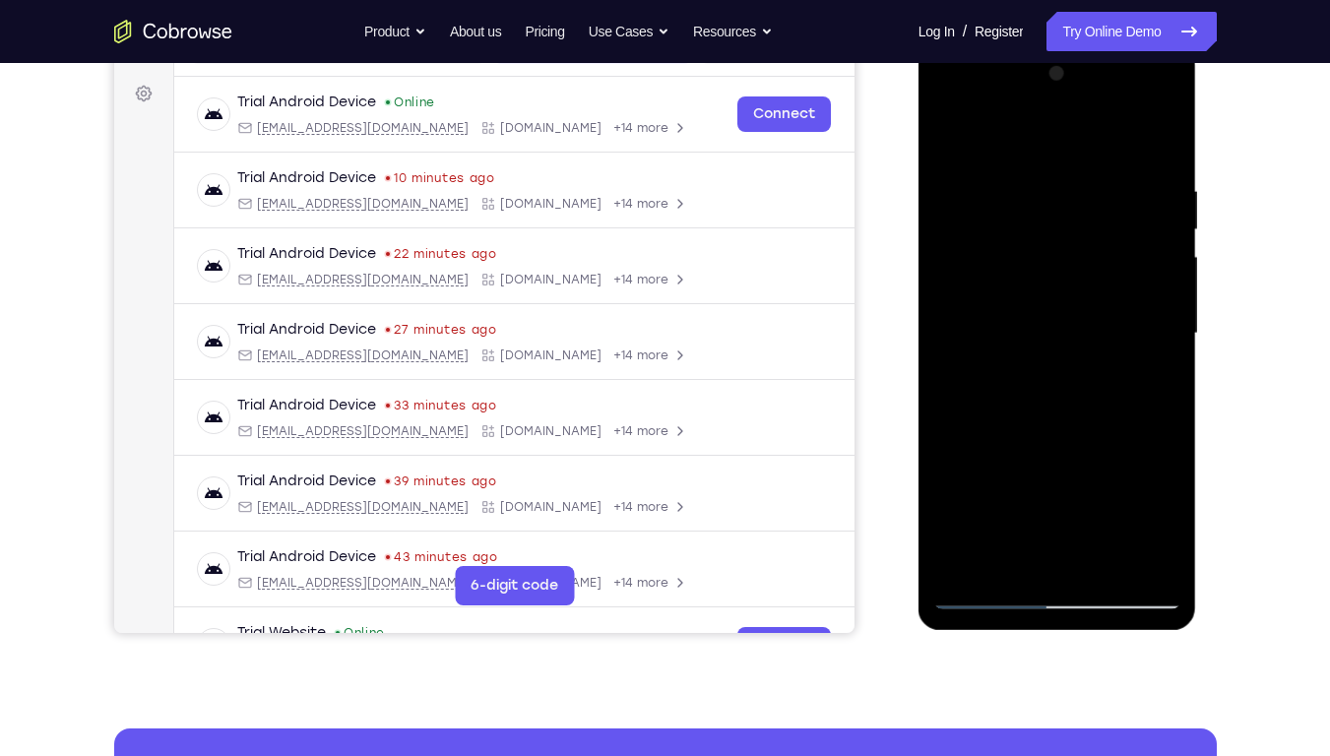
click at [991, 232] on div at bounding box center [1057, 333] width 248 height 551
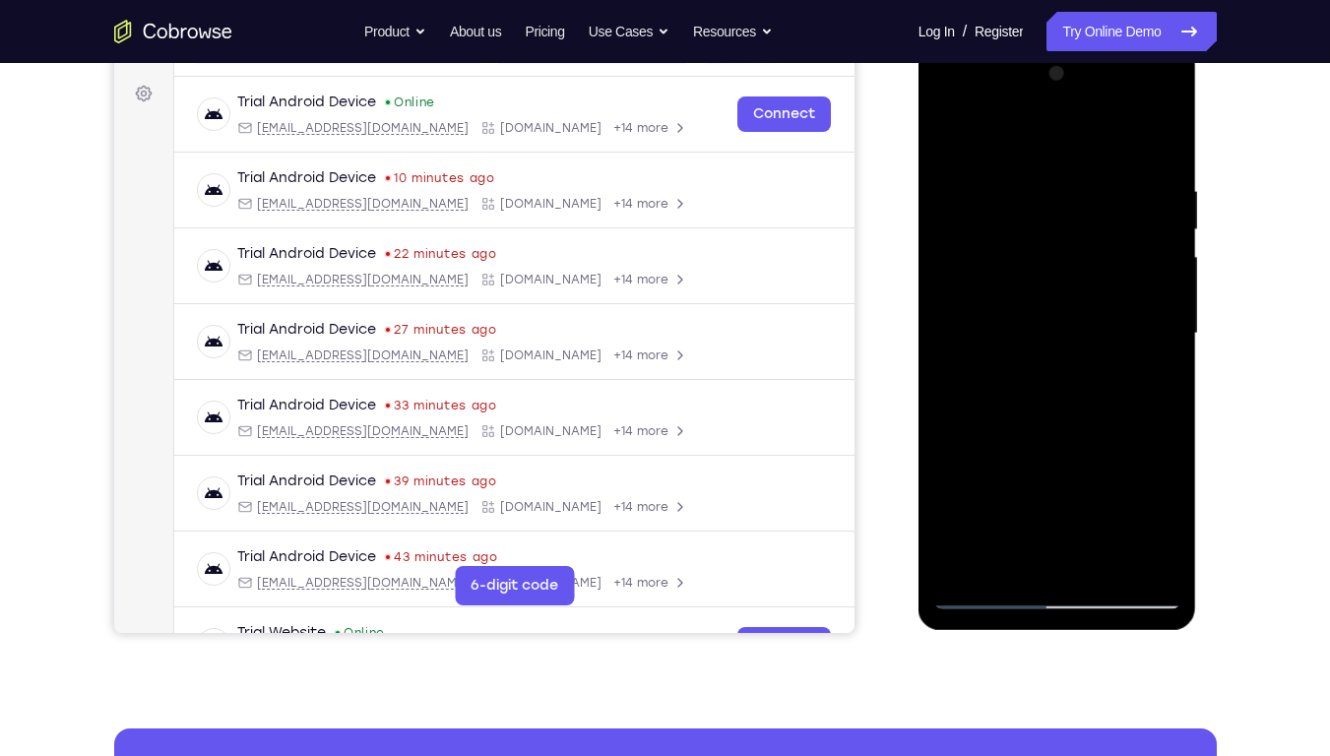
click at [991, 232] on div at bounding box center [1057, 333] width 248 height 551
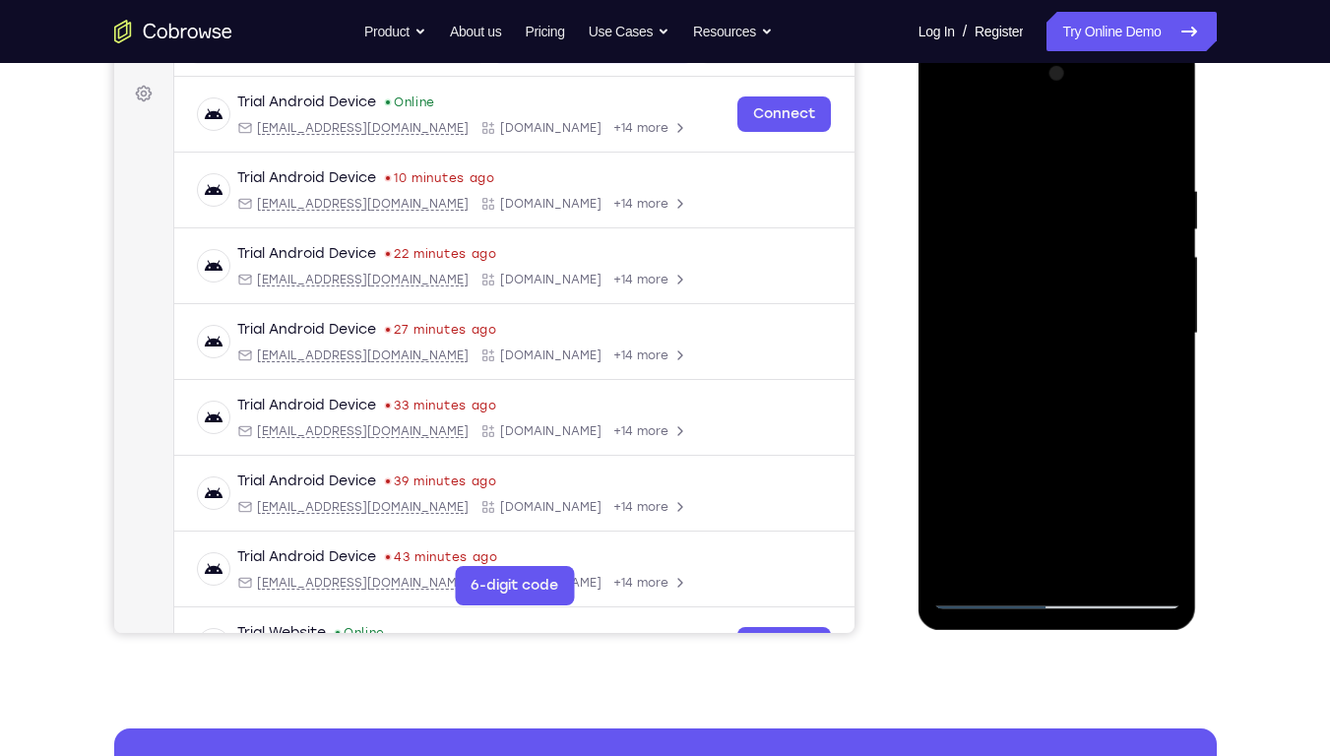
click at [991, 232] on div at bounding box center [1057, 333] width 248 height 551
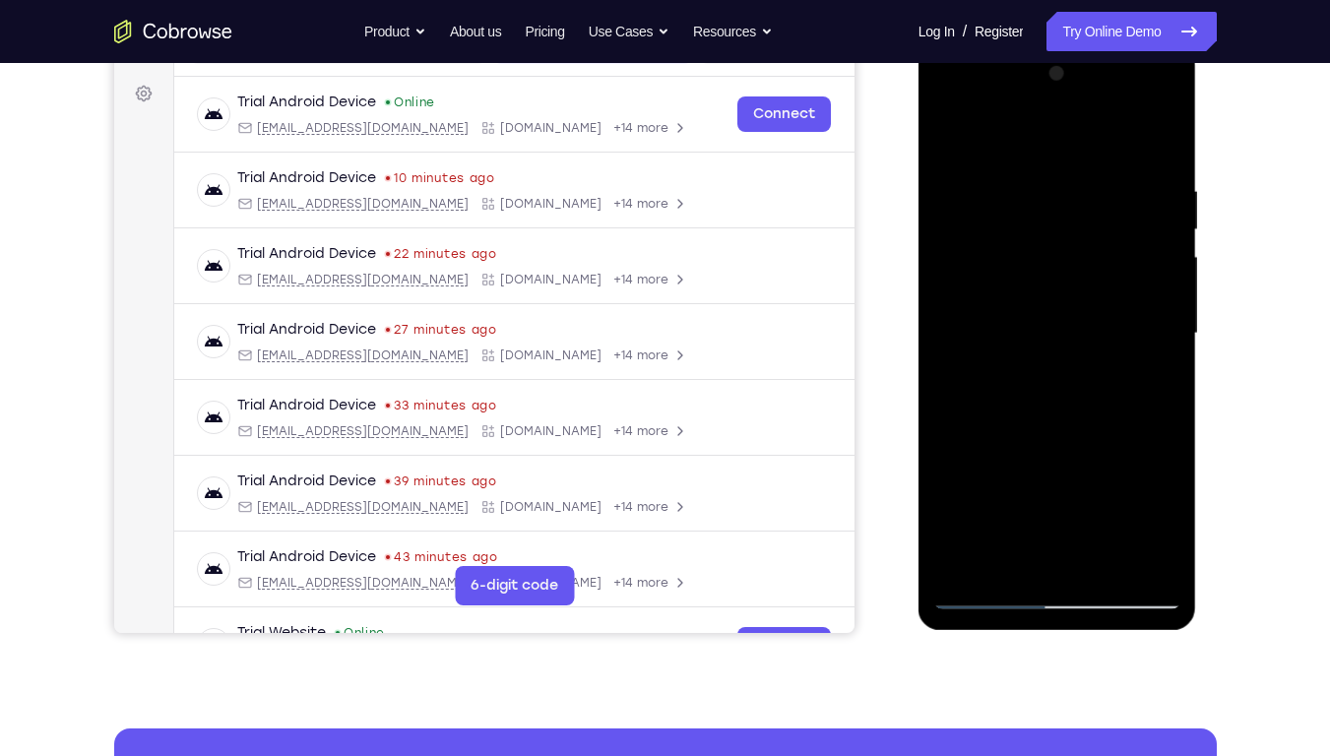
click at [991, 232] on div at bounding box center [1057, 333] width 248 height 551
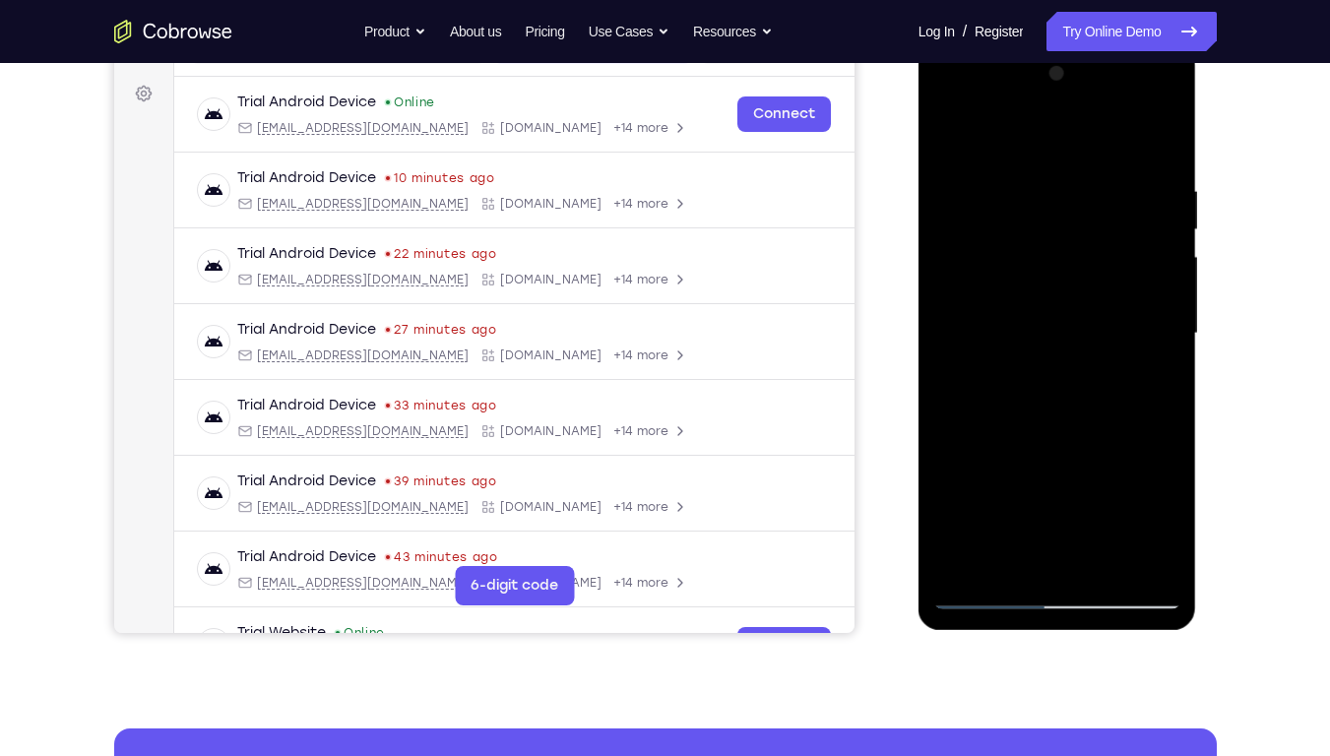
click at [991, 232] on div at bounding box center [1057, 333] width 248 height 551
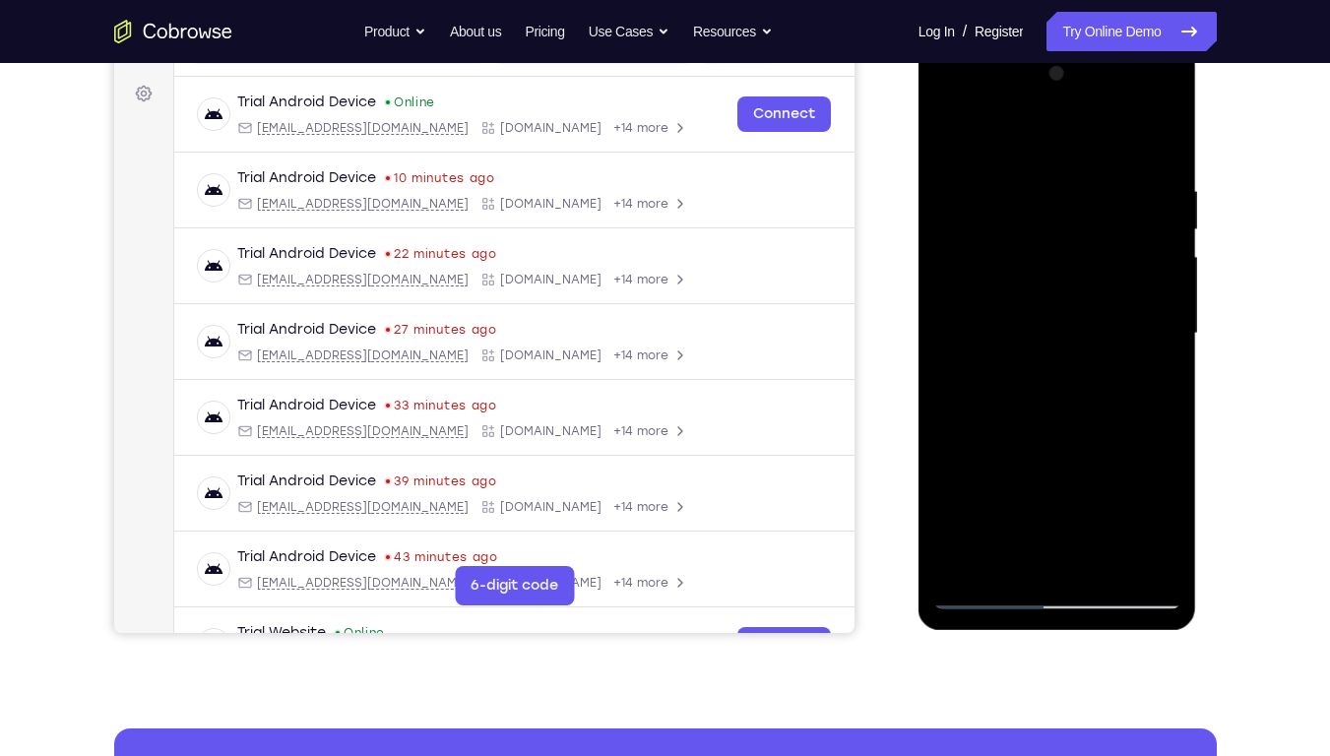
click at [991, 232] on div at bounding box center [1057, 333] width 248 height 551
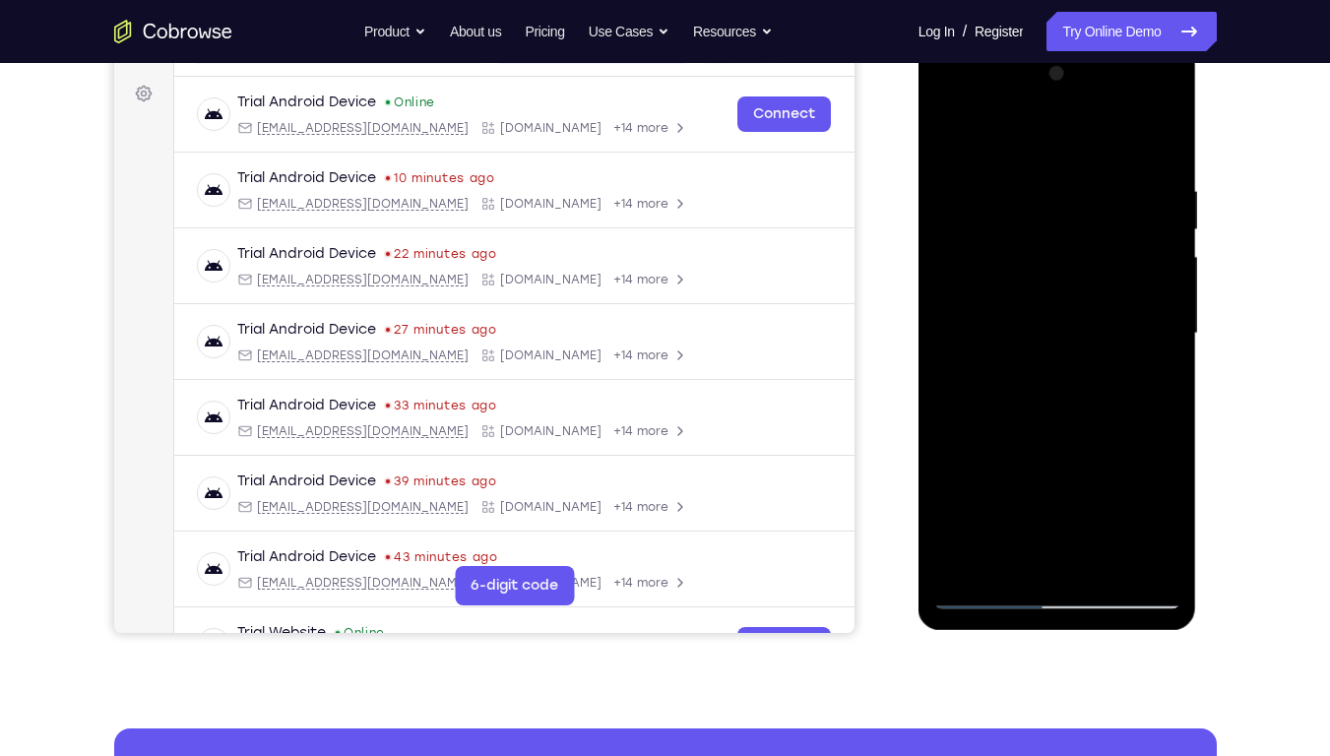
click at [991, 232] on div at bounding box center [1057, 333] width 248 height 551
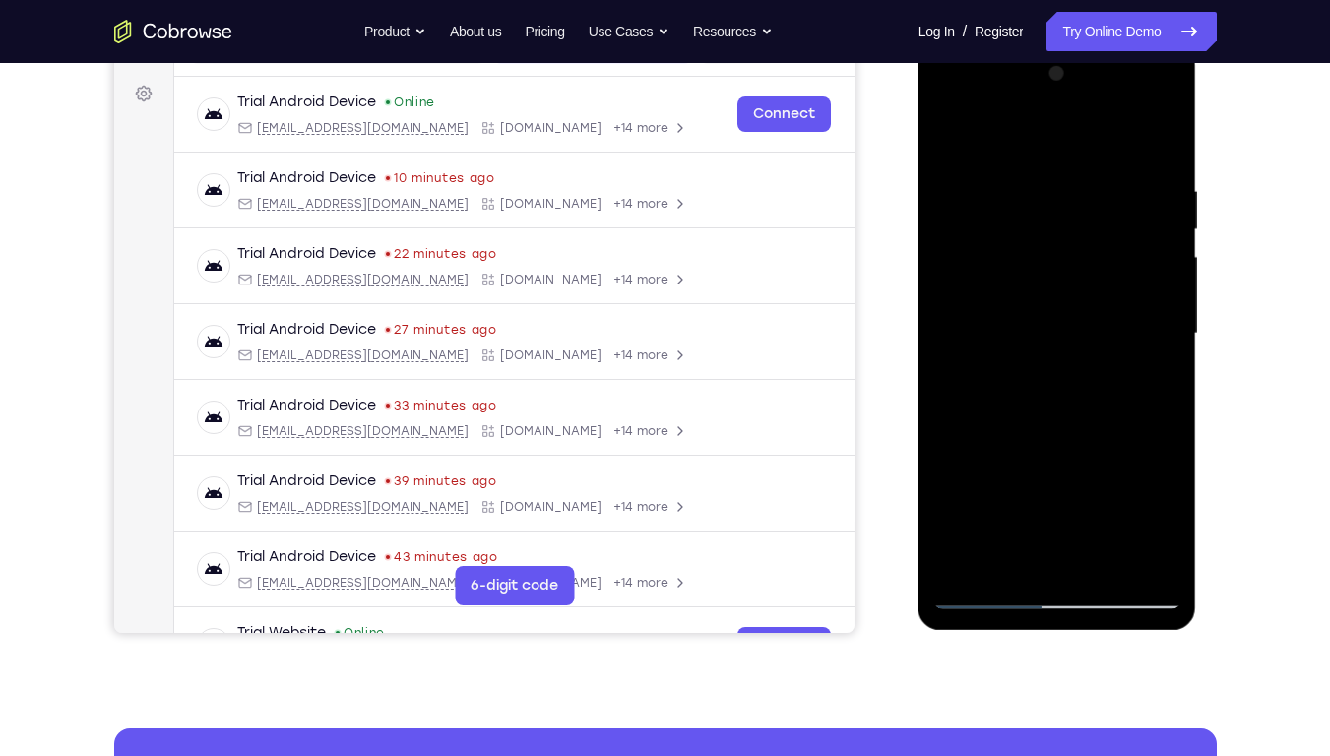
click at [991, 232] on div at bounding box center [1057, 333] width 248 height 551
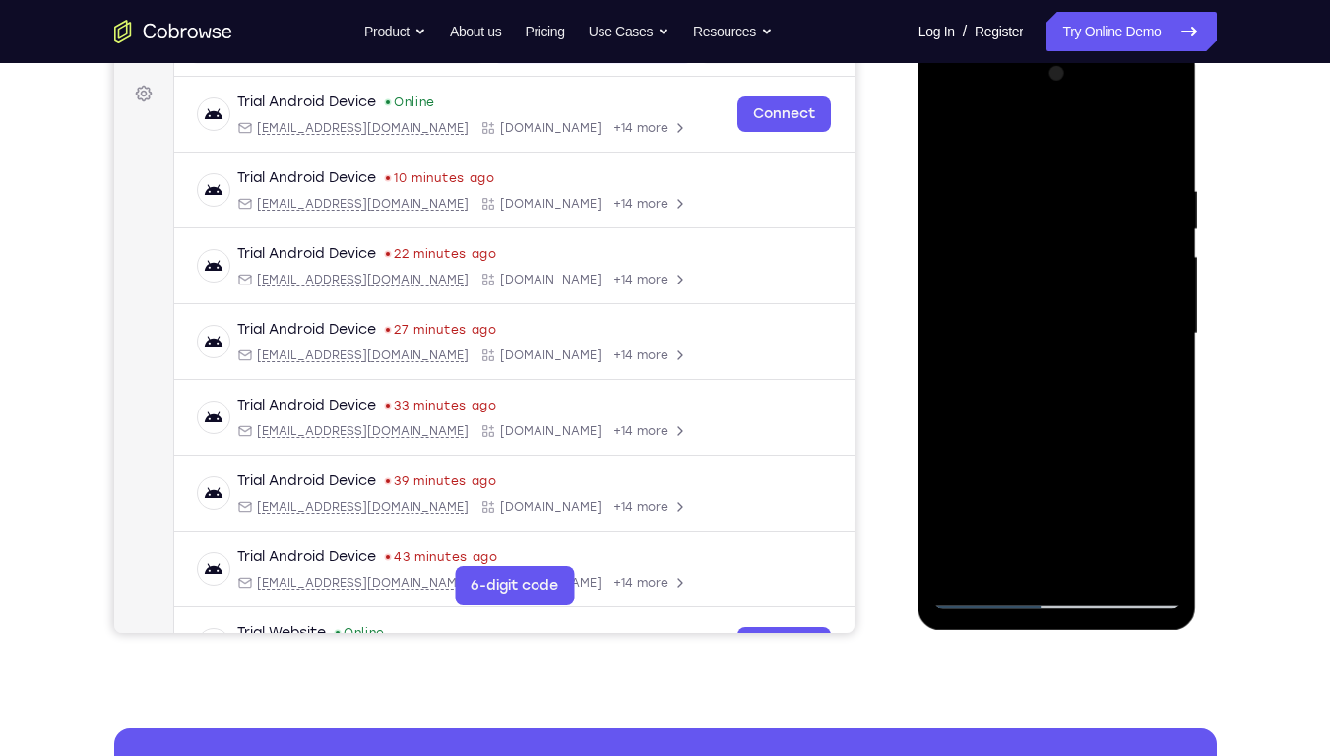
click at [991, 232] on div at bounding box center [1057, 333] width 248 height 551
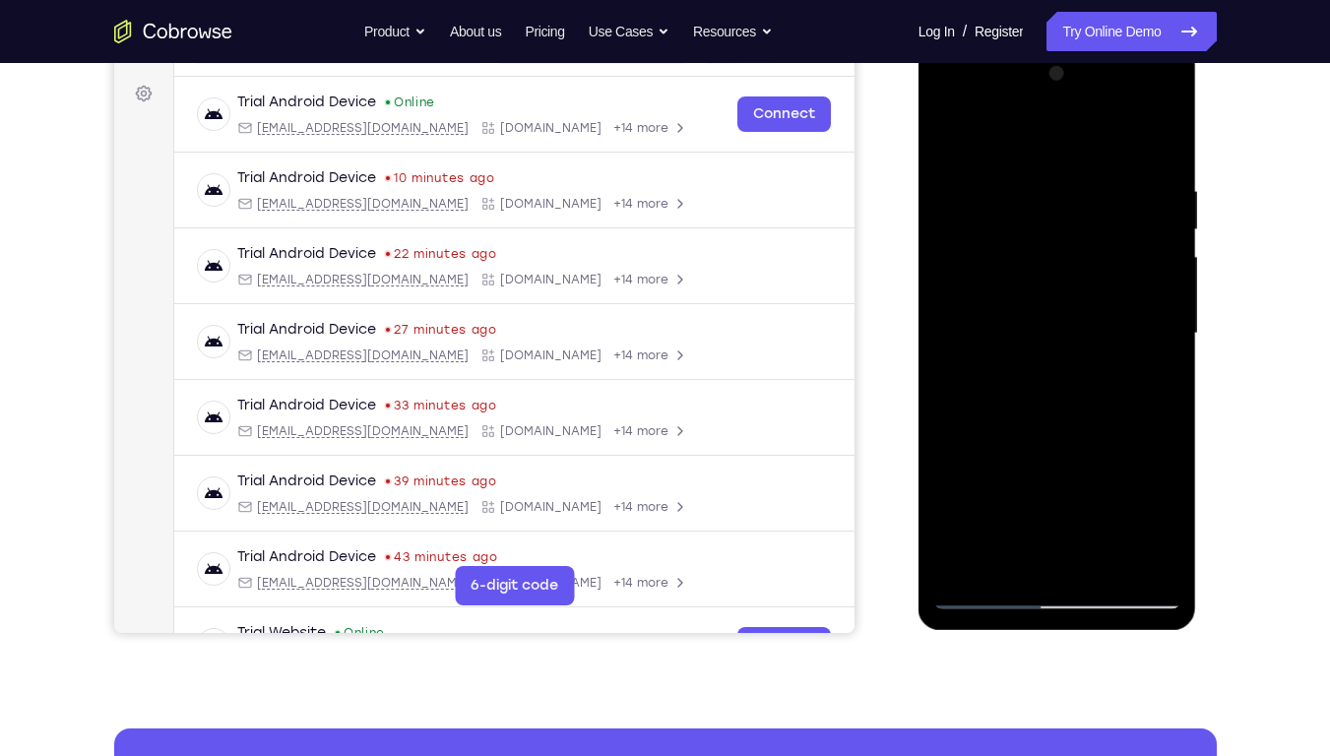
click at [991, 232] on div at bounding box center [1057, 333] width 248 height 551
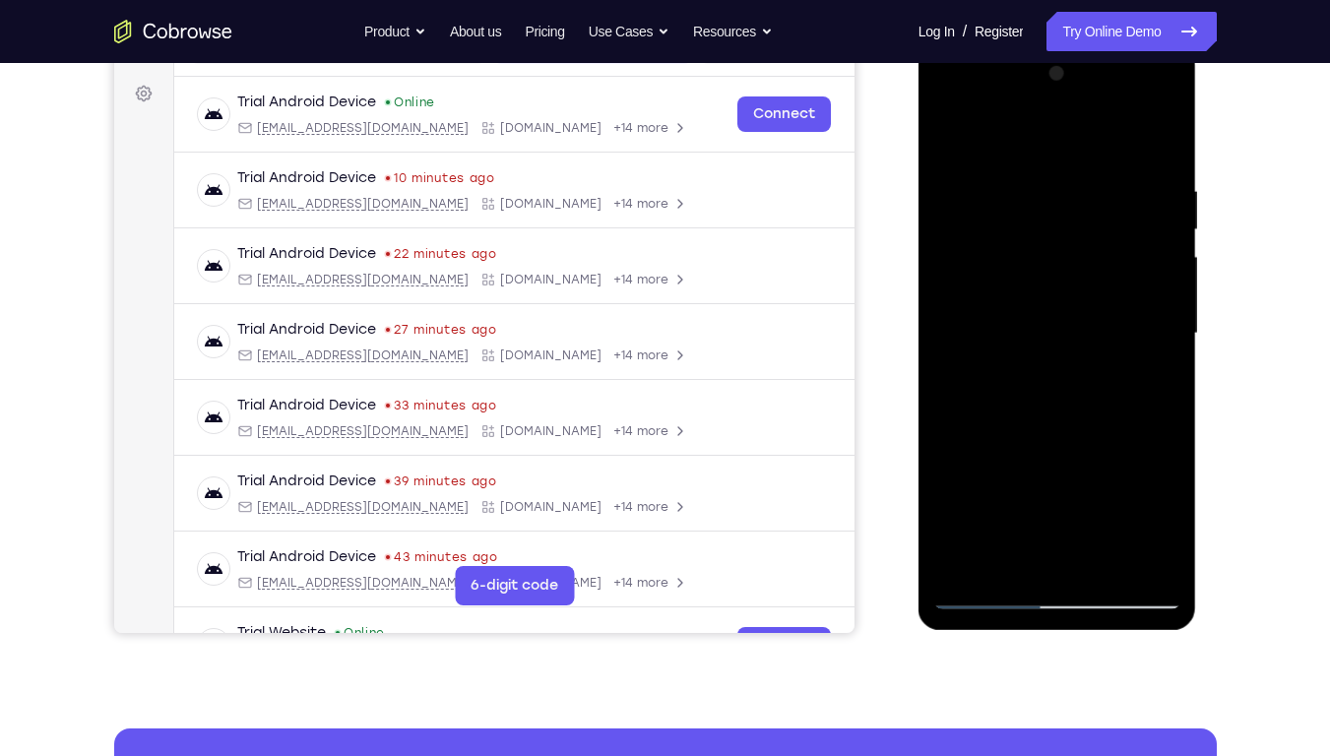
click at [991, 232] on div at bounding box center [1057, 333] width 248 height 551
click at [1111, 489] on div at bounding box center [1057, 333] width 248 height 551
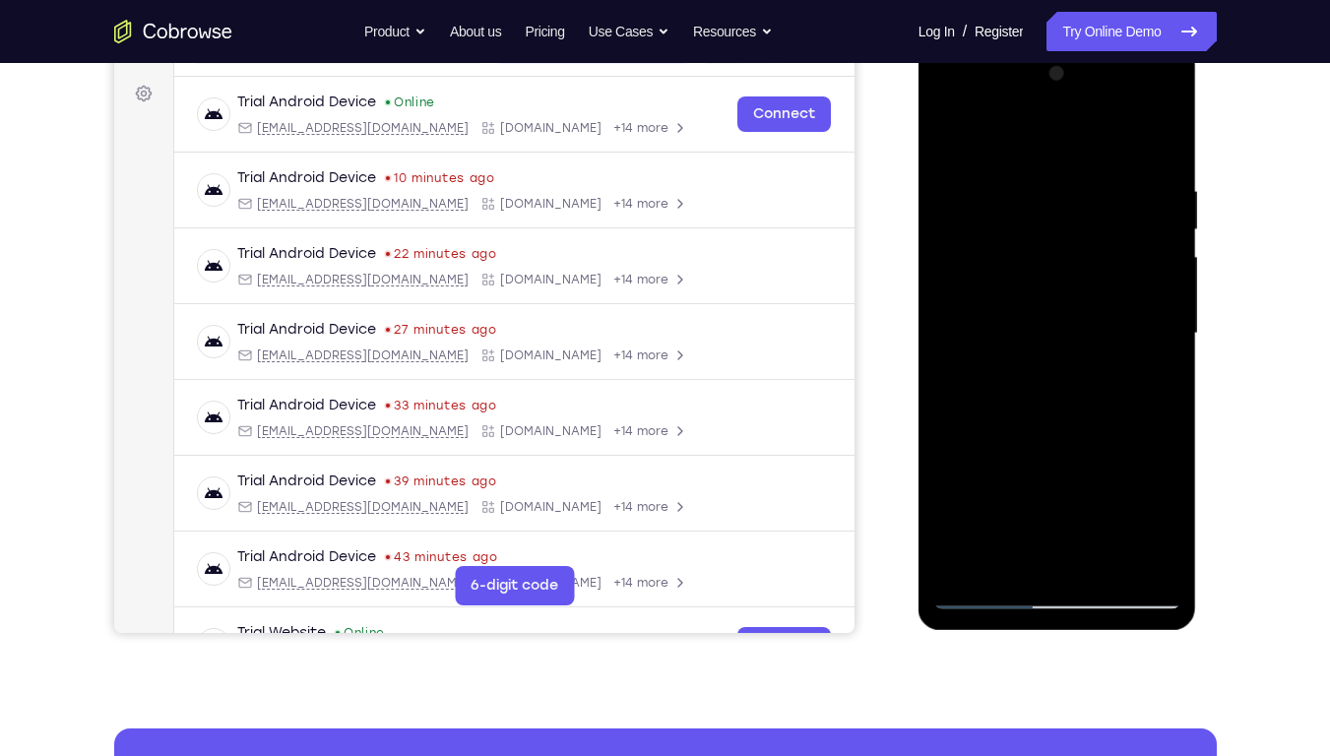
click at [1084, 266] on div at bounding box center [1057, 333] width 248 height 551
click at [1088, 339] on div at bounding box center [1057, 333] width 248 height 551
click at [1041, 359] on div at bounding box center [1057, 333] width 248 height 551
click at [994, 233] on div at bounding box center [1057, 333] width 248 height 551
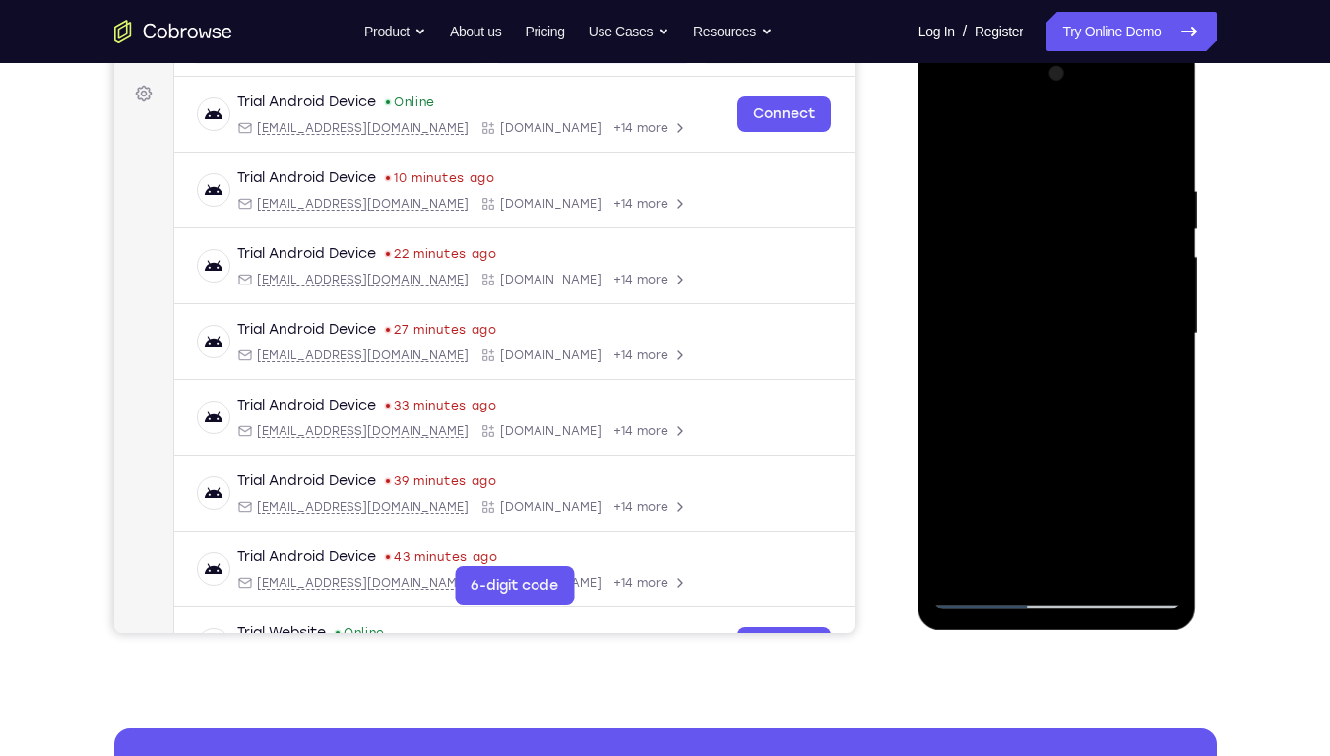
click at [994, 233] on div at bounding box center [1057, 333] width 248 height 551
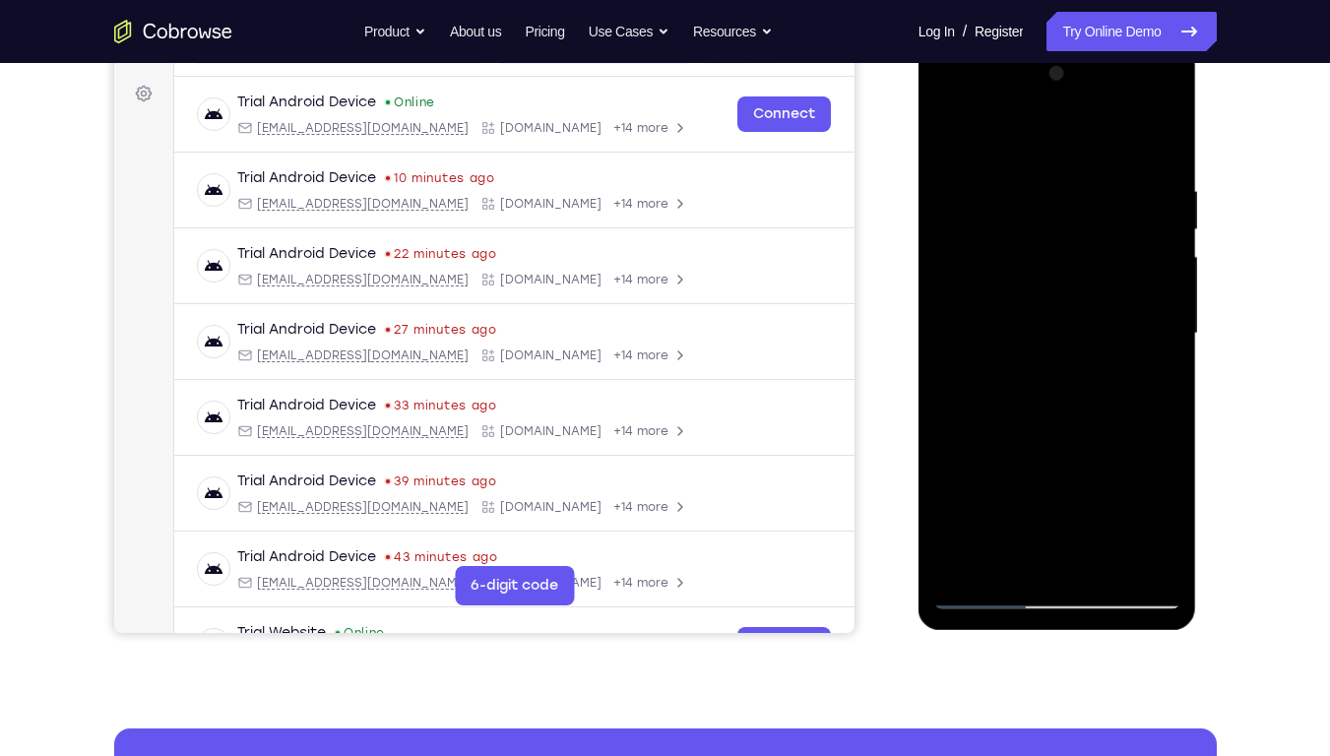
click at [994, 233] on div at bounding box center [1057, 333] width 248 height 551
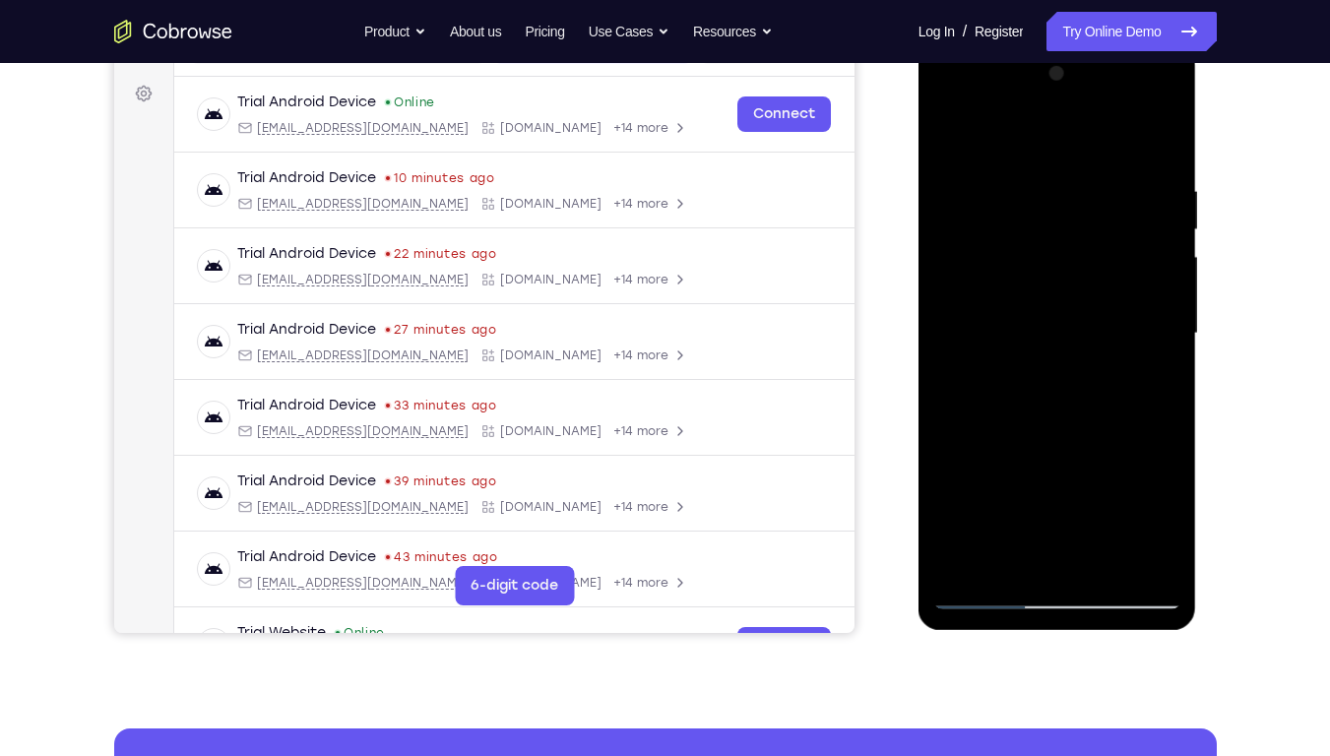
click at [994, 233] on div at bounding box center [1057, 333] width 248 height 551
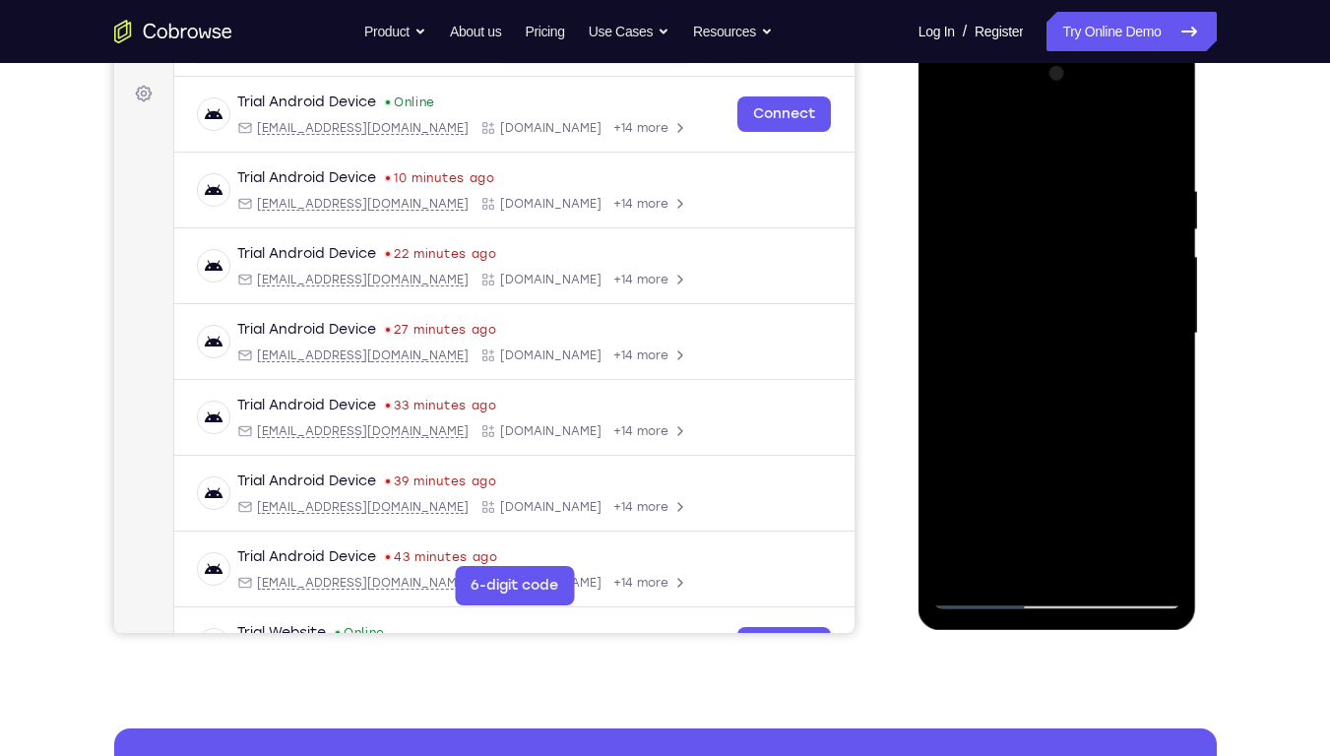
click at [994, 233] on div at bounding box center [1057, 333] width 248 height 551
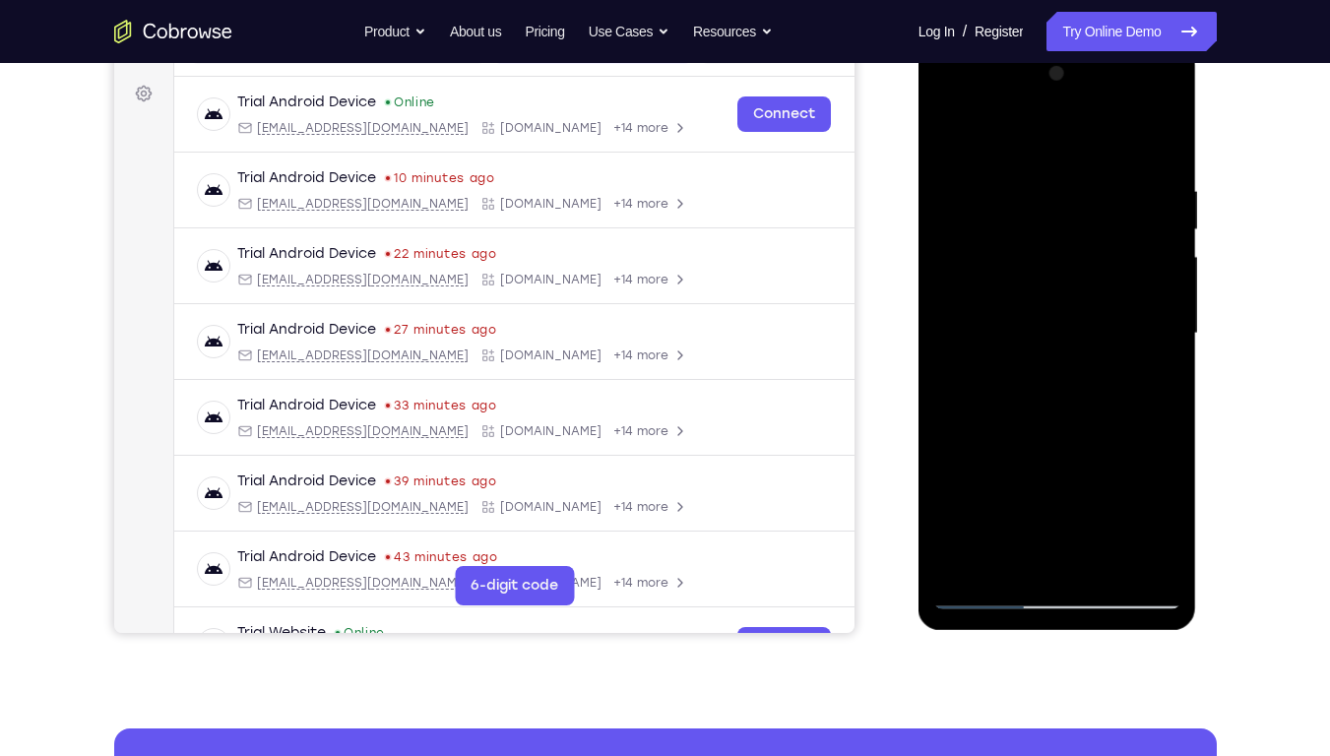
click at [994, 233] on div at bounding box center [1057, 333] width 248 height 551
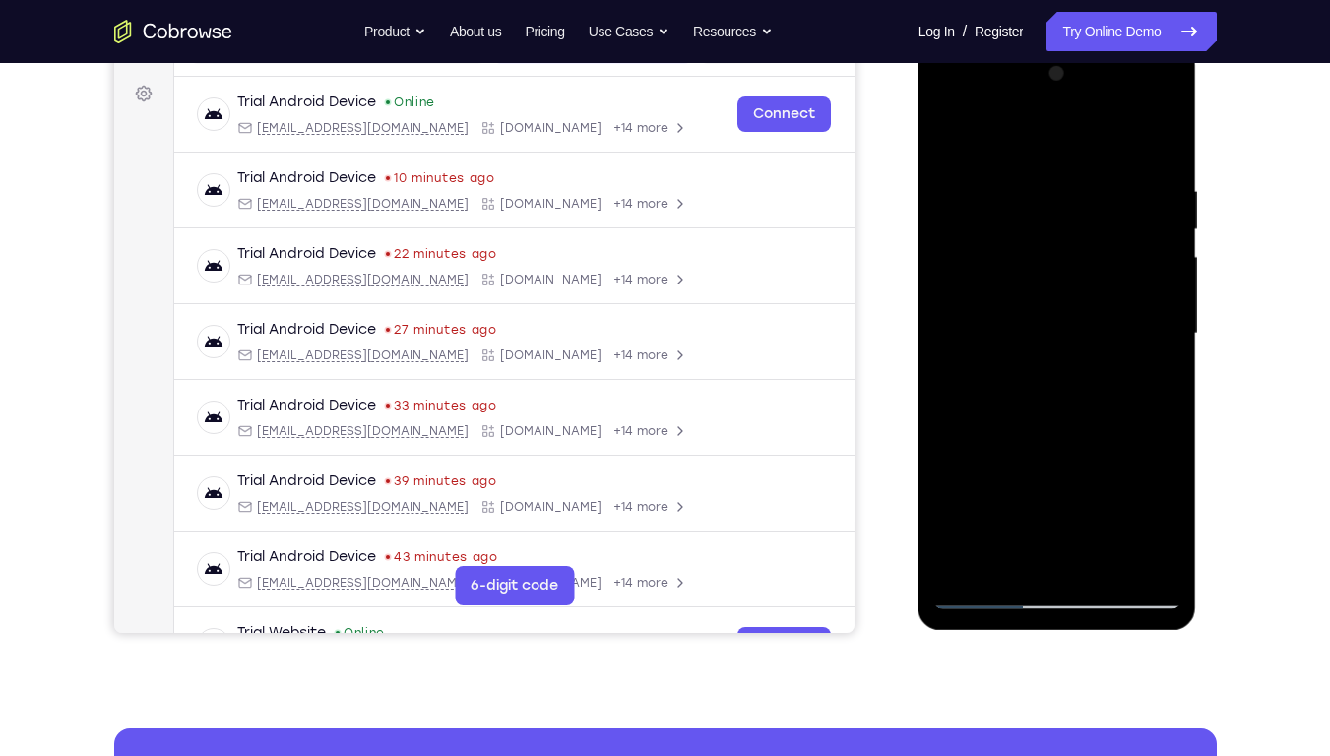
click at [994, 233] on div at bounding box center [1057, 333] width 248 height 551
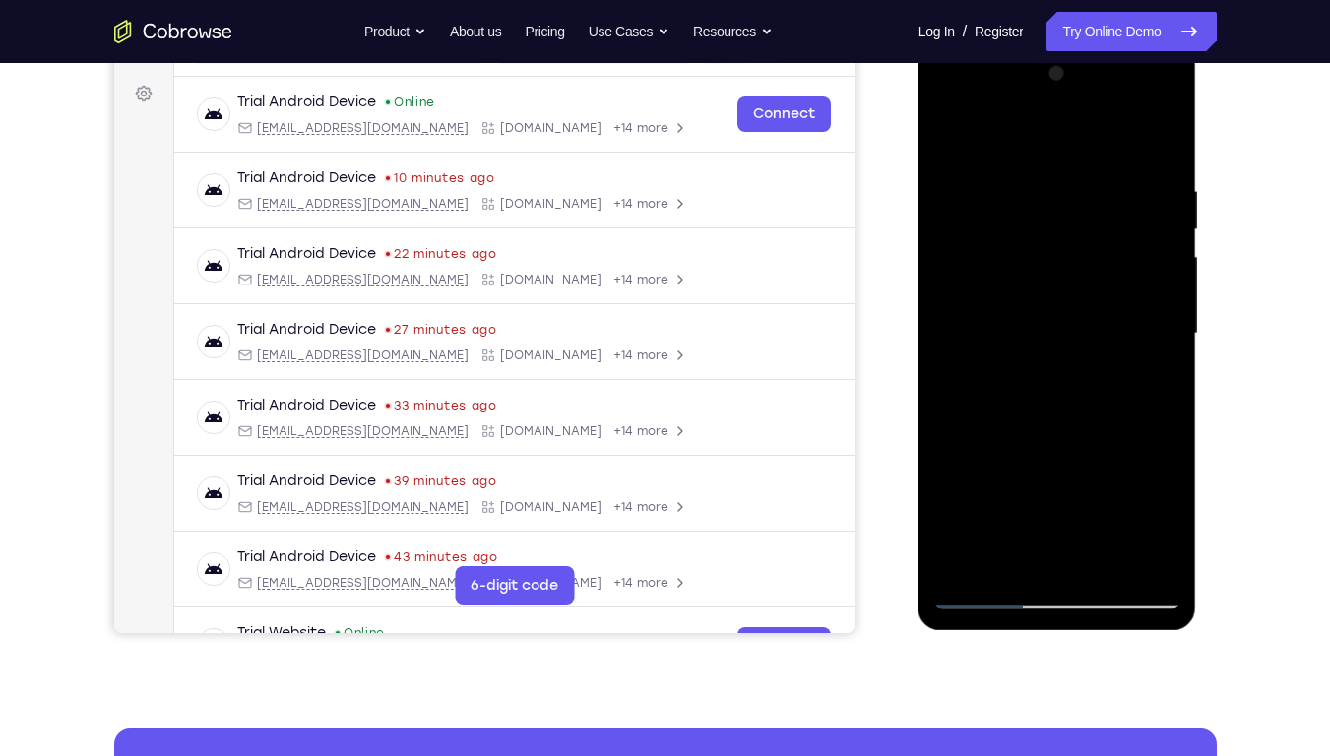
click at [994, 233] on div at bounding box center [1057, 333] width 248 height 551
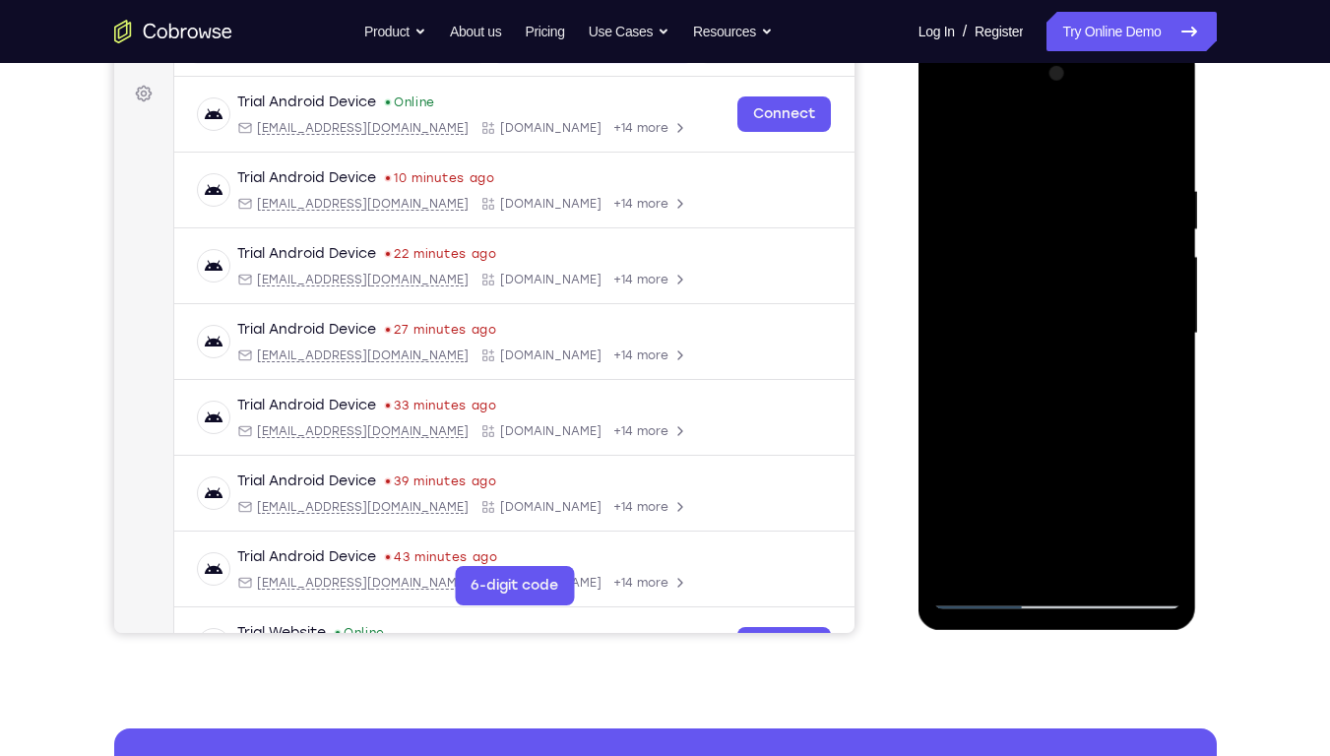
click at [994, 233] on div at bounding box center [1057, 333] width 248 height 551
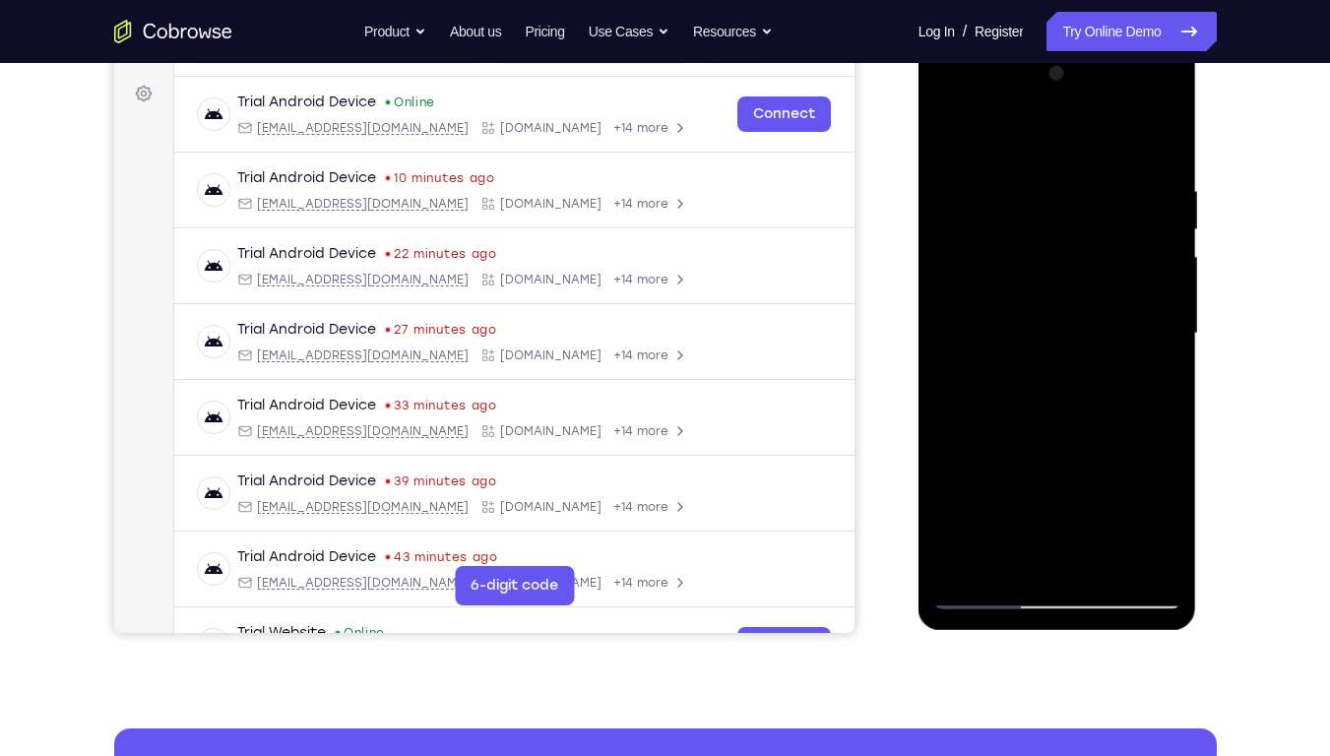
click at [994, 233] on div at bounding box center [1057, 333] width 248 height 551
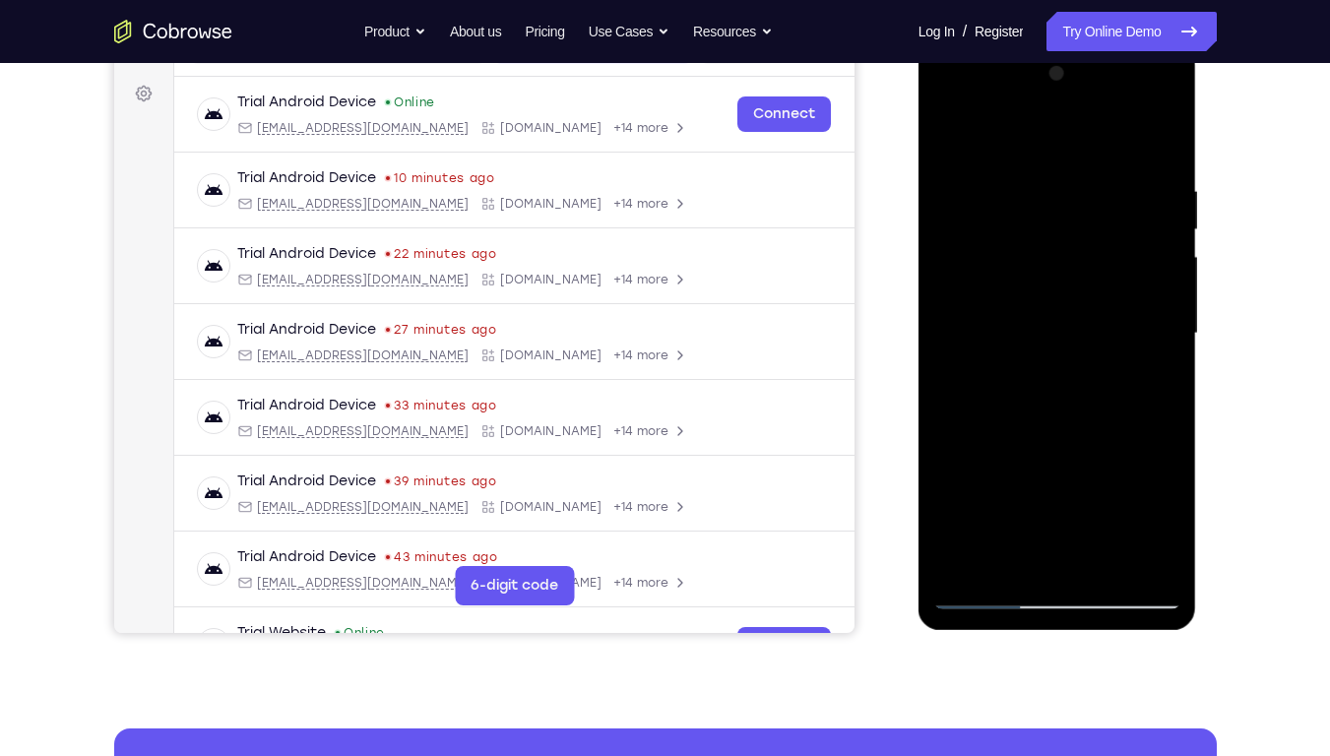
click at [994, 233] on div at bounding box center [1057, 333] width 248 height 551
click at [1107, 433] on div at bounding box center [1057, 333] width 248 height 551
click at [1001, 263] on div at bounding box center [1057, 333] width 248 height 551
click at [950, 281] on div at bounding box center [1057, 333] width 248 height 551
click at [1141, 208] on div at bounding box center [1057, 333] width 248 height 551
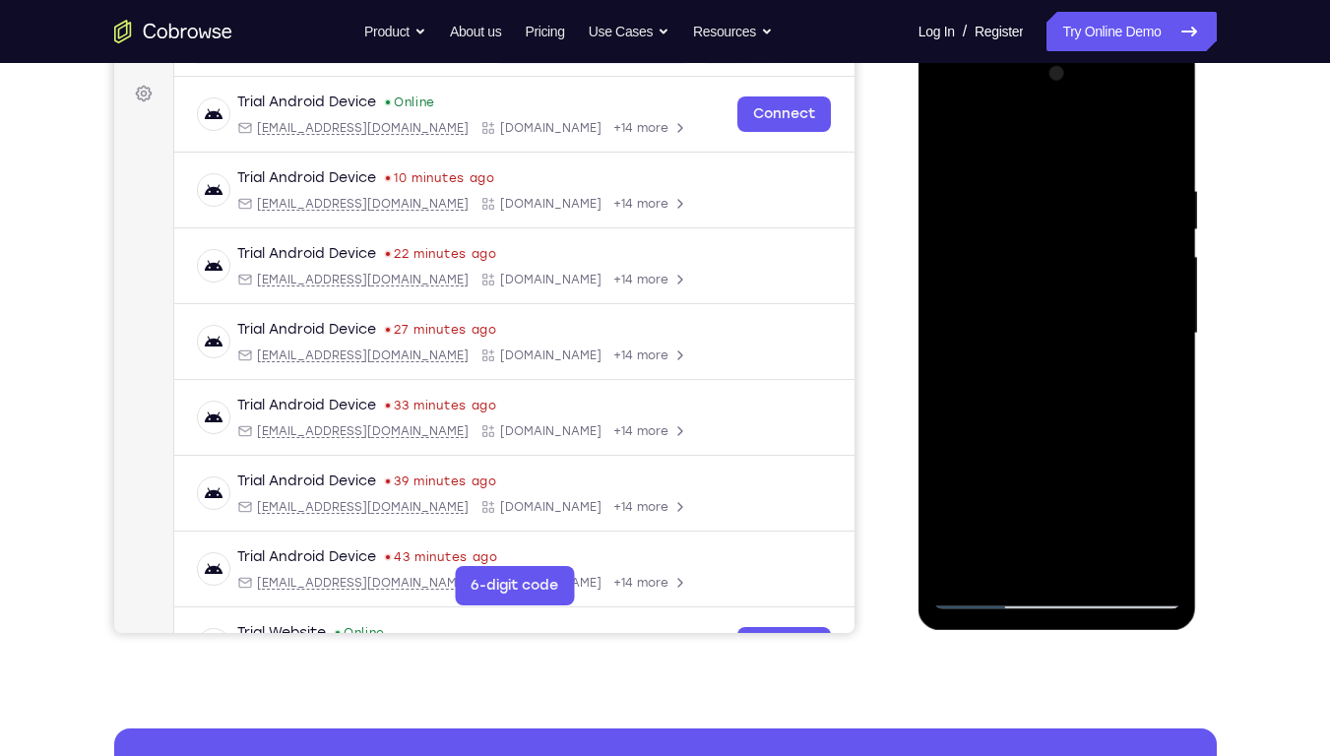
click at [938, 266] on div at bounding box center [1057, 333] width 248 height 551
click at [969, 258] on div at bounding box center [1057, 333] width 248 height 551
click at [1111, 485] on div at bounding box center [1057, 333] width 248 height 551
click at [968, 261] on div at bounding box center [1057, 333] width 248 height 551
click at [989, 233] on div at bounding box center [1057, 333] width 248 height 551
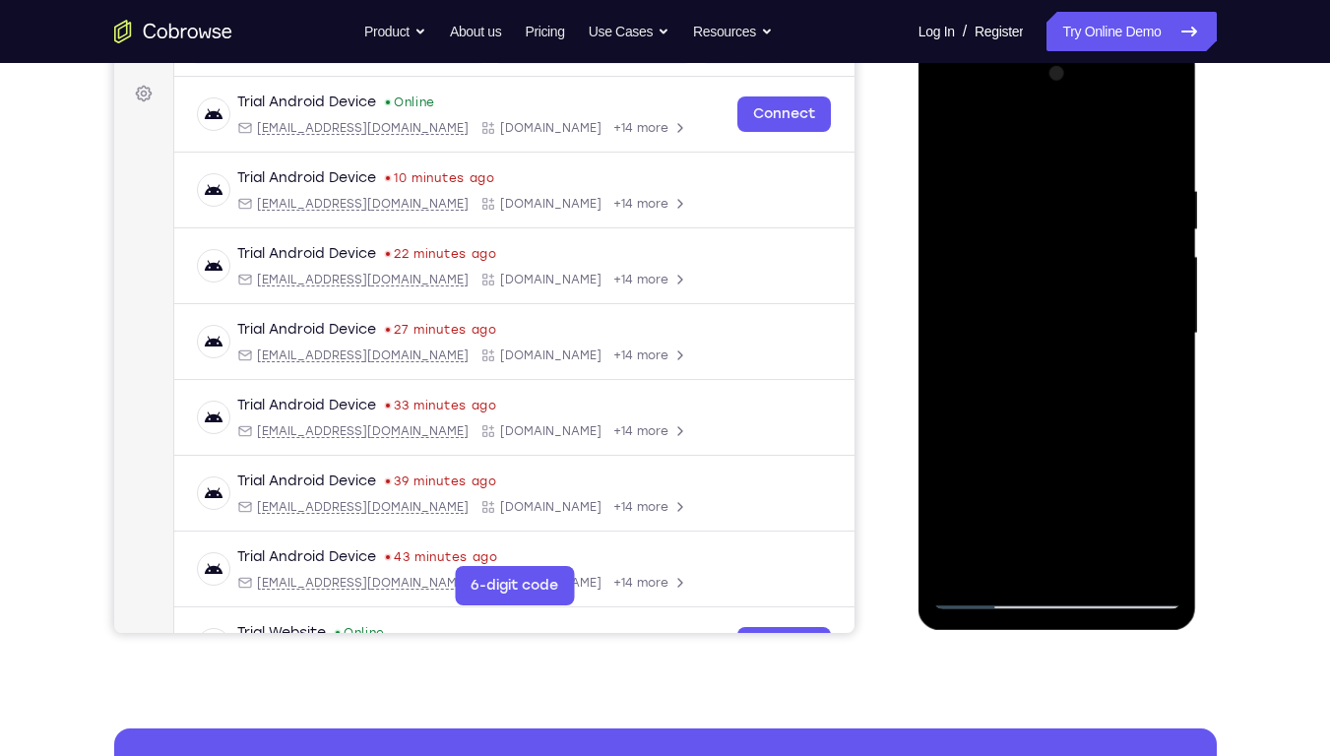
click at [989, 233] on div at bounding box center [1057, 333] width 248 height 551
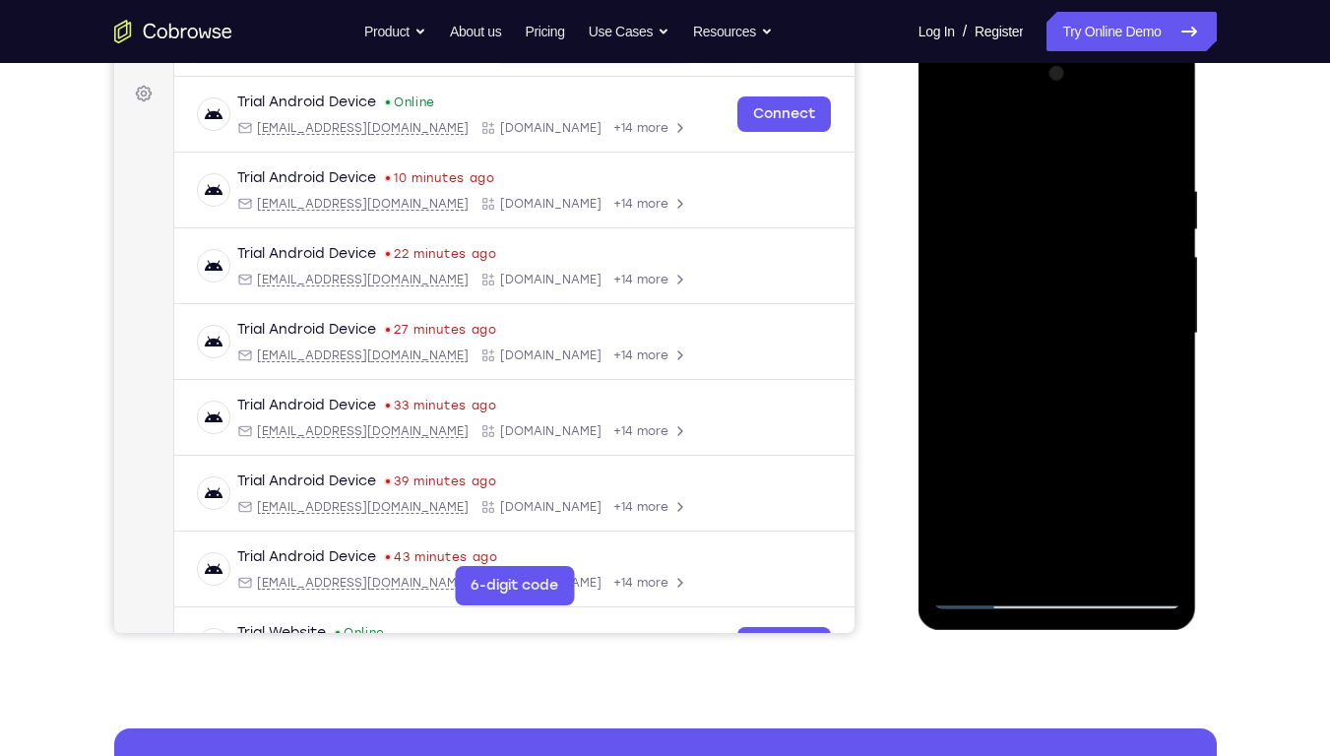
click at [989, 233] on div at bounding box center [1057, 333] width 248 height 551
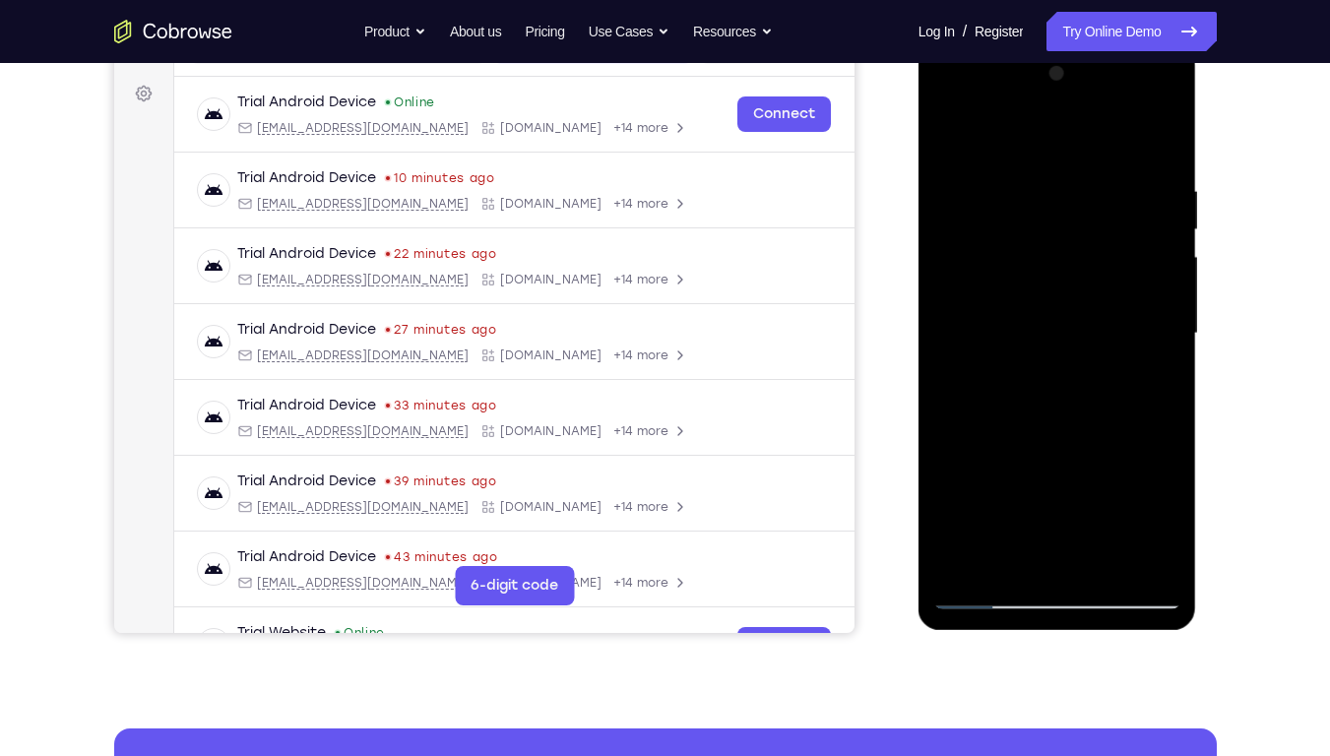
click at [989, 233] on div at bounding box center [1057, 333] width 248 height 551
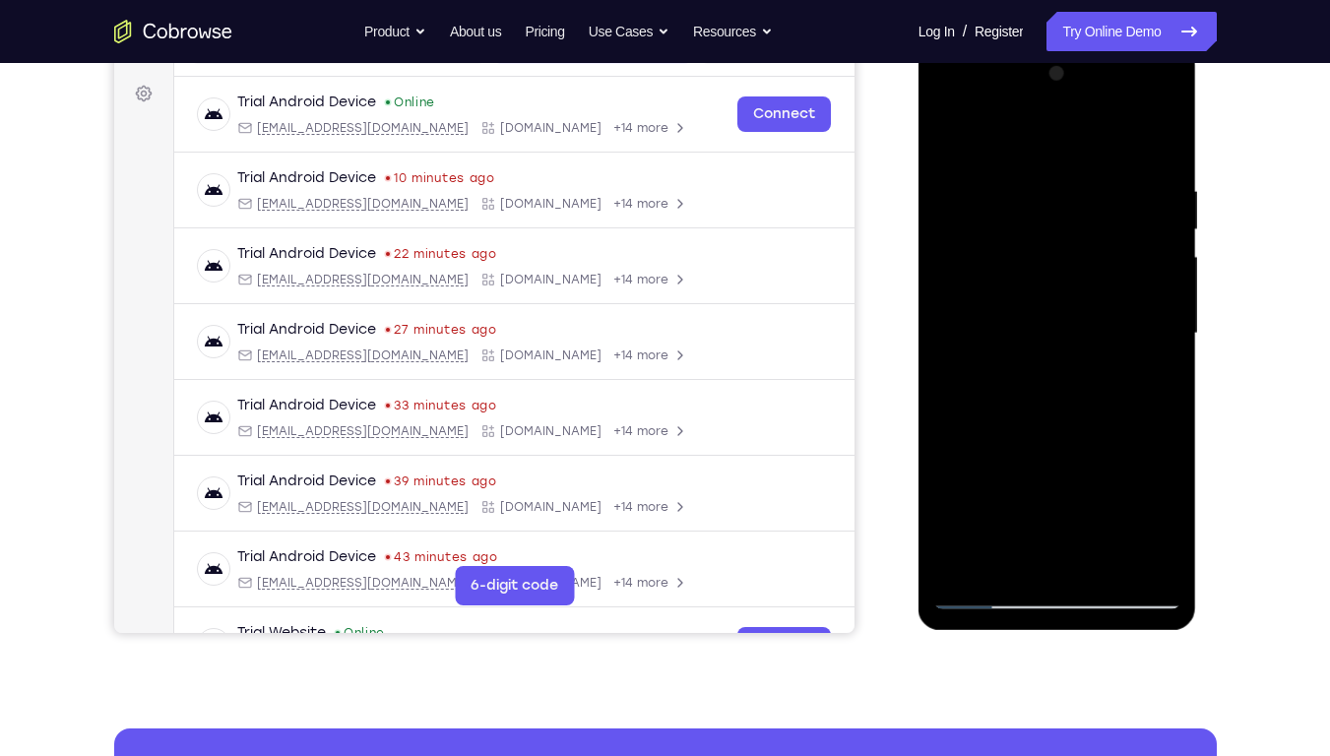
click at [989, 233] on div at bounding box center [1057, 333] width 248 height 551
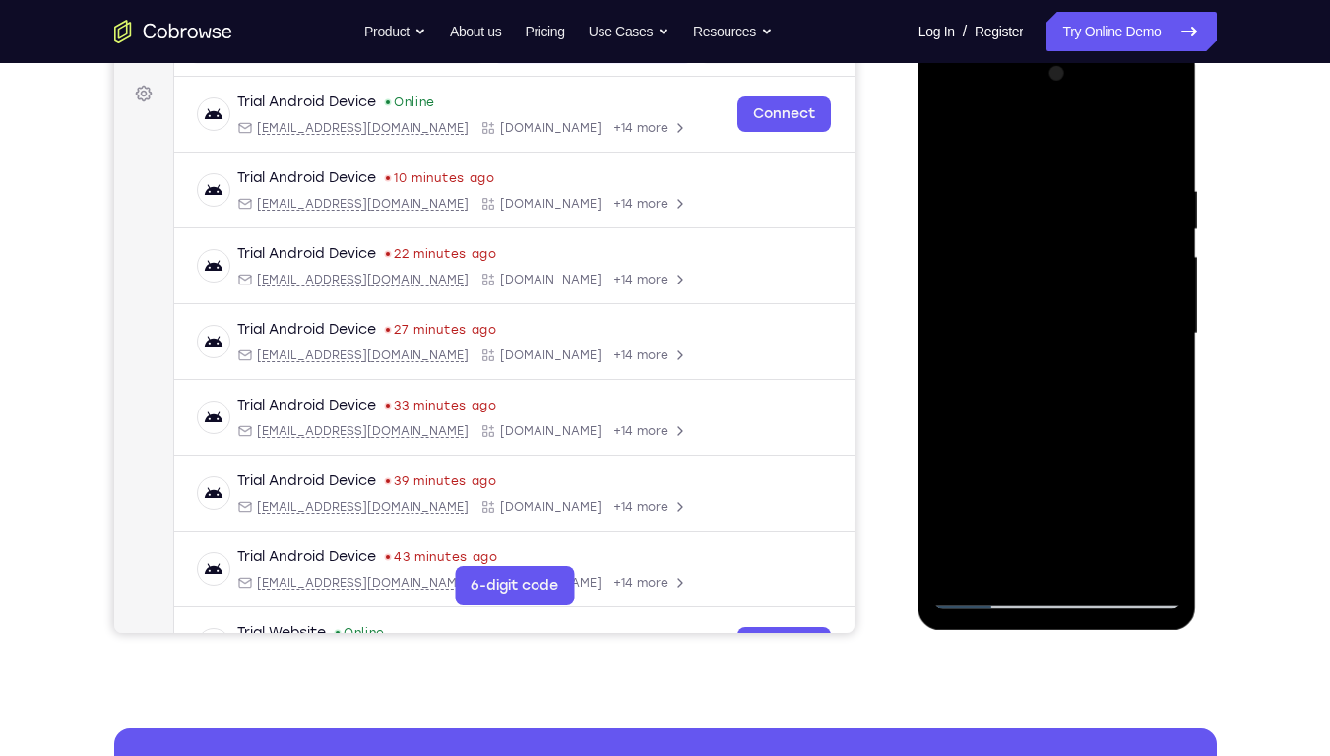
click at [989, 233] on div at bounding box center [1057, 333] width 248 height 551
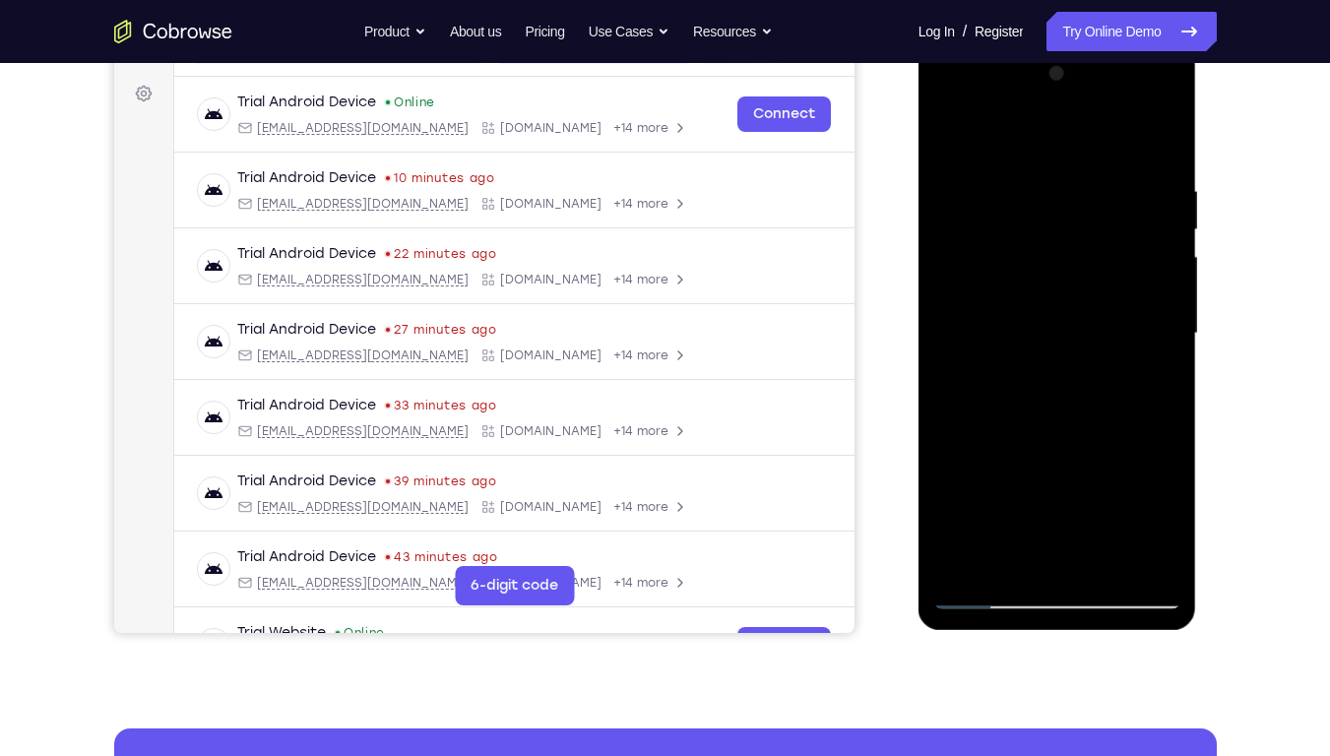
click at [989, 233] on div at bounding box center [1057, 333] width 248 height 551
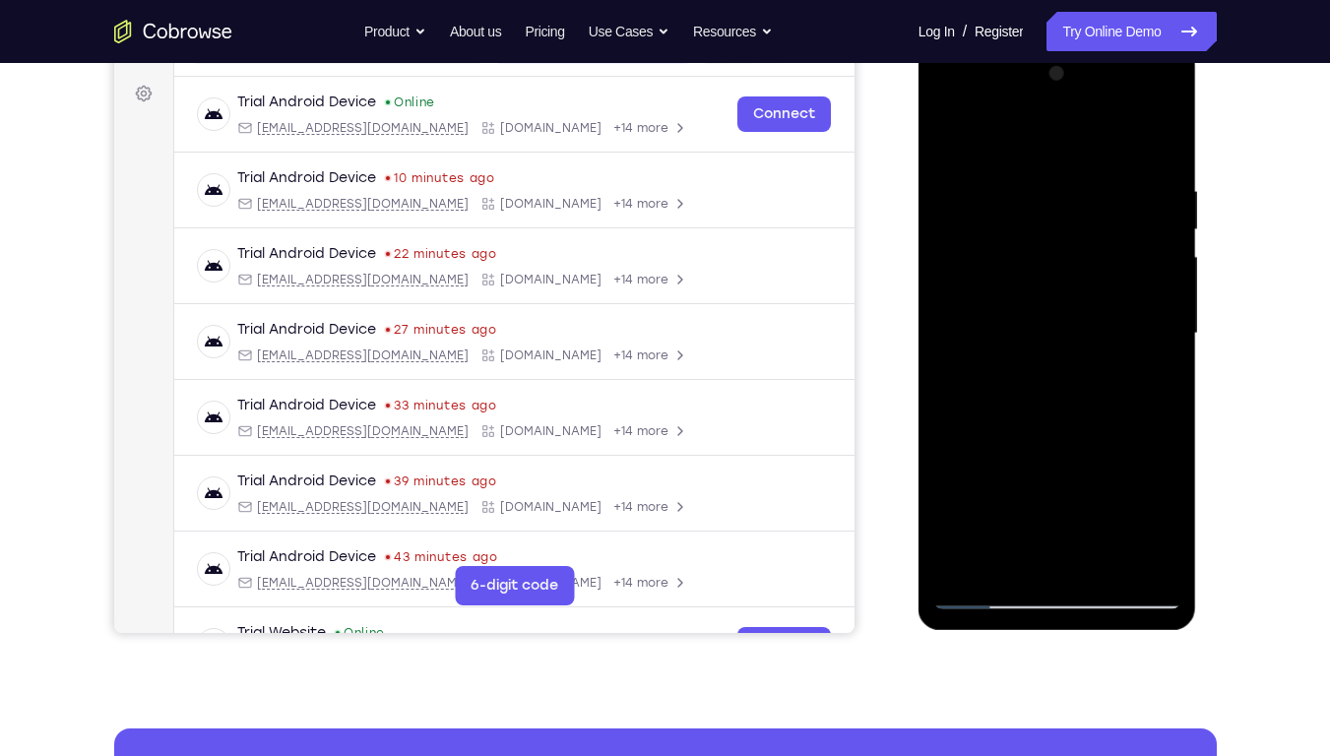
click at [989, 233] on div at bounding box center [1057, 333] width 248 height 551
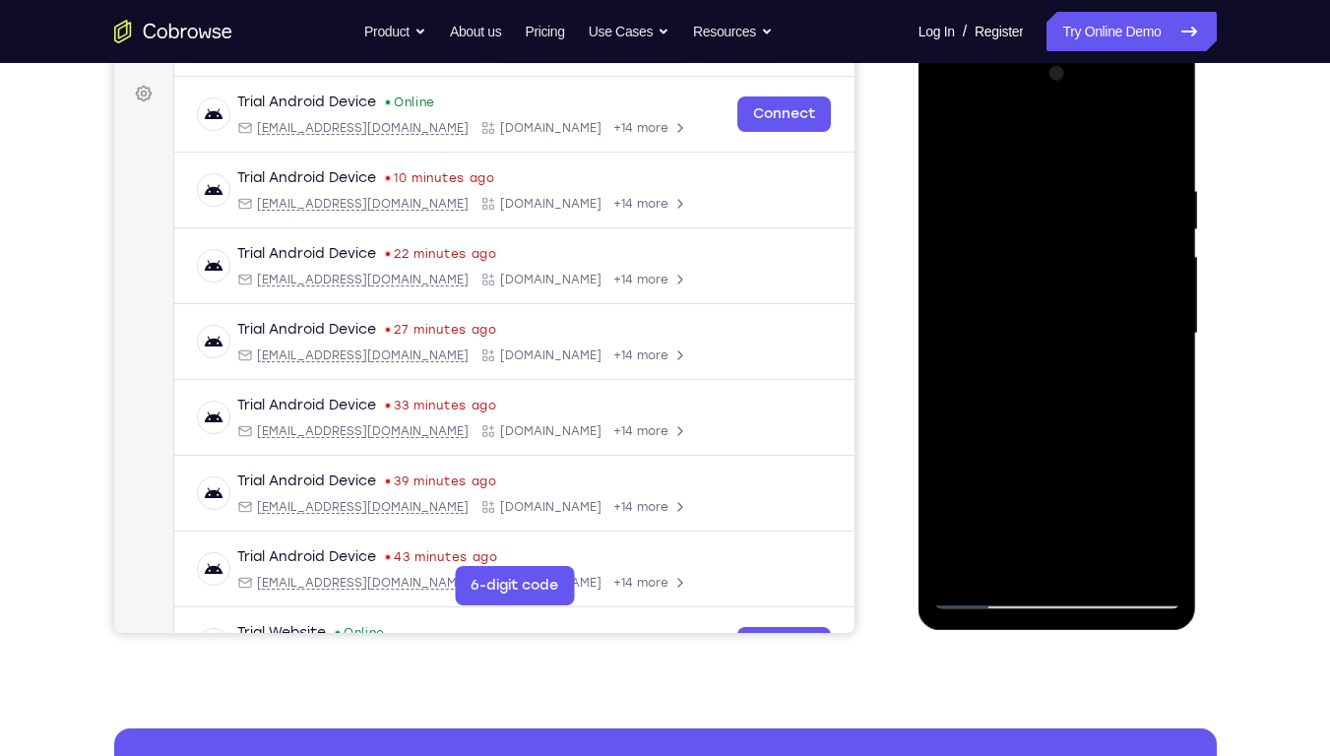
click at [989, 233] on div at bounding box center [1057, 333] width 248 height 551
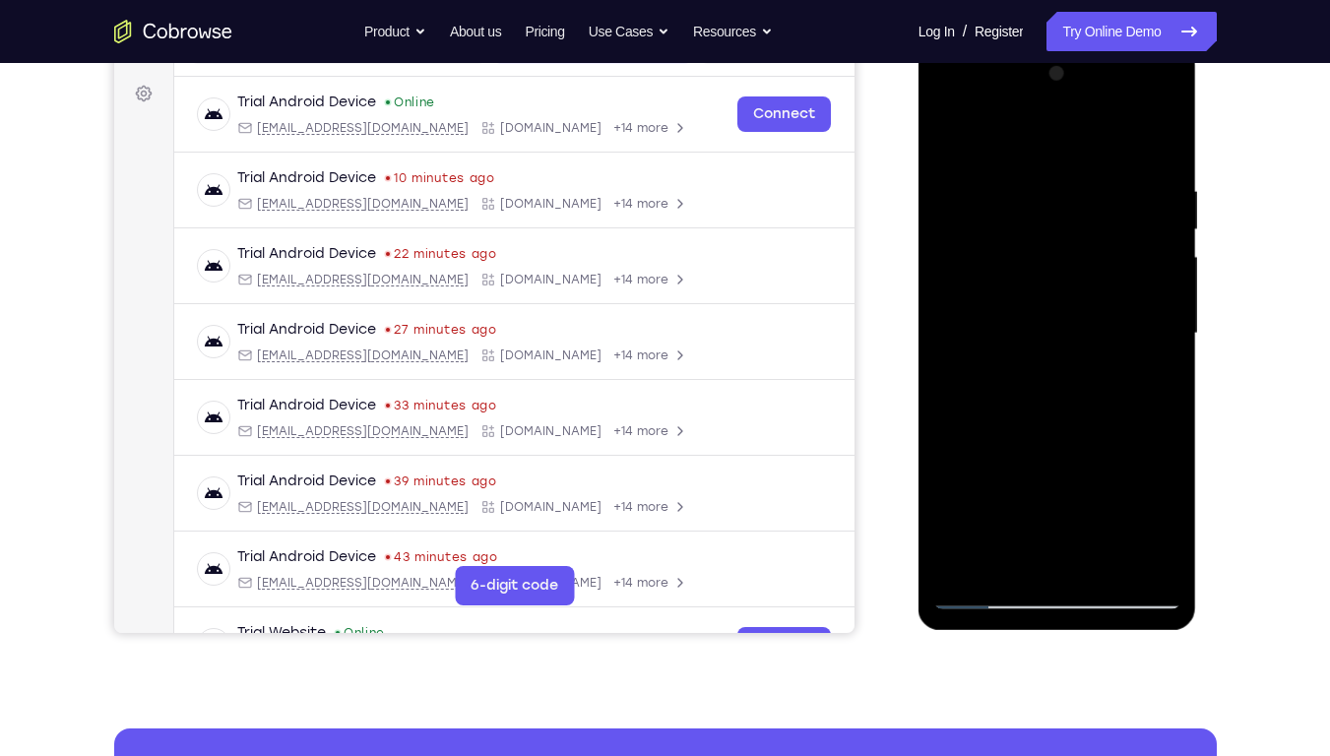
click at [989, 233] on div at bounding box center [1057, 333] width 248 height 551
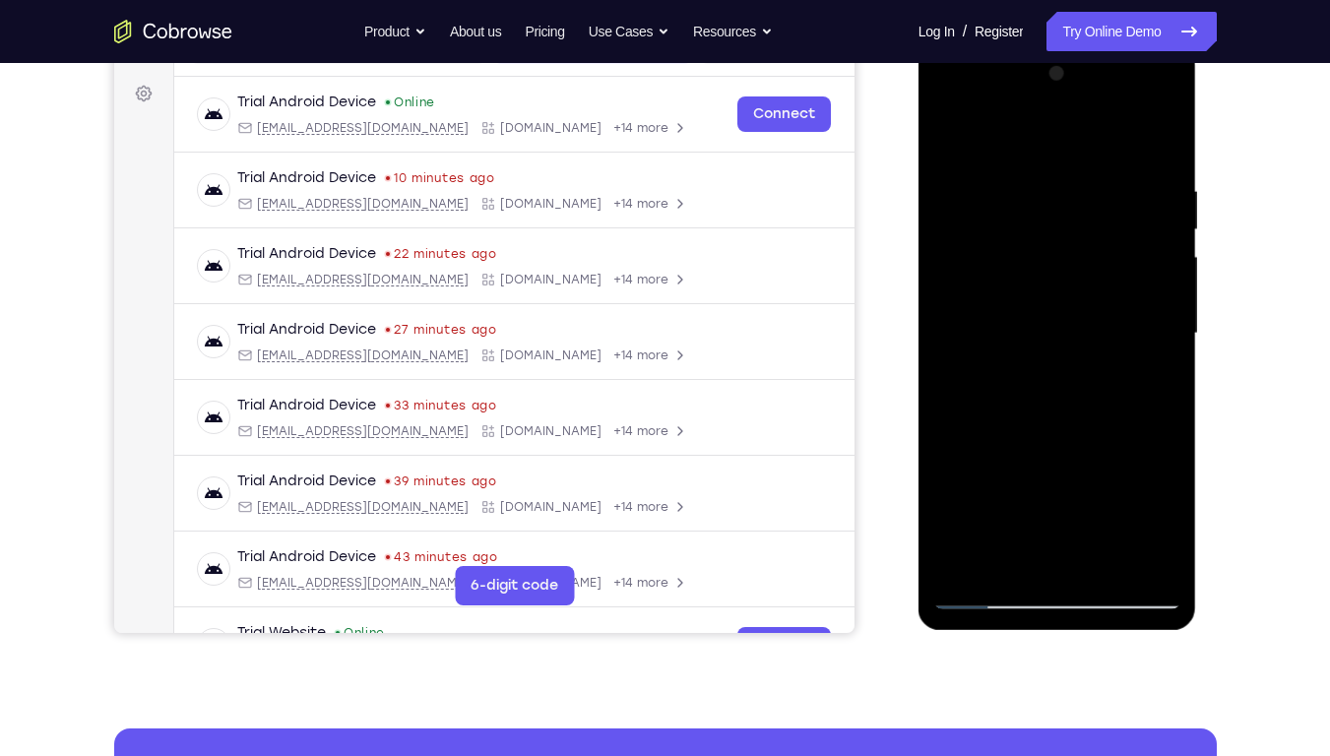
click at [989, 233] on div at bounding box center [1057, 333] width 248 height 551
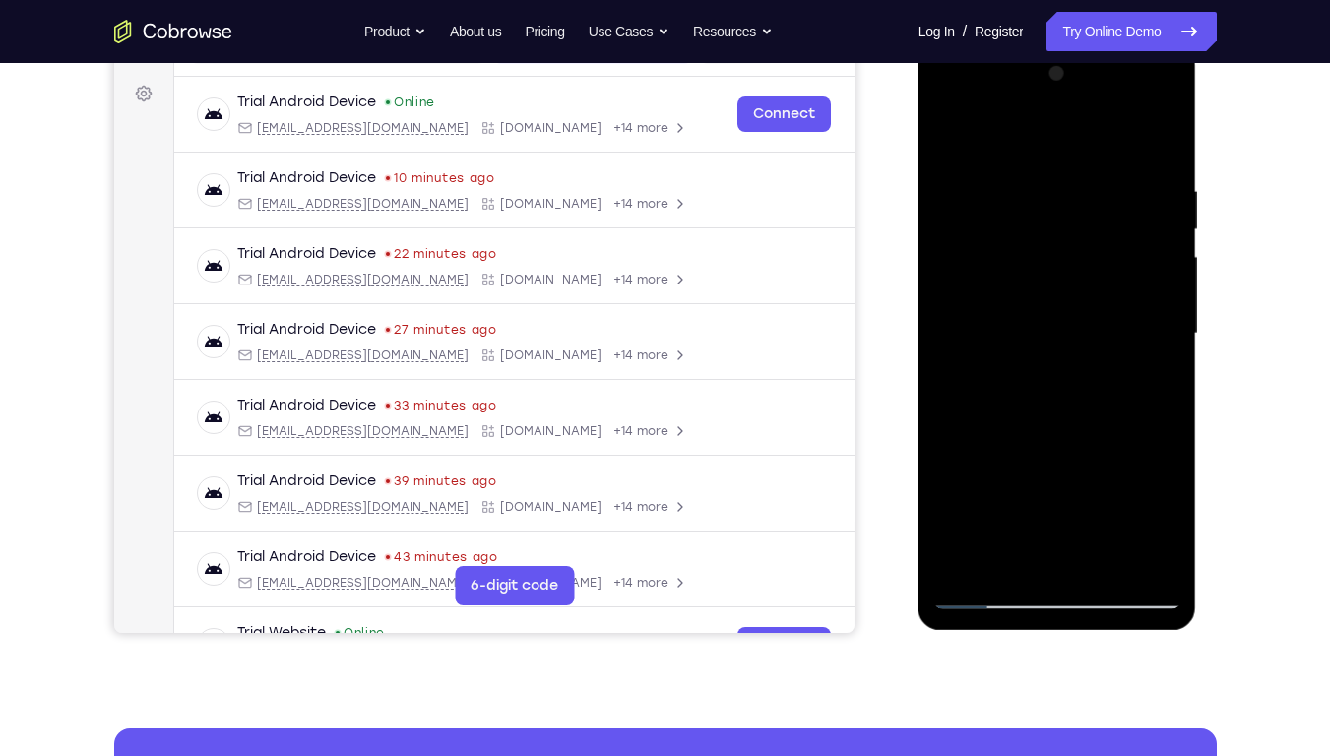
click at [989, 233] on div at bounding box center [1057, 333] width 248 height 551
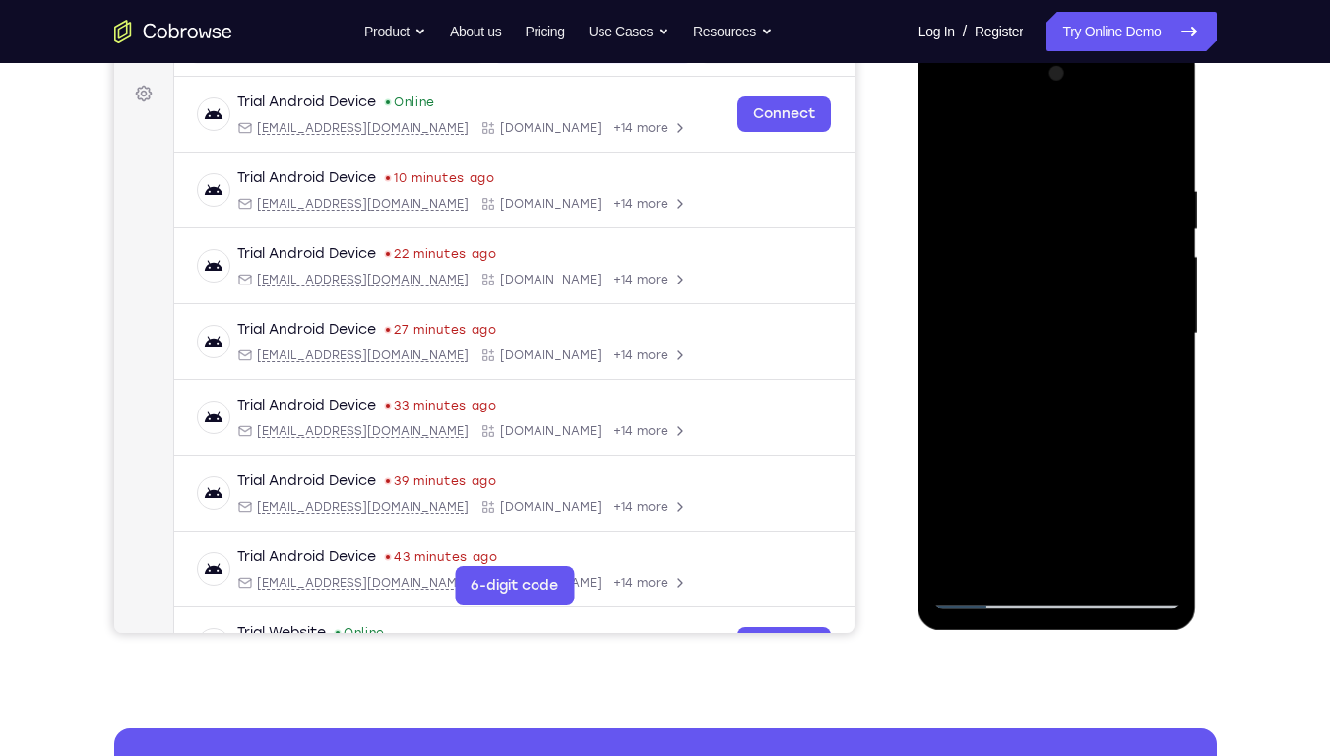
click at [989, 233] on div at bounding box center [1057, 333] width 248 height 551
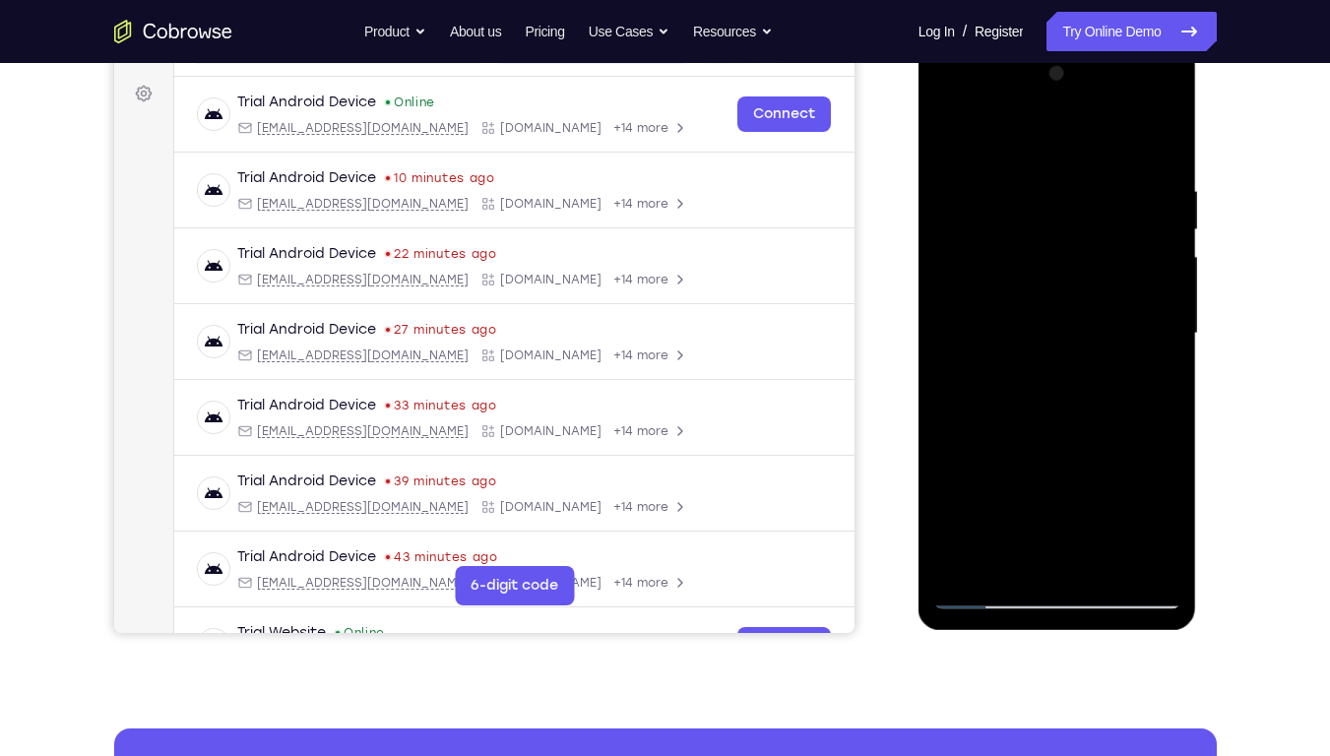
click at [989, 233] on div at bounding box center [1057, 333] width 248 height 551
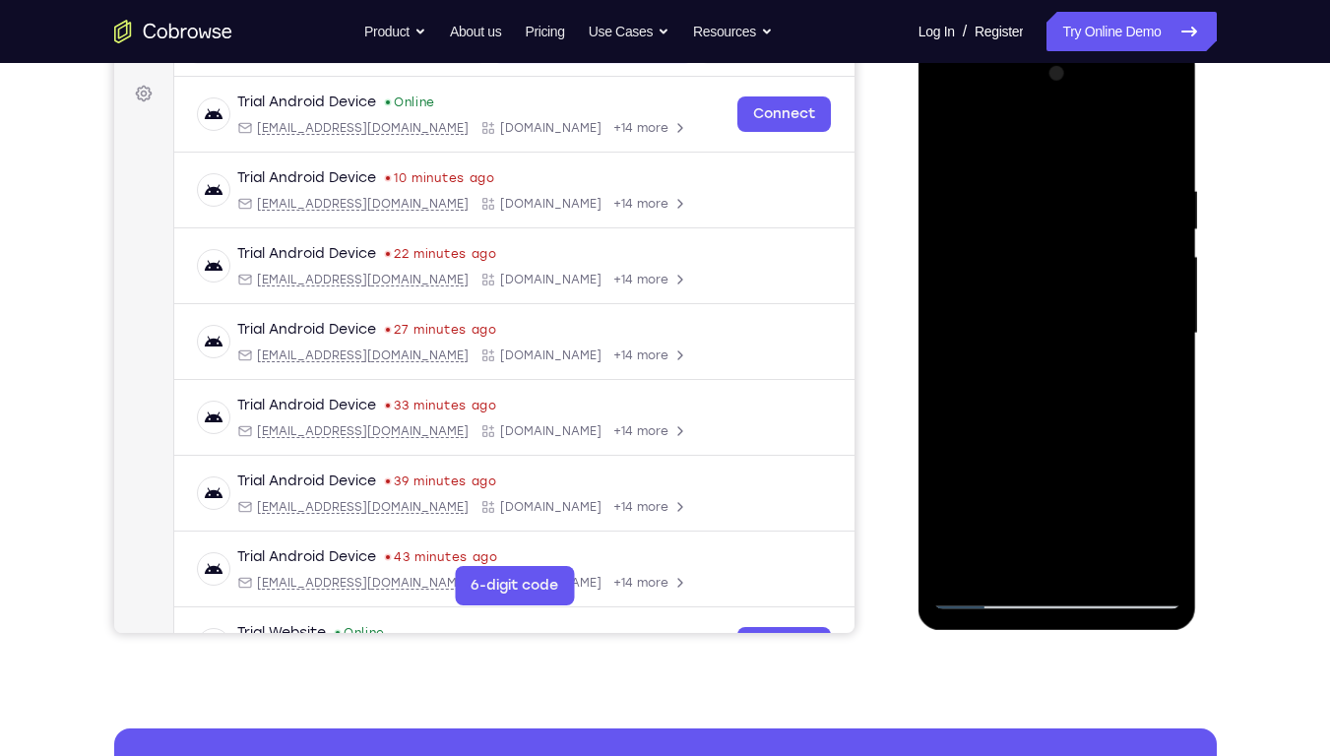
click at [989, 233] on div at bounding box center [1057, 333] width 248 height 551
click at [986, 232] on div at bounding box center [1057, 333] width 248 height 551
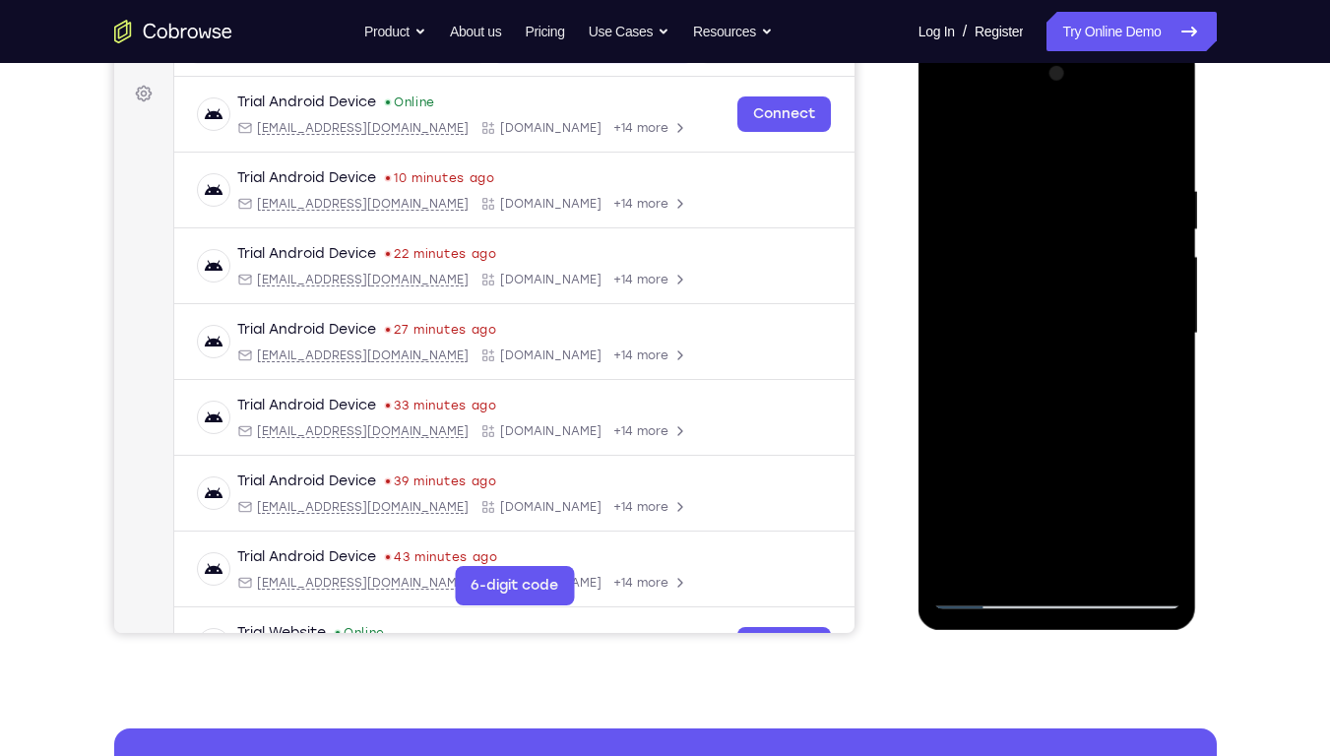
click at [986, 232] on div at bounding box center [1057, 333] width 248 height 551
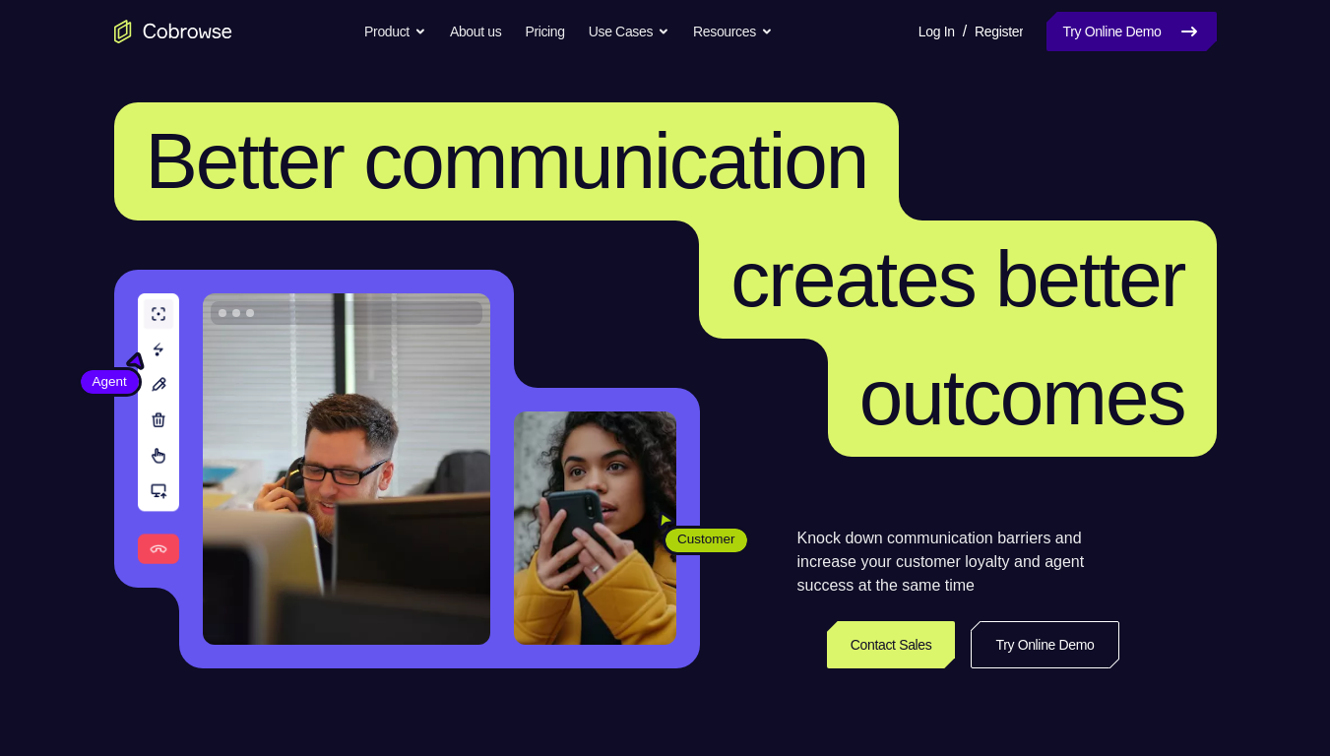
click at [1187, 14] on link "Try Online Demo" at bounding box center [1131, 31] width 169 height 39
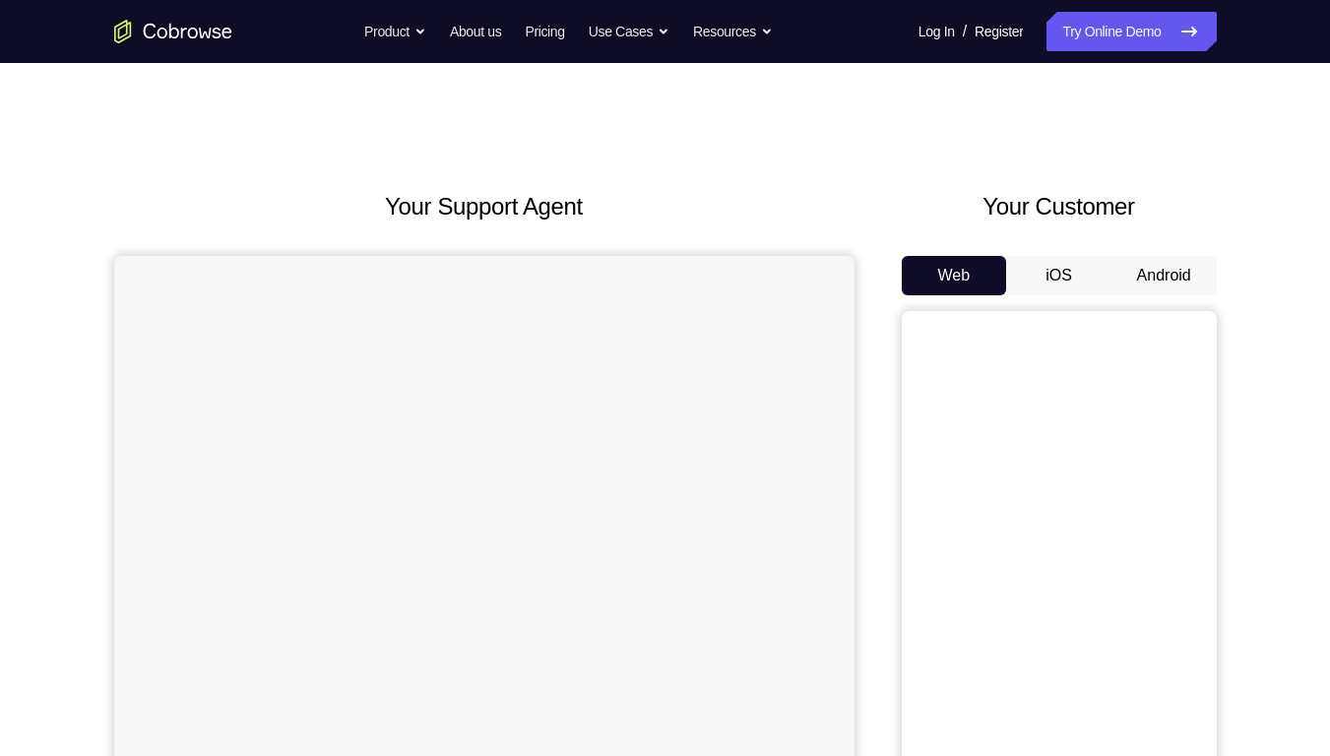
click at [1145, 284] on button "Android" at bounding box center [1164, 275] width 105 height 39
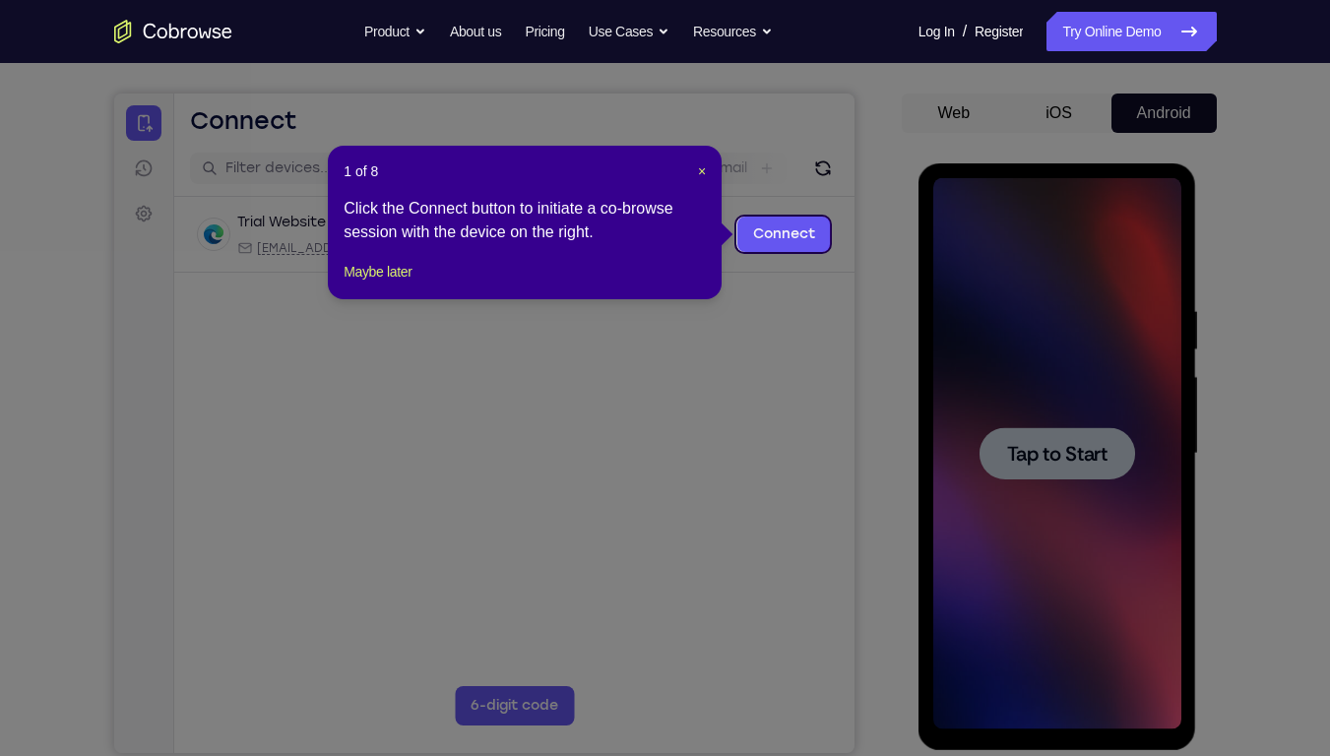
click at [797, 409] on icon at bounding box center [672, 378] width 1345 height 756
click at [699, 169] on span "×" at bounding box center [702, 171] width 8 height 16
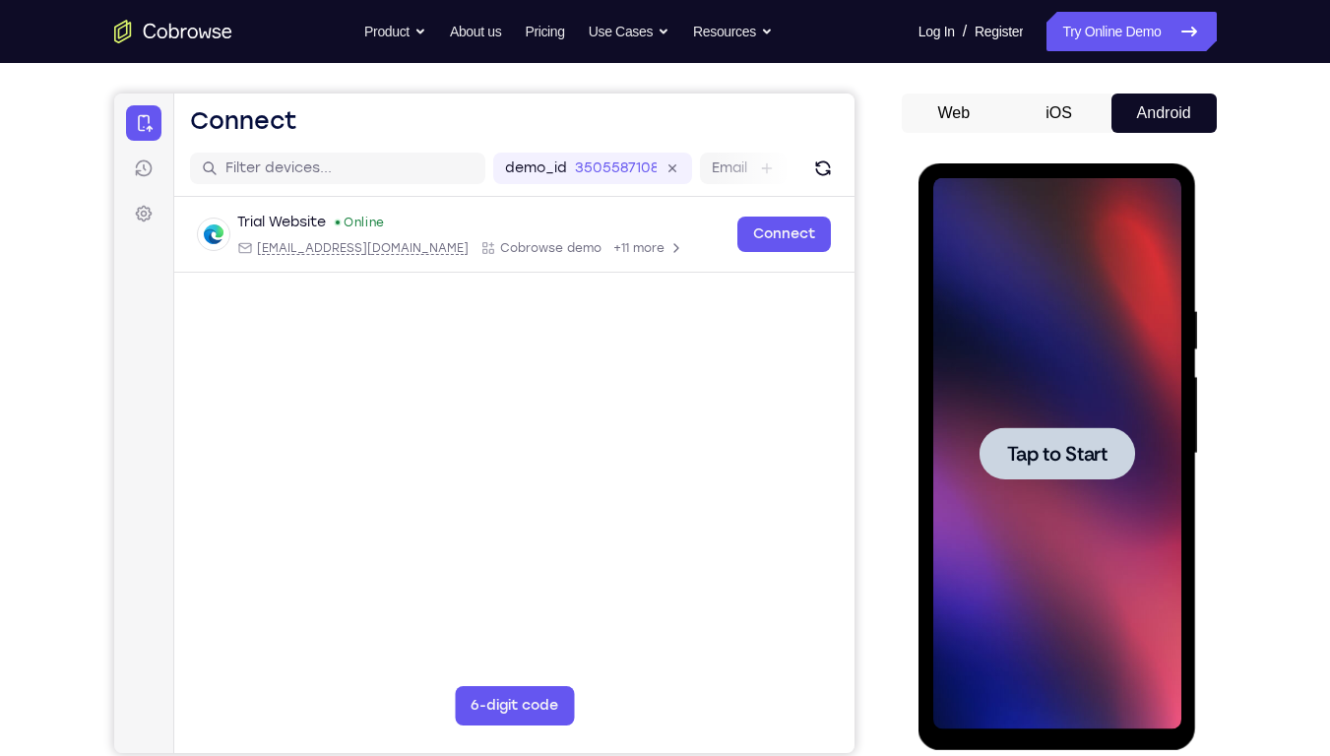
click at [1040, 461] on span "Tap to Start" at bounding box center [1057, 454] width 100 height 20
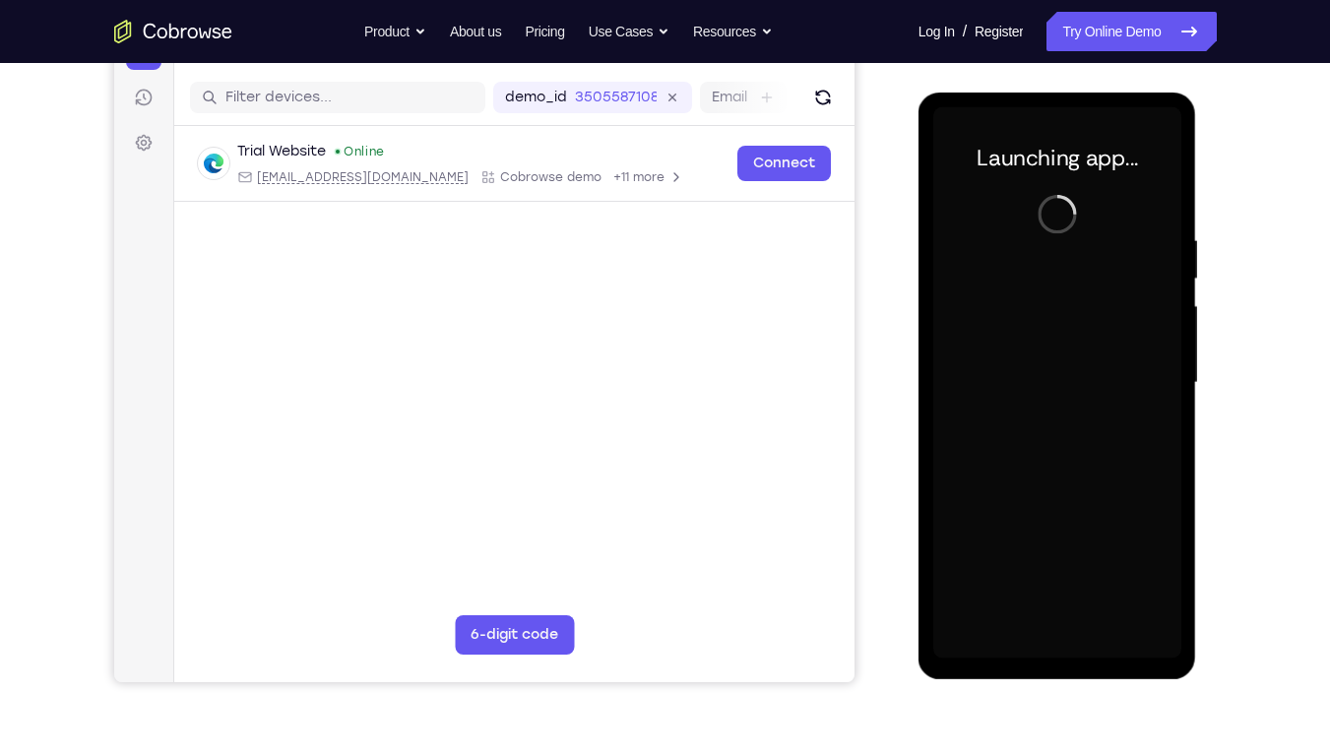
scroll to position [234, 0]
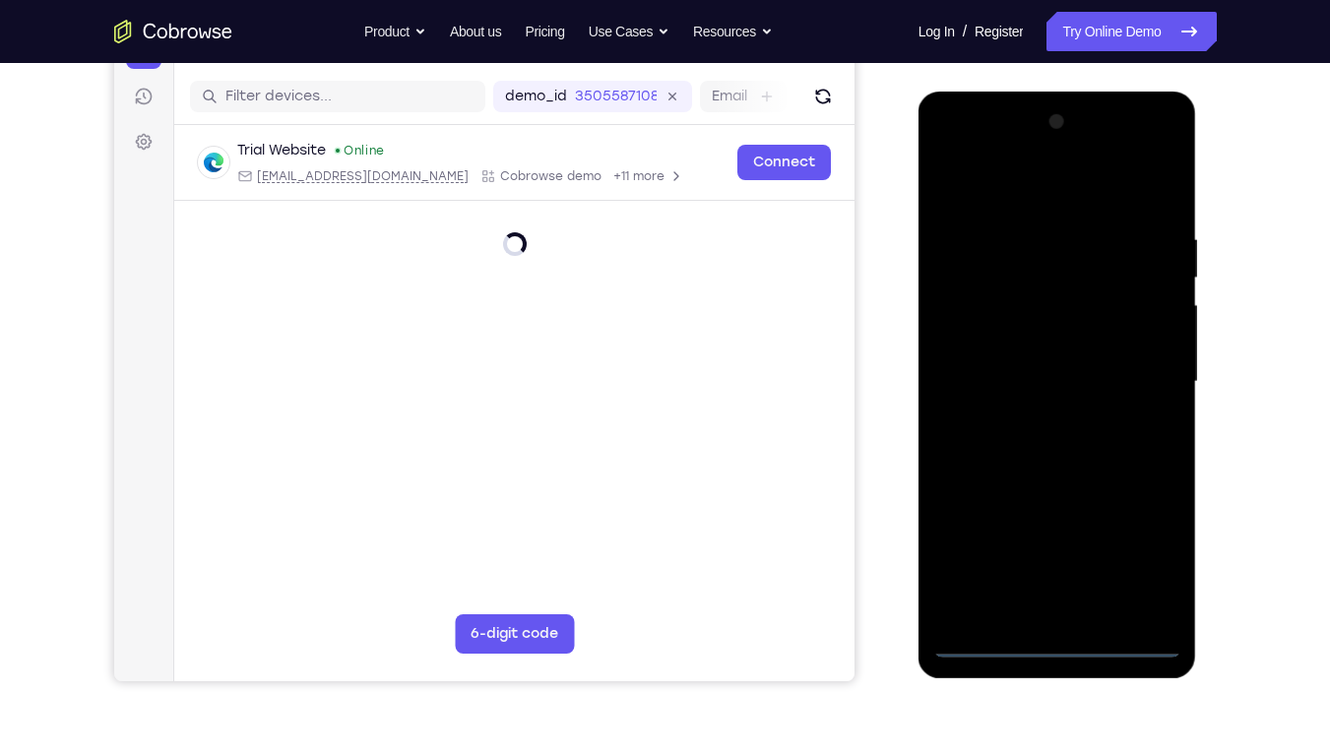
click at [1055, 643] on div at bounding box center [1057, 381] width 248 height 551
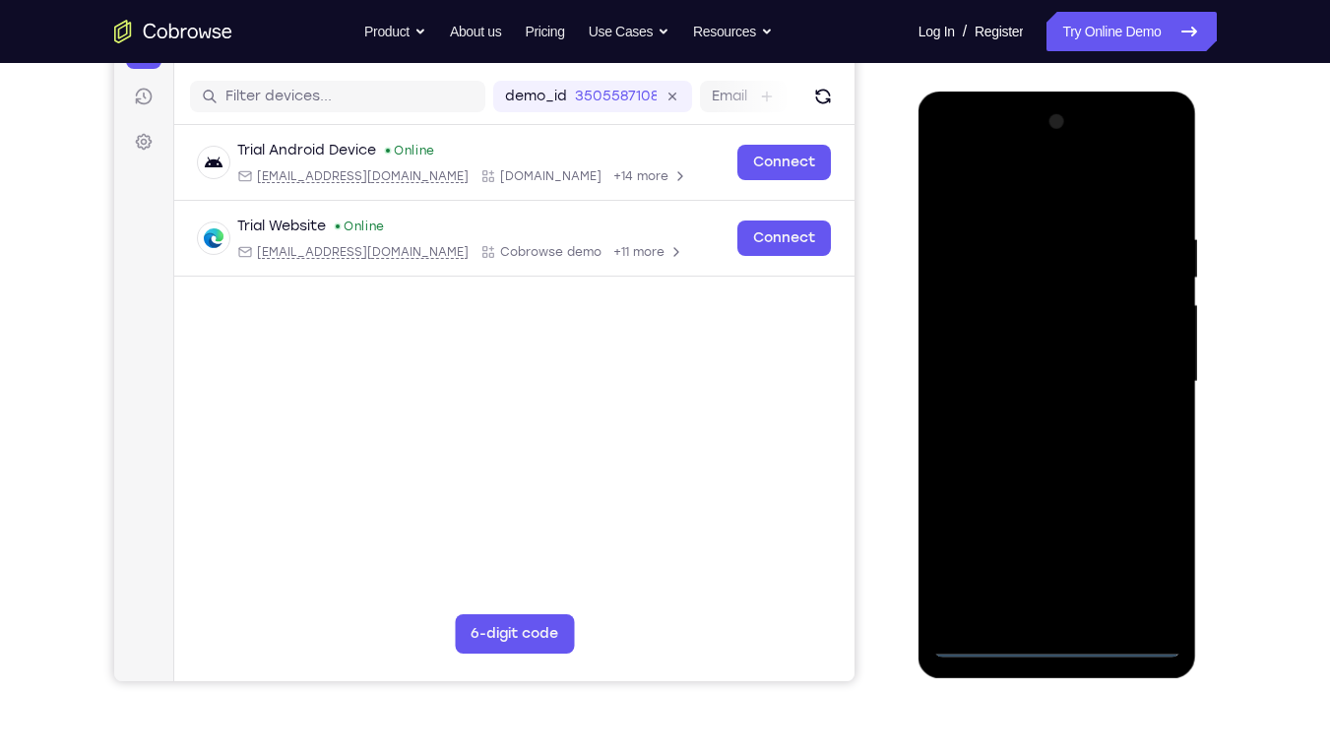
click at [1136, 563] on div at bounding box center [1057, 381] width 248 height 551
click at [957, 150] on div at bounding box center [1057, 381] width 248 height 551
click at [1134, 372] on div at bounding box center [1057, 381] width 248 height 551
click at [1017, 383] on span "Tap to Start" at bounding box center [1057, 382] width 100 height 20
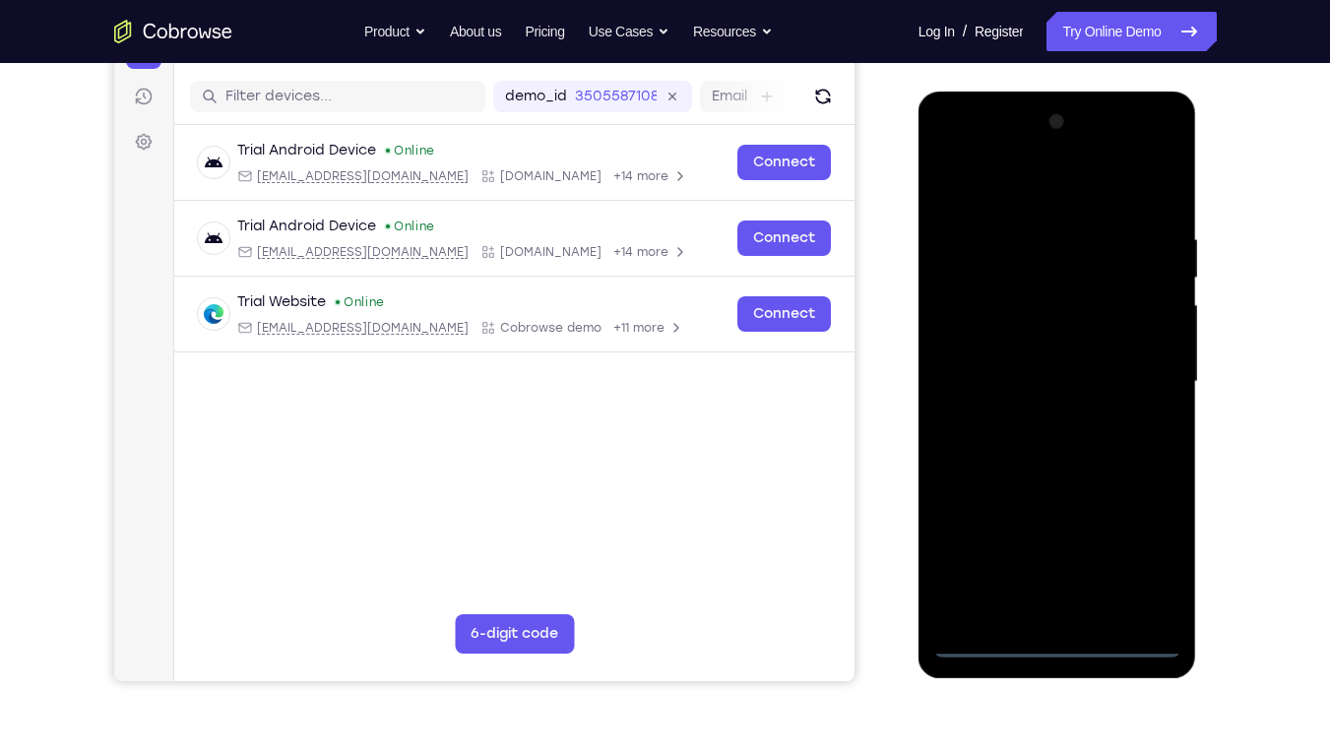
click at [1056, 640] on div at bounding box center [1057, 381] width 248 height 551
click at [1154, 555] on div at bounding box center [1057, 381] width 248 height 551
click at [955, 148] on div at bounding box center [1057, 381] width 248 height 551
click at [1141, 372] on div at bounding box center [1057, 381] width 248 height 551
drag, startPoint x: 1034, startPoint y: 418, endPoint x: 1089, endPoint y: 494, distance: 93.7
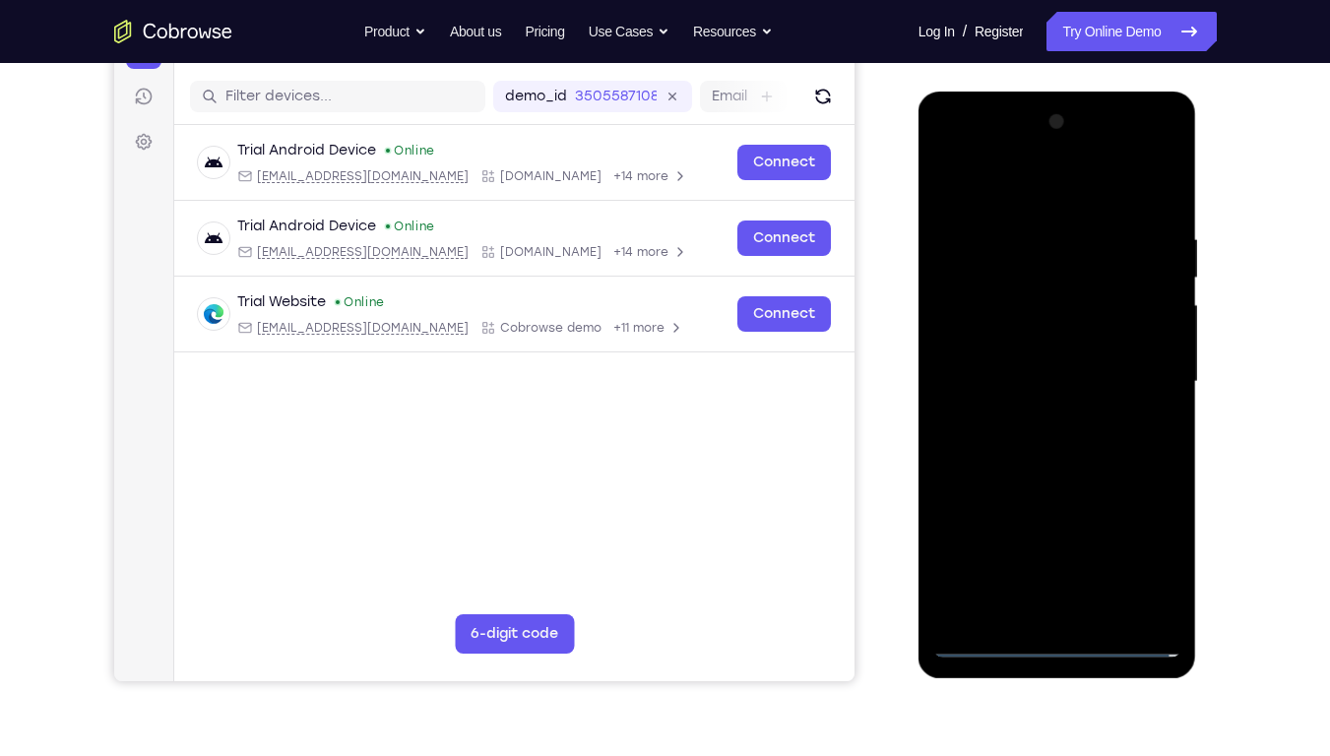
click at [1089, 494] on div at bounding box center [1057, 381] width 248 height 551
click at [1074, 416] on div at bounding box center [1057, 381] width 248 height 551
click at [1066, 392] on div at bounding box center [1057, 381] width 248 height 551
click at [973, 287] on div at bounding box center [1057, 381] width 248 height 551
click at [1002, 315] on div at bounding box center [1057, 381] width 248 height 551
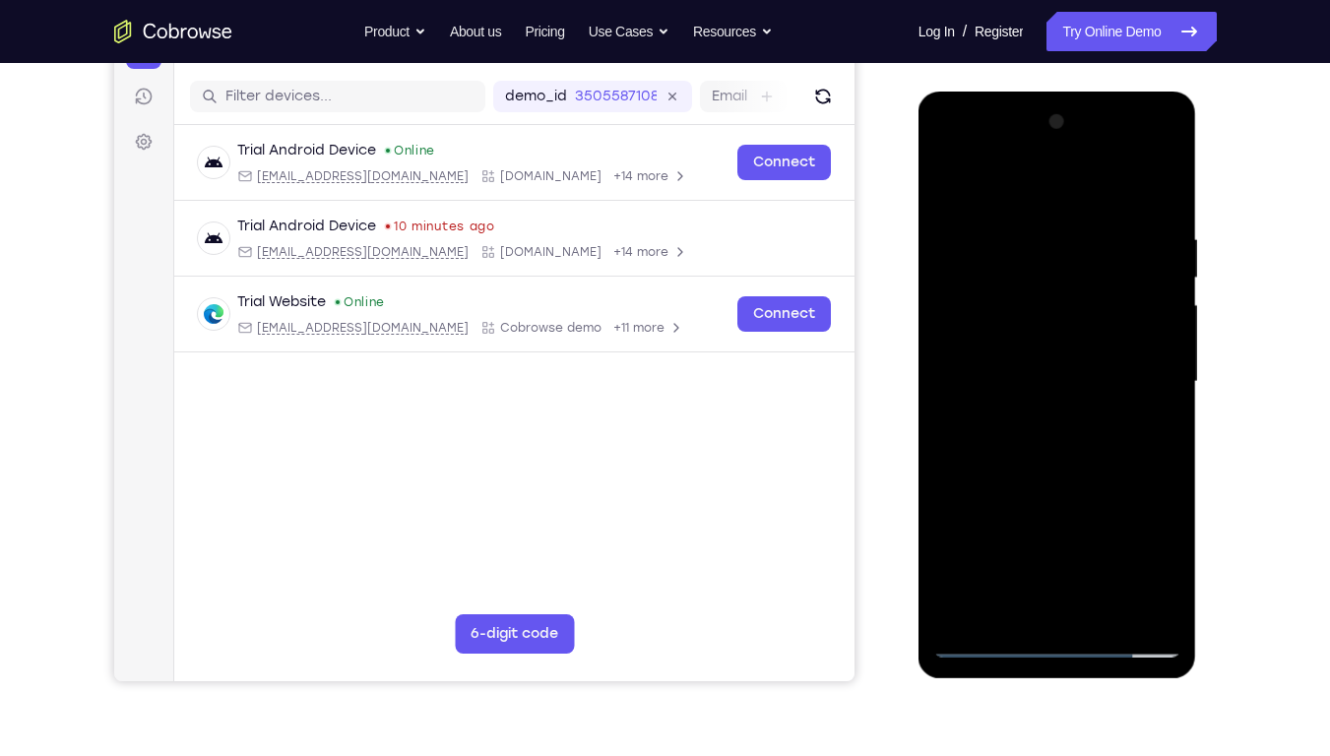
click at [963, 497] on div at bounding box center [1057, 381] width 248 height 551
click at [1027, 542] on div at bounding box center [1057, 381] width 248 height 551
click at [1026, 574] on div at bounding box center [1057, 381] width 248 height 551
click at [1087, 570] on div at bounding box center [1057, 381] width 248 height 551
click at [1030, 502] on div at bounding box center [1057, 381] width 248 height 551
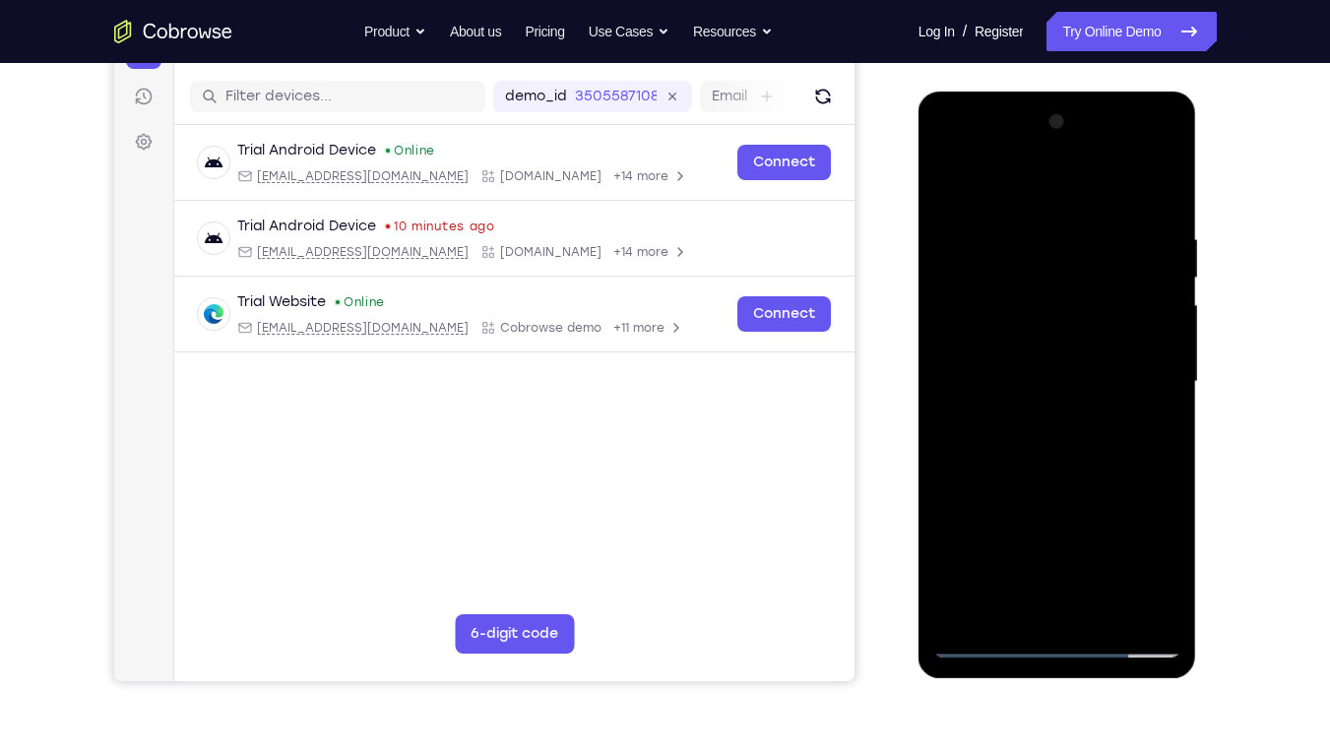
click at [1071, 503] on div at bounding box center [1057, 381] width 248 height 551
click at [1076, 327] on div at bounding box center [1057, 381] width 248 height 551
click at [1079, 532] on div at bounding box center [1057, 381] width 248 height 551
click at [993, 501] on div at bounding box center [1057, 381] width 248 height 551
click at [1131, 573] on div at bounding box center [1057, 381] width 248 height 551
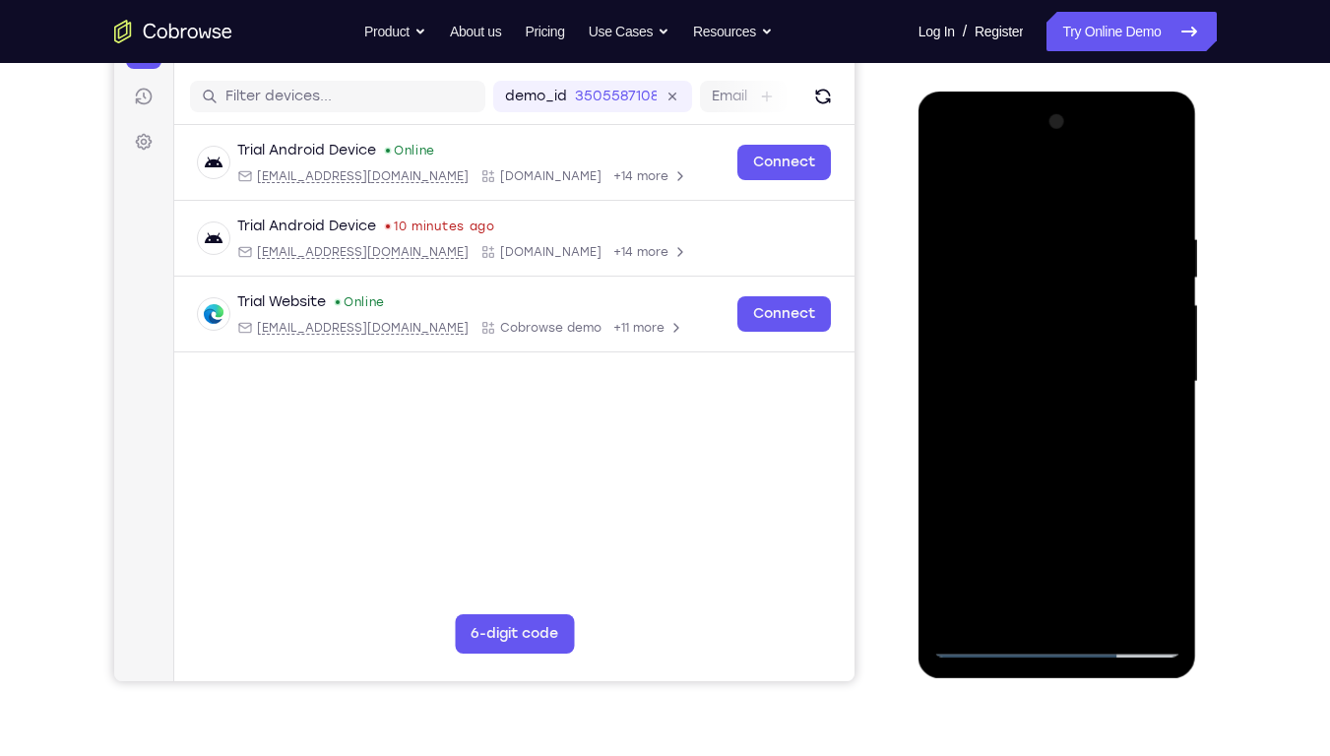
click at [950, 535] on div at bounding box center [1057, 381] width 248 height 551
click at [943, 467] on div at bounding box center [1057, 381] width 248 height 551
click at [971, 469] on div at bounding box center [1057, 381] width 248 height 551
click at [946, 465] on div at bounding box center [1057, 381] width 248 height 551
click at [993, 472] on div at bounding box center [1057, 381] width 248 height 551
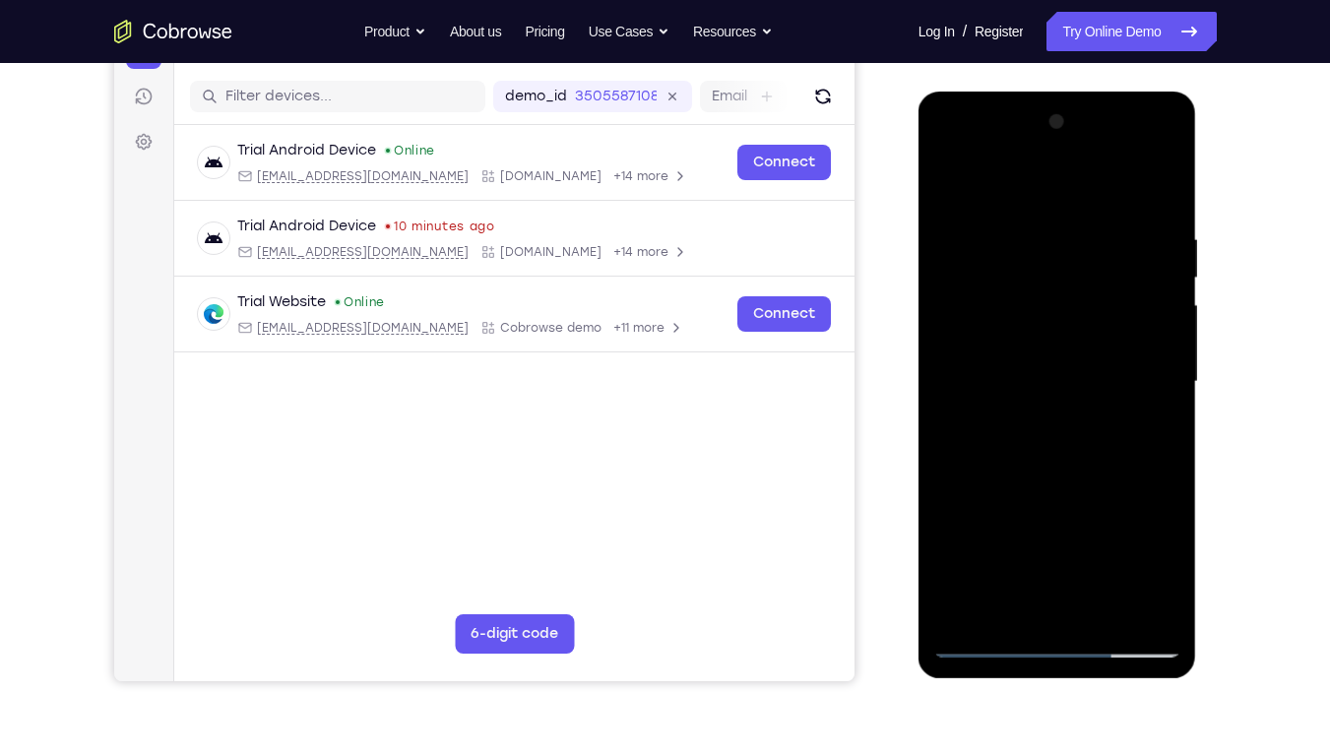
click at [1015, 327] on div at bounding box center [1057, 381] width 248 height 551
click at [1158, 300] on div at bounding box center [1057, 381] width 248 height 551
click at [993, 280] on div at bounding box center [1057, 381] width 248 height 551
click at [1038, 371] on div at bounding box center [1057, 381] width 248 height 551
click at [995, 284] on div at bounding box center [1057, 381] width 248 height 551
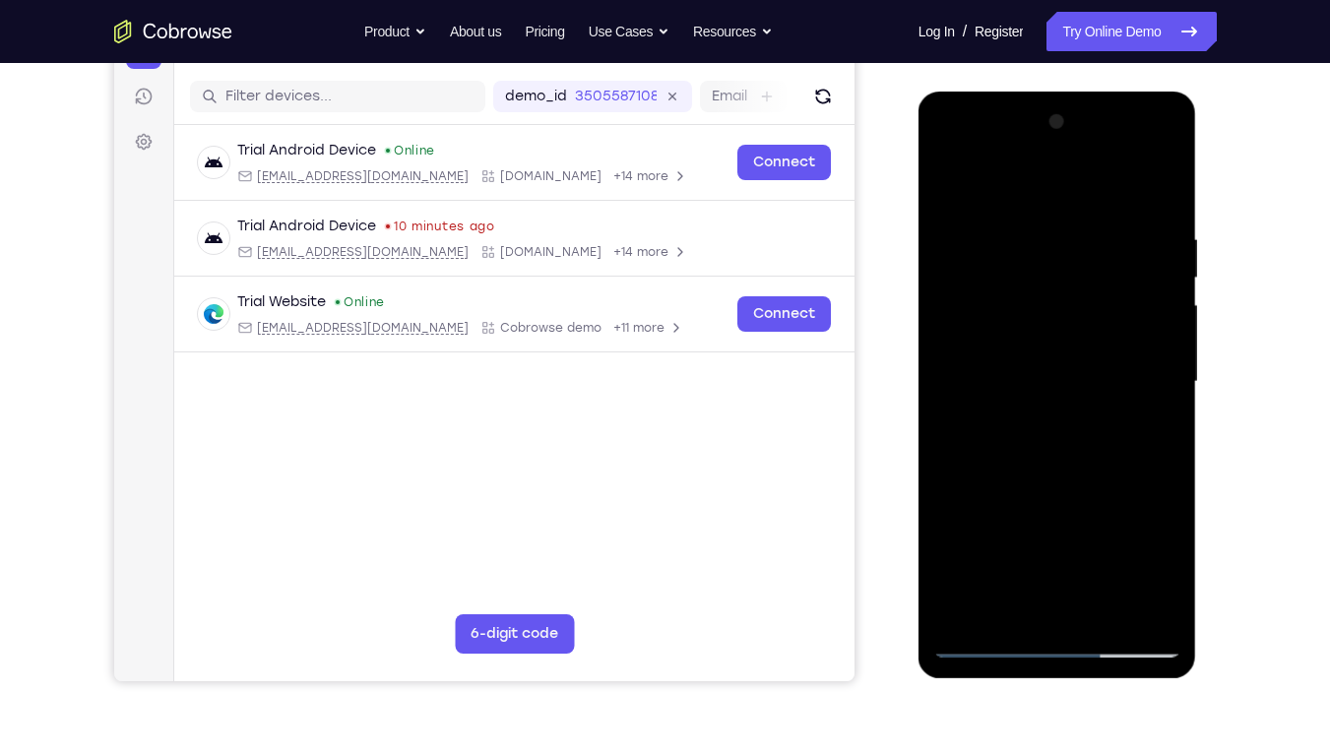
click at [995, 284] on div at bounding box center [1057, 381] width 248 height 551
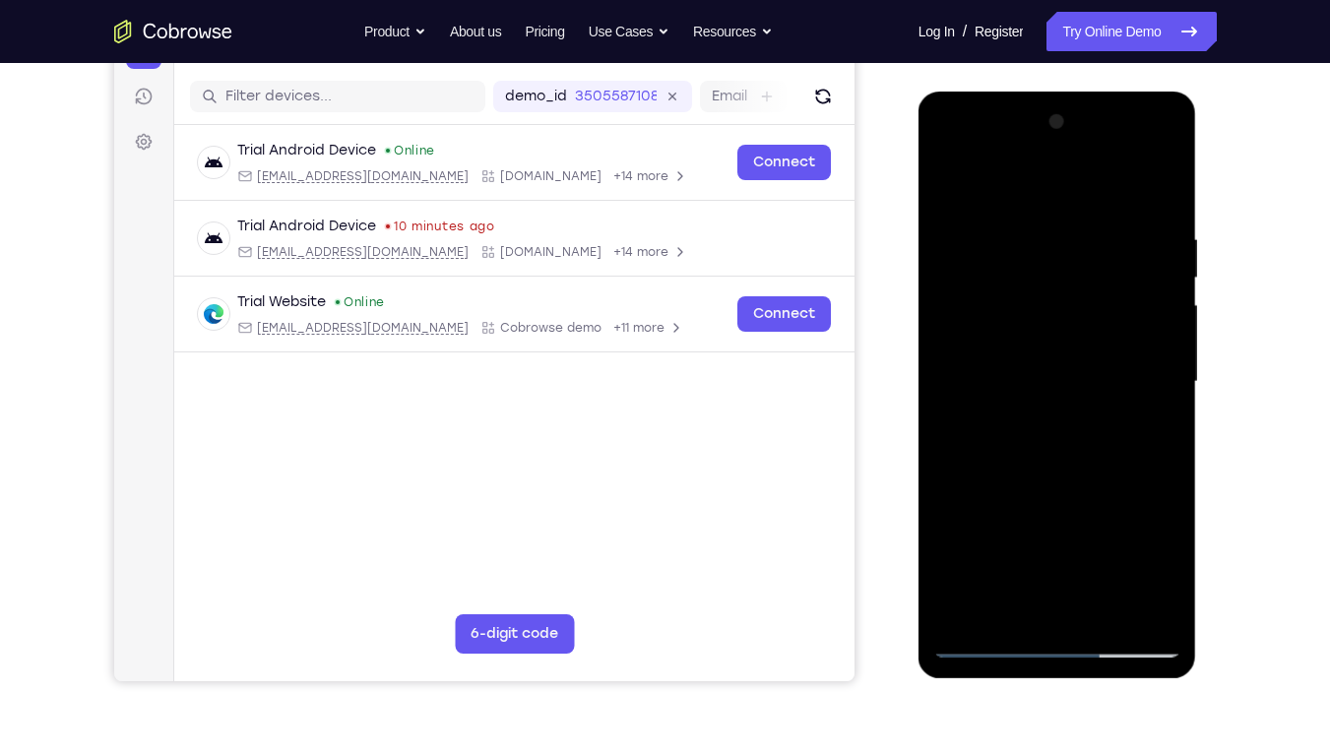
click at [995, 284] on div at bounding box center [1057, 381] width 248 height 551
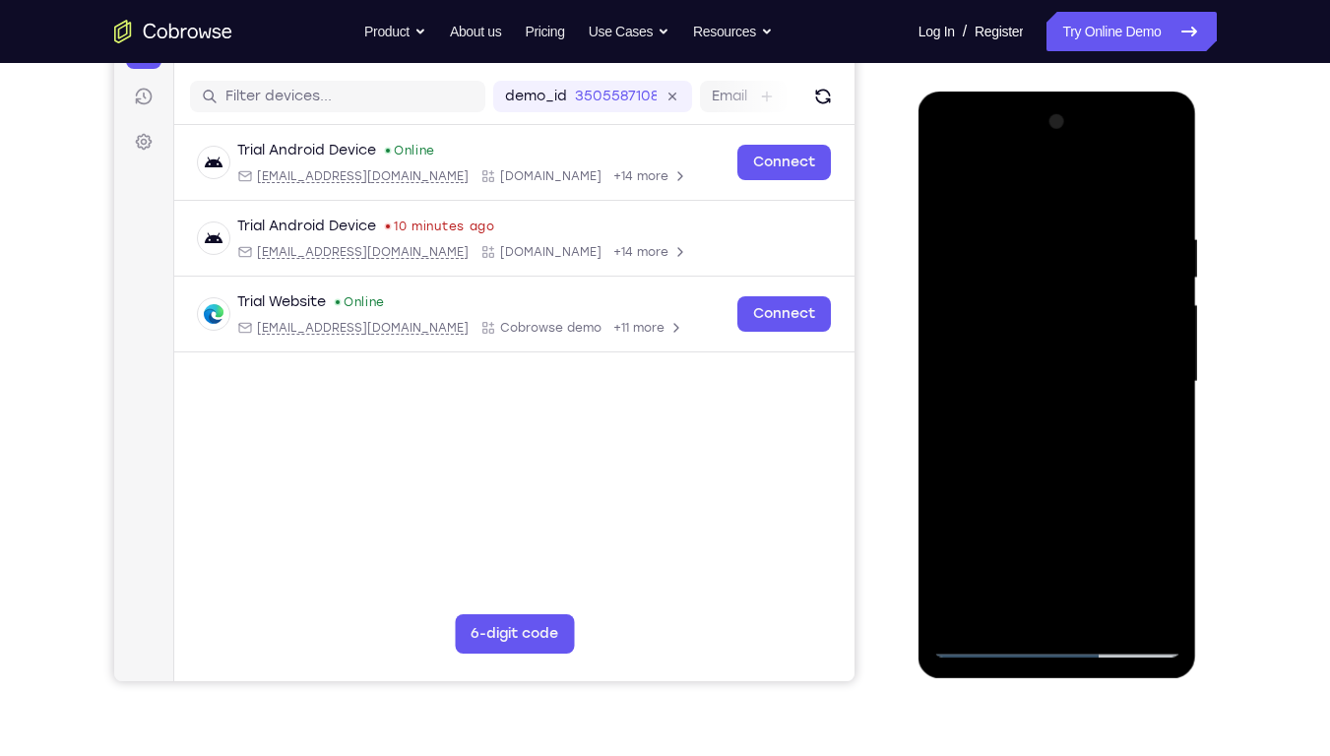
click at [995, 284] on div at bounding box center [1057, 381] width 248 height 551
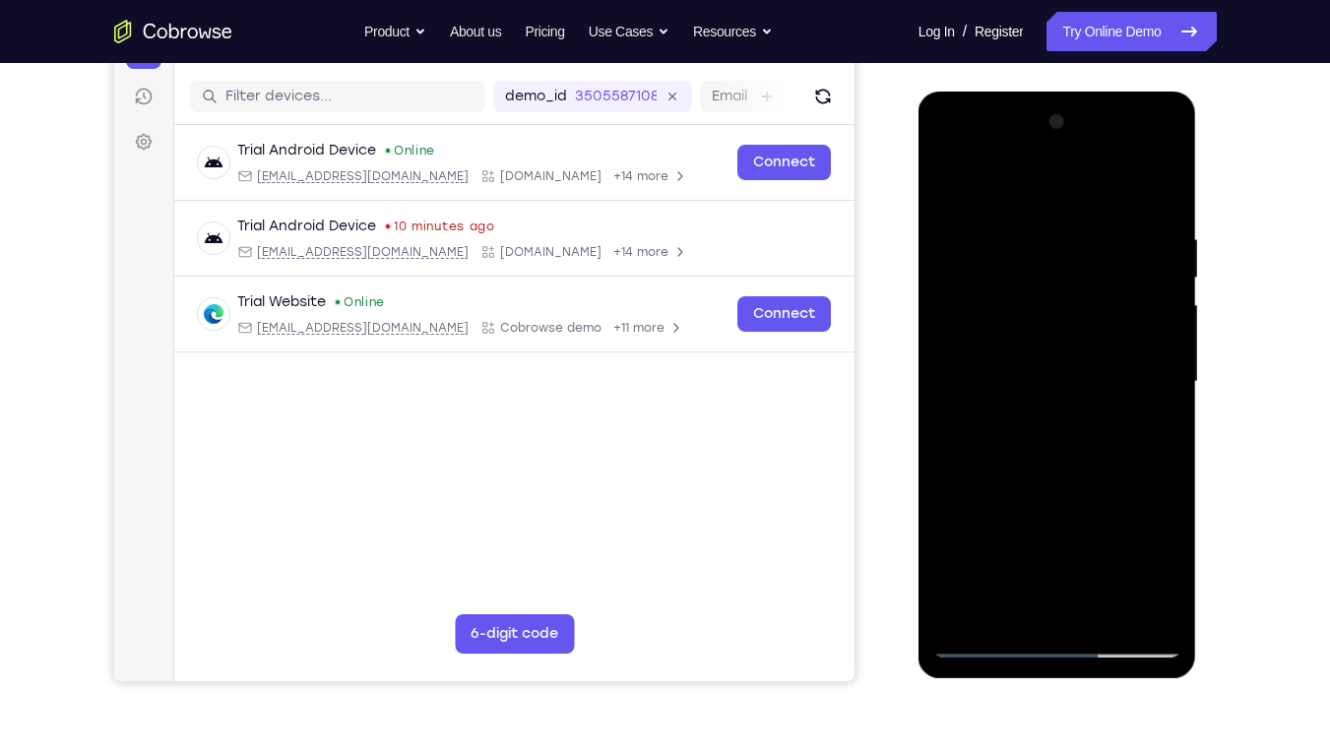
click at [995, 284] on div at bounding box center [1057, 381] width 248 height 551
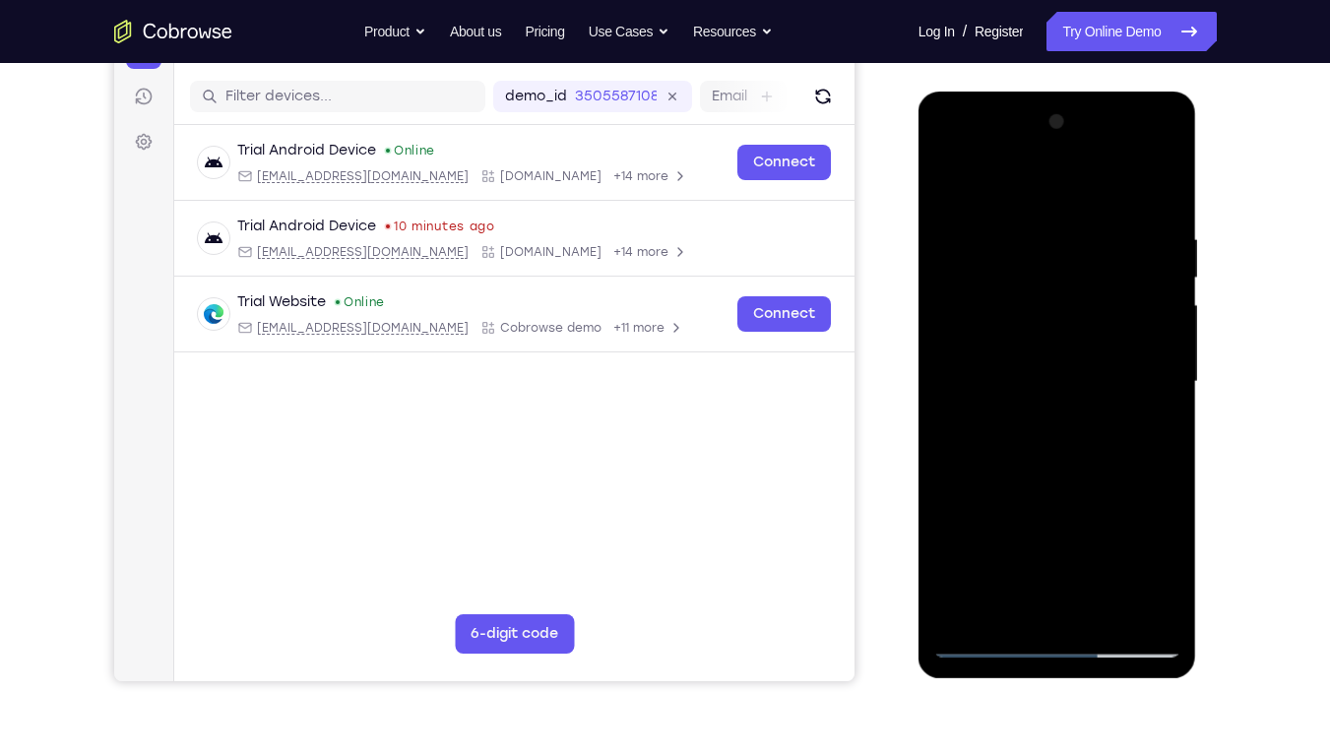
click at [995, 284] on div at bounding box center [1057, 381] width 248 height 551
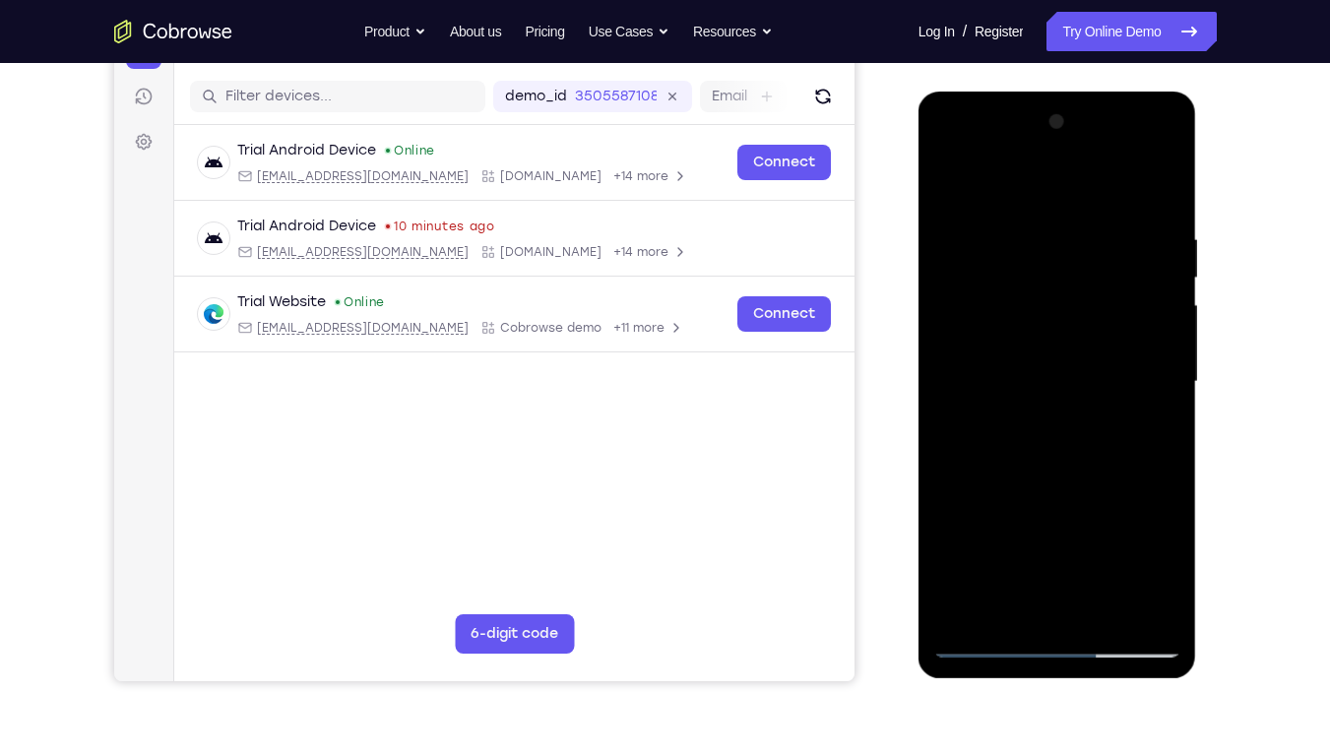
click at [995, 284] on div at bounding box center [1057, 381] width 248 height 551
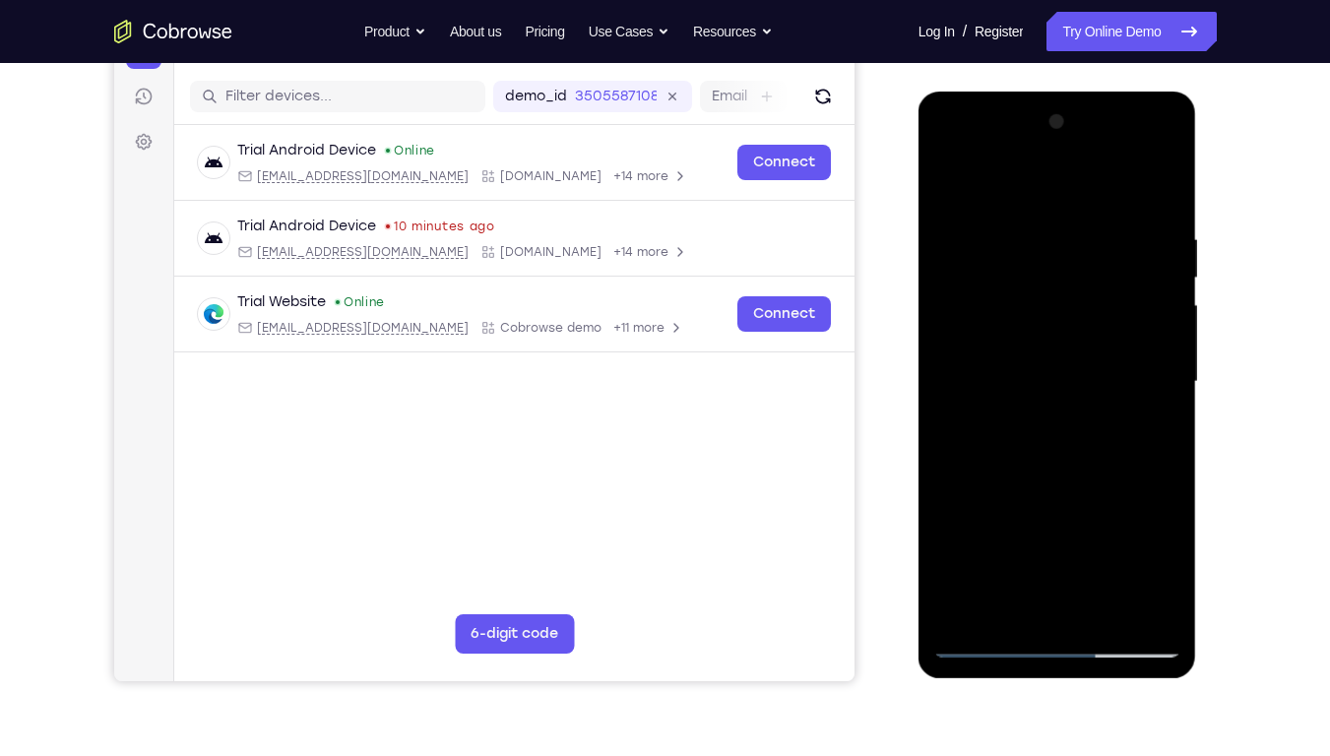
click at [995, 284] on div at bounding box center [1057, 381] width 248 height 551
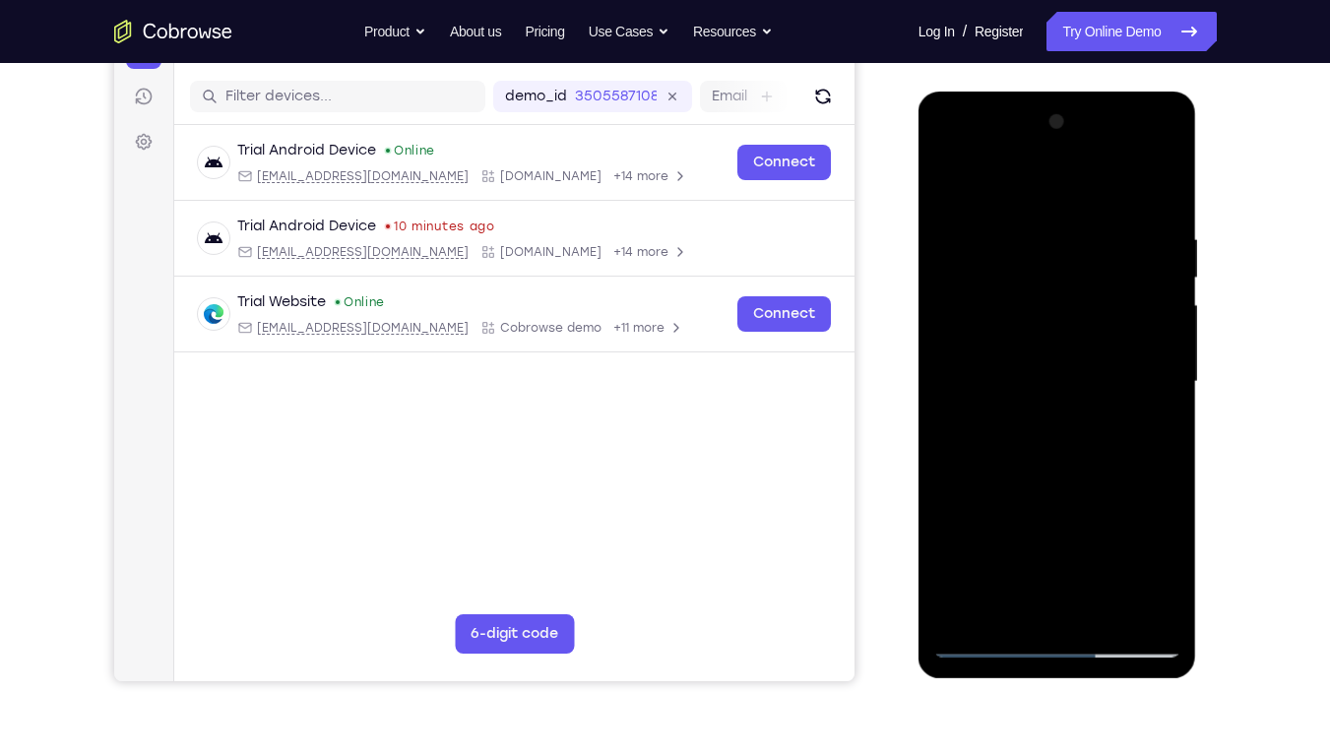
click at [995, 284] on div at bounding box center [1057, 381] width 248 height 551
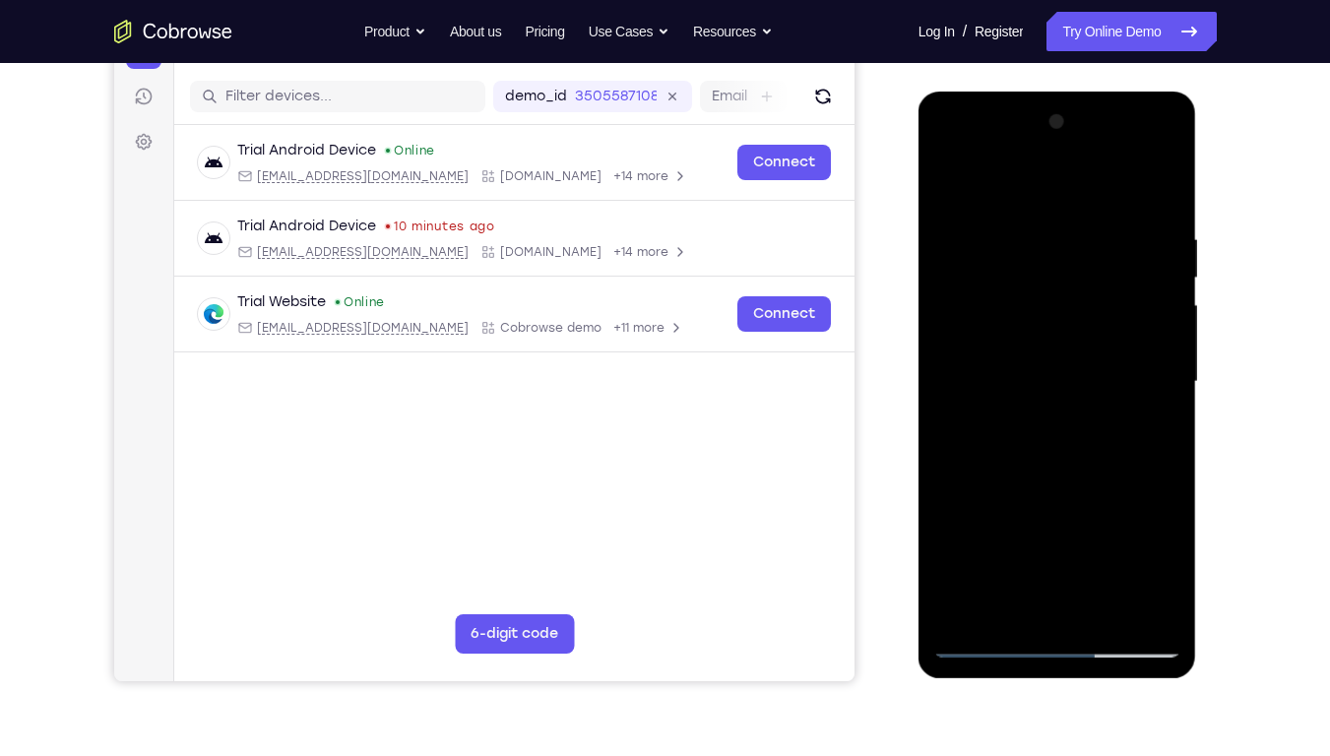
click at [995, 284] on div at bounding box center [1057, 381] width 248 height 551
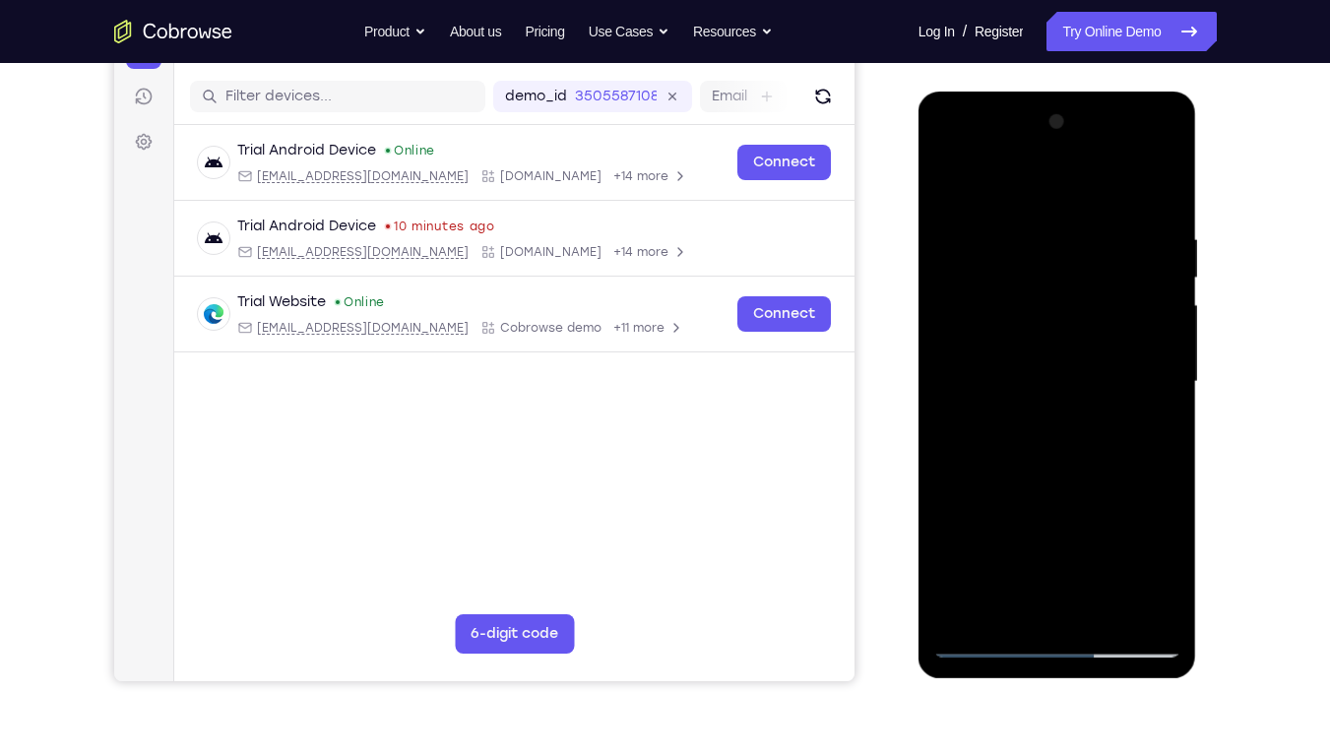
click at [995, 284] on div at bounding box center [1057, 381] width 248 height 551
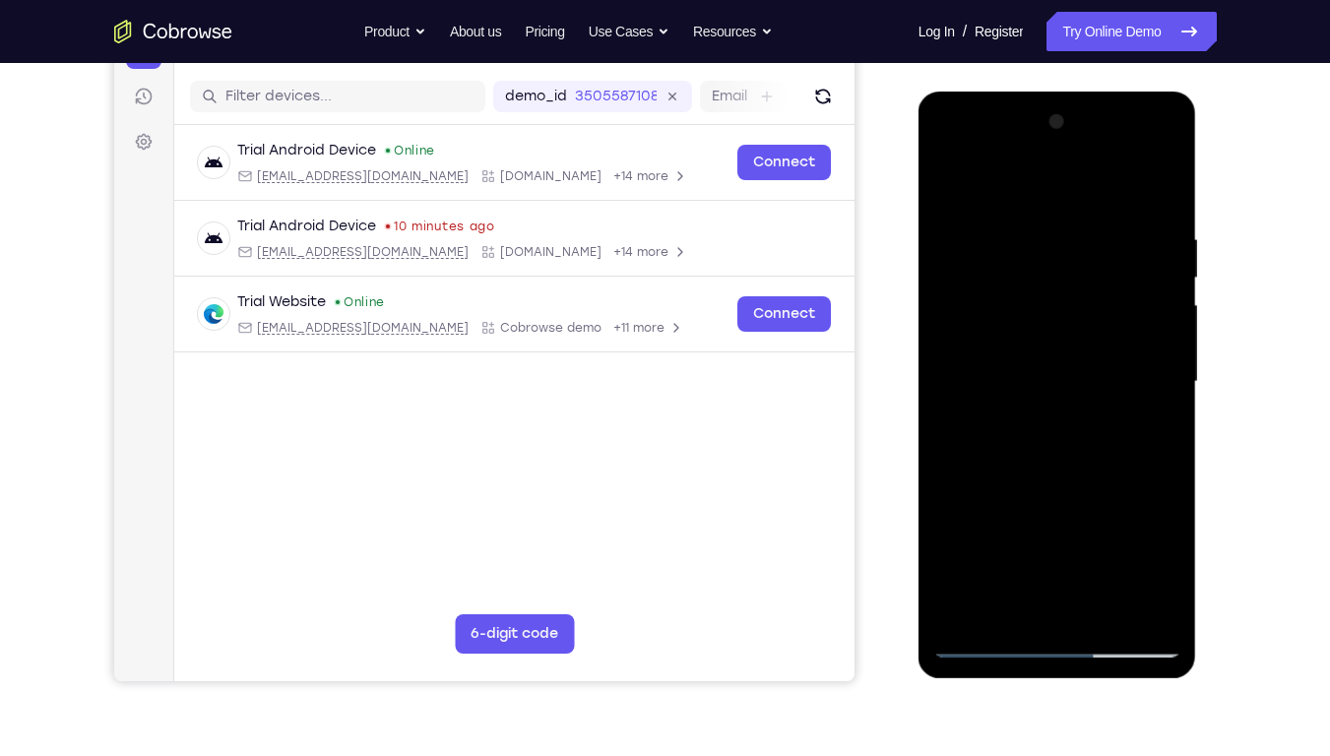
click at [995, 284] on div at bounding box center [1057, 381] width 248 height 551
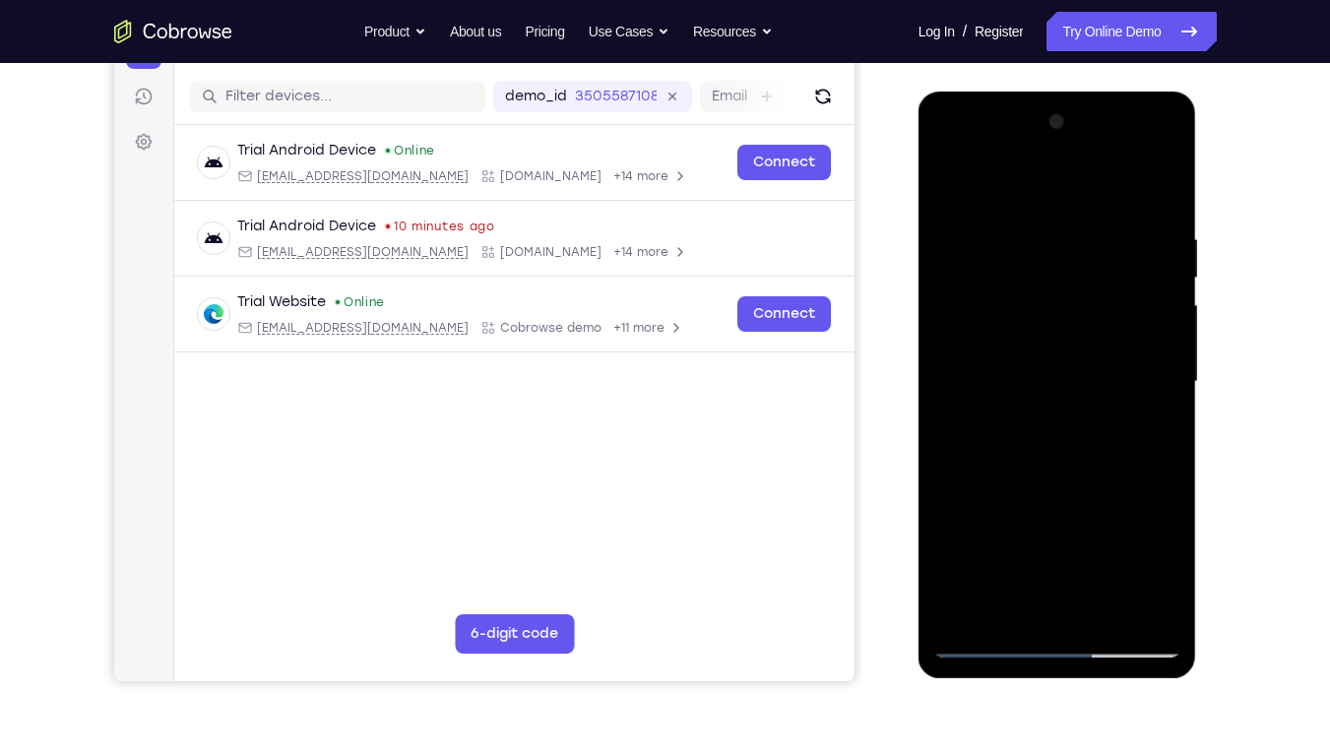
click at [995, 284] on div at bounding box center [1057, 381] width 248 height 551
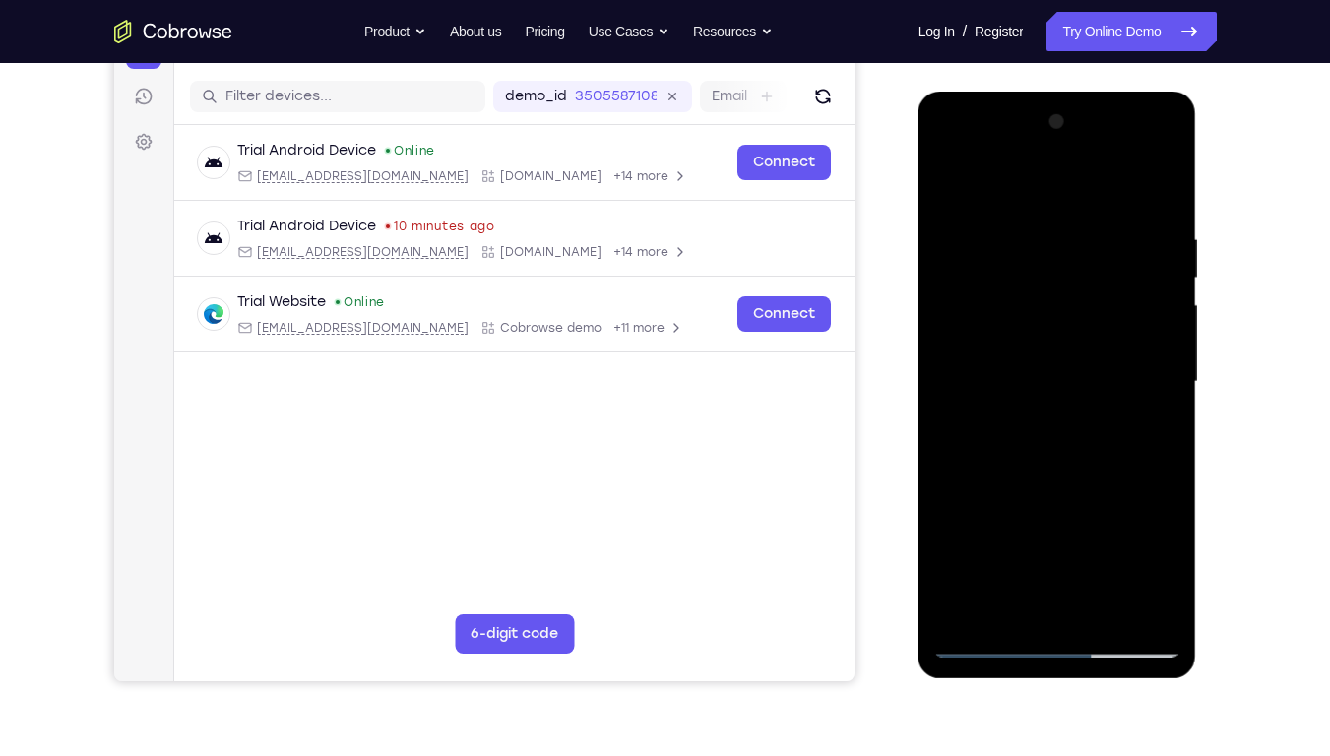
click at [995, 284] on div at bounding box center [1057, 381] width 248 height 551
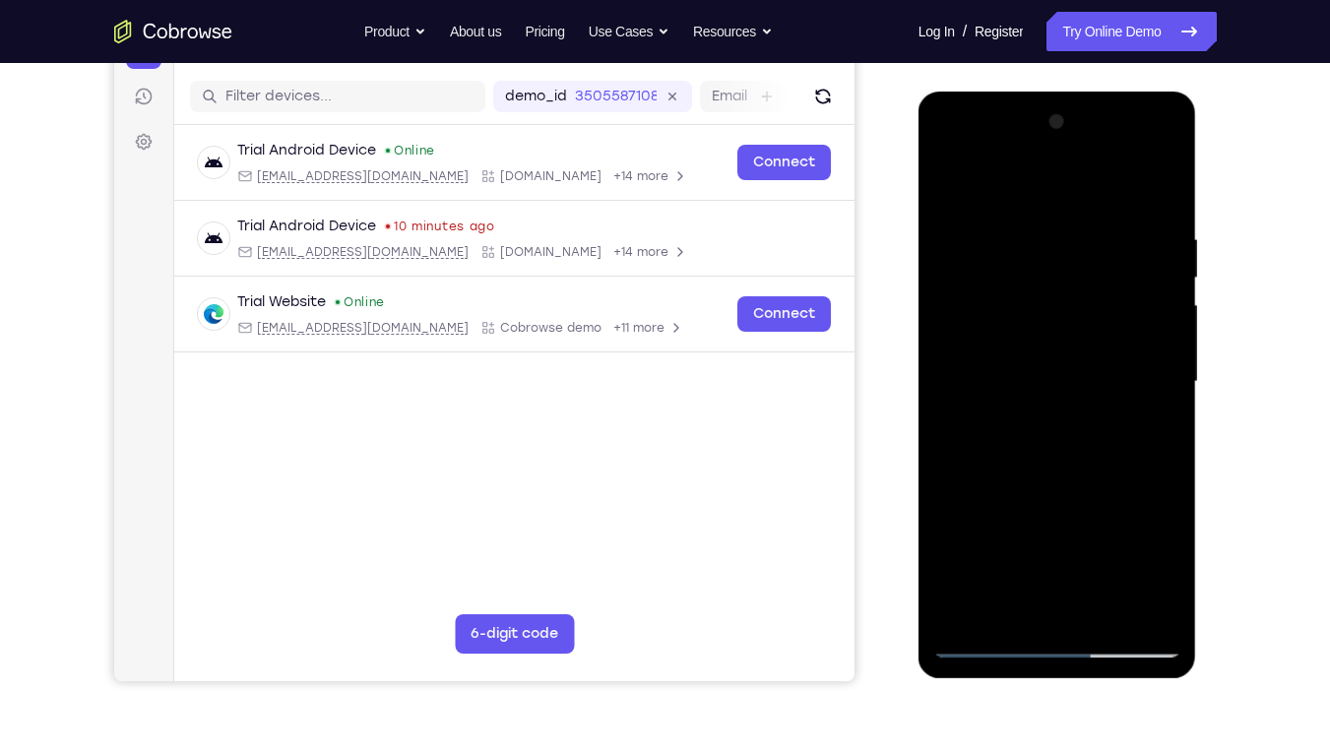
click at [995, 284] on div at bounding box center [1057, 381] width 248 height 551
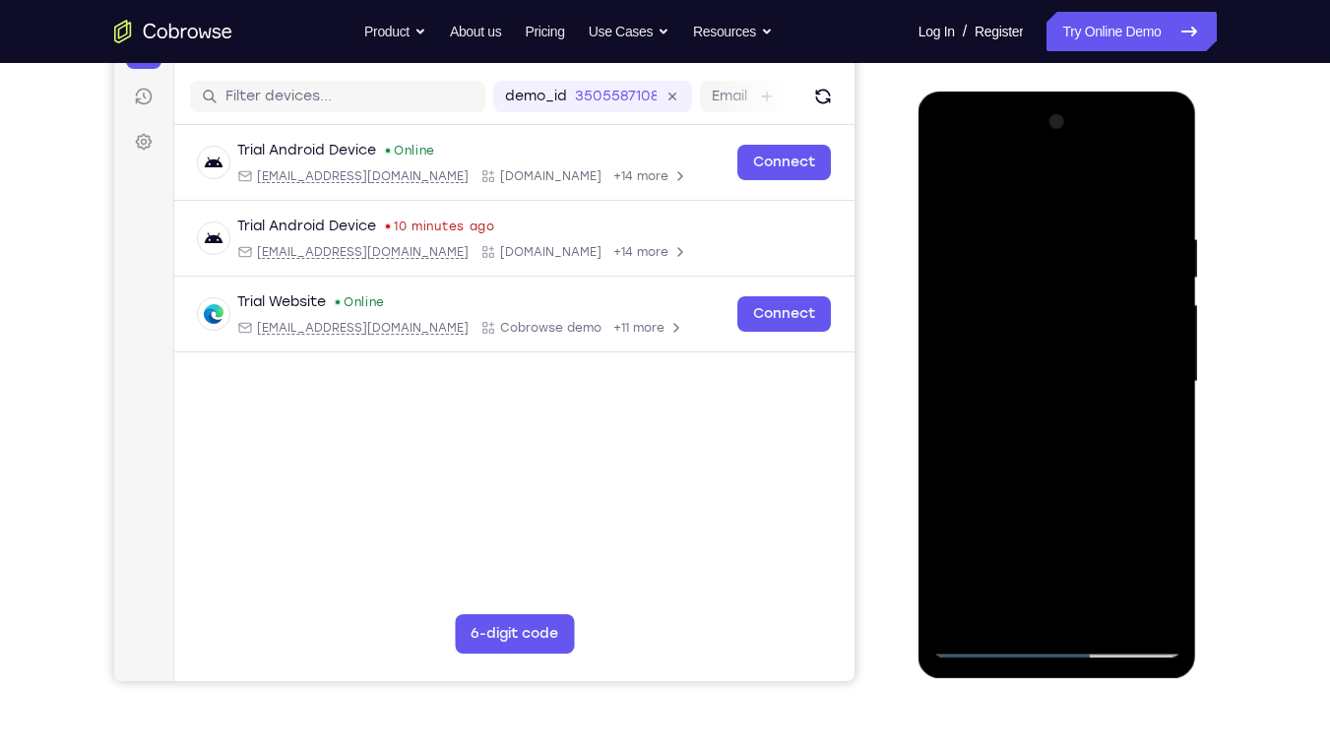
click at [995, 284] on div at bounding box center [1057, 381] width 248 height 551
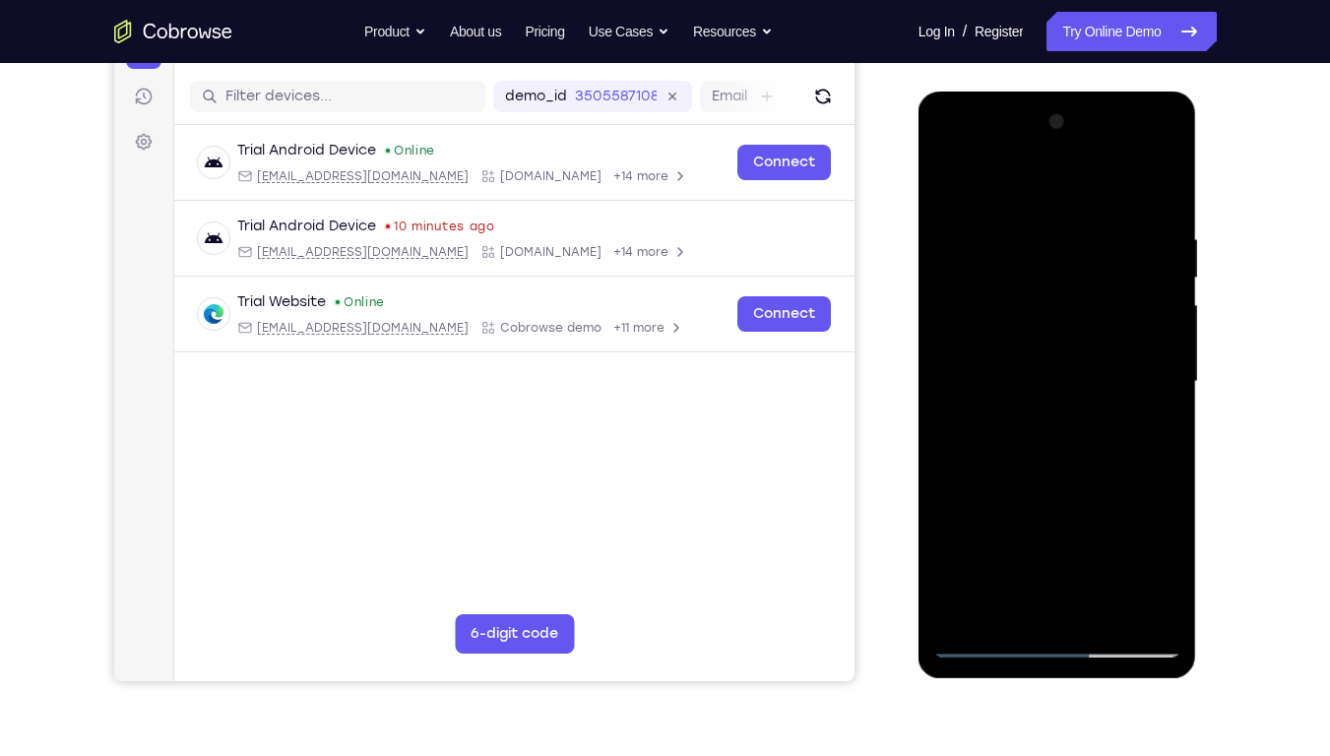
click at [995, 284] on div at bounding box center [1057, 381] width 248 height 551
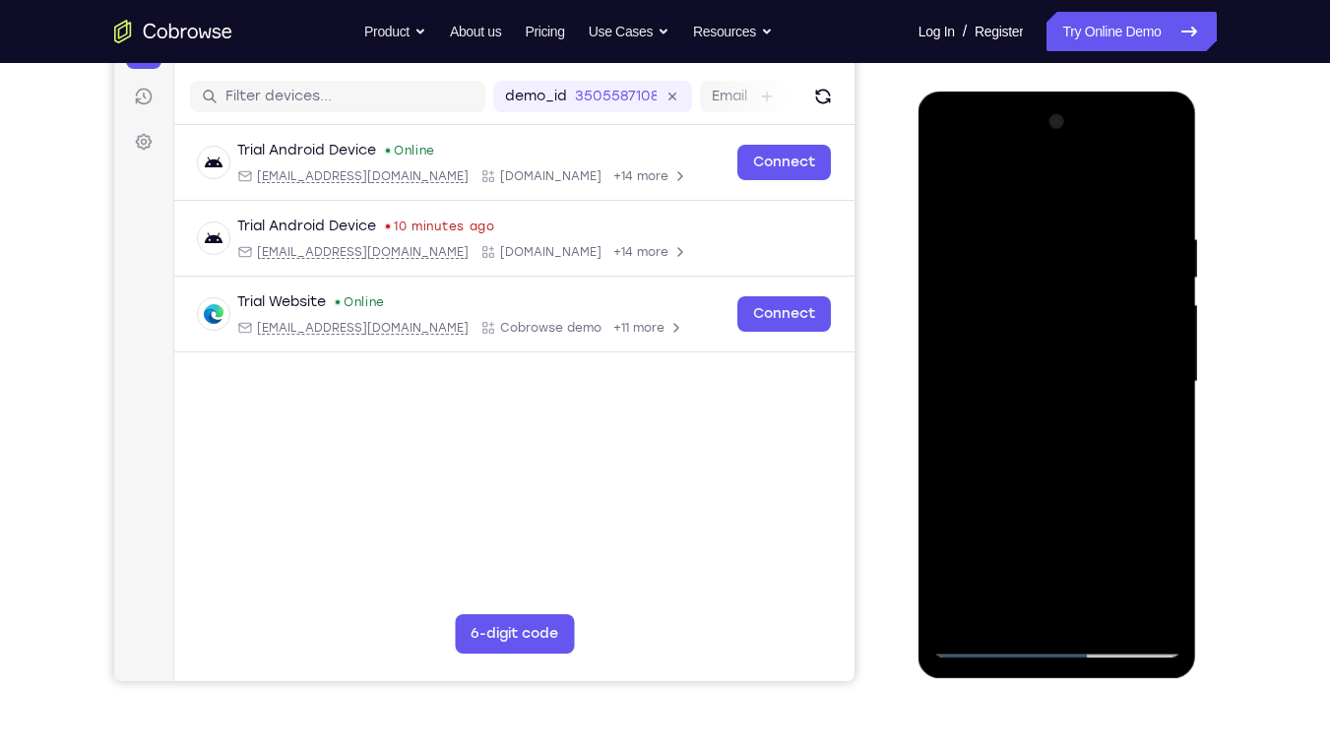
click at [995, 284] on div at bounding box center [1057, 381] width 248 height 551
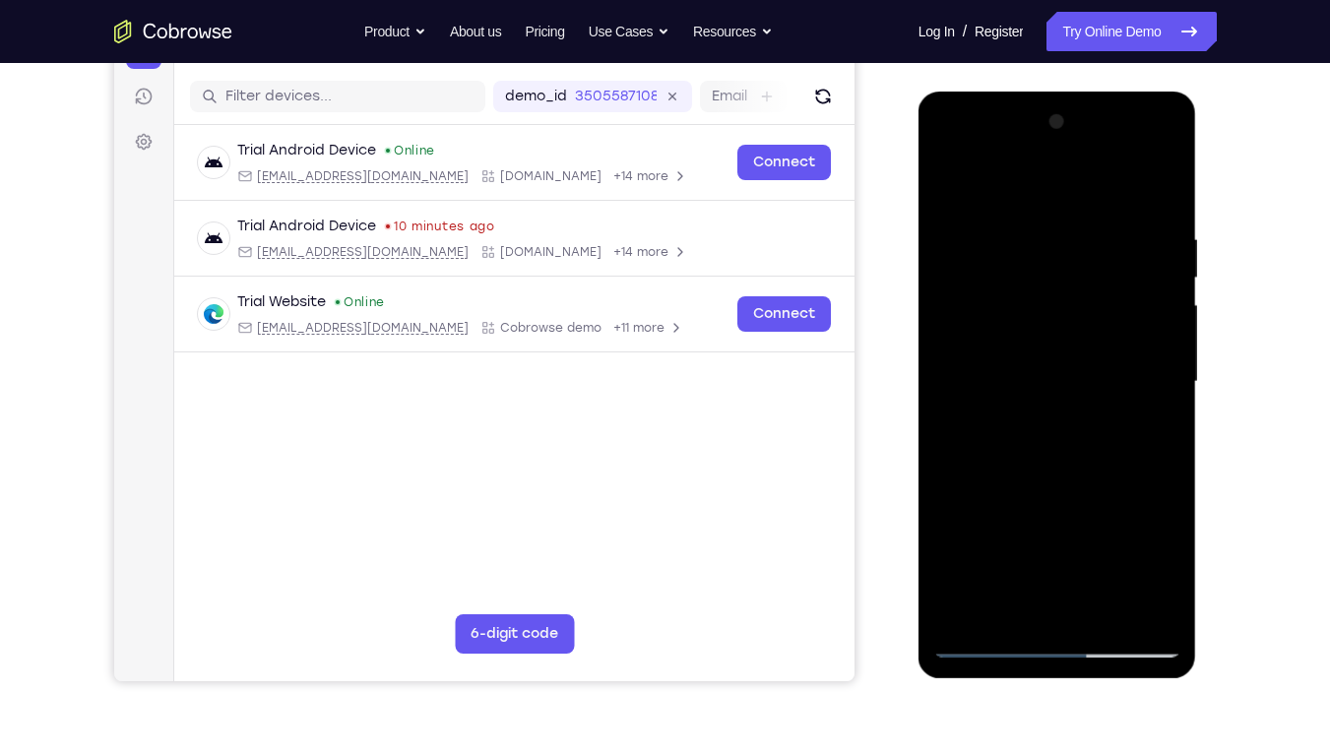
click at [995, 284] on div at bounding box center [1057, 381] width 248 height 551
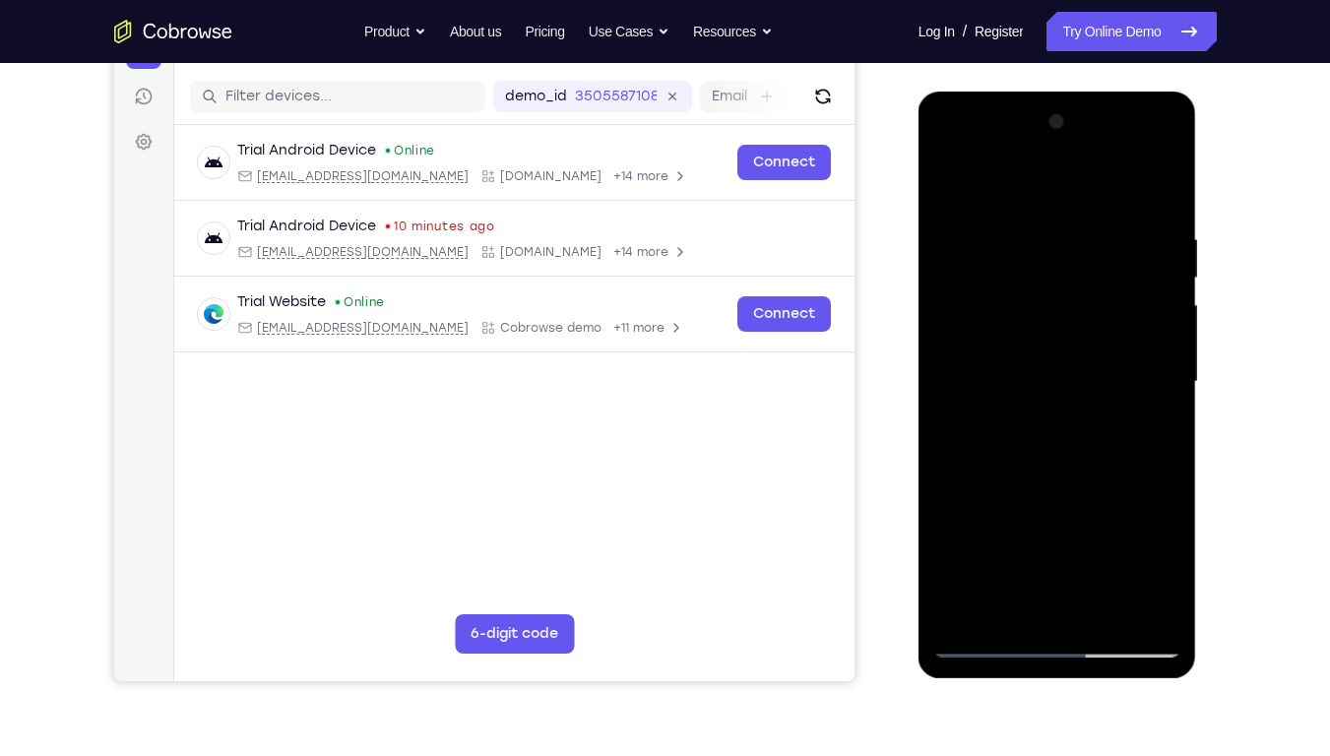
click at [995, 284] on div at bounding box center [1057, 381] width 248 height 551
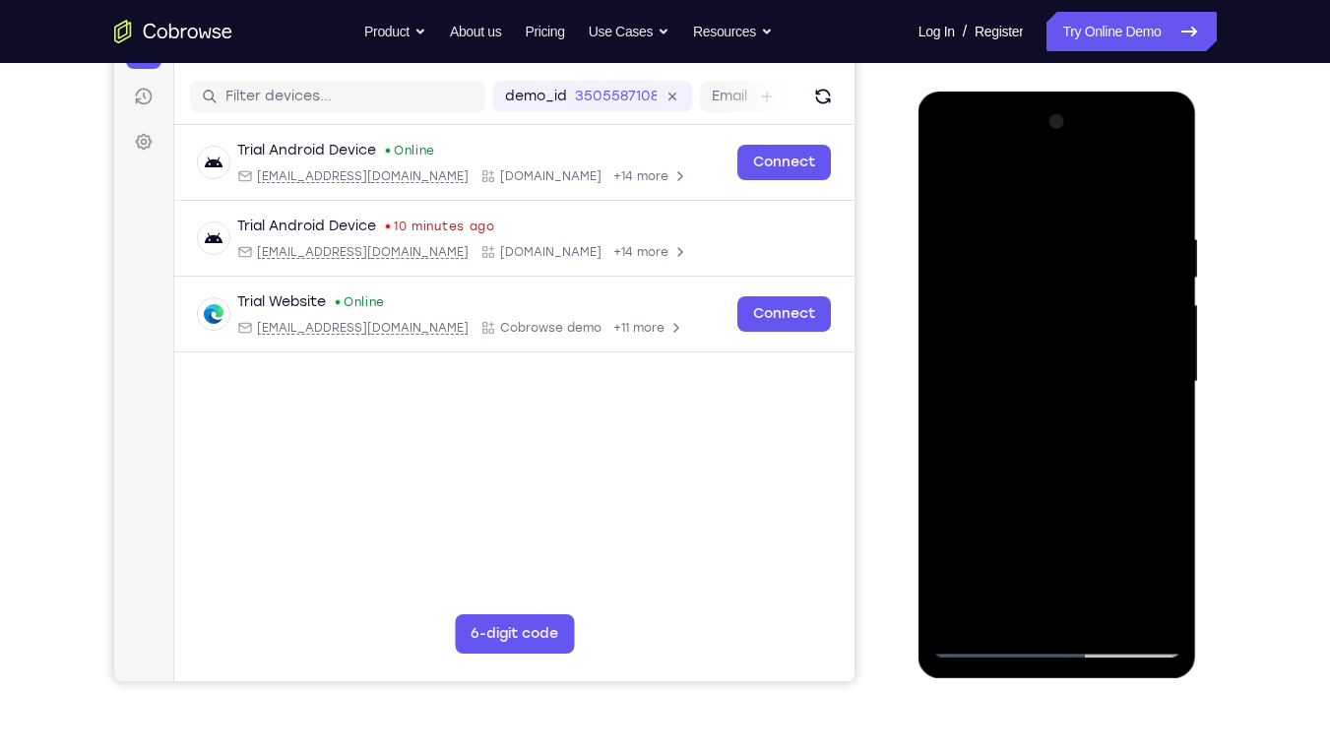
click at [995, 284] on div at bounding box center [1057, 381] width 248 height 551
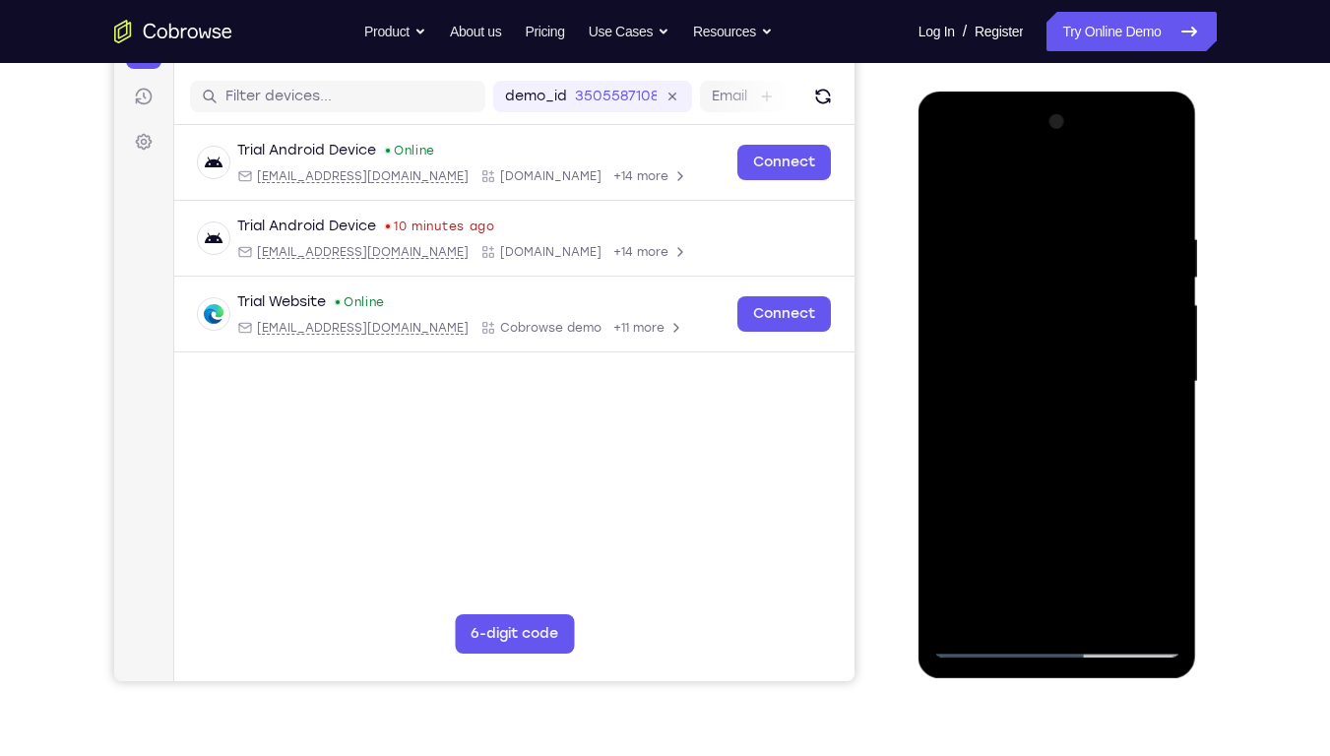
click at [995, 284] on div at bounding box center [1057, 381] width 248 height 551
click at [1051, 384] on div at bounding box center [1057, 381] width 248 height 551
click at [1109, 480] on div at bounding box center [1057, 381] width 248 height 551
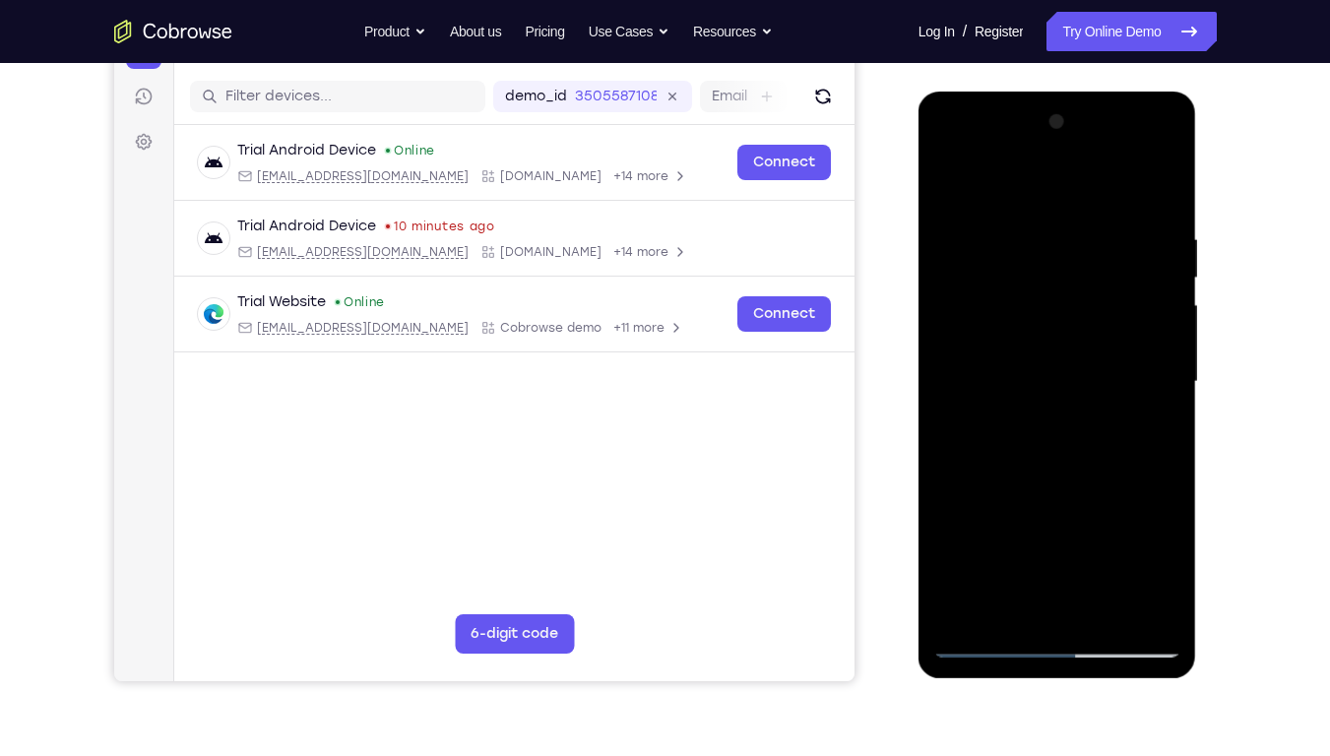
click at [1109, 480] on div at bounding box center [1057, 381] width 248 height 551
click at [1115, 480] on div at bounding box center [1057, 381] width 248 height 551
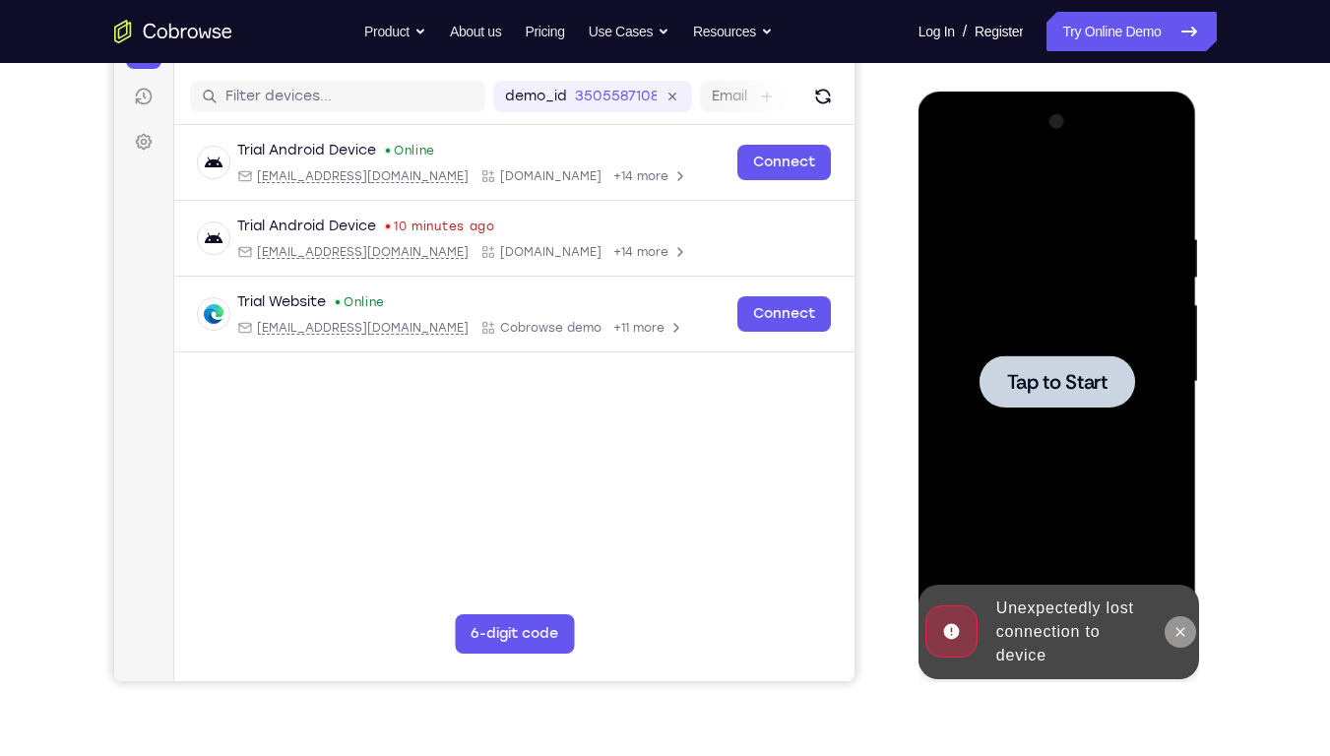
click at [1180, 630] on icon at bounding box center [1181, 631] width 9 height 9
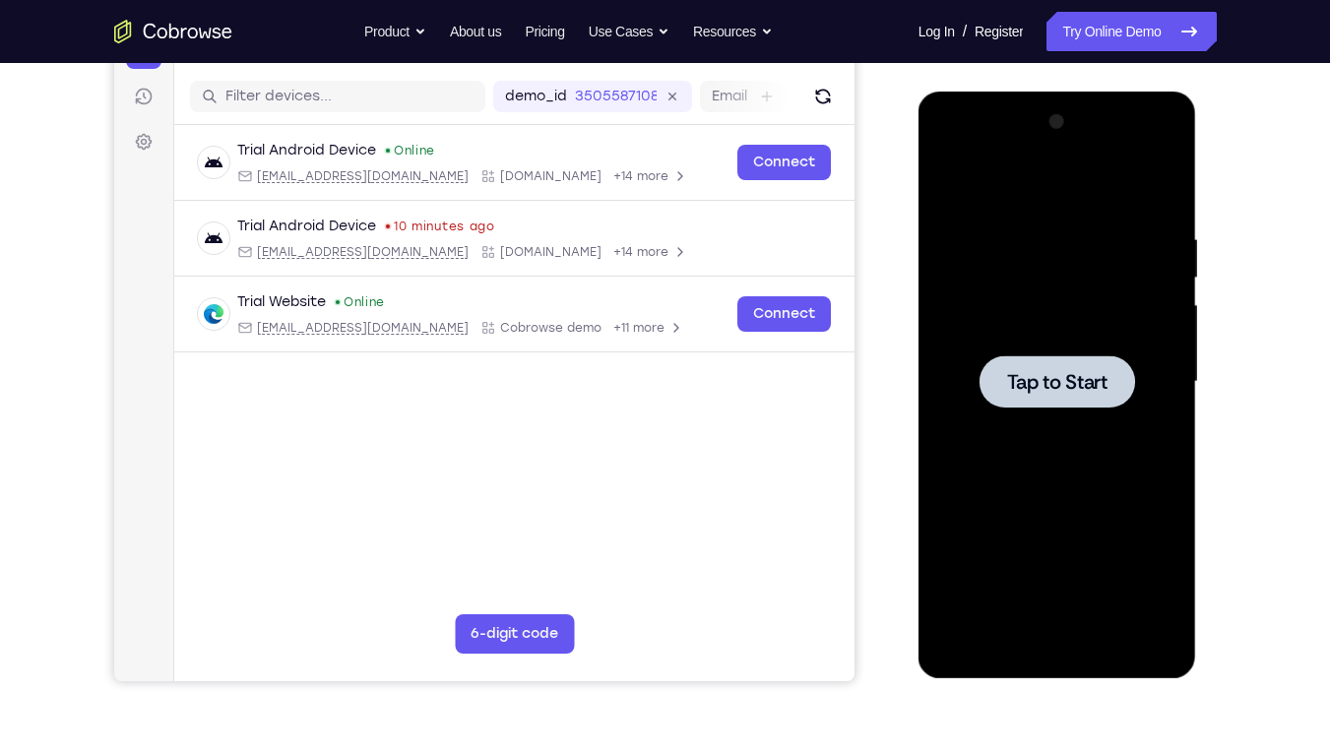
click at [1059, 378] on span "Tap to Start" at bounding box center [1057, 382] width 100 height 20
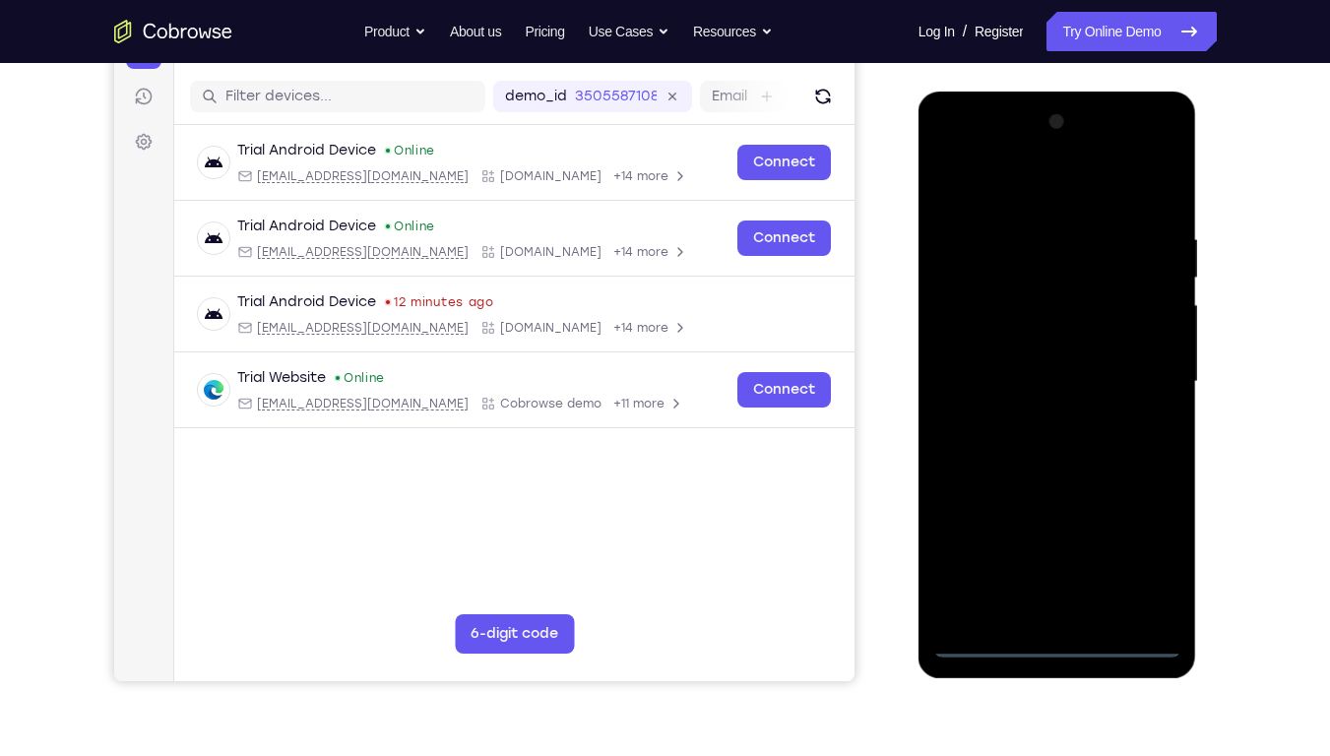
click at [1058, 643] on div at bounding box center [1057, 381] width 248 height 551
click at [1139, 566] on div at bounding box center [1057, 381] width 248 height 551
click at [973, 151] on div at bounding box center [1057, 381] width 248 height 551
click at [1142, 369] on div at bounding box center [1057, 381] width 248 height 551
click at [1072, 420] on div at bounding box center [1057, 381] width 248 height 551
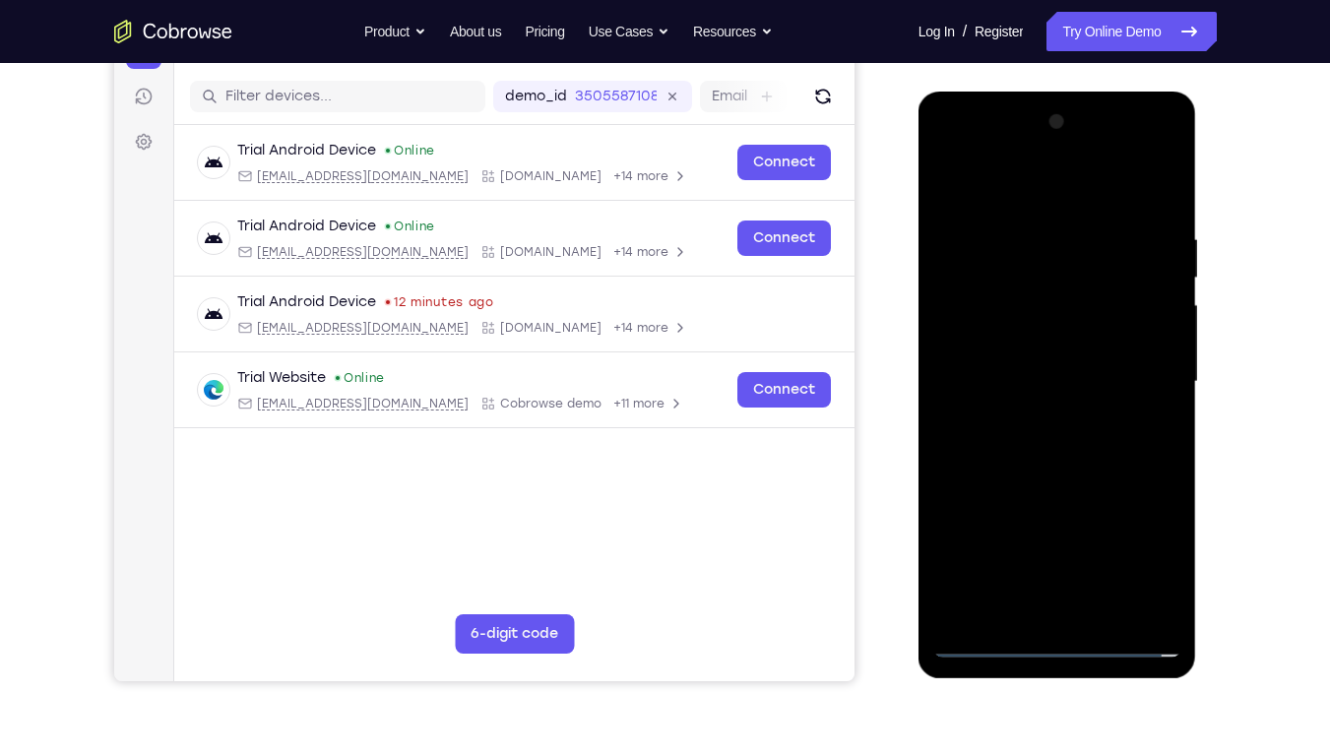
click at [1020, 394] on div at bounding box center [1057, 381] width 248 height 551
click at [1000, 278] on div at bounding box center [1057, 381] width 248 height 551
click at [999, 316] on div at bounding box center [1057, 381] width 248 height 551
click at [974, 495] on div at bounding box center [1057, 381] width 248 height 551
click at [1020, 610] on div at bounding box center [1057, 381] width 248 height 551
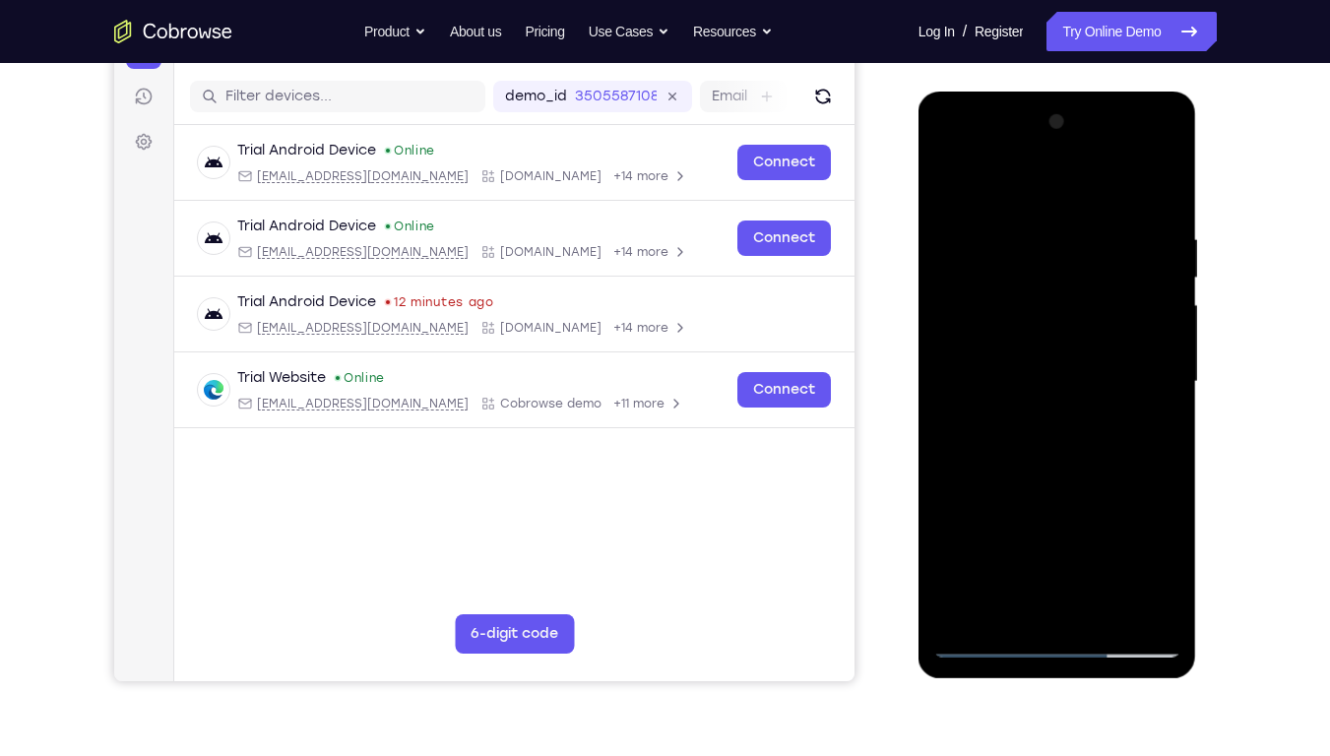
click at [962, 535] on div at bounding box center [1057, 381] width 248 height 551
click at [1028, 538] on div at bounding box center [1057, 381] width 248 height 551
click at [1031, 572] on div at bounding box center [1057, 381] width 248 height 551
click at [1025, 498] on div at bounding box center [1057, 381] width 248 height 551
click at [1035, 323] on div at bounding box center [1057, 381] width 248 height 551
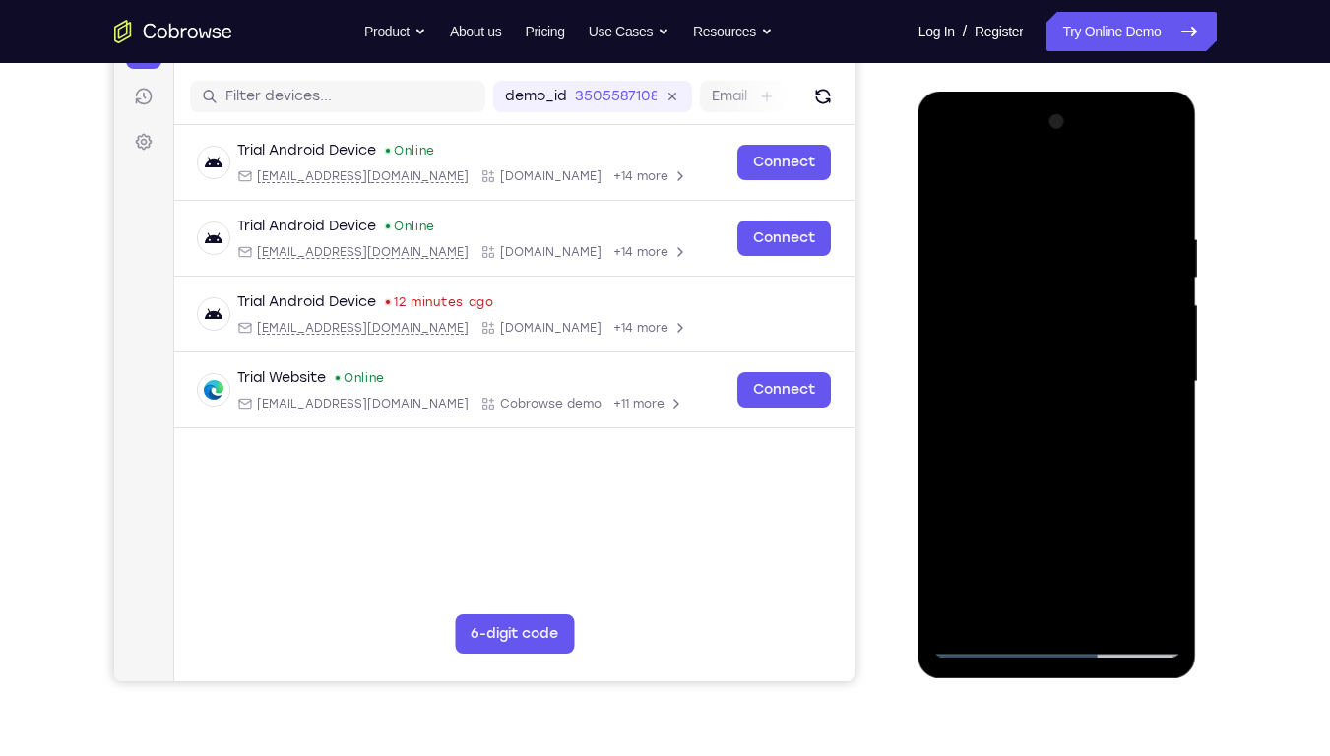
click at [1082, 534] on div at bounding box center [1057, 381] width 248 height 551
click at [993, 498] on div at bounding box center [1057, 381] width 248 height 551
click at [1135, 575] on div at bounding box center [1057, 381] width 248 height 551
click at [960, 537] on div at bounding box center [1057, 381] width 248 height 551
click at [944, 463] on div at bounding box center [1057, 381] width 248 height 551
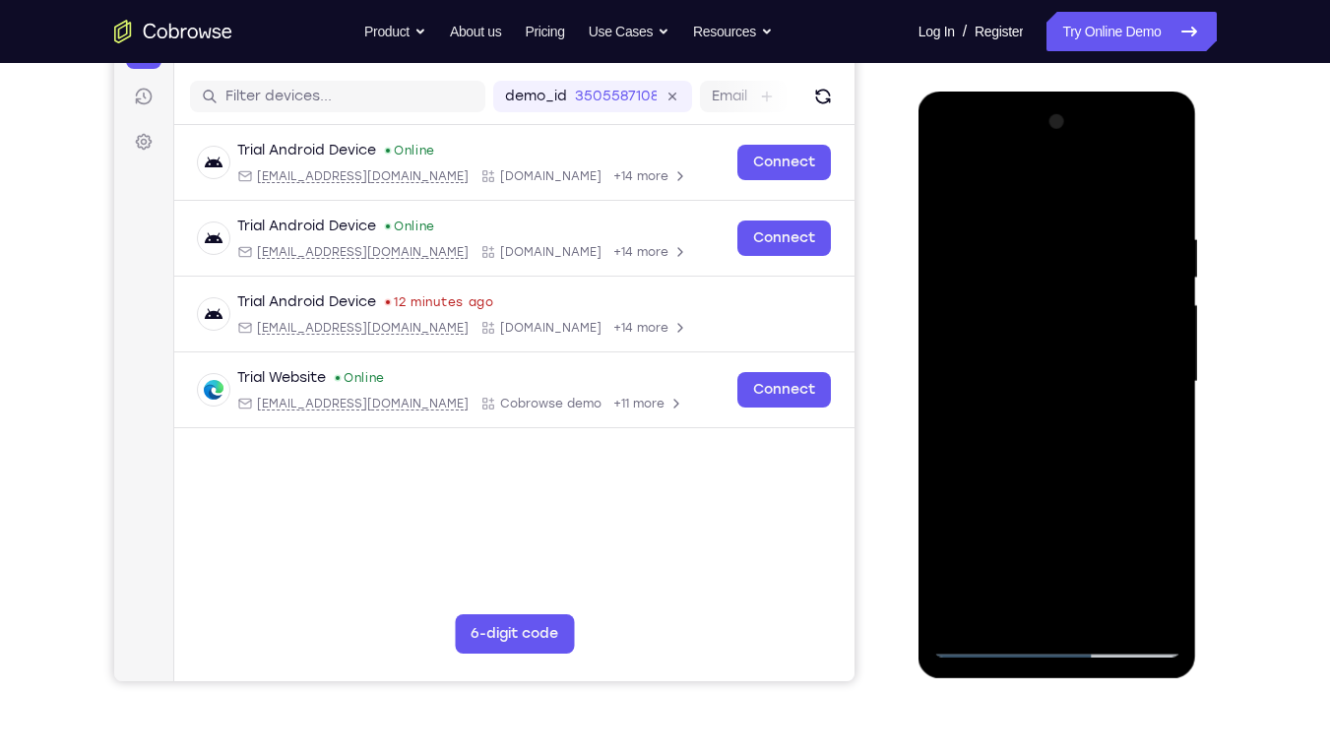
click at [970, 465] on div at bounding box center [1057, 381] width 248 height 551
click at [946, 468] on div at bounding box center [1057, 381] width 248 height 551
click at [995, 470] on div at bounding box center [1057, 381] width 248 height 551
click at [1024, 332] on div at bounding box center [1057, 381] width 248 height 551
click at [1139, 310] on div at bounding box center [1057, 381] width 248 height 551
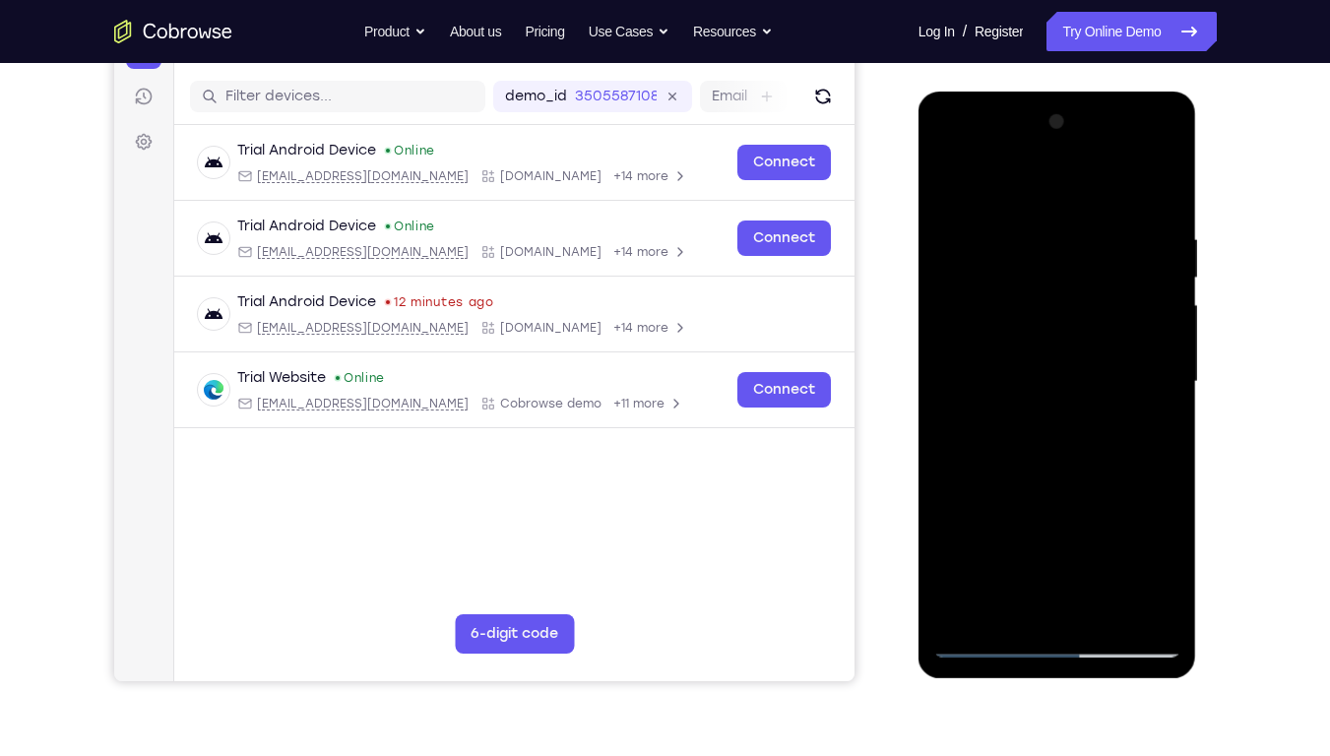
click at [991, 285] on div at bounding box center [1057, 381] width 248 height 551
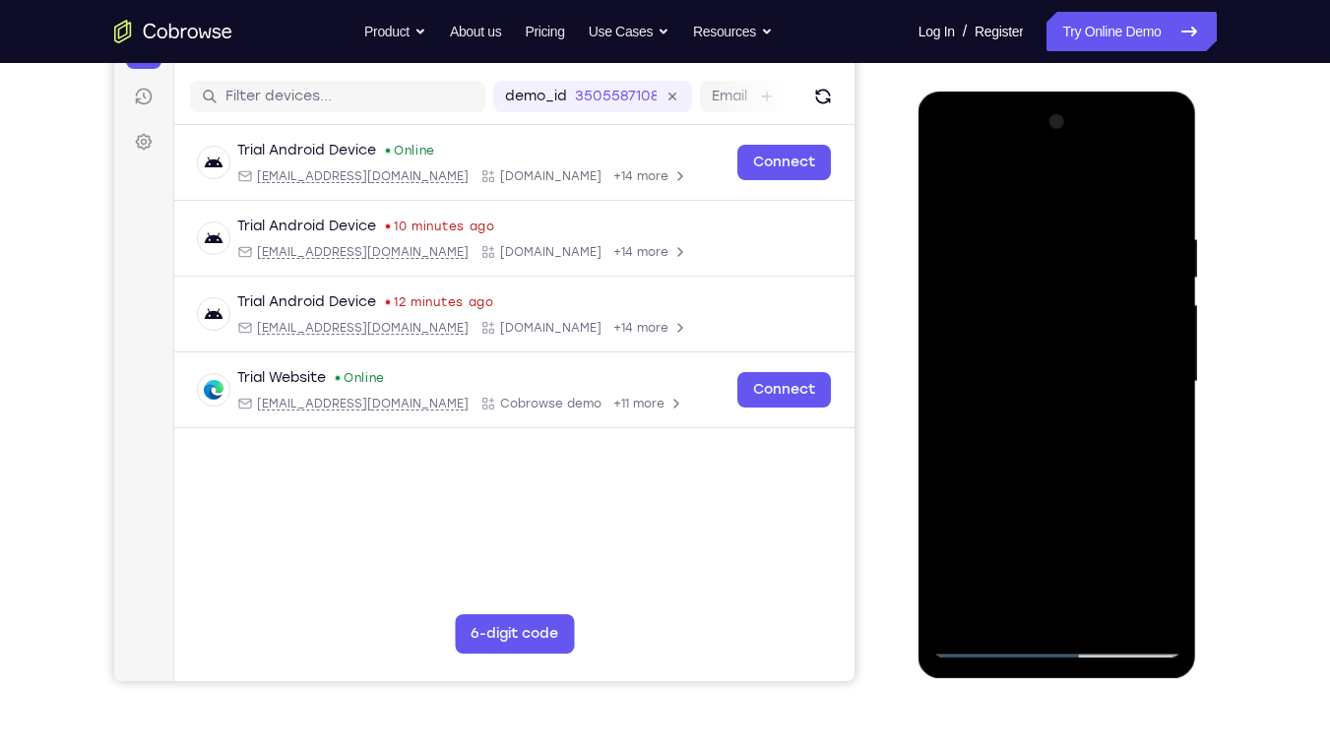
click at [991, 285] on div at bounding box center [1057, 381] width 248 height 551
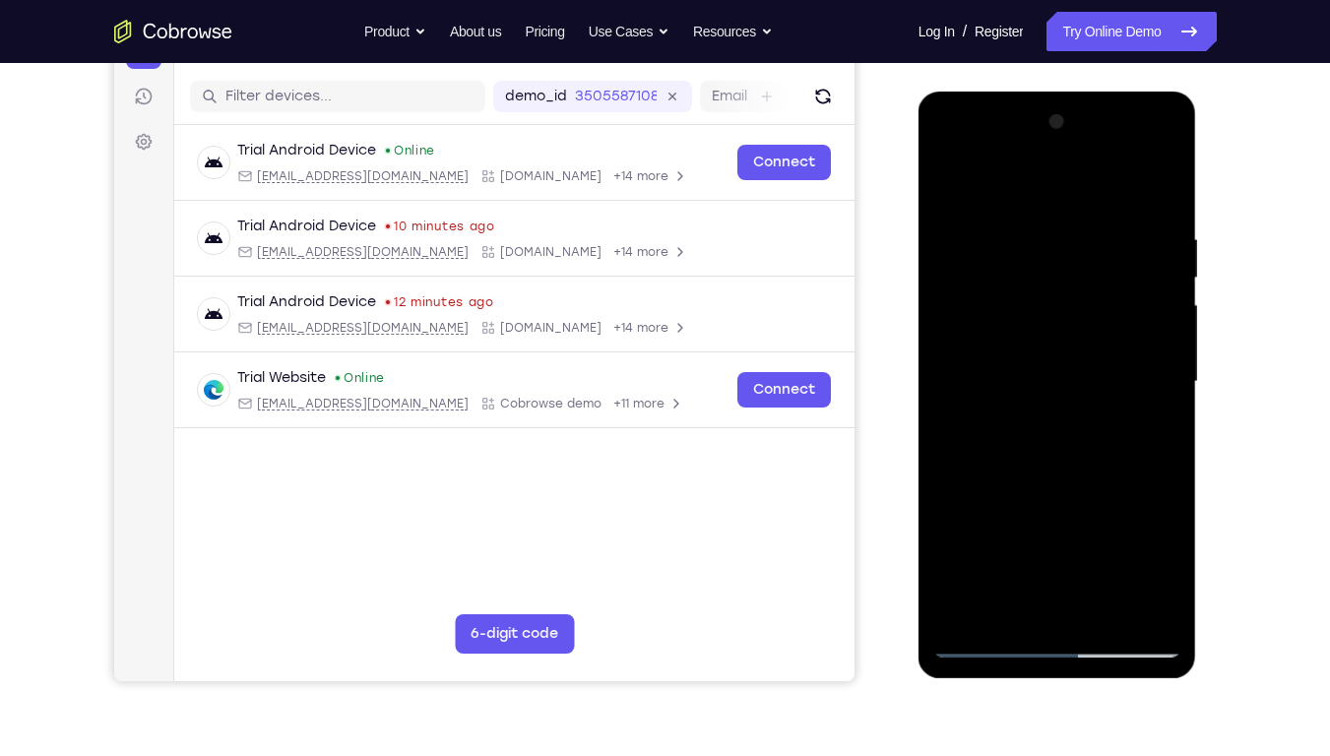
click at [991, 285] on div at bounding box center [1057, 381] width 248 height 551
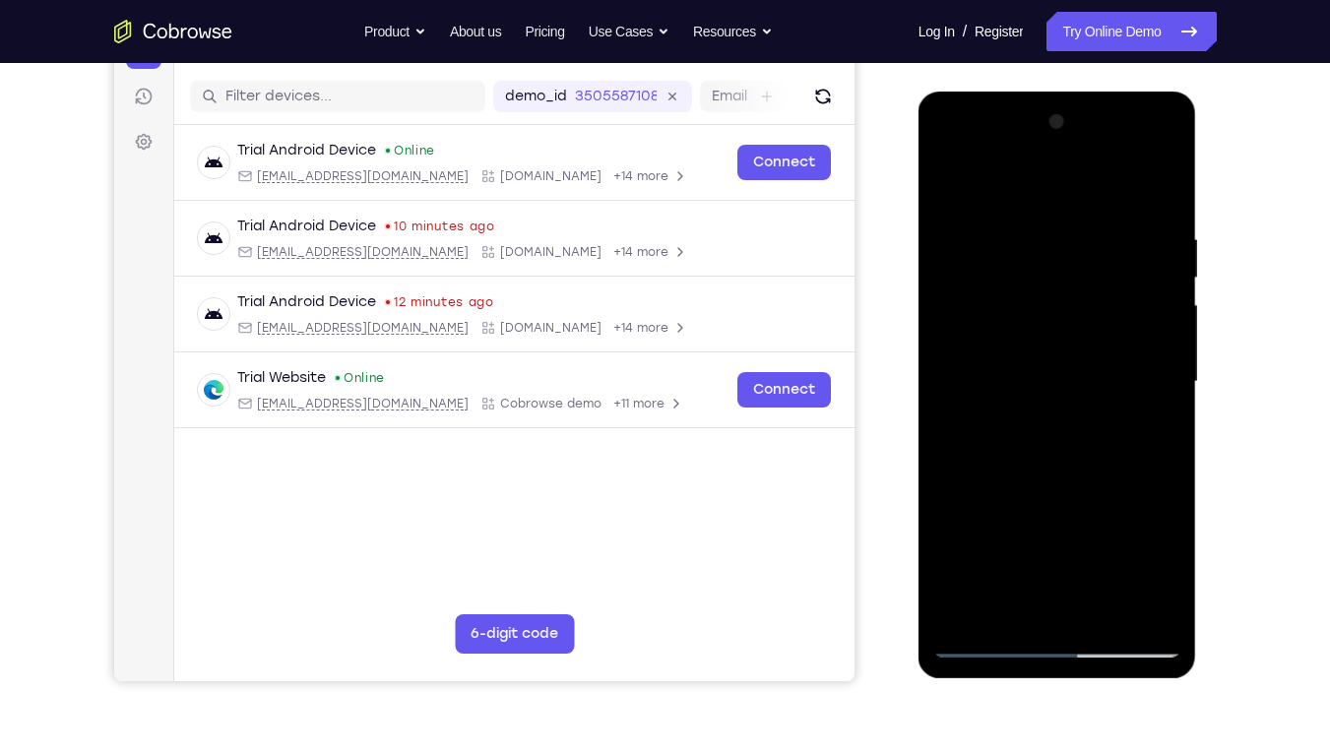
click at [991, 285] on div at bounding box center [1057, 381] width 248 height 551
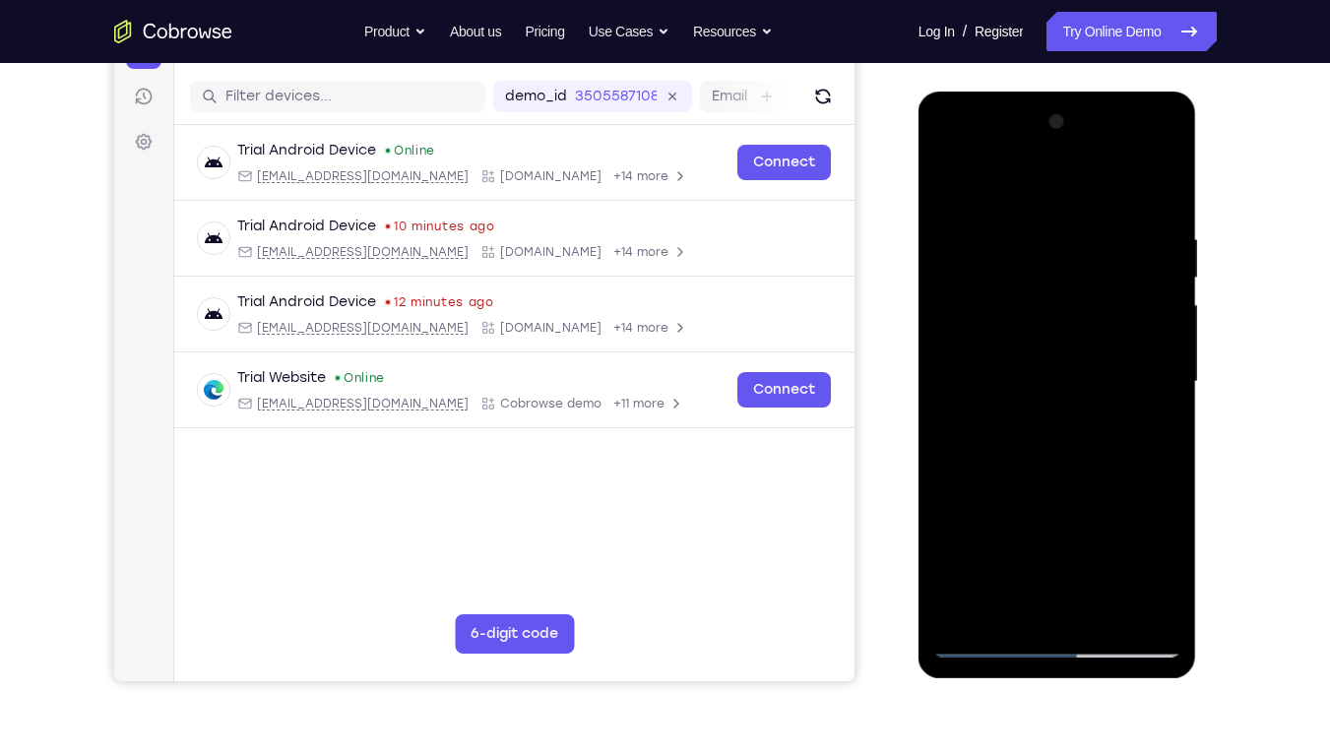
click at [991, 285] on div at bounding box center [1057, 381] width 248 height 551
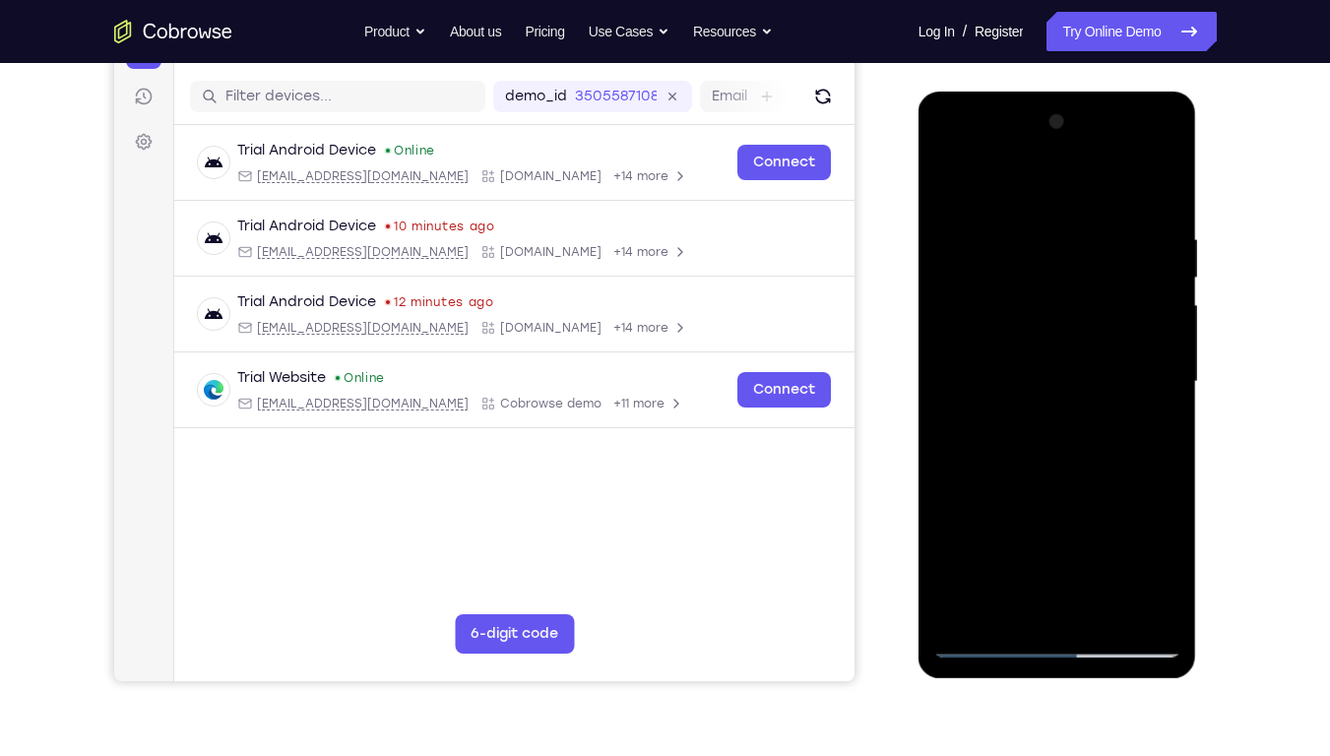
click at [991, 285] on div at bounding box center [1057, 381] width 248 height 551
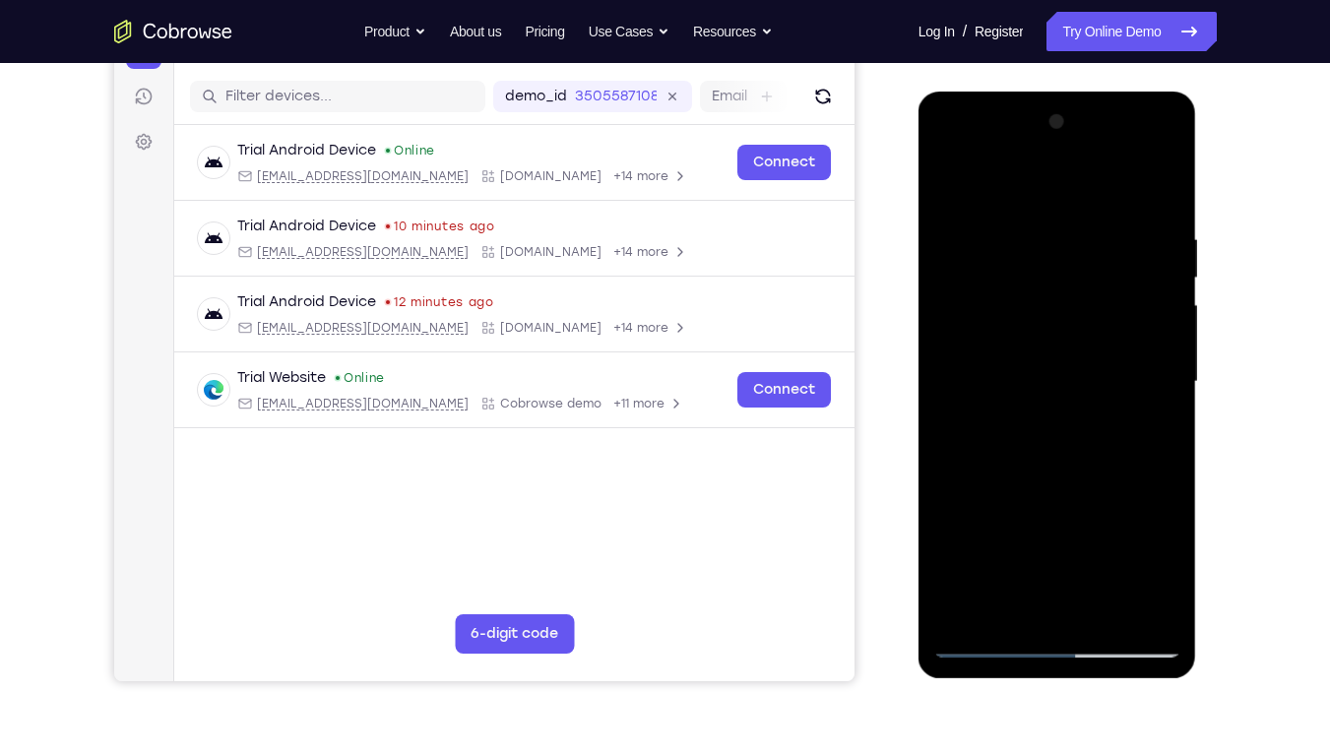
click at [991, 285] on div at bounding box center [1057, 381] width 248 height 551
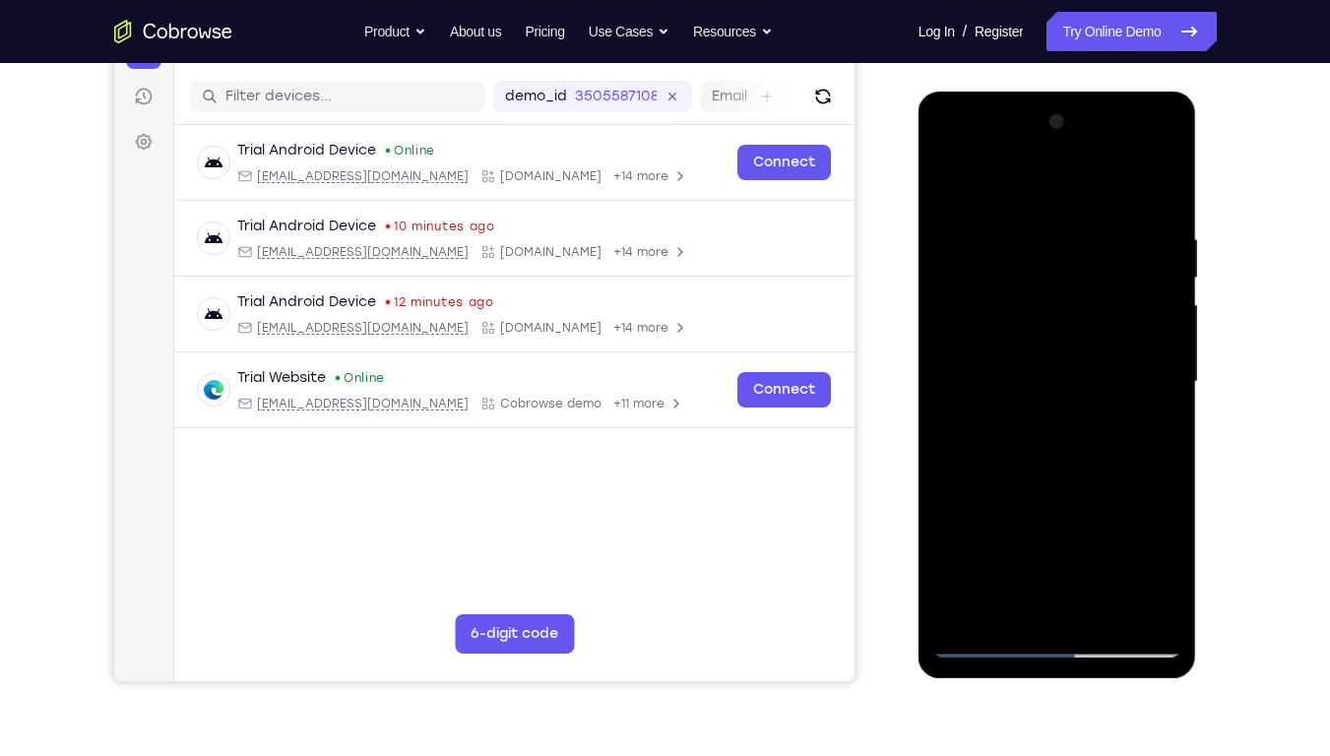
click at [991, 285] on div at bounding box center [1057, 381] width 248 height 551
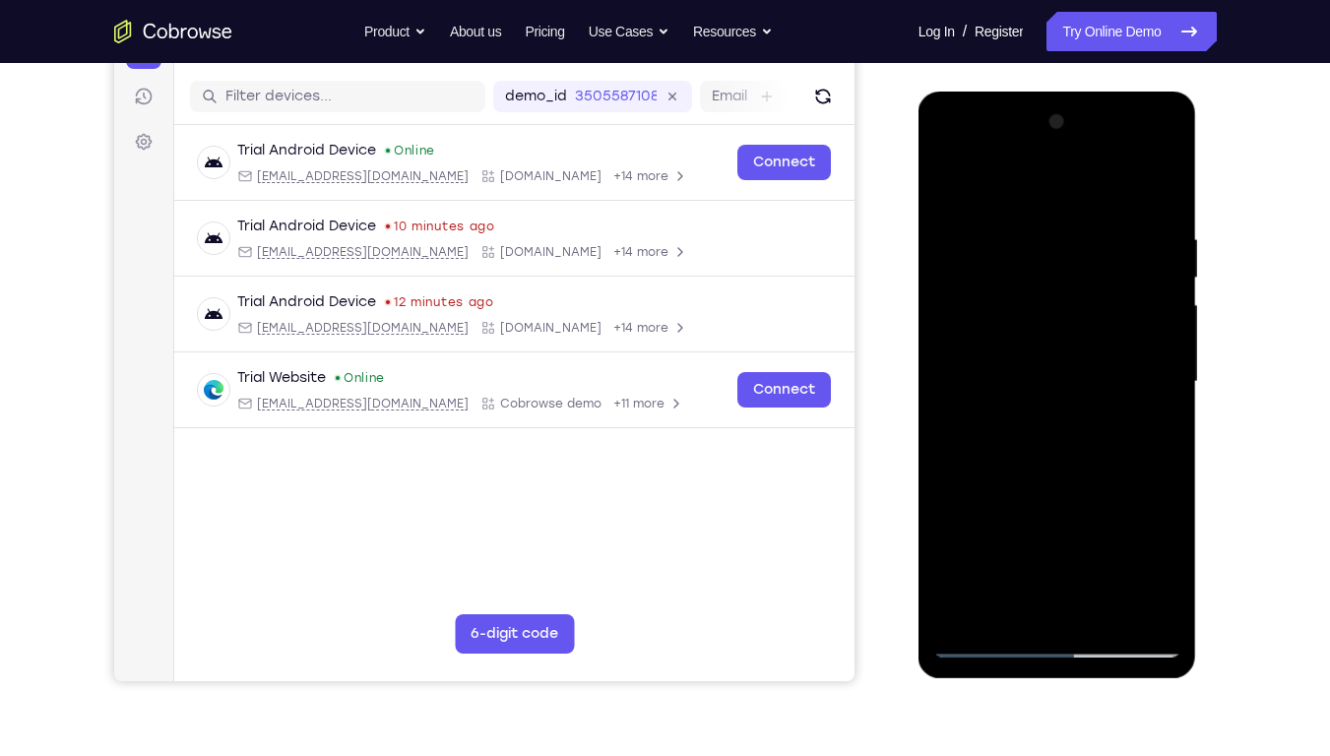
click at [991, 285] on div at bounding box center [1057, 381] width 248 height 551
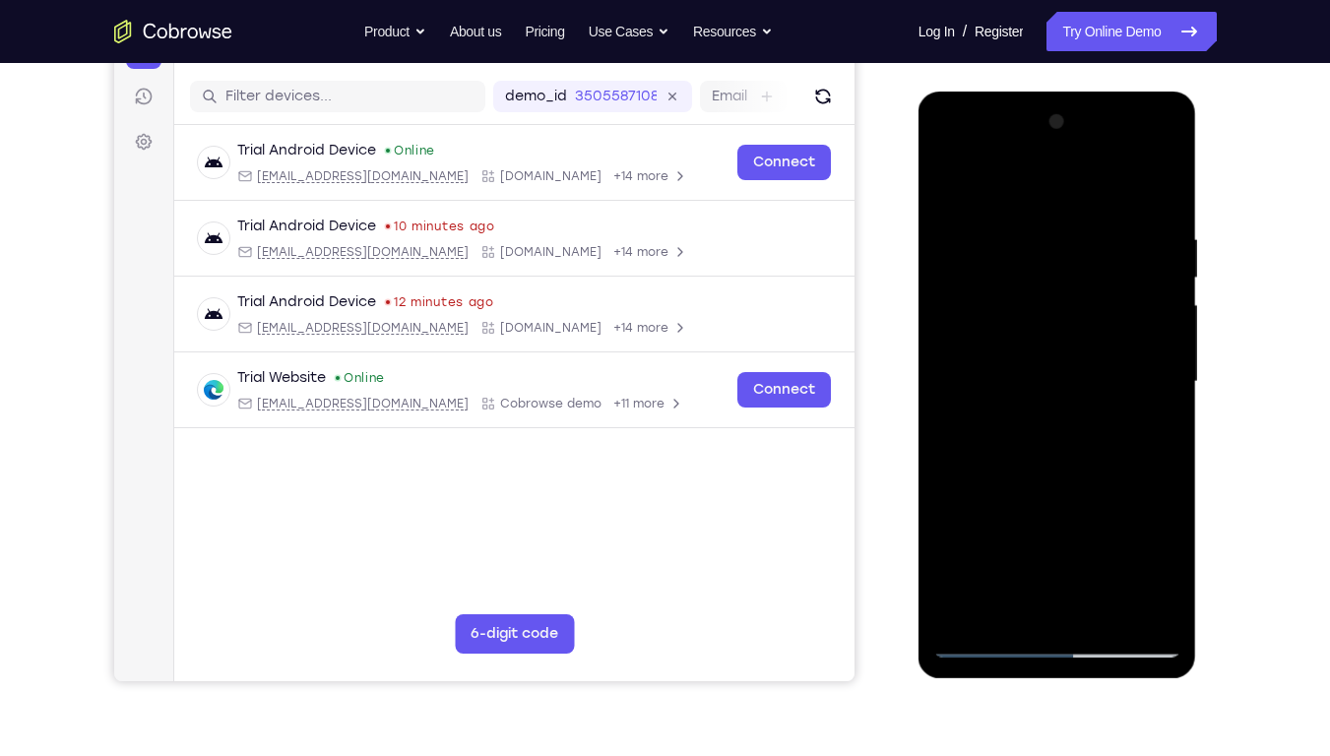
click at [991, 285] on div at bounding box center [1057, 381] width 248 height 551
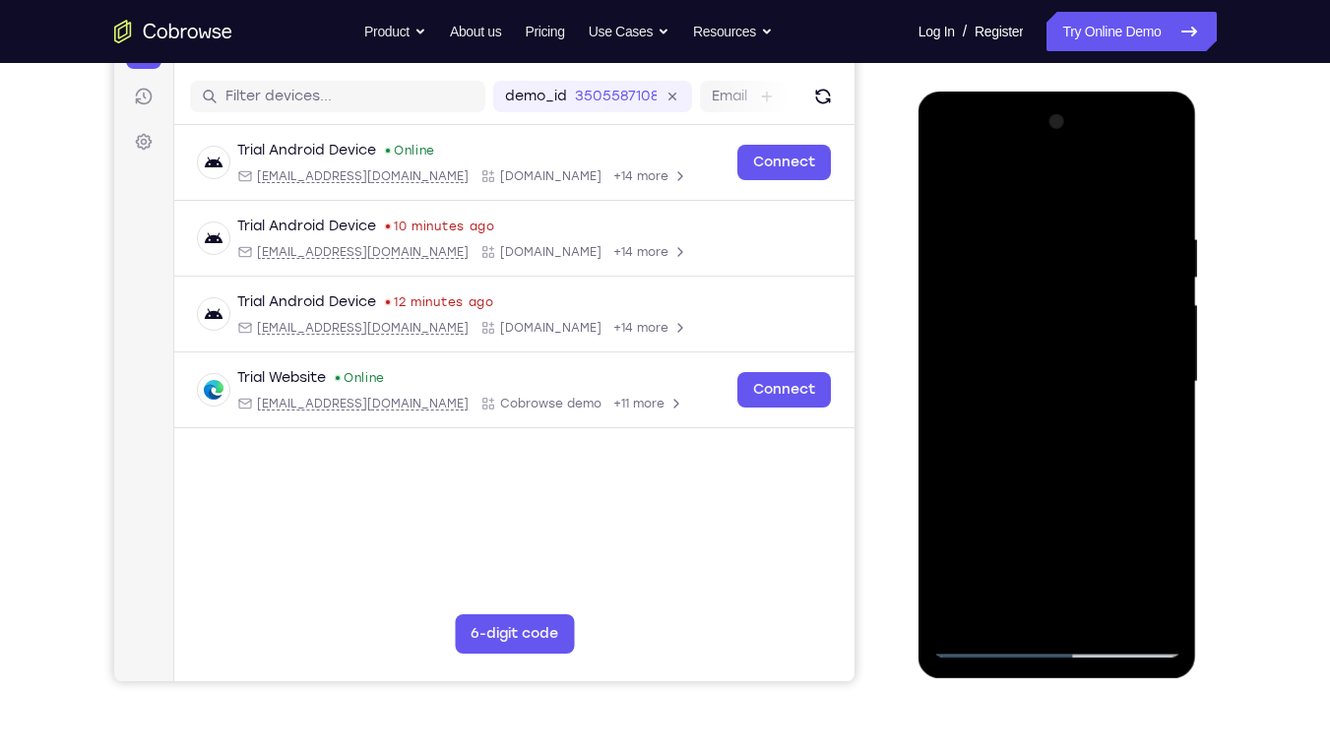
click at [991, 285] on div at bounding box center [1057, 381] width 248 height 551
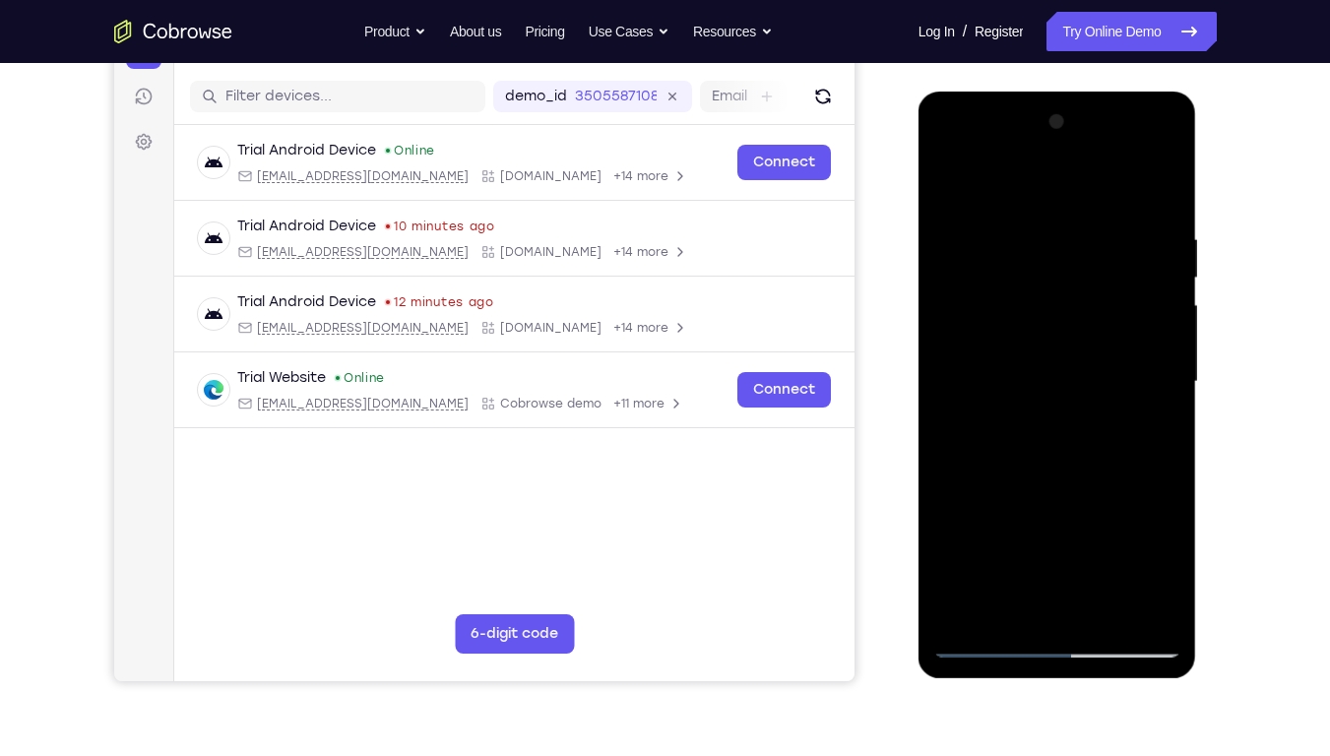
click at [991, 285] on div at bounding box center [1057, 381] width 248 height 551
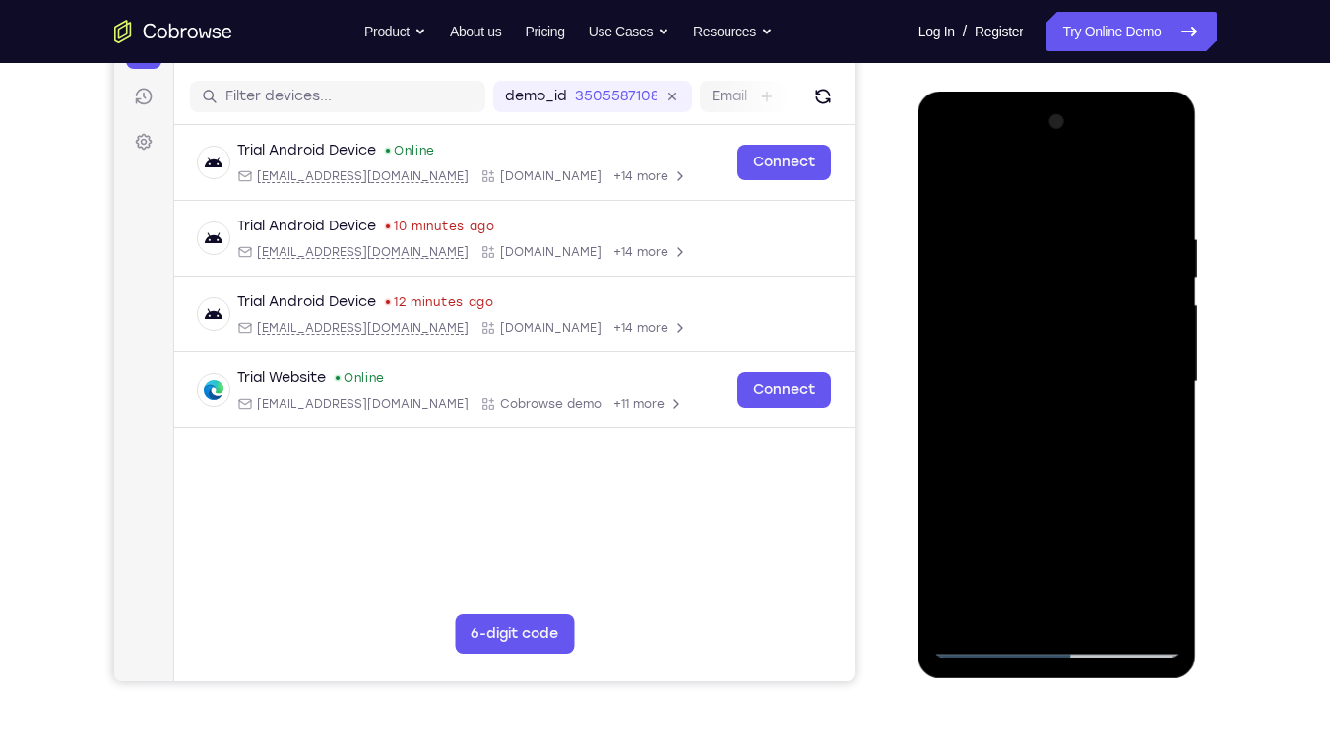
click at [991, 285] on div at bounding box center [1057, 381] width 248 height 551
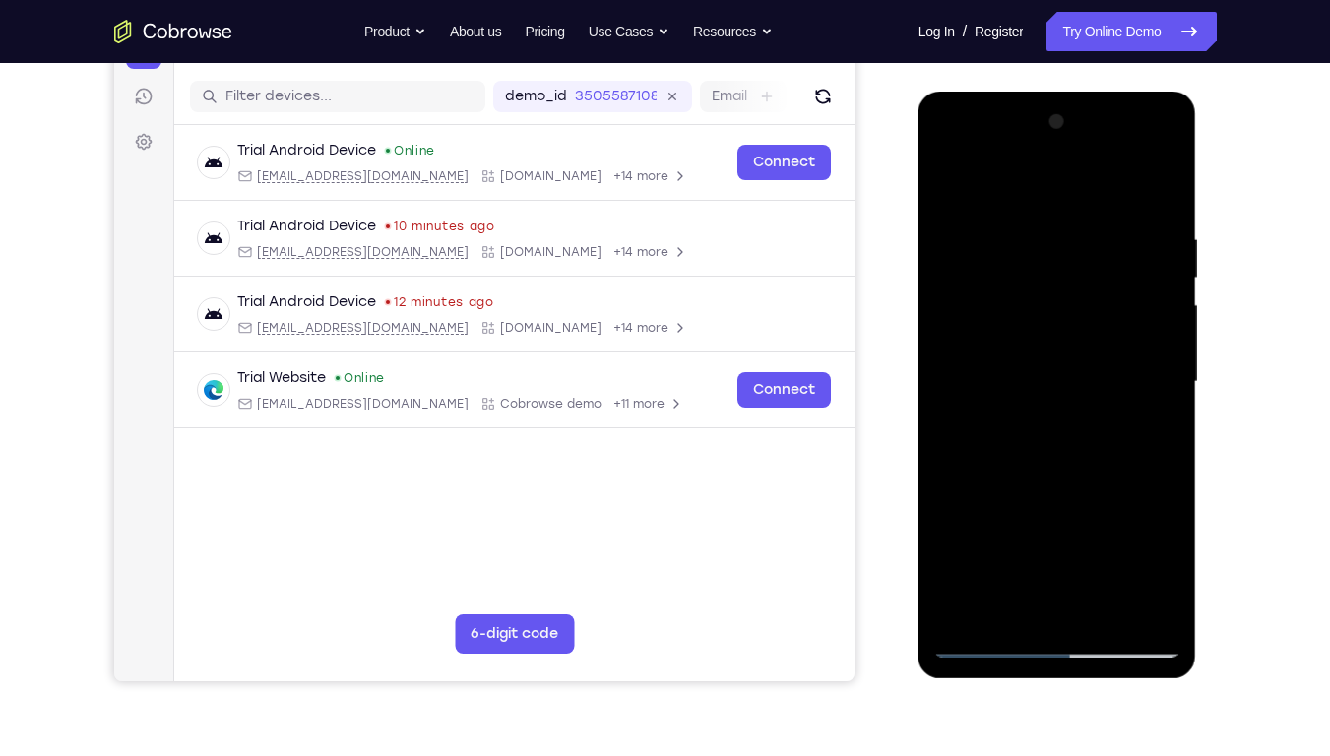
click at [991, 285] on div at bounding box center [1057, 381] width 248 height 551
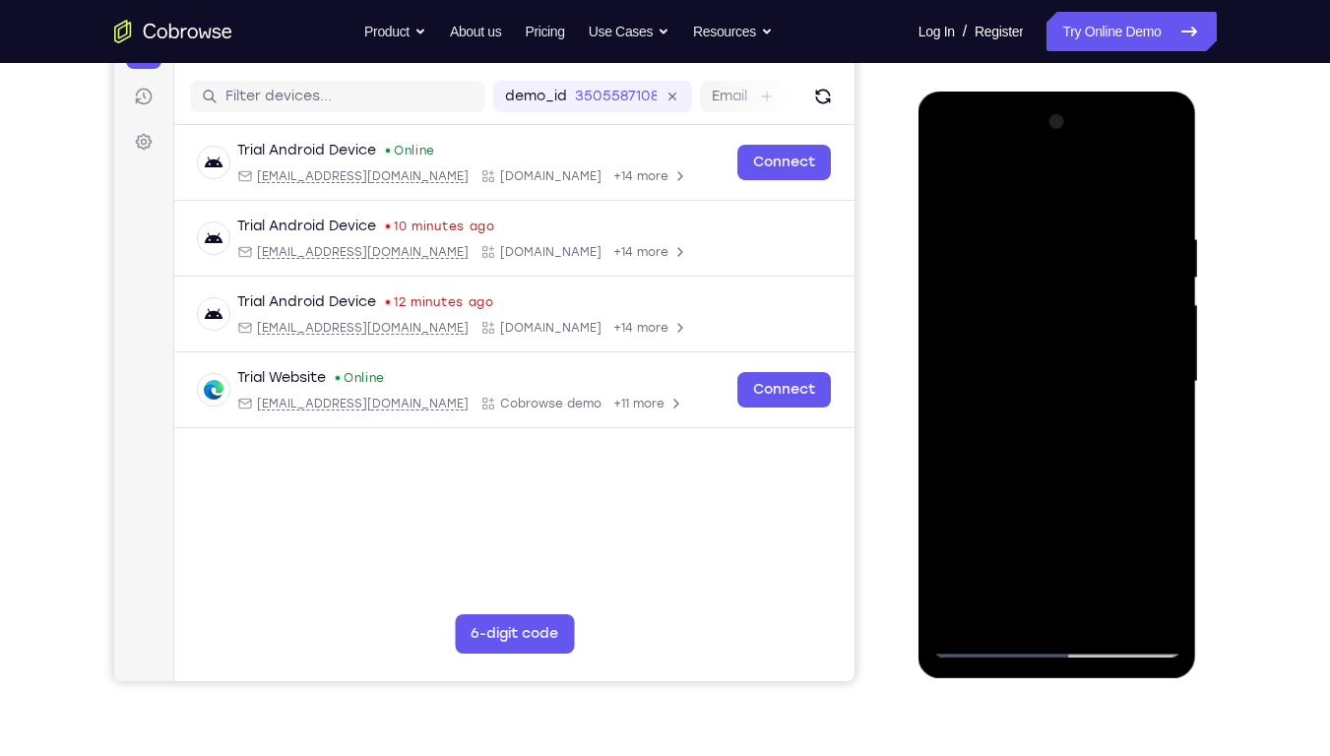
click at [991, 285] on div at bounding box center [1057, 381] width 248 height 551
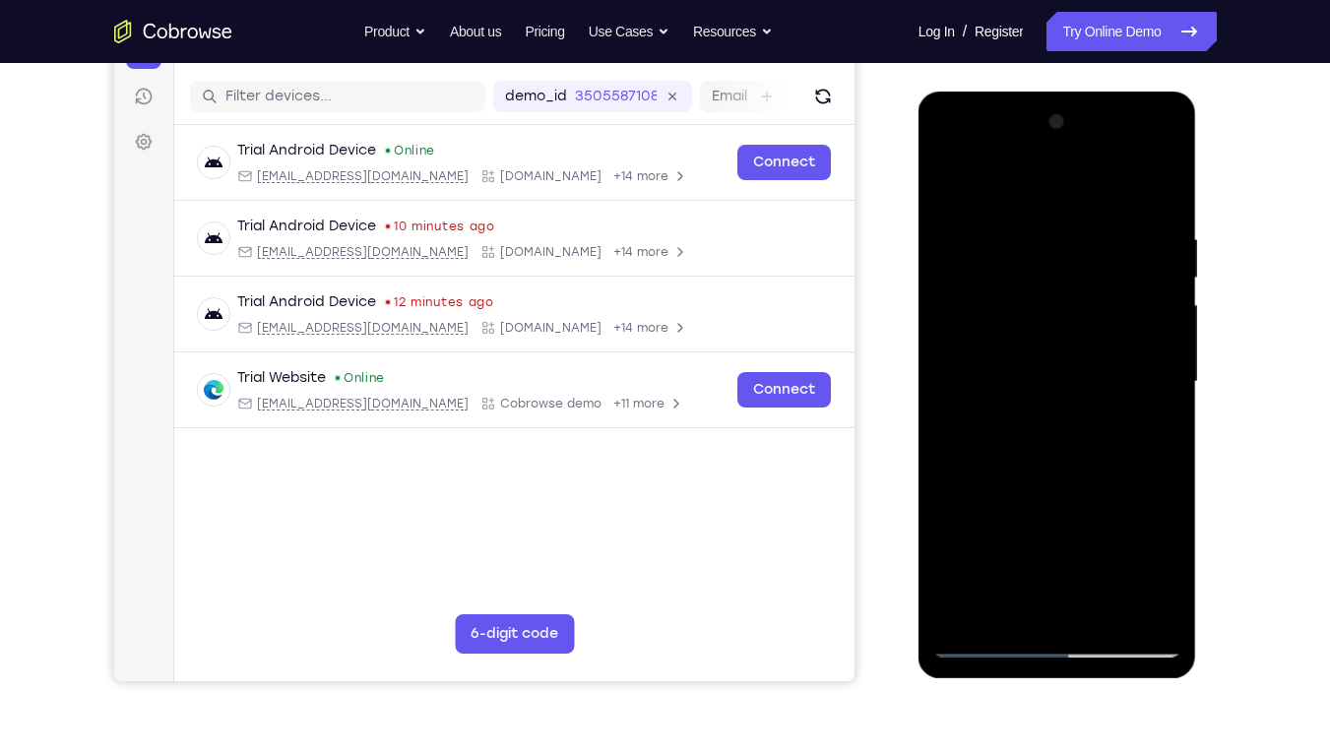
click at [991, 285] on div at bounding box center [1057, 381] width 248 height 551
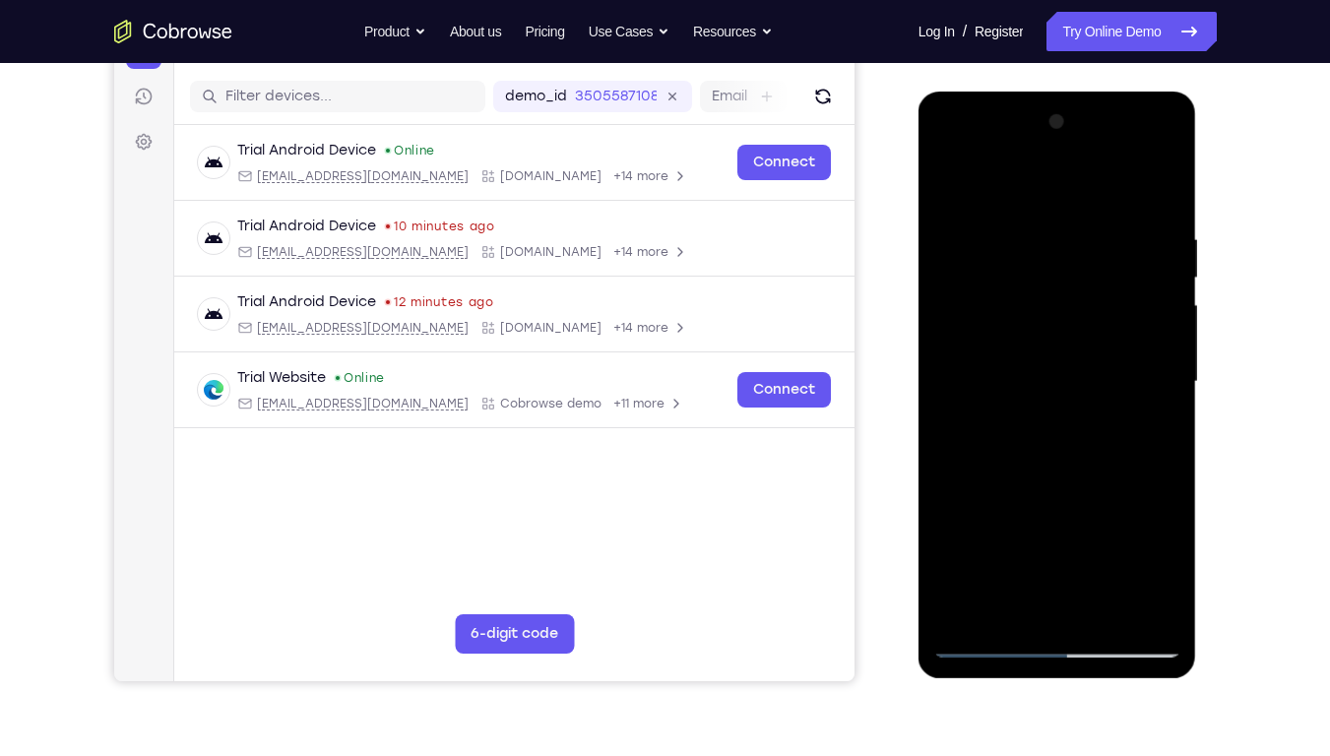
click at [991, 285] on div at bounding box center [1057, 381] width 248 height 551
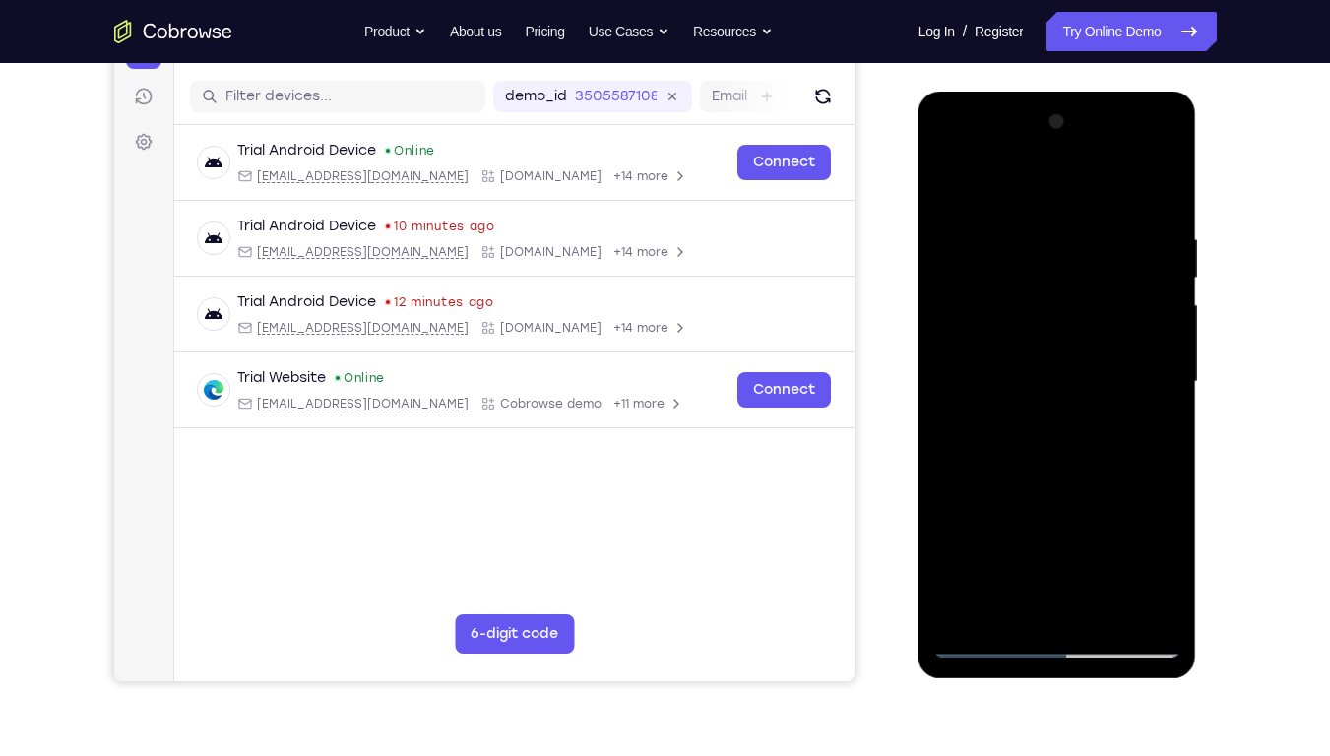
click at [991, 285] on div at bounding box center [1057, 381] width 248 height 551
click at [1073, 352] on div at bounding box center [1057, 381] width 248 height 551
click at [1109, 482] on div at bounding box center [1057, 381] width 248 height 551
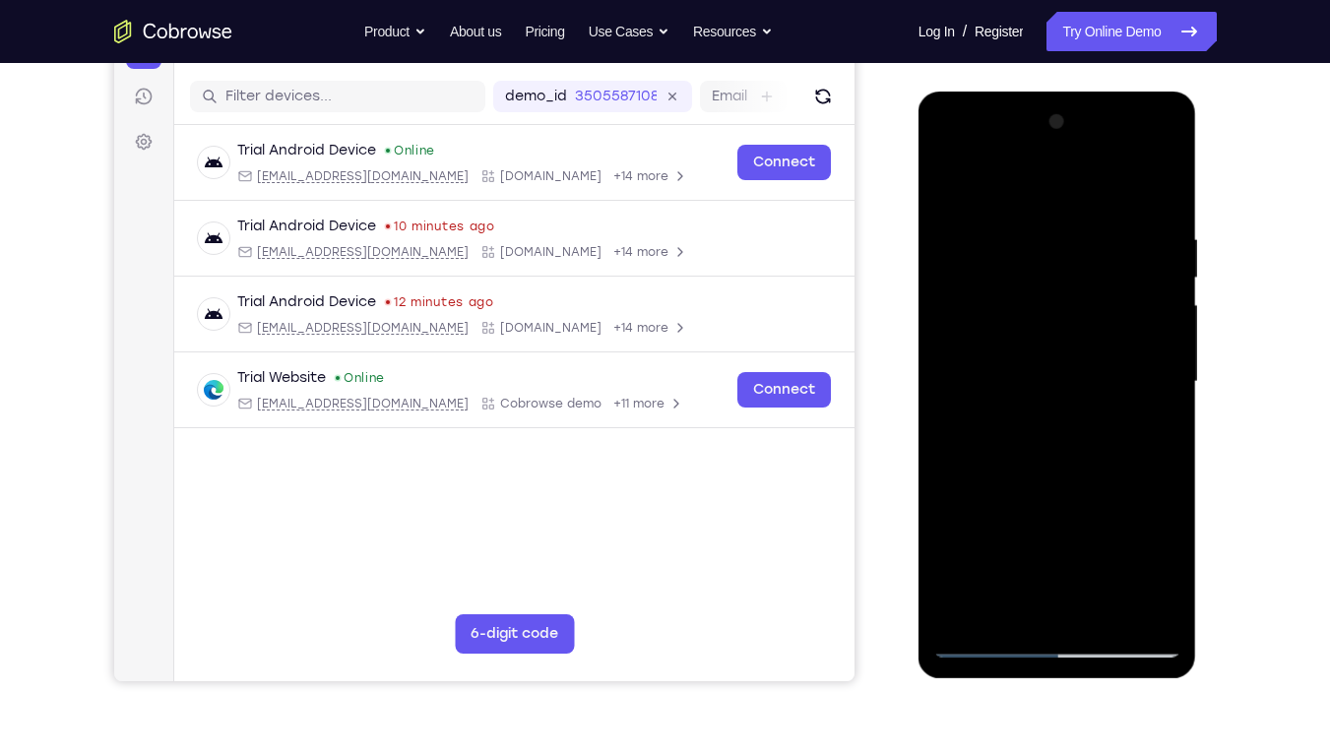
click at [1011, 343] on div at bounding box center [1057, 381] width 248 height 551
click at [1082, 530] on div at bounding box center [1057, 381] width 248 height 551
click at [995, 500] on div at bounding box center [1057, 381] width 248 height 551
click at [1127, 570] on div at bounding box center [1057, 381] width 248 height 551
click at [956, 541] on div at bounding box center [1057, 381] width 248 height 551
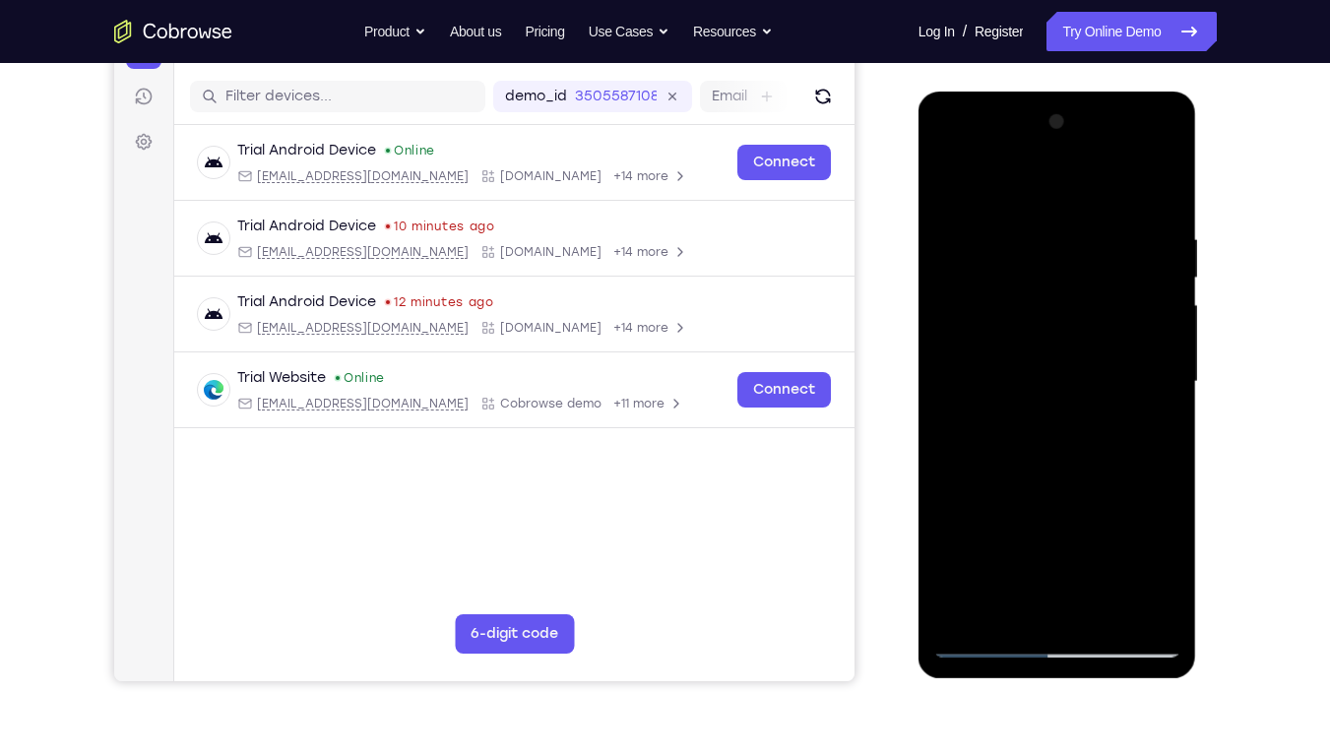
click at [956, 541] on div at bounding box center [1057, 381] width 248 height 551
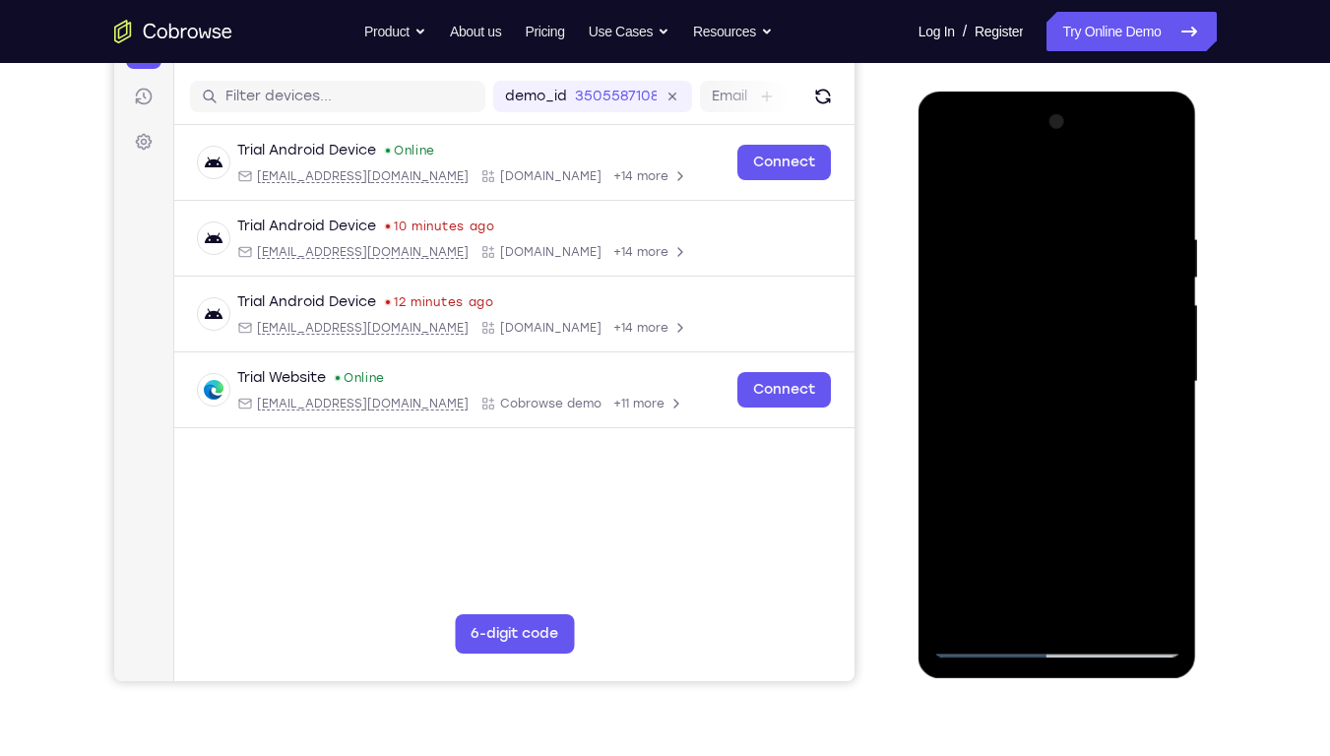
click at [956, 541] on div at bounding box center [1057, 381] width 248 height 551
click at [954, 605] on div at bounding box center [1057, 381] width 248 height 551
click at [947, 500] on div at bounding box center [1057, 381] width 248 height 551
click at [965, 500] on div at bounding box center [1057, 381] width 248 height 551
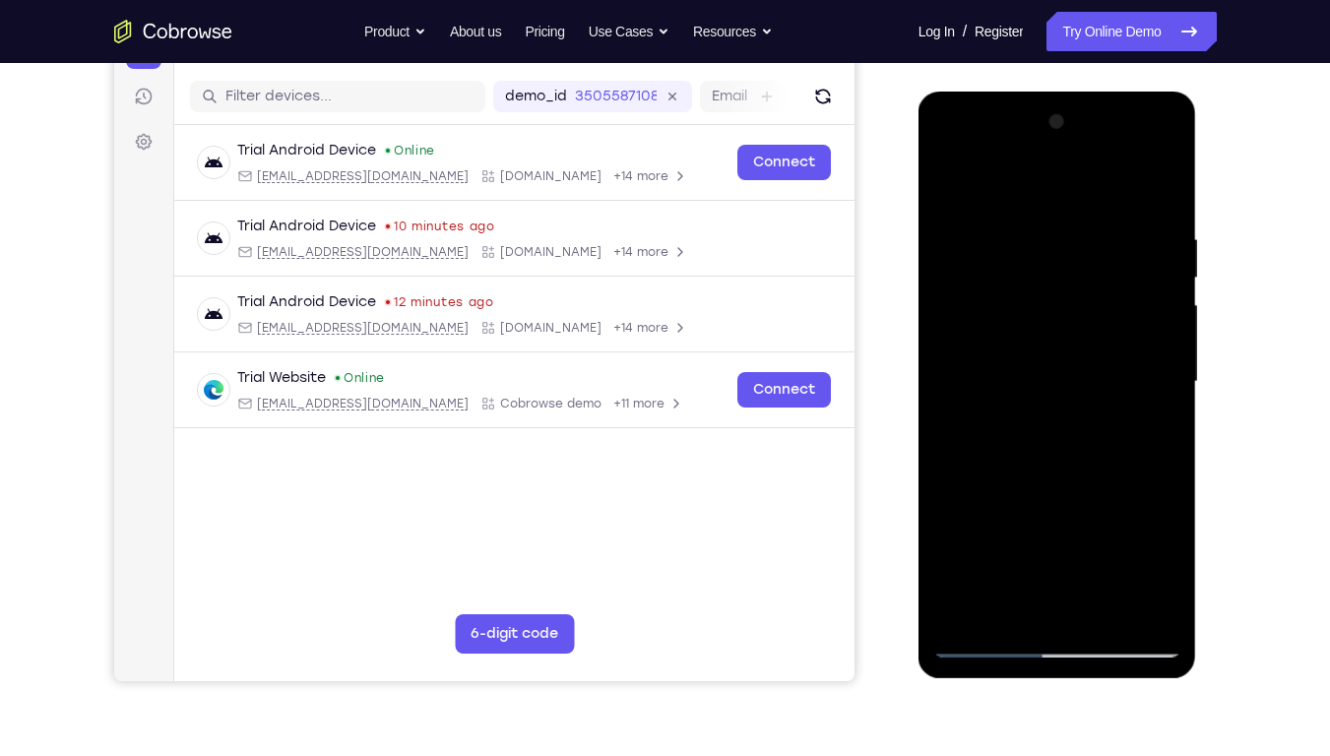
click at [945, 500] on div at bounding box center [1057, 381] width 248 height 551
click at [993, 500] on div at bounding box center [1057, 381] width 248 height 551
click at [1003, 312] on div at bounding box center [1057, 381] width 248 height 551
click at [1086, 334] on div at bounding box center [1057, 381] width 248 height 551
click at [1082, 407] on div at bounding box center [1057, 381] width 248 height 551
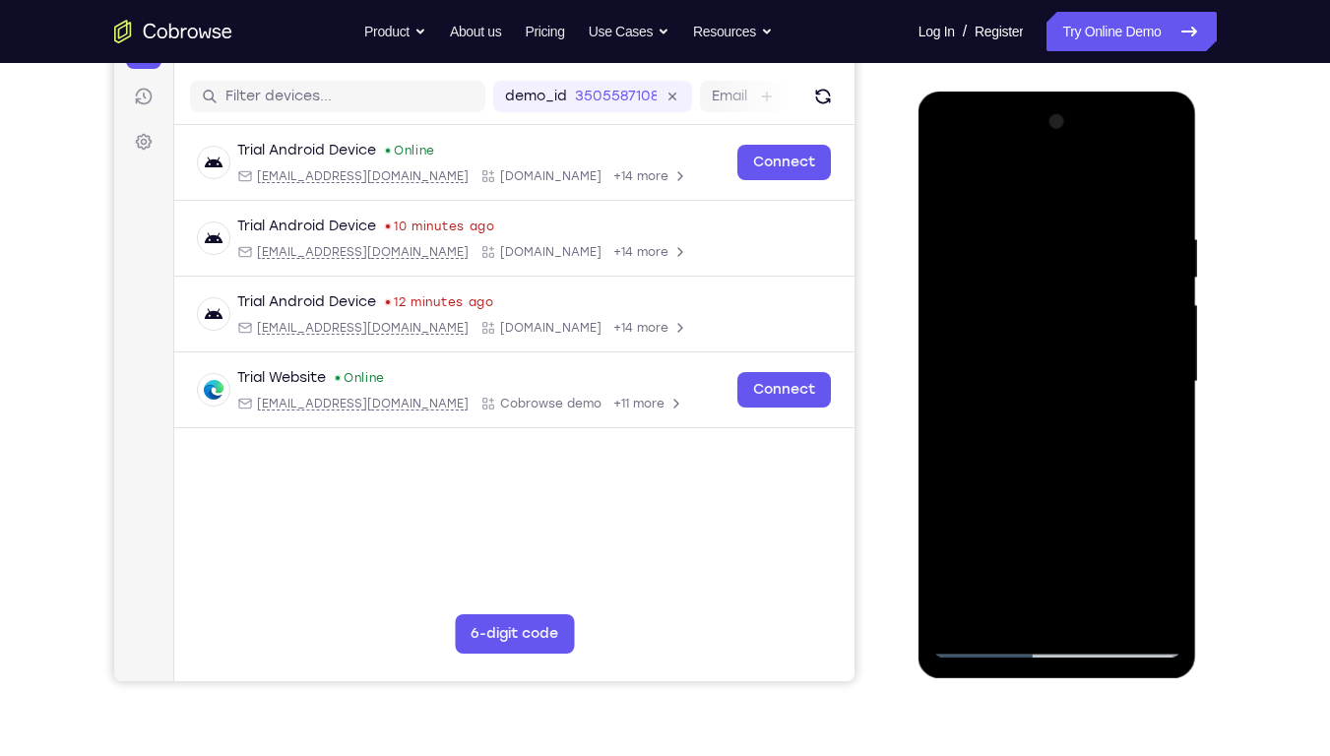
click at [1071, 439] on div at bounding box center [1057, 381] width 248 height 551
click at [1014, 289] on div at bounding box center [1057, 381] width 248 height 551
click at [955, 608] on div at bounding box center [1057, 381] width 248 height 551
click at [1020, 542] on div at bounding box center [1057, 381] width 248 height 551
drag, startPoint x: 1042, startPoint y: 288, endPoint x: 991, endPoint y: 288, distance: 51.2
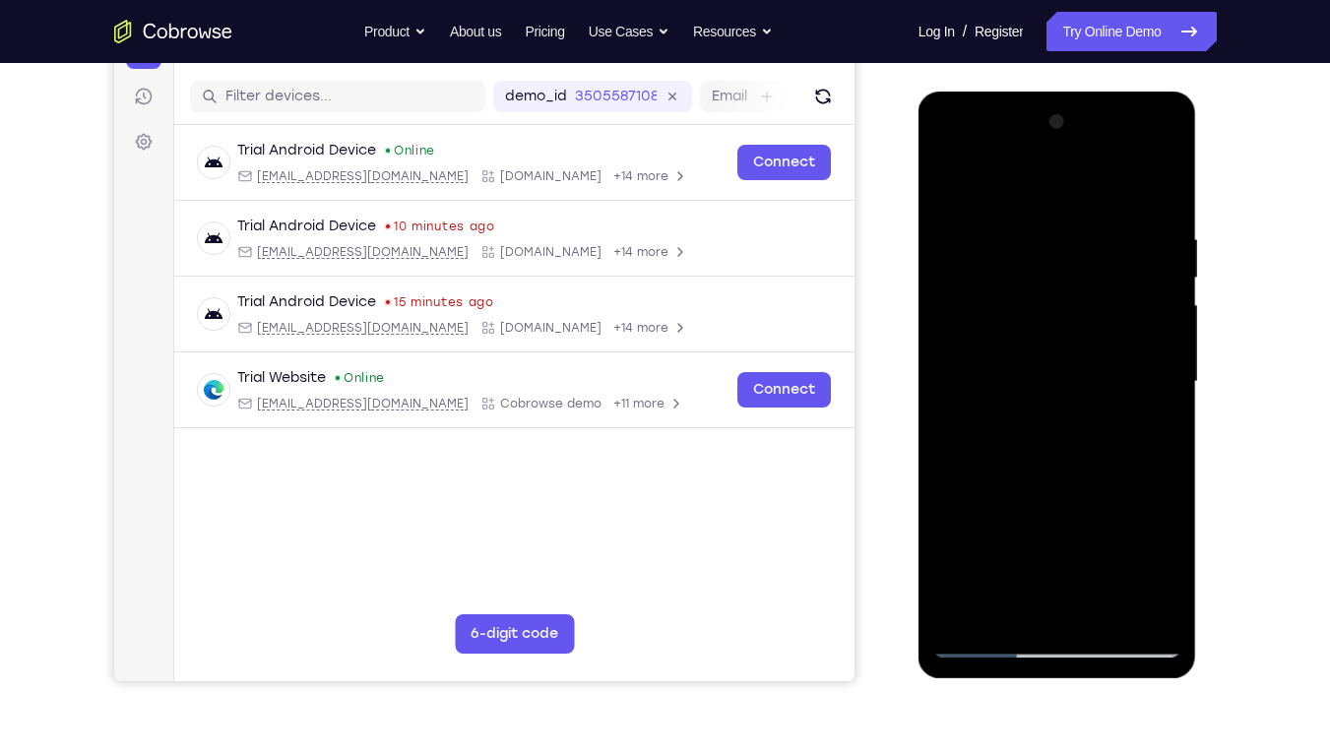
click at [991, 288] on div at bounding box center [1057, 381] width 248 height 551
drag, startPoint x: 991, startPoint y: 288, endPoint x: 1077, endPoint y: 278, distance: 87.2
click at [1077, 278] on div at bounding box center [1057, 381] width 248 height 551
click at [1071, 329] on div at bounding box center [1057, 381] width 248 height 551
click at [1067, 414] on div at bounding box center [1057, 381] width 248 height 551
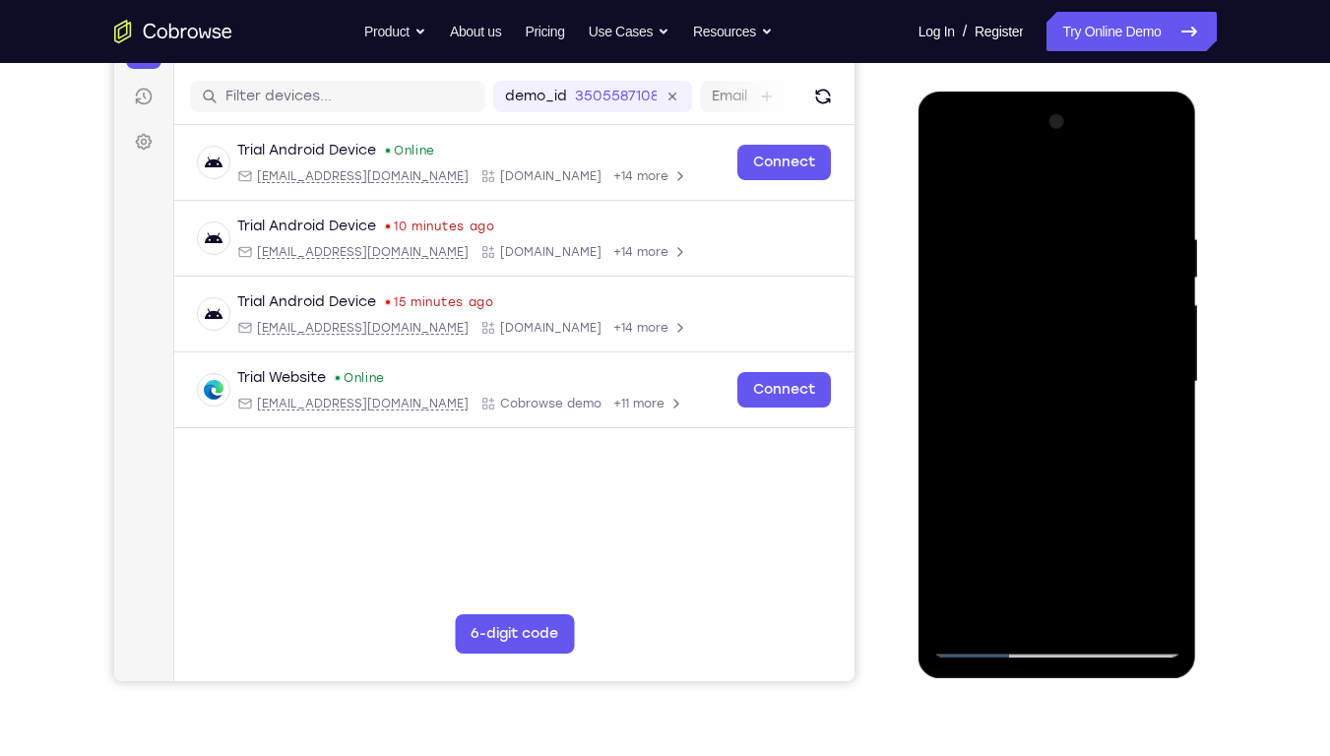
click at [1057, 277] on div at bounding box center [1057, 381] width 248 height 551
click at [1077, 408] on div at bounding box center [1057, 381] width 248 height 551
click at [1016, 281] on div at bounding box center [1057, 381] width 248 height 551
click at [1045, 407] on div at bounding box center [1057, 381] width 248 height 551
click at [1040, 276] on div at bounding box center [1057, 381] width 248 height 551
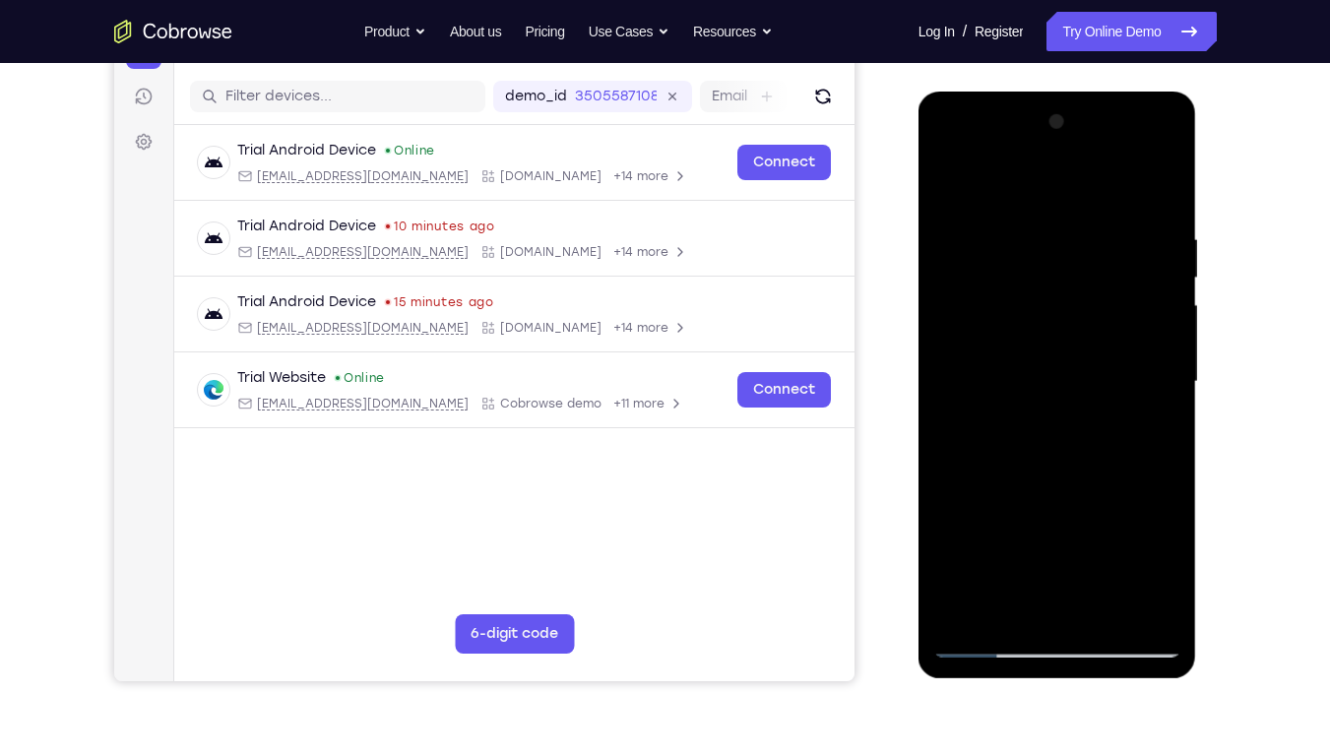
click at [945, 183] on div at bounding box center [1057, 381] width 248 height 551
click at [1151, 272] on div at bounding box center [1057, 381] width 248 height 551
click at [1067, 328] on div at bounding box center [1057, 381] width 248 height 551
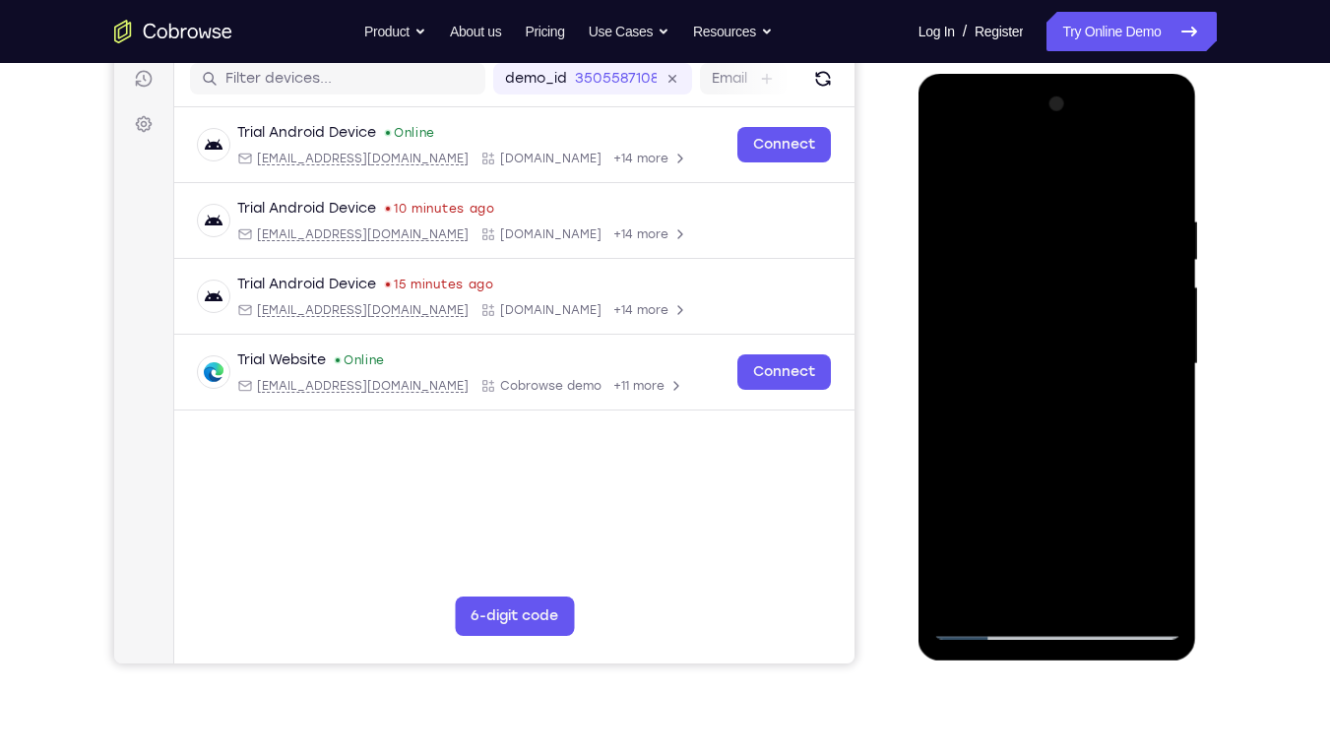
scroll to position [238, 0]
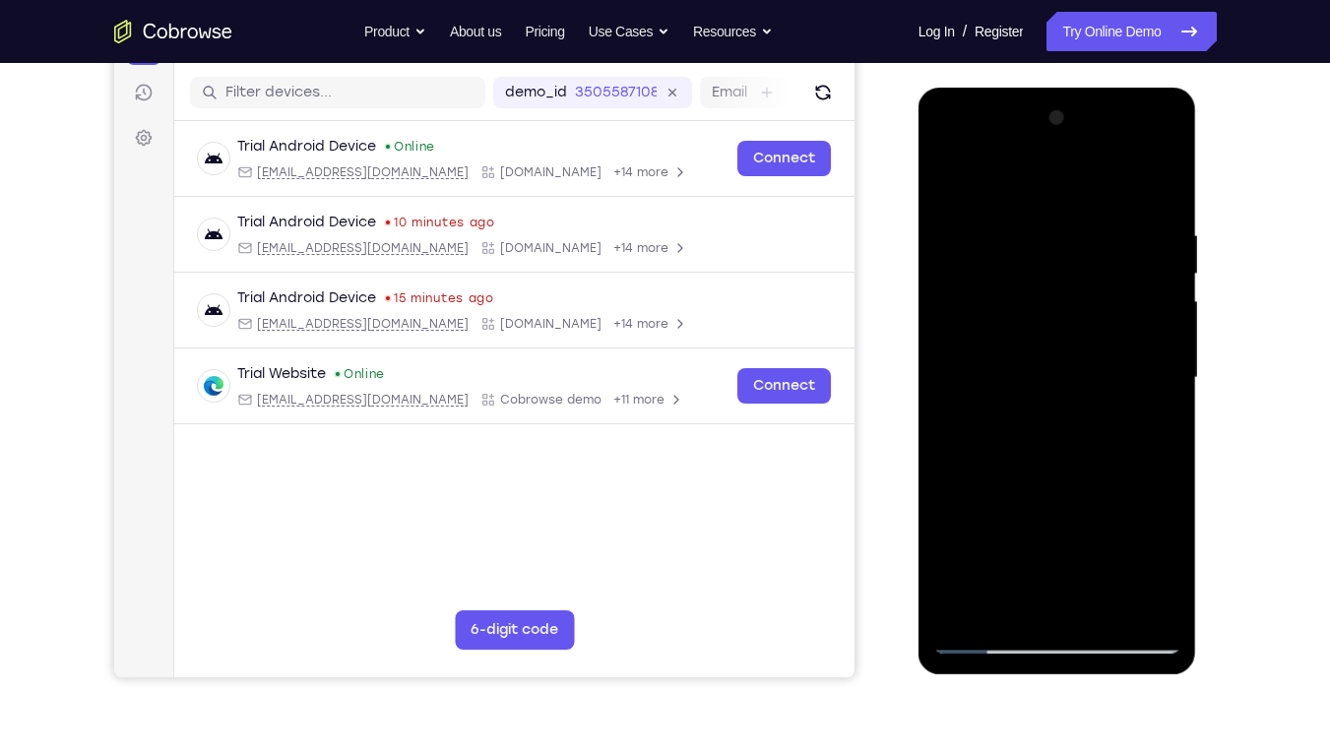
drag, startPoint x: 1025, startPoint y: 303, endPoint x: 1042, endPoint y: 194, distance: 110.6
click at [1042, 189] on div at bounding box center [1057, 377] width 248 height 551
drag, startPoint x: 1032, startPoint y: 274, endPoint x: 1042, endPoint y: 305, distance: 33.0
click at [1042, 305] on div at bounding box center [1057, 377] width 248 height 551
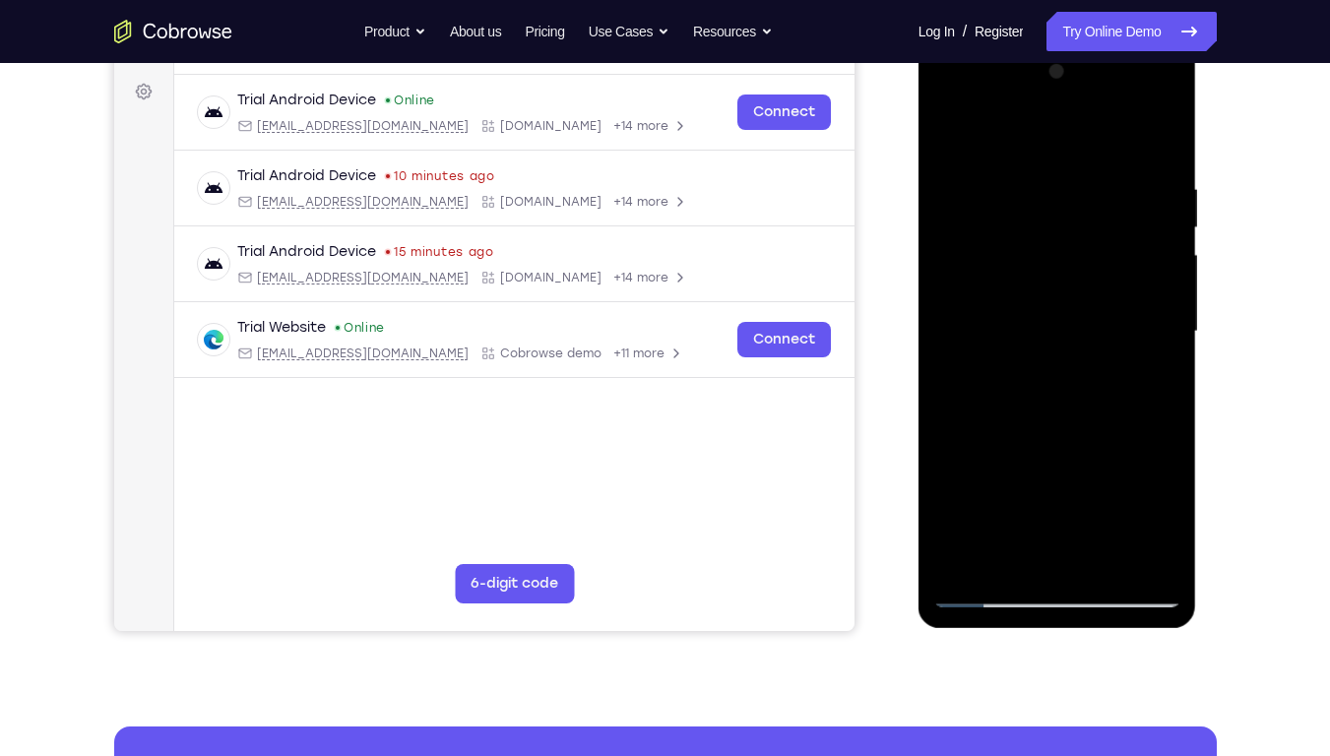
scroll to position [288, 0]
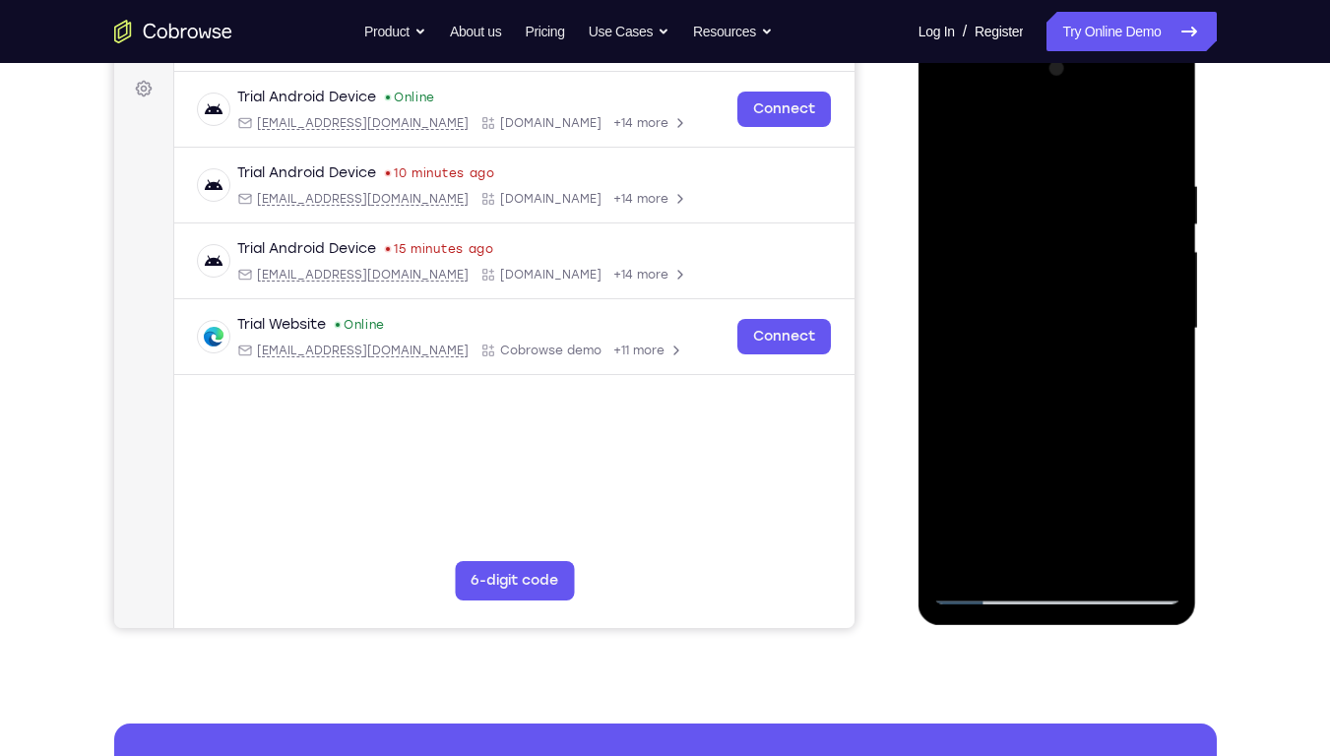
drag, startPoint x: 1068, startPoint y: 445, endPoint x: 1052, endPoint y: 255, distance: 190.8
click at [1052, 255] on div at bounding box center [1057, 328] width 248 height 551
click at [1078, 554] on div at bounding box center [1057, 328] width 248 height 551
click at [1053, 384] on div at bounding box center [1057, 328] width 248 height 551
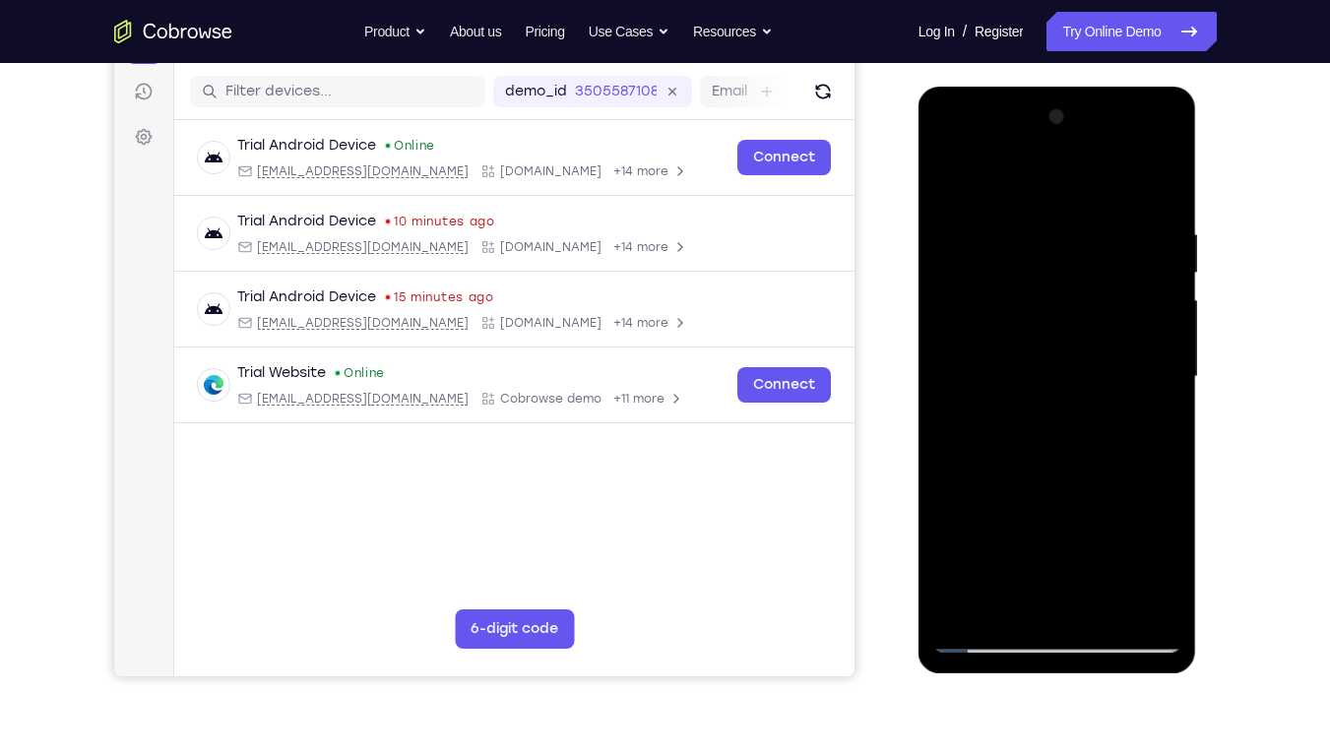
scroll to position [236, 0]
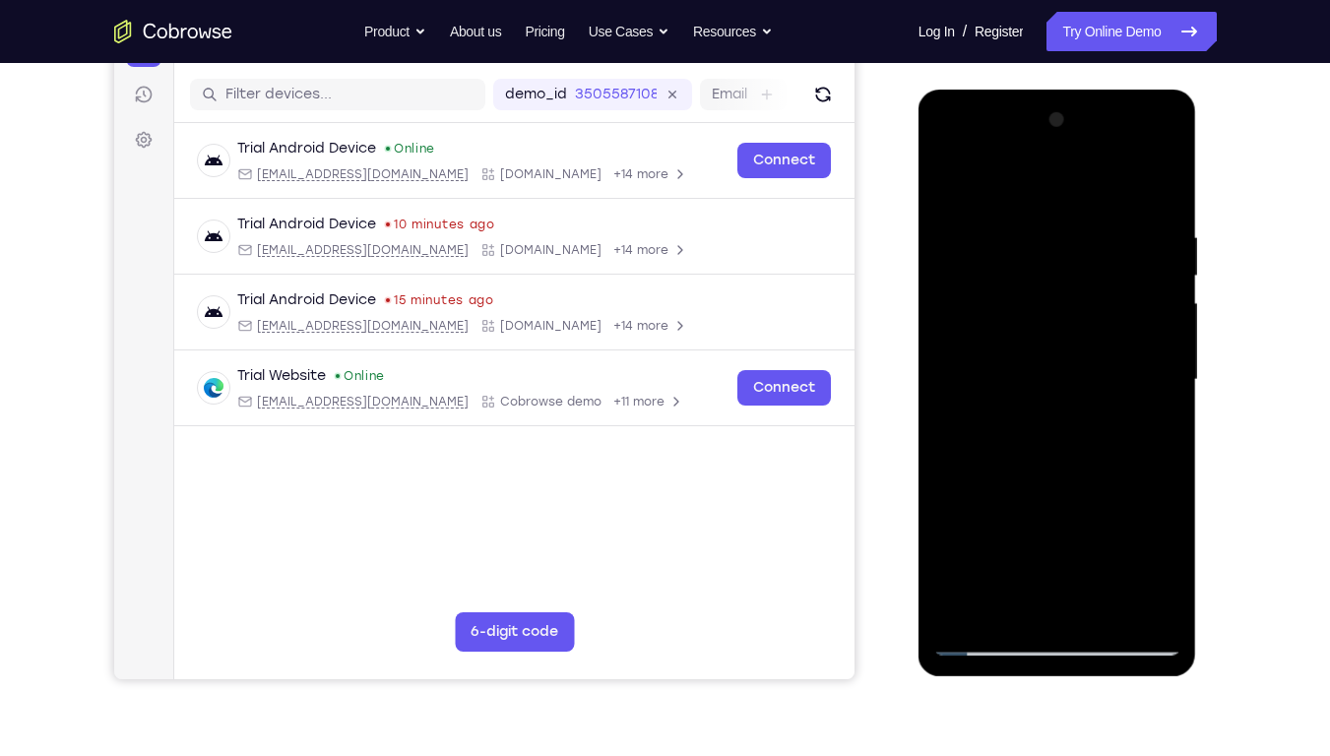
click at [1044, 365] on div at bounding box center [1057, 379] width 248 height 551
click at [1050, 249] on div at bounding box center [1057, 379] width 248 height 551
click at [1044, 369] on div at bounding box center [1057, 379] width 248 height 551
click at [1022, 250] on div at bounding box center [1057, 379] width 248 height 551
click at [945, 155] on div at bounding box center [1057, 379] width 248 height 551
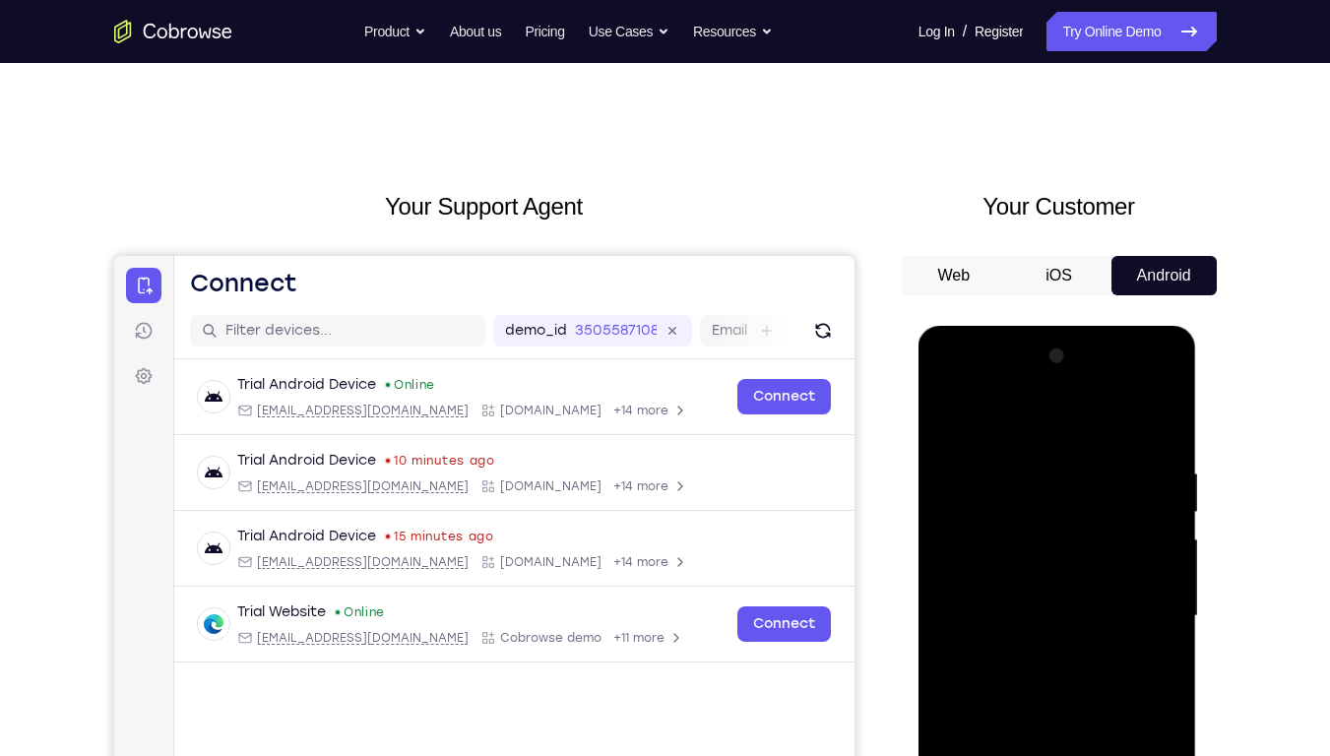
scroll to position [200, 0]
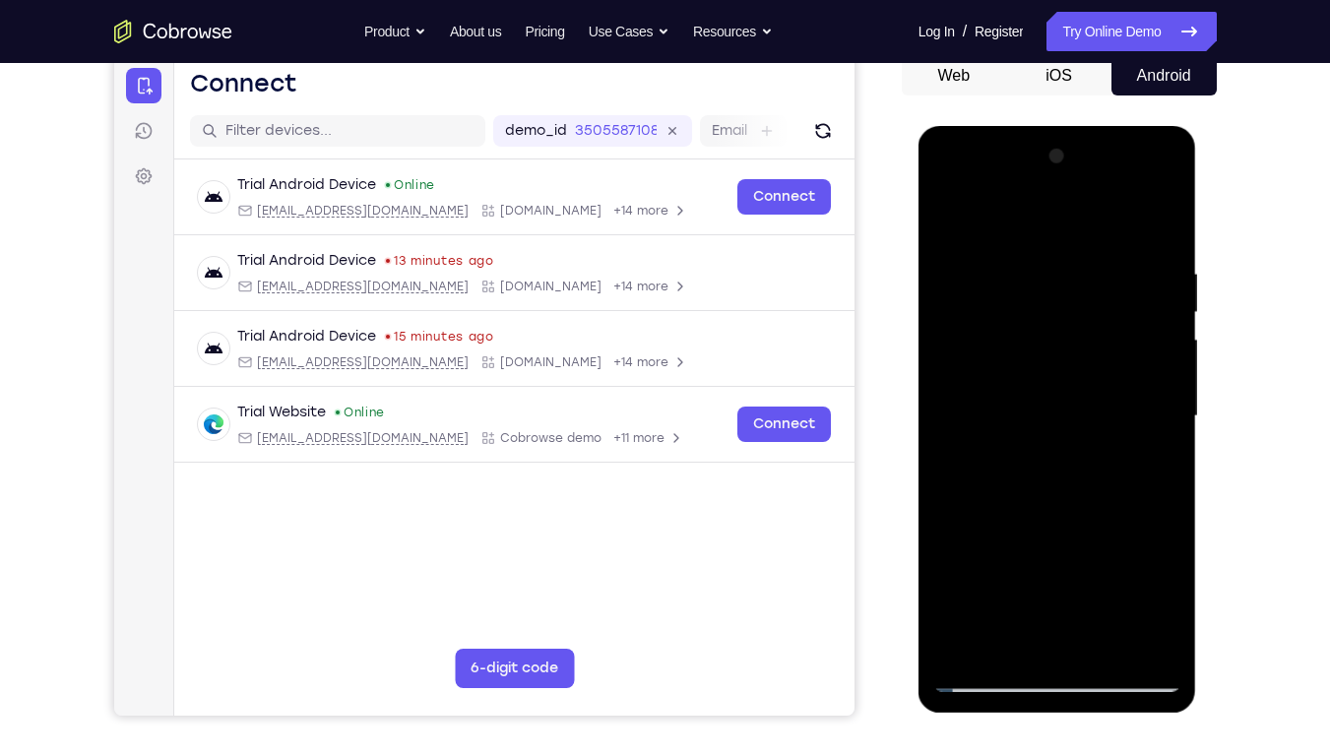
click at [1152, 506] on div at bounding box center [1057, 416] width 248 height 551
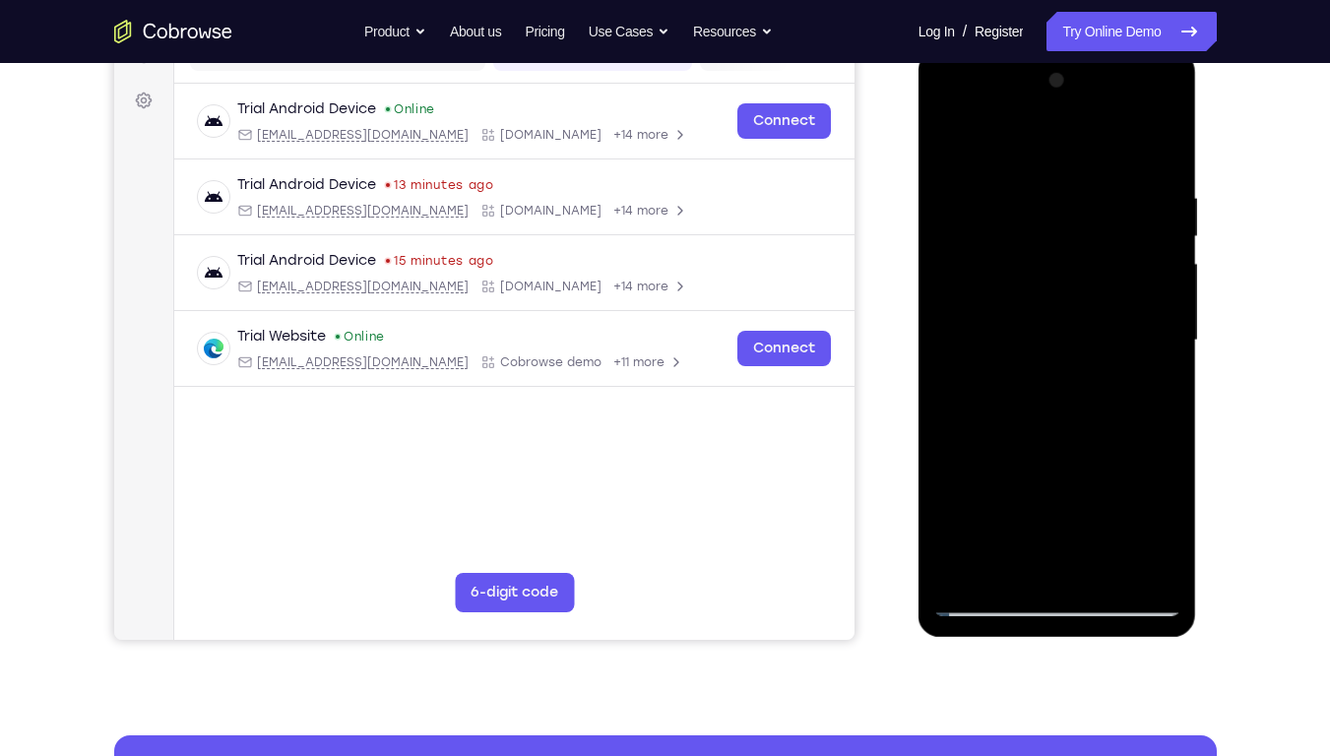
scroll to position [277, 0]
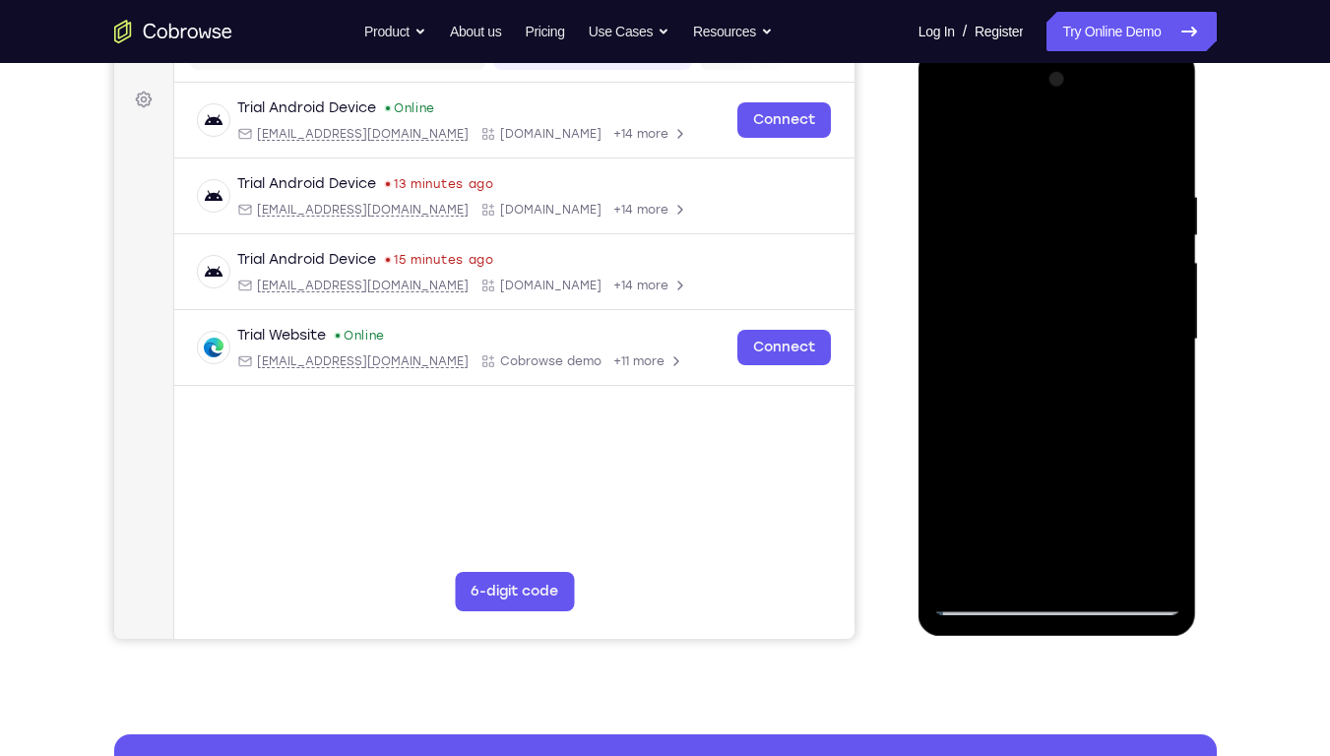
click at [1023, 232] on div at bounding box center [1057, 339] width 248 height 551
click at [1234, 378] on div "Your Support Agent Your Customer Web iOS Android Next Steps We’d be happy to gi…" at bounding box center [665, 435] width 1260 height 1299
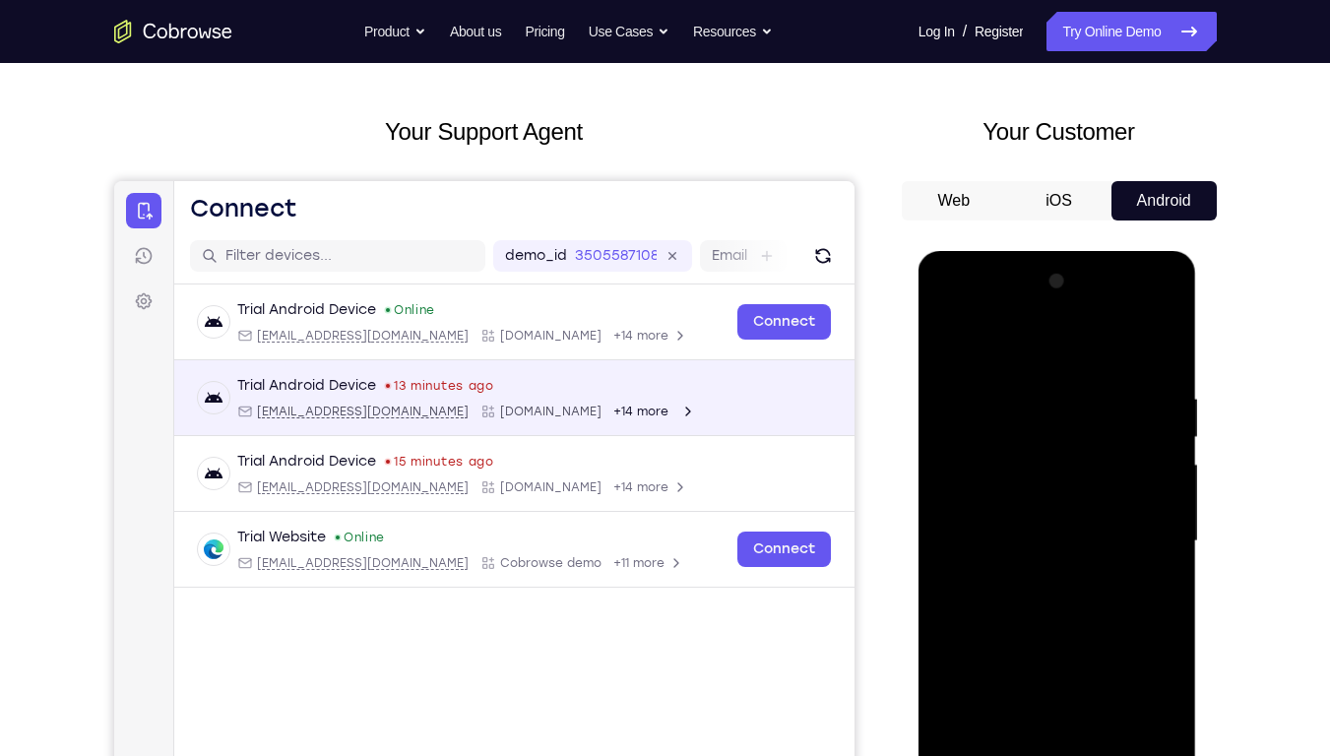
scroll to position [0, 0]
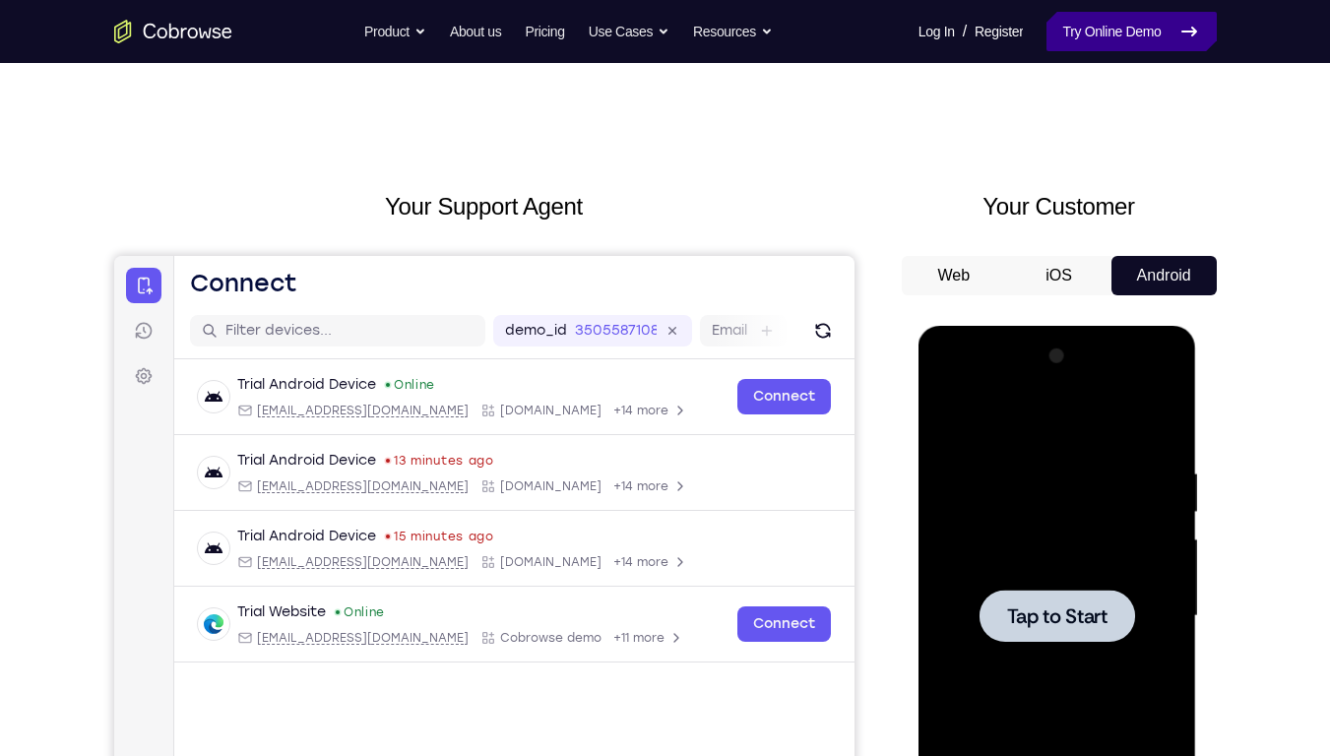
click at [1098, 22] on link "Try Online Demo" at bounding box center [1131, 31] width 169 height 39
